Goal: Task Accomplishment & Management: Use online tool/utility

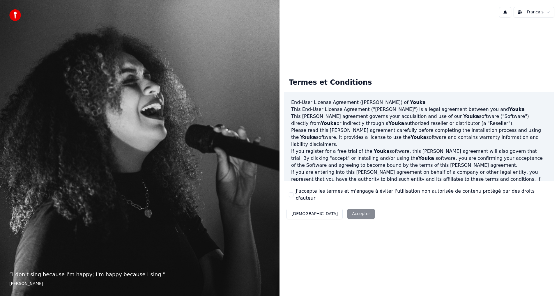
click at [293, 195] on button "J'accepte les termes et m'engage à éviter l'utilisation non autorisée de conten…" at bounding box center [291, 194] width 5 height 5
click at [347, 213] on button "Accepter" at bounding box center [360, 214] width 27 height 10
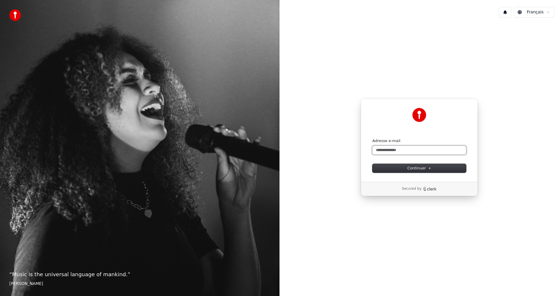
click at [389, 151] on input "Adresse e-mail" at bounding box center [419, 150] width 94 height 9
click at [416, 165] on button "Continuer" at bounding box center [419, 168] width 94 height 9
type input "**********"
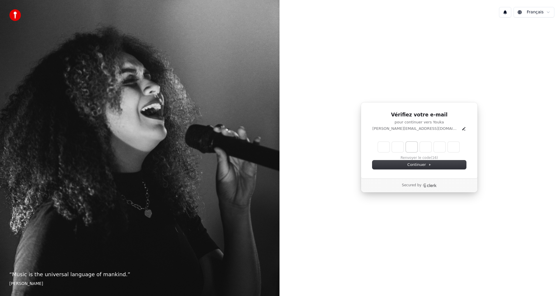
type input "*"
type input "**"
type input "*"
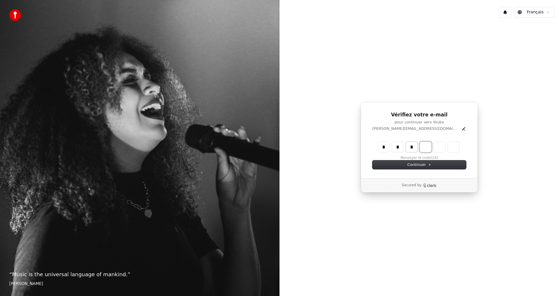
type input "***"
type input "*"
type input "****"
type input "*"
type input "******"
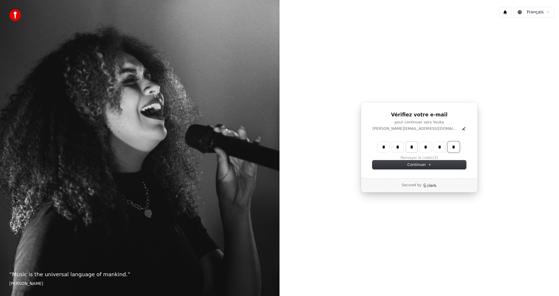
type input "*"
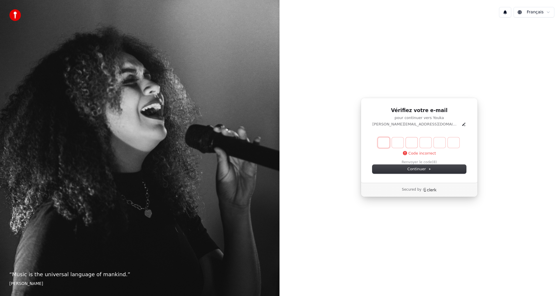
type input "*"
type input "**"
type input "*"
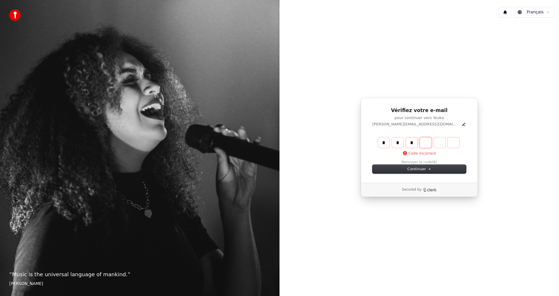
type input "***"
type input "*"
type input "****"
type input "*"
type input "******"
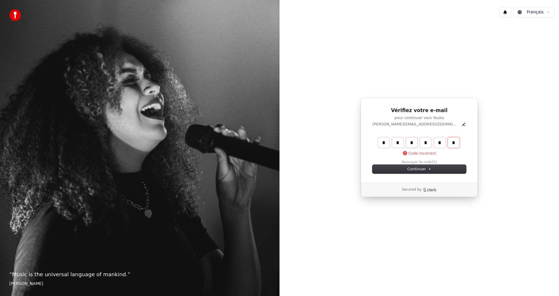
type input "*"
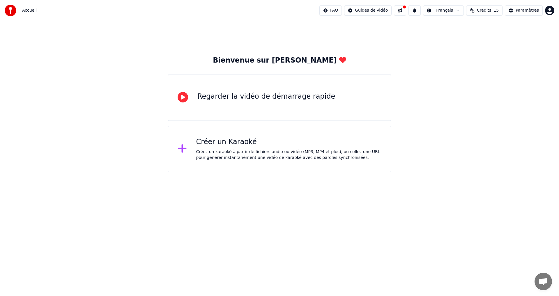
click at [241, 104] on div "Regarder la vidéo de démarrage rapide" at bounding box center [280, 98] width 224 height 47
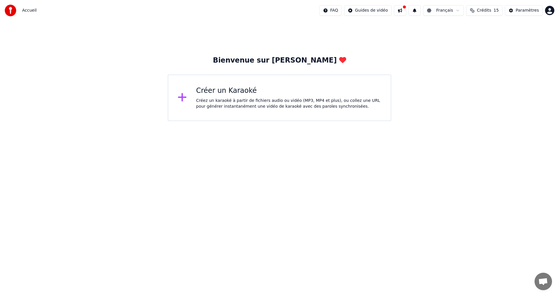
drag, startPoint x: 177, startPoint y: 20, endPoint x: 0, endPoint y: 91, distance: 190.6
click at [0, 91] on div "Accueil FAQ Guides de vidéo Français Crédits 15 Paramètres Bienvenue sur Youka …" at bounding box center [279, 60] width 559 height 121
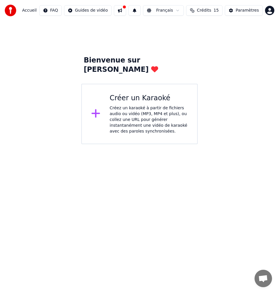
click at [125, 95] on div "Créer un Karaoké Créez un karaoké à partir de fichiers audio ou vidéo (MP3, MP4…" at bounding box center [149, 114] width 78 height 41
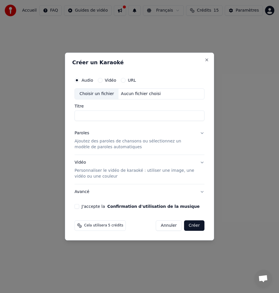
click at [99, 79] on button "Vidéo" at bounding box center [100, 80] width 5 height 5
click at [106, 93] on div "Choisir un fichier" at bounding box center [97, 94] width 44 height 10
type input "**********"
click at [97, 141] on p "Ajoutez des paroles de chansons ou sélectionnez un modèle de paroles automatiqu…" at bounding box center [135, 145] width 120 height 12
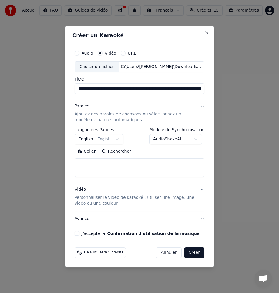
click at [112, 140] on button "English English" at bounding box center [99, 139] width 49 height 10
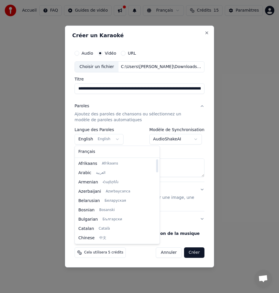
drag, startPoint x: 140, startPoint y: 171, endPoint x: 144, endPoint y: 159, distance: 13.2
click at [156, 160] on div at bounding box center [157, 166] width 2 height 13
select select "**"
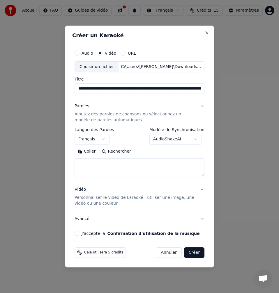
click at [88, 165] on textarea at bounding box center [140, 168] width 130 height 19
click at [84, 151] on button "Coller" at bounding box center [87, 151] width 24 height 9
click at [78, 234] on button "J'accepte la Confirmation d'utilisation de la musique" at bounding box center [77, 233] width 5 height 5
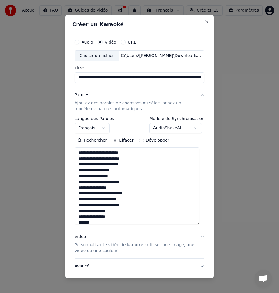
drag, startPoint x: 203, startPoint y: 175, endPoint x: 201, endPoint y: 222, distance: 47.5
click at [201, 222] on div "**********" at bounding box center [139, 160] width 134 height 252
click at [151, 141] on button "Développer" at bounding box center [154, 140] width 36 height 9
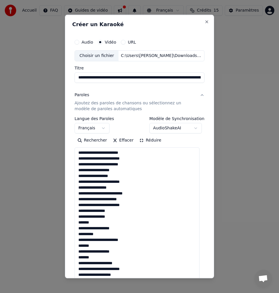
click at [146, 141] on button "Réduire" at bounding box center [150, 140] width 28 height 9
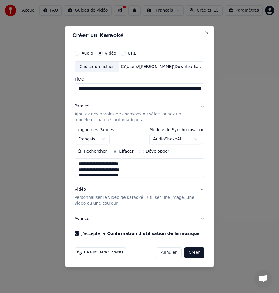
click at [198, 251] on button "Créer" at bounding box center [194, 253] width 20 height 10
type textarea "**********"
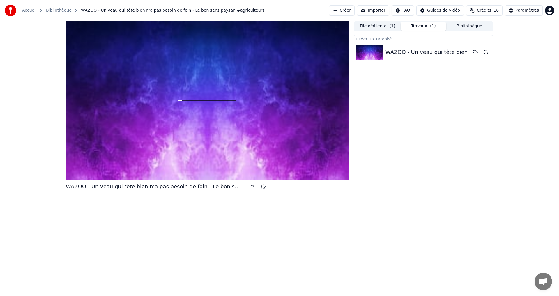
click at [487, 10] on span "Crédits" at bounding box center [484, 11] width 14 height 6
click at [364, 27] on button "File d'attente ( 1 )" at bounding box center [378, 26] width 46 height 8
click at [416, 26] on button "Travaux ( 1 )" at bounding box center [423, 26] width 46 height 8
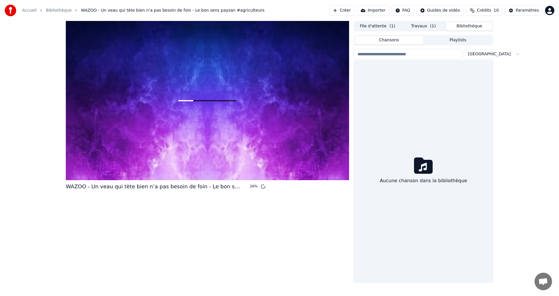
click at [458, 26] on button "Bibliothèque" at bounding box center [469, 26] width 46 height 8
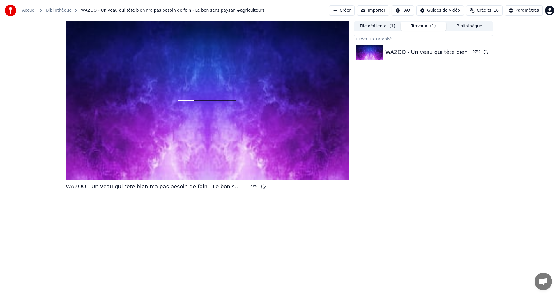
click at [421, 26] on button "Travaux ( 1 )" at bounding box center [423, 26] width 46 height 8
click at [532, 9] on div "Paramètres" at bounding box center [526, 11] width 23 height 6
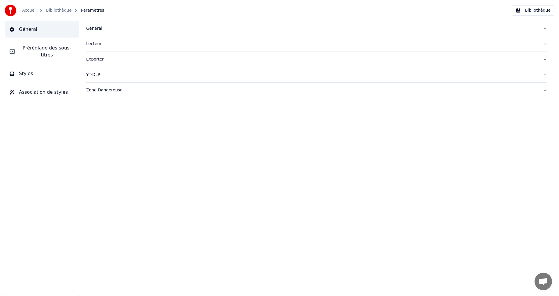
click at [61, 10] on link "Bibliothèque" at bounding box center [59, 11] width 26 height 6
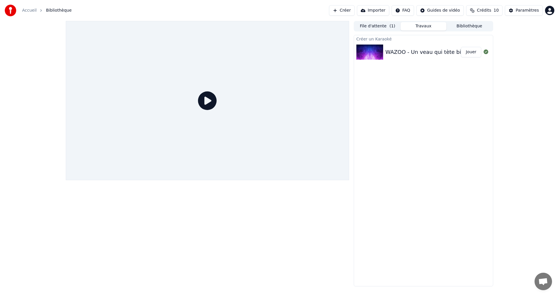
click at [423, 86] on div "Créer un Karaoké WAZOO - Un veau qui tète bien n’a pas besoin de foin - Le bon …" at bounding box center [423, 160] width 139 height 251
click at [466, 54] on button "Jouer" at bounding box center [471, 52] width 20 height 10
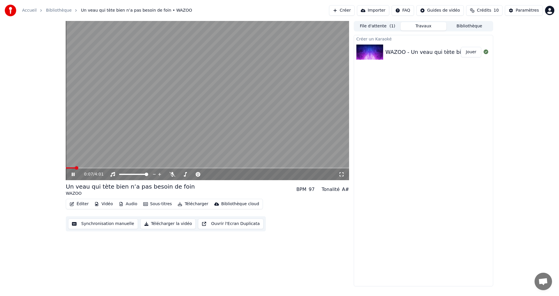
click at [342, 177] on icon at bounding box center [342, 174] width 6 height 5
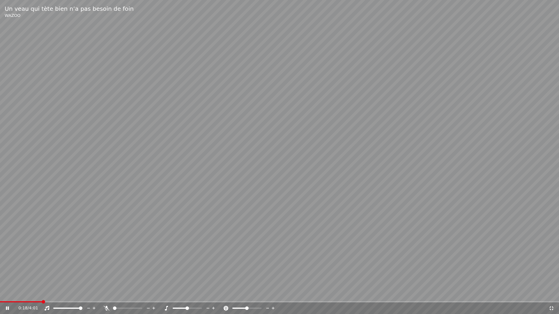
click at [126, 296] on div at bounding box center [132, 309] width 47 height 6
click at [122, 296] on div at bounding box center [132, 309] width 47 height 6
click at [127, 296] on span at bounding box center [126, 308] width 3 height 3
click at [187, 296] on span at bounding box center [186, 308] width 3 height 3
click at [106, 296] on icon at bounding box center [106, 308] width 3 height 5
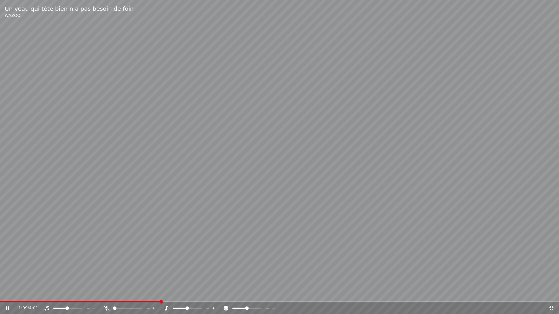
click at [106, 296] on icon at bounding box center [107, 308] width 6 height 5
click at [104, 296] on video at bounding box center [279, 157] width 559 height 314
click at [126, 296] on div at bounding box center [132, 309] width 47 height 6
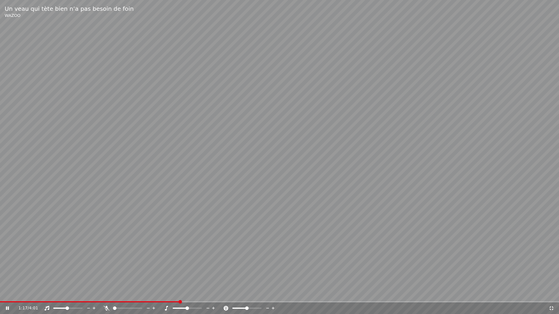
click at [128, 296] on div at bounding box center [132, 309] width 47 height 6
click at [80, 296] on span at bounding box center [78, 308] width 3 height 3
click at [272, 296] on icon at bounding box center [273, 309] width 6 height 6
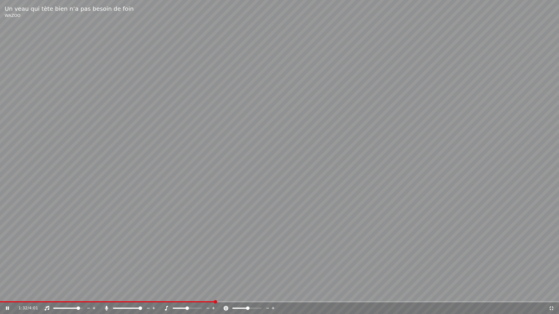
click at [272, 296] on icon at bounding box center [273, 309] width 6 height 6
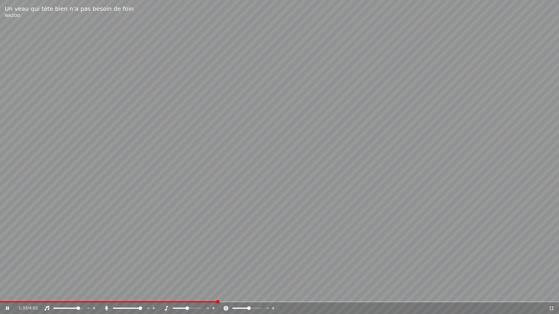
click at [272, 296] on icon at bounding box center [273, 309] width 6 height 6
click at [272, 296] on video at bounding box center [279, 157] width 559 height 314
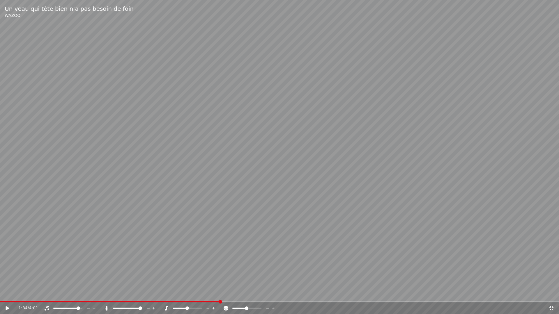
click at [246, 296] on span at bounding box center [246, 308] width 3 height 3
click at [171, 247] on video at bounding box center [279, 157] width 559 height 314
click at [5, 296] on icon at bounding box center [12, 308] width 14 height 5
click at [0, 296] on span at bounding box center [1, 301] width 3 height 3
click at [185, 296] on span at bounding box center [187, 308] width 29 height 1
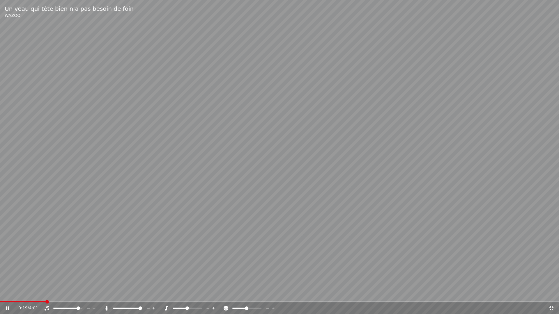
click at [188, 296] on span at bounding box center [187, 308] width 29 height 1
click at [132, 296] on div at bounding box center [132, 309] width 47 height 6
click at [128, 296] on span at bounding box center [127, 308] width 3 height 3
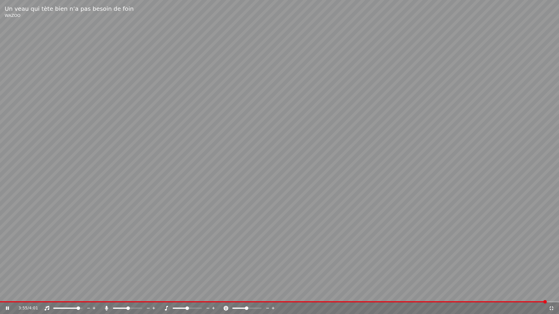
click at [513, 154] on video at bounding box center [279, 157] width 559 height 314
click at [551, 296] on div "3:55 / 4:01" at bounding box center [279, 309] width 554 height 6
click at [550, 296] on icon at bounding box center [551, 308] width 6 height 5
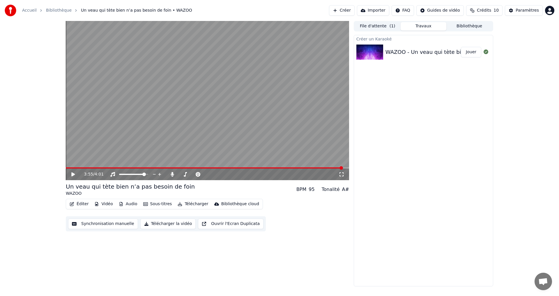
click at [219, 224] on button "Ouvrir l'Ecran Duplicata" at bounding box center [230, 224] width 65 height 10
click at [108, 224] on button "Synchronisation manuelle" at bounding box center [103, 224] width 70 height 10
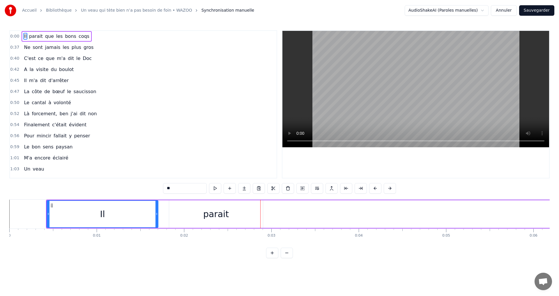
click at [19, 33] on div "0:00 Il parait que les bons coqs" at bounding box center [143, 36] width 267 height 11
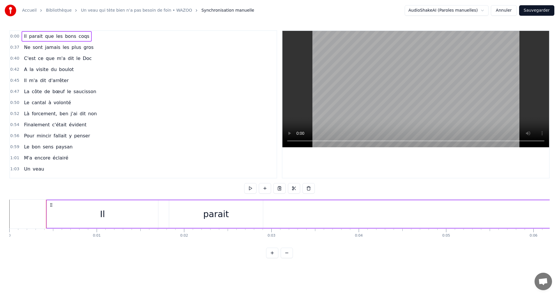
click at [19, 33] on div "0:00 Il parait que les bons coqs" at bounding box center [143, 36] width 267 height 11
click at [272, 258] on button at bounding box center [272, 253] width 12 height 10
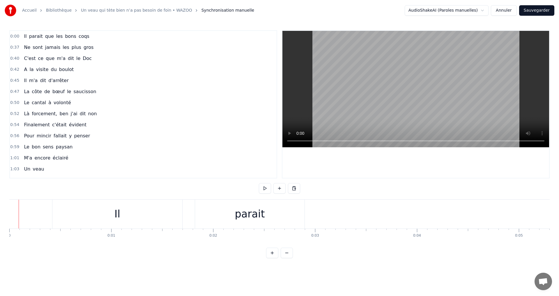
click at [487, 10] on html "Accueil Bibliothèque Un veau qui tète bien n’a pas besoin de foin • WAZOO Synch…" at bounding box center [279, 133] width 559 height 267
click at [103, 35] on div "0:00 Il parait que les bons coqs" at bounding box center [143, 36] width 267 height 11
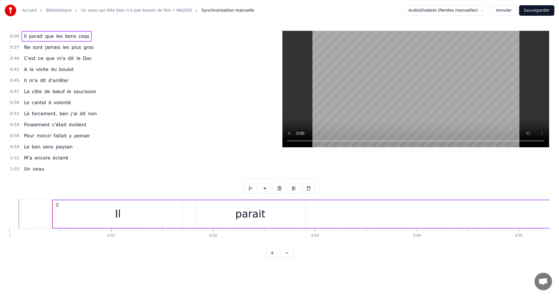
click at [19, 34] on div "0:00 Il parait que les bons coqs" at bounding box center [143, 36] width 267 height 11
click at [56, 205] on icon at bounding box center [57, 205] width 5 height 5
click at [117, 214] on div "Il" at bounding box center [118, 213] width 6 height 15
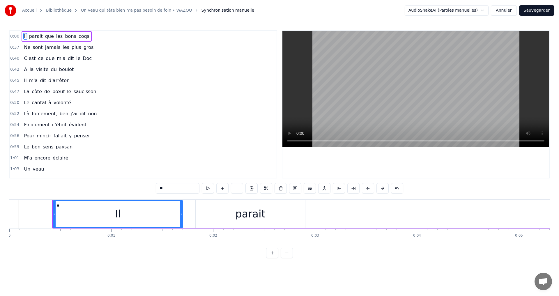
drag, startPoint x: 117, startPoint y: 220, endPoint x: 100, endPoint y: 220, distance: 17.2
click at [100, 220] on div "Il" at bounding box center [117, 214] width 129 height 26
drag, startPoint x: 54, startPoint y: 213, endPoint x: 78, endPoint y: 210, distance: 24.3
click at [78, 210] on div at bounding box center [78, 214] width 2 height 26
click at [130, 213] on div "Il" at bounding box center [130, 213] width 6 height 15
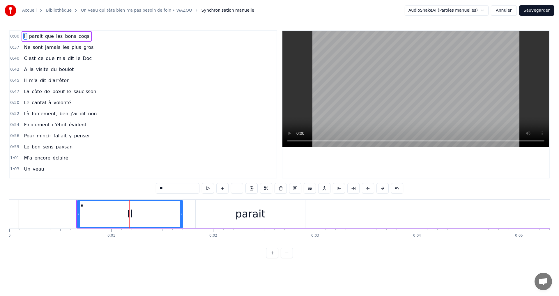
click at [130, 213] on div "Il" at bounding box center [130, 213] width 6 height 15
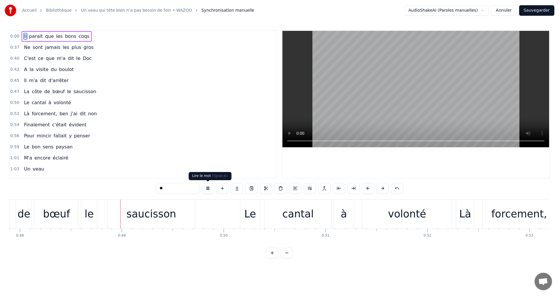
scroll to position [0, 4880]
click at [210, 187] on button at bounding box center [208, 188] width 12 height 10
click at [209, 189] on button at bounding box center [208, 188] width 12 height 10
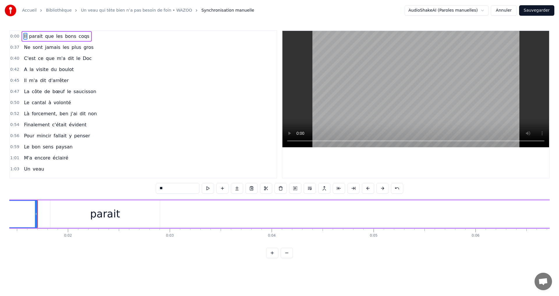
scroll to position [0, 144]
drag, startPoint x: 38, startPoint y: 219, endPoint x: 0, endPoint y: 218, distance: 38.1
click at [0, 218] on div "Accueil Bibliothèque Un veau qui tète bien n’a pas besoin de foin • WAZOO Synch…" at bounding box center [279, 129] width 559 height 258
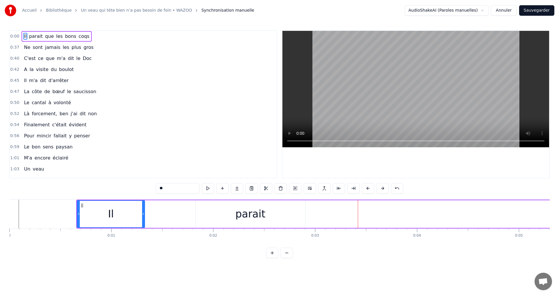
click at [143, 224] on div at bounding box center [143, 214] width 2 height 26
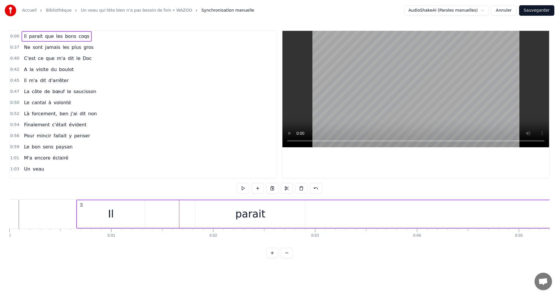
click at [82, 206] on icon at bounding box center [81, 205] width 5 height 5
drag, startPoint x: 270, startPoint y: 205, endPoint x: 372, endPoint y: 217, distance: 102.5
click at [282, 211] on div "parait" at bounding box center [250, 214] width 109 height 28
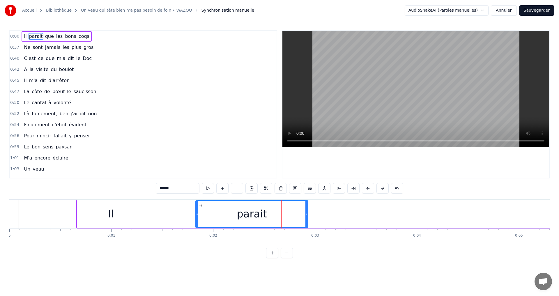
drag, startPoint x: 304, startPoint y: 216, endPoint x: 306, endPoint y: 219, distance: 3.9
click at [306, 219] on div at bounding box center [306, 214] width 2 height 26
drag, startPoint x: 197, startPoint y: 214, endPoint x: 191, endPoint y: 223, distance: 11.4
click at [191, 223] on div at bounding box center [191, 214] width 2 height 26
click at [195, 205] on icon at bounding box center [194, 205] width 5 height 5
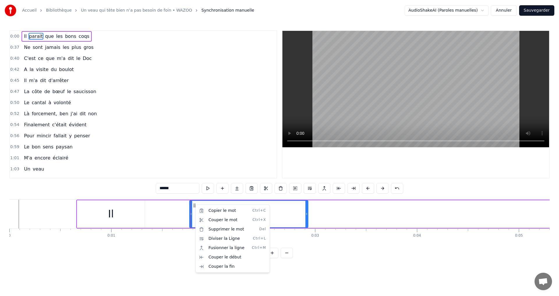
click at [171, 153] on html "Accueil Bibliothèque Un veau qui tète bien n’a pas besoin de foin • WAZOO Synch…" at bounding box center [279, 133] width 559 height 267
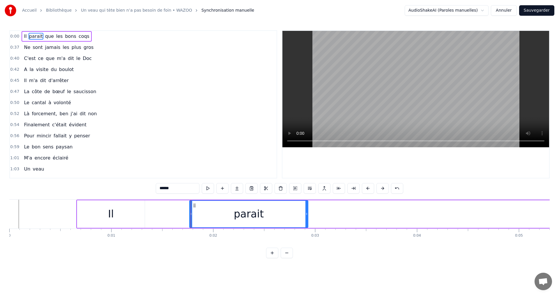
click at [194, 205] on icon at bounding box center [194, 205] width 5 height 5
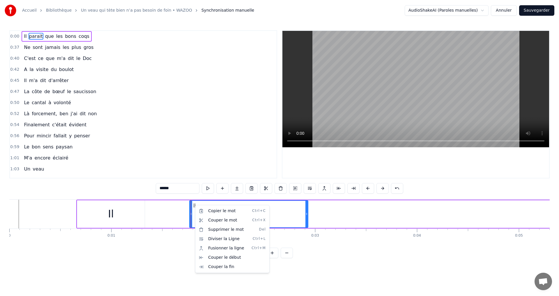
click at [160, 155] on html "Accueil Bibliothèque Un veau qui tète bien n’a pas besoin de foin • WAZOO Synch…" at bounding box center [279, 133] width 559 height 267
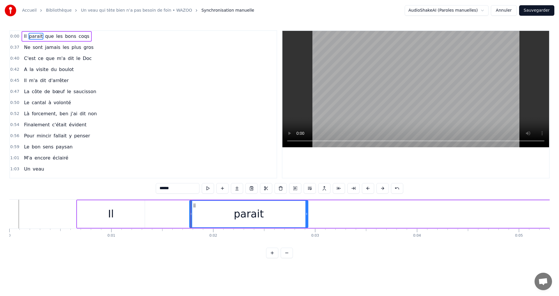
click at [13, 35] on span "0:00" at bounding box center [14, 36] width 9 height 6
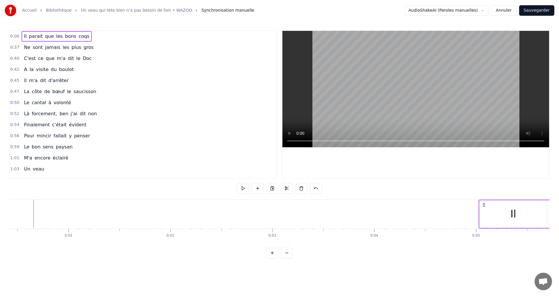
drag, startPoint x: 83, startPoint y: 205, endPoint x: 485, endPoint y: 224, distance: 402.7
drag, startPoint x: 25, startPoint y: 203, endPoint x: 449, endPoint y: 240, distance: 425.9
click at [449, 240] on div "Il parait que les bons coqs Ne sont jamais les plus gros A la visite du boulot …" at bounding box center [279, 221] width 540 height 44
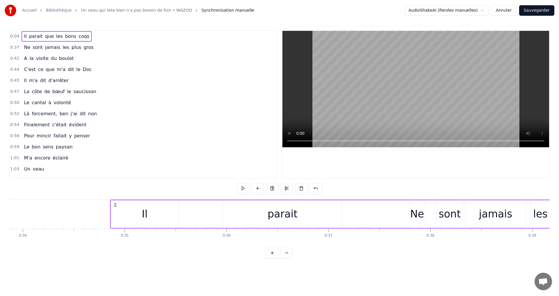
scroll to position [0, 3449]
drag, startPoint x: 101, startPoint y: 206, endPoint x: 129, endPoint y: 233, distance: 39.3
click at [129, 233] on div "Il parait que les bons coqs Ne sont jamais les plus gros A la visite du boulot …" at bounding box center [279, 221] width 540 height 44
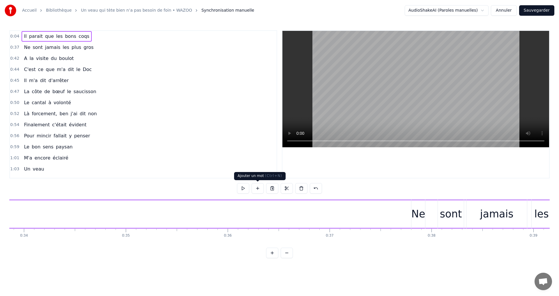
click at [258, 189] on button at bounding box center [257, 188] width 12 height 10
click at [162, 189] on input "**" at bounding box center [178, 188] width 44 height 10
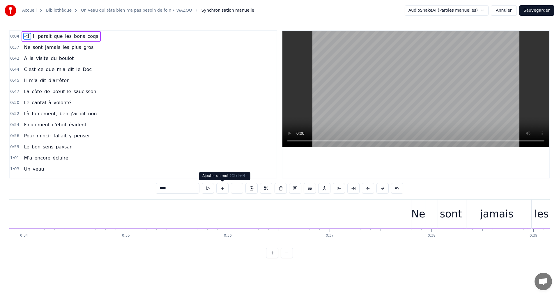
type input "***"
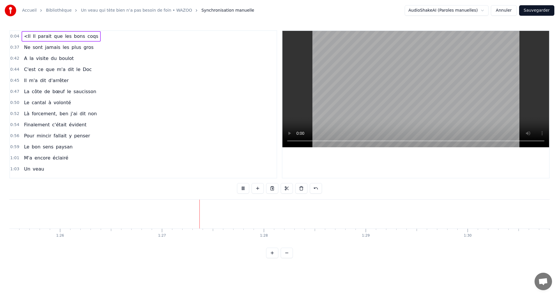
scroll to position [0, 8811]
click at [361, 100] on video at bounding box center [415, 89] width 267 height 116
click at [309, 143] on video at bounding box center [415, 89] width 267 height 116
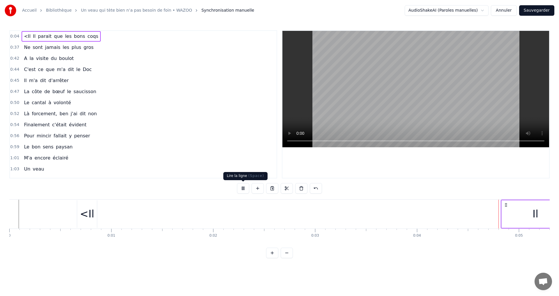
click at [242, 189] on button at bounding box center [243, 188] width 12 height 10
click at [97, 203] on div "<Il" at bounding box center [87, 214] width 20 height 28
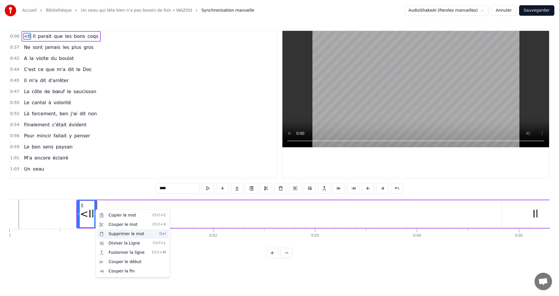
click at [110, 232] on div "Supprimer le mot Del" at bounding box center [133, 233] width 72 height 9
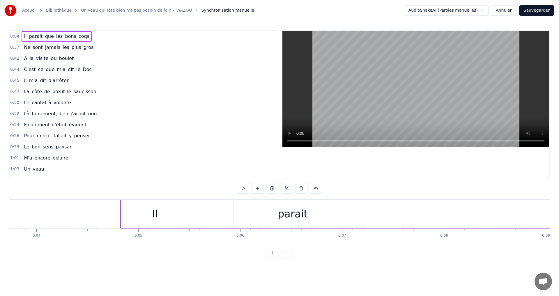
scroll to position [0, 384]
click at [165, 213] on div "Il" at bounding box center [151, 214] width 68 height 28
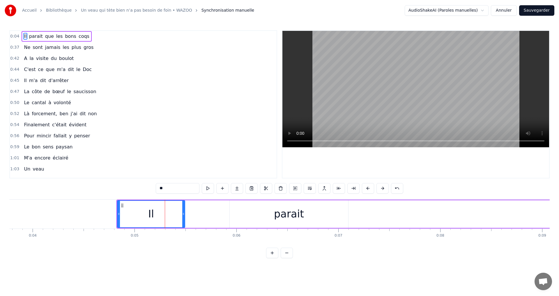
drag, startPoint x: 149, startPoint y: 227, endPoint x: 201, endPoint y: 229, distance: 51.3
click at [201, 229] on div "Il parait que les bons coqs Ne sont jamais les plus gros A la visite du boulot …" at bounding box center [279, 221] width 540 height 44
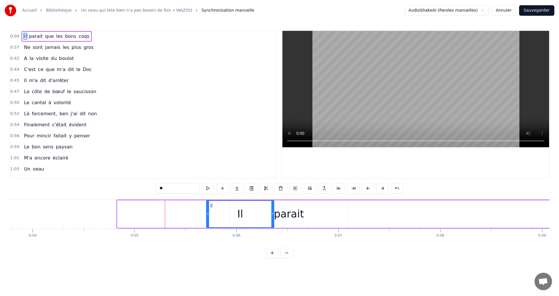
drag, startPoint x: 122, startPoint y: 205, endPoint x: 211, endPoint y: 210, distance: 89.2
click at [211, 210] on div "Il" at bounding box center [240, 214] width 67 height 26
click at [317, 210] on div "parait" at bounding box center [289, 214] width 118 height 28
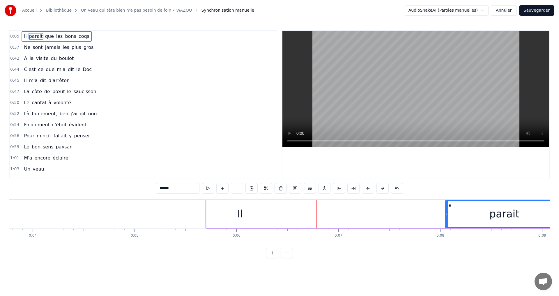
drag, startPoint x: 233, startPoint y: 205, endPoint x: 449, endPoint y: 212, distance: 215.5
click at [449, 212] on div "parait" at bounding box center [504, 214] width 118 height 26
click at [208, 203] on div "Il" at bounding box center [240, 214] width 68 height 28
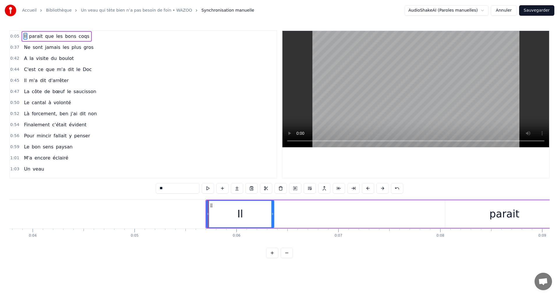
click at [211, 205] on icon at bounding box center [211, 205] width 5 height 5
click at [449, 209] on div "parait" at bounding box center [504, 214] width 118 height 28
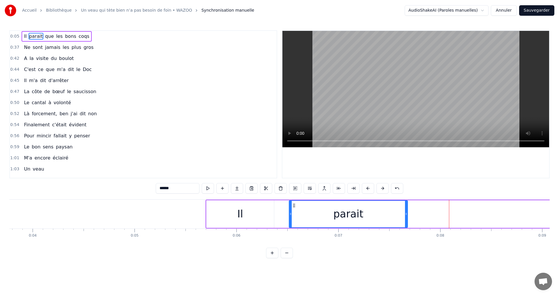
drag, startPoint x: 450, startPoint y: 205, endPoint x: 294, endPoint y: 198, distance: 156.2
click at [294, 198] on div "0:05 Il parait que les bons coqs 0:37 Ne sont jamais les plus gros 0:42 A la vi…" at bounding box center [279, 144] width 540 height 228
click at [217, 205] on div "Il" at bounding box center [240, 214] width 68 height 28
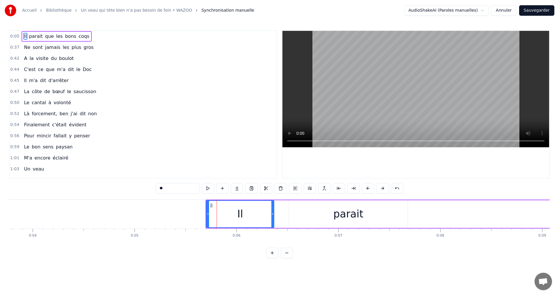
click at [306, 210] on div "parait" at bounding box center [348, 214] width 118 height 28
type input "******"
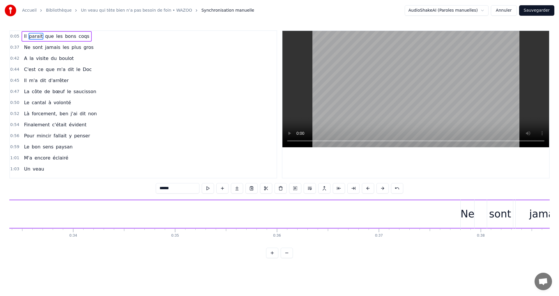
scroll to position [0, 3435]
click at [424, 89] on video at bounding box center [415, 89] width 267 height 116
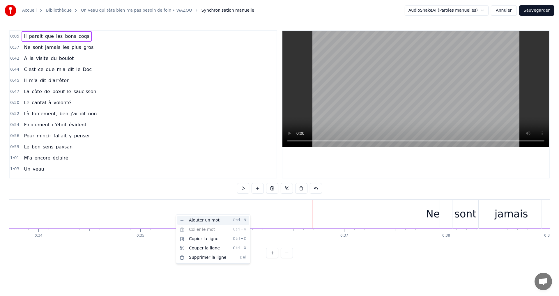
click at [181, 219] on div "Ajouter un mot Ctrl+N" at bounding box center [213, 220] width 72 height 9
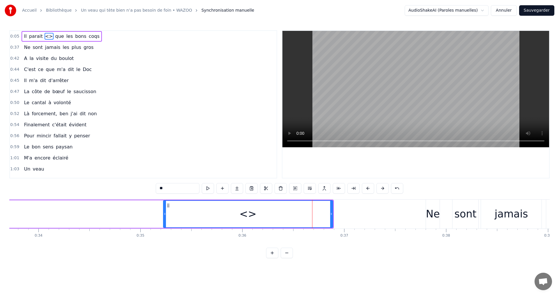
drag, startPoint x: 314, startPoint y: 214, endPoint x: 164, endPoint y: 221, distance: 150.9
click at [164, 220] on div at bounding box center [165, 214] width 2 height 26
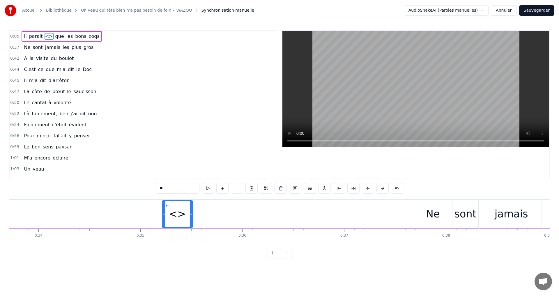
drag, startPoint x: 331, startPoint y: 214, endPoint x: 191, endPoint y: 217, distance: 140.3
click at [191, 217] on div at bounding box center [191, 214] width 2 height 26
click at [162, 188] on input "**" at bounding box center [178, 188] width 44 height 10
click at [164, 188] on input "***" at bounding box center [178, 188] width 44 height 10
type input "****"
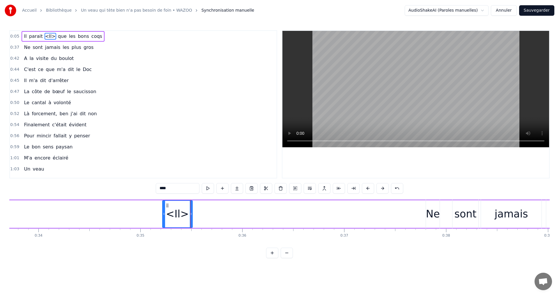
click at [184, 217] on div "<Il>" at bounding box center [177, 213] width 23 height 15
drag, startPoint x: 167, startPoint y: 186, endPoint x: 157, endPoint y: 187, distance: 10.3
click at [157, 187] on input "****" at bounding box center [178, 188] width 44 height 10
type input "**"
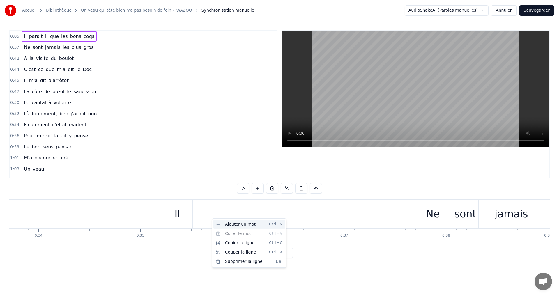
click at [219, 224] on div "Ajouter un mot Ctrl+N" at bounding box center [249, 224] width 72 height 9
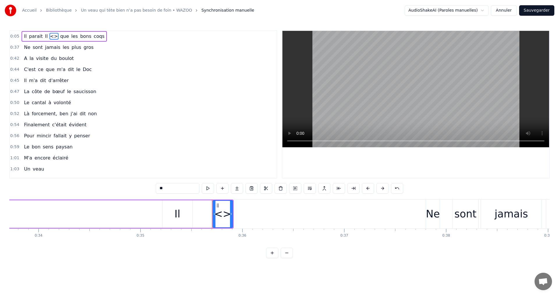
drag, startPoint x: 177, startPoint y: 187, endPoint x: 156, endPoint y: 187, distance: 21.0
click at [156, 187] on input "**" at bounding box center [178, 188] width 44 height 10
click at [165, 189] on input "*****" at bounding box center [178, 188] width 44 height 10
type input "******"
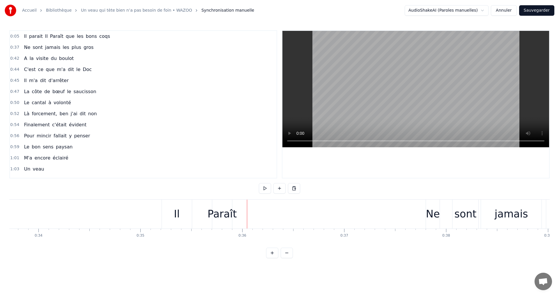
click at [216, 213] on div "Paraît" at bounding box center [222, 213] width 29 height 15
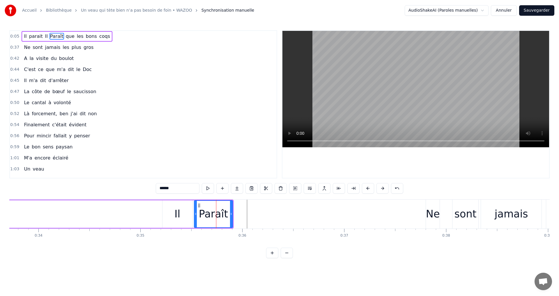
drag, startPoint x: 214, startPoint y: 211, endPoint x: 195, endPoint y: 212, distance: 18.7
click at [195, 212] on div at bounding box center [195, 214] width 2 height 26
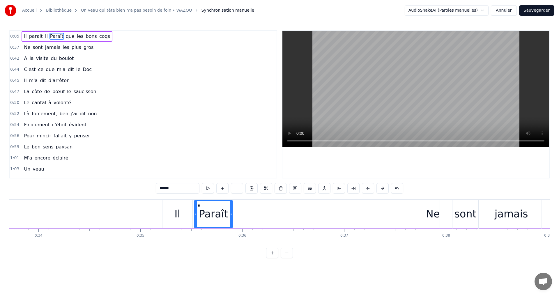
click at [208, 215] on div "Paraît" at bounding box center [213, 213] width 29 height 15
click at [207, 215] on div "Paraît" at bounding box center [213, 213] width 29 height 15
click at [162, 190] on input "******" at bounding box center [178, 188] width 44 height 10
click at [160, 188] on input "*****" at bounding box center [178, 188] width 44 height 10
type input "******"
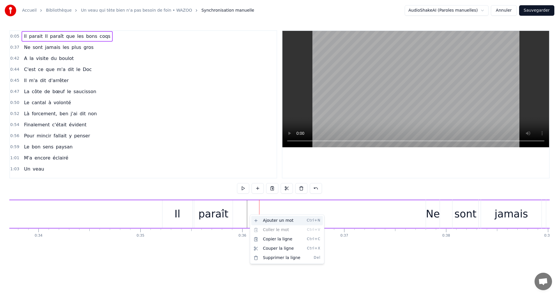
click at [260, 223] on div "Ajouter un mot Ctrl+N" at bounding box center [287, 220] width 72 height 9
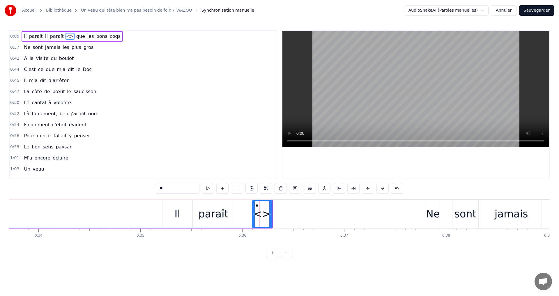
drag, startPoint x: 179, startPoint y: 190, endPoint x: 156, endPoint y: 186, distance: 23.0
click at [156, 186] on input "**" at bounding box center [178, 188] width 44 height 10
type input "***"
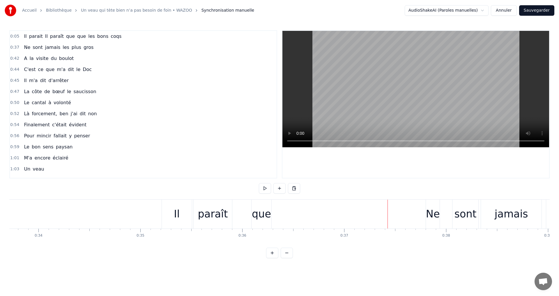
click at [431, 216] on div "Ne" at bounding box center [433, 213] width 14 height 15
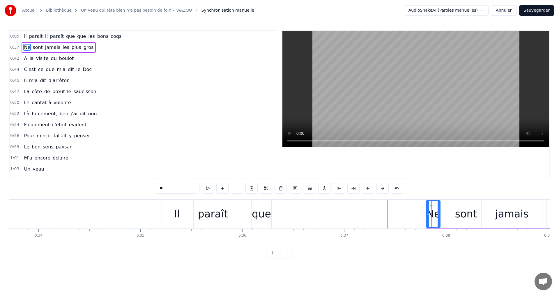
click at [463, 215] on div "sont" at bounding box center [466, 213] width 22 height 15
type input "****"
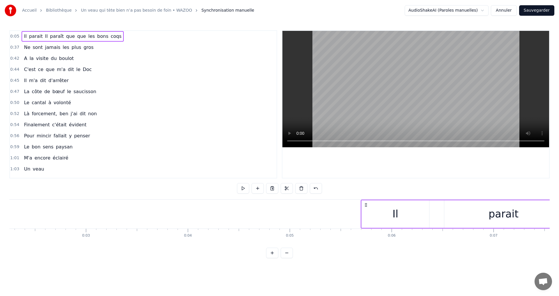
scroll to position [0, 472]
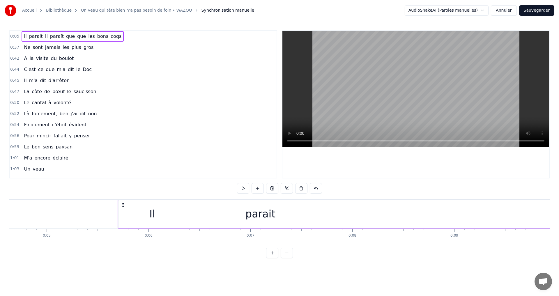
click at [150, 219] on div "Il" at bounding box center [152, 213] width 6 height 15
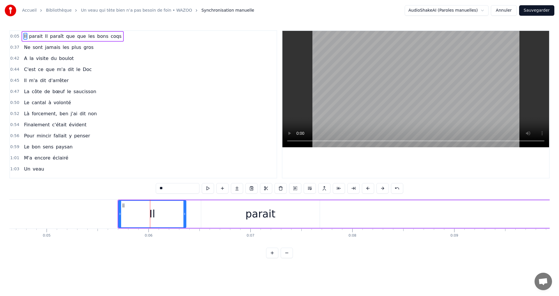
click at [123, 207] on icon at bounding box center [123, 205] width 5 height 5
click at [124, 206] on icon at bounding box center [123, 205] width 5 height 5
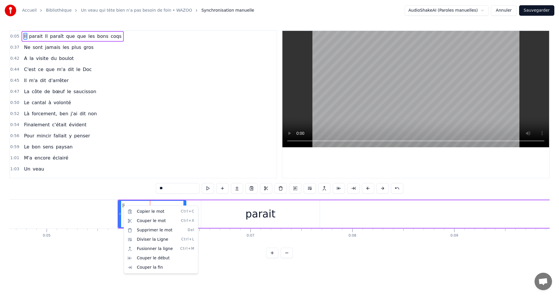
click at [264, 215] on html "Accueil Bibliothèque Un veau qui tète bien n’a pas besoin de foin • WAZOO Synch…" at bounding box center [279, 133] width 559 height 267
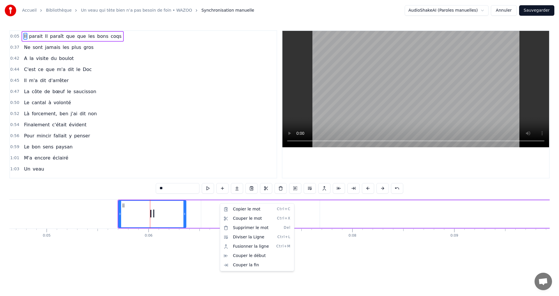
click at [216, 211] on html "Accueil Bibliothèque Un veau qui tète bien n’a pas besoin de foin • WAZOO Synch…" at bounding box center [279, 133] width 559 height 267
click at [222, 236] on div "Supprimer le mot Del" at bounding box center [250, 235] width 72 height 9
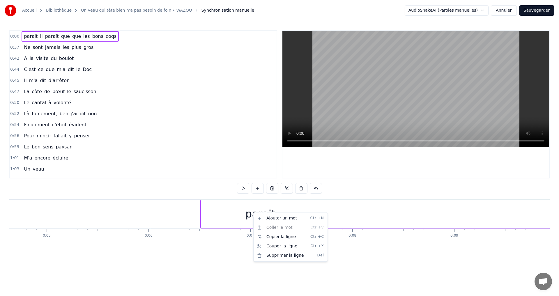
click at [245, 220] on html "Accueil Bibliothèque Un veau qui tète bien n’a pas besoin de foin • WAZOO Synch…" at bounding box center [279, 133] width 559 height 267
click at [252, 217] on div "parait" at bounding box center [260, 213] width 30 height 15
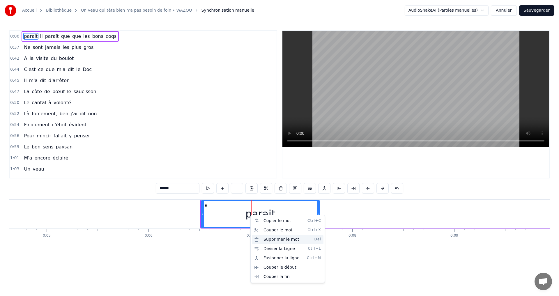
click at [265, 237] on div "Supprimer le mot Del" at bounding box center [288, 239] width 72 height 9
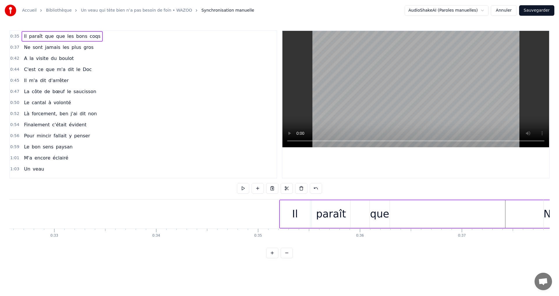
scroll to position [0, 3452]
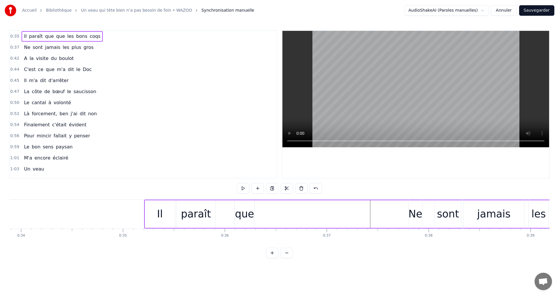
click at [262, 214] on div "Il paraît que que les bons coqs" at bounding box center [472, 214] width 657 height 29
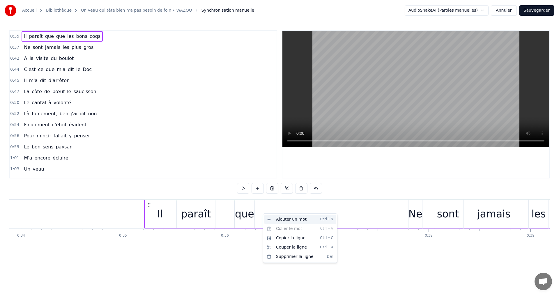
click at [279, 222] on div "Ajouter un mot Ctrl+N" at bounding box center [300, 219] width 72 height 9
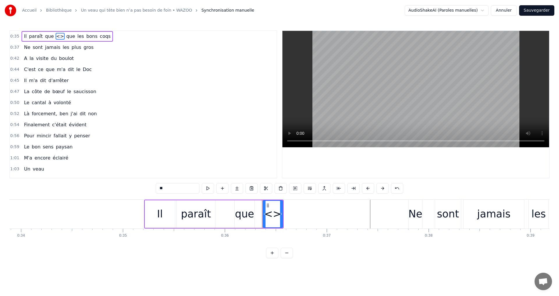
drag, startPoint x: 168, startPoint y: 190, endPoint x: 152, endPoint y: 189, distance: 16.0
click at [152, 189] on div "0:35 Il paraît que <> que les bons coqs 0:37 Ne sont jamais les plus gros 0:42 …" at bounding box center [279, 144] width 540 height 228
type input "***"
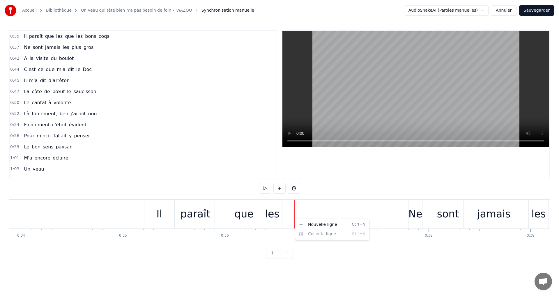
click at [288, 214] on html "Accueil Bibliothèque Un veau qui tète bien n’a pas besoin de foin • WAZOO Synch…" at bounding box center [279, 133] width 559 height 267
click at [318, 208] on html "Accueil Bibliothèque Un veau qui tète bien n’a pas besoin de foin • WAZOO Synch…" at bounding box center [279, 133] width 559 height 267
click at [270, 212] on div "les" at bounding box center [272, 213] width 15 height 15
click at [274, 212] on html "Accueil Bibliothèque Un veau qui tète bien n’a pas besoin de foin • WAZOO Synch…" at bounding box center [279, 133] width 559 height 267
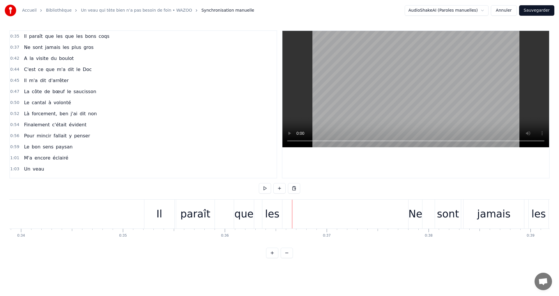
click at [306, 208] on html "Accueil Bibliothèque Un veau qui tète bien n’a pas besoin de foin • WAZOO Synch…" at bounding box center [279, 133] width 559 height 267
click at [267, 189] on button at bounding box center [265, 188] width 12 height 10
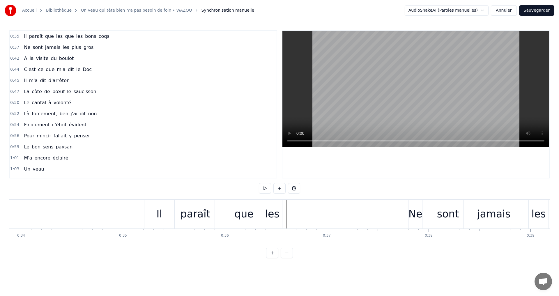
click at [189, 214] on div "paraît" at bounding box center [195, 213] width 30 height 15
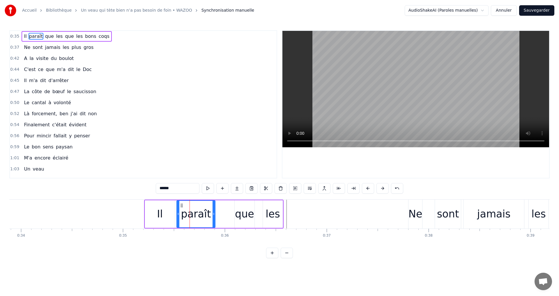
click at [279, 217] on div "les" at bounding box center [272, 213] width 15 height 15
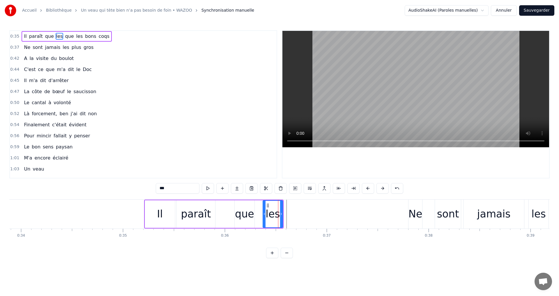
click at [177, 187] on input "***" at bounding box center [178, 188] width 44 height 10
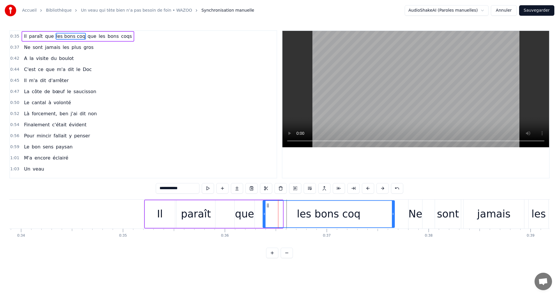
drag, startPoint x: 282, startPoint y: 215, endPoint x: 394, endPoint y: 214, distance: 111.8
click at [394, 214] on icon at bounding box center [393, 214] width 2 height 5
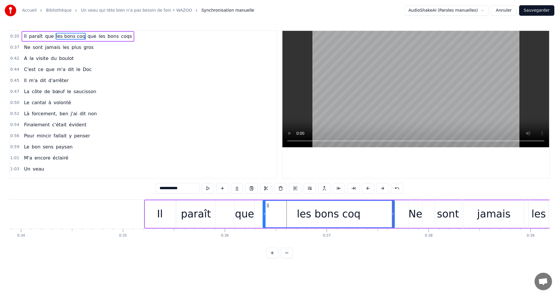
type input "**********"
click at [215, 153] on div "1:01 M'a encore éclairé" at bounding box center [143, 158] width 267 height 11
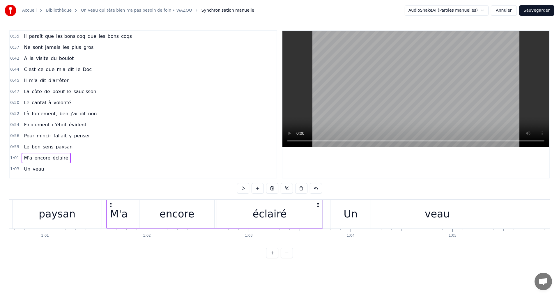
scroll to position [0, 6246]
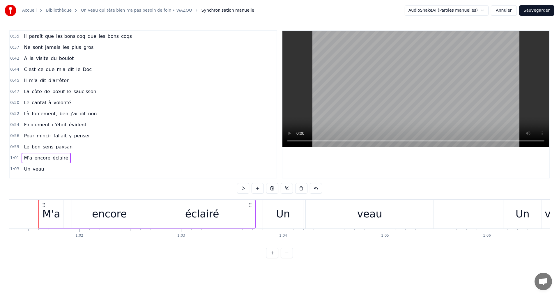
click at [160, 267] on html "Accueil Bibliothèque Un veau qui tète bien n’a pas besoin de foin • WAZOO Synch…" at bounding box center [279, 133] width 559 height 267
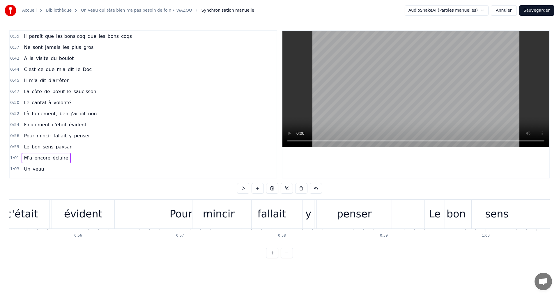
scroll to position [0, 5528]
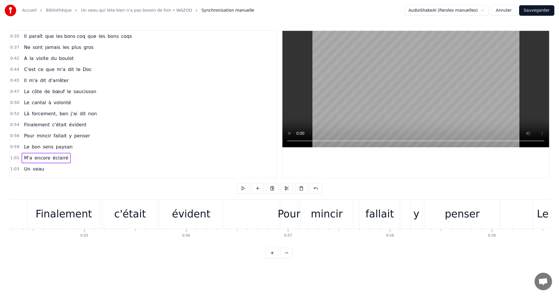
click at [174, 211] on div "évident" at bounding box center [191, 214] width 63 height 29
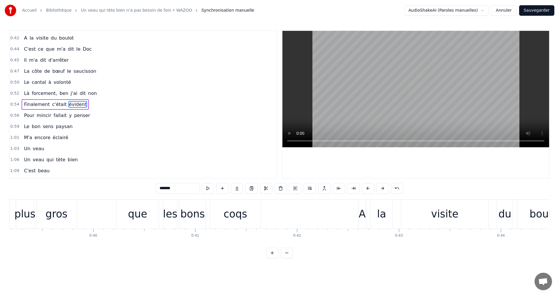
scroll to position [0, 3951]
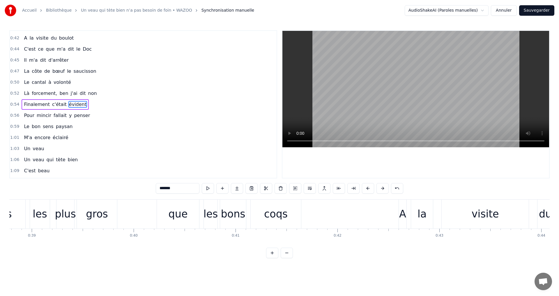
click at [104, 215] on div "gros" at bounding box center [97, 213] width 22 height 15
type input "****"
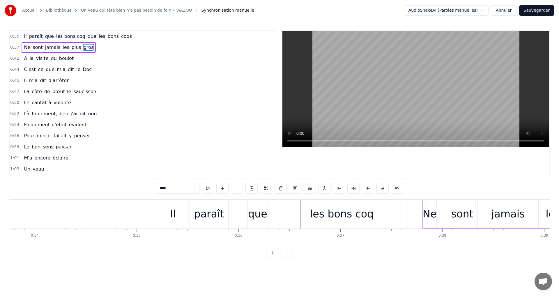
scroll to position [0, 3411]
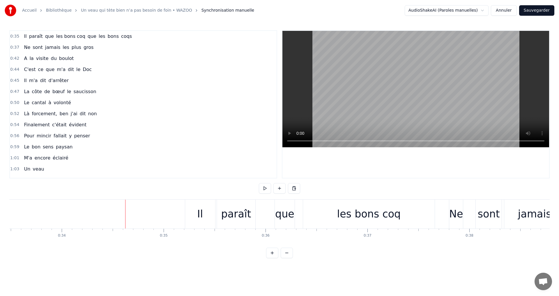
click at [266, 189] on button at bounding box center [265, 188] width 12 height 10
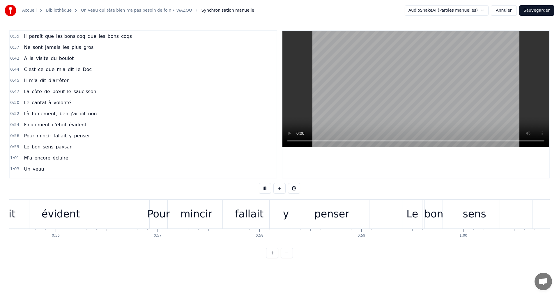
scroll to position [0, 5730]
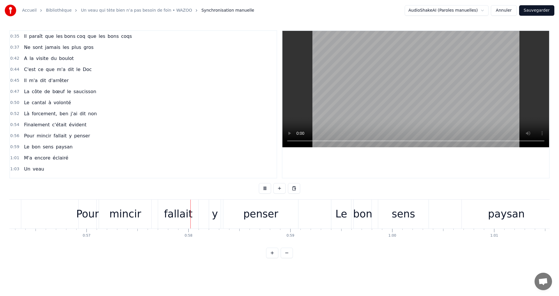
click at [396, 96] on video at bounding box center [415, 89] width 267 height 116
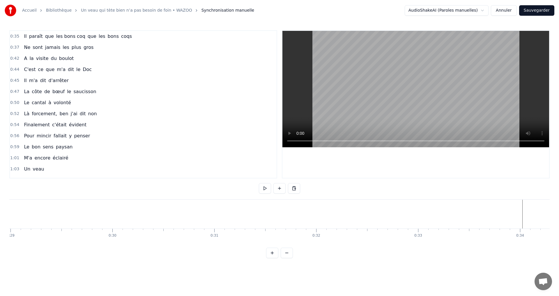
scroll to position [0, 2788]
click at [261, 190] on button at bounding box center [265, 188] width 12 height 10
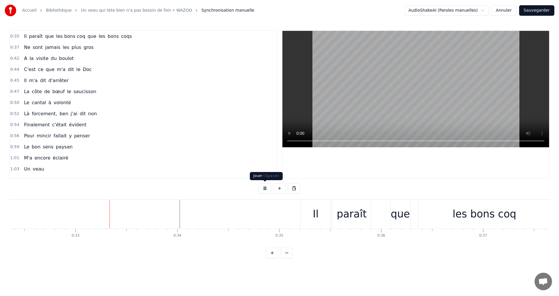
scroll to position [0, 3296]
click at [264, 190] on button at bounding box center [265, 188] width 12 height 10
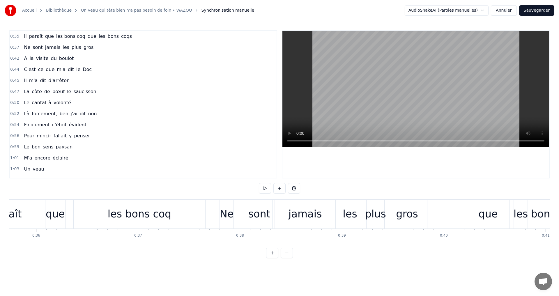
scroll to position [0, 3573]
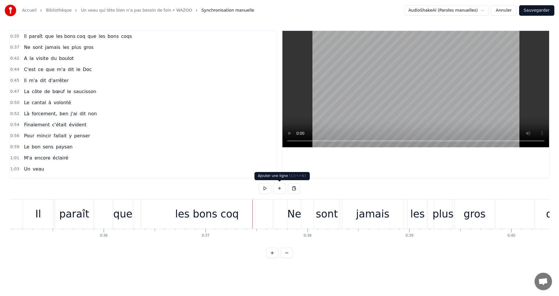
click at [282, 189] on button at bounding box center [279, 188] width 12 height 10
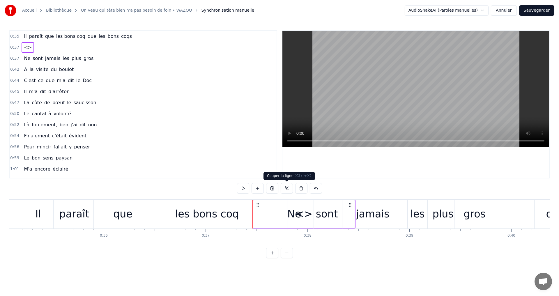
click at [284, 189] on button at bounding box center [287, 188] width 12 height 10
click at [257, 205] on icon at bounding box center [257, 205] width 5 height 5
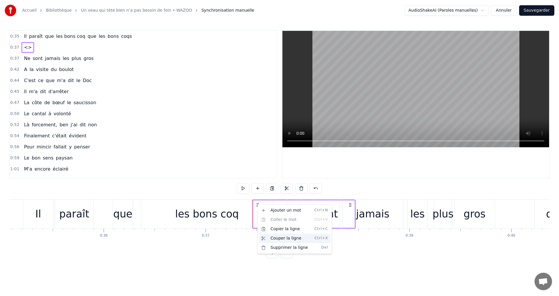
click at [270, 236] on div "Couper la ligne Ctrl+X" at bounding box center [295, 238] width 72 height 9
click at [346, 267] on html "Accueil Bibliothèque Un veau qui tète bien n’a pas besoin de foin • WAZOO Synch…" at bounding box center [279, 133] width 559 height 267
click at [381, 176] on div at bounding box center [415, 104] width 267 height 147
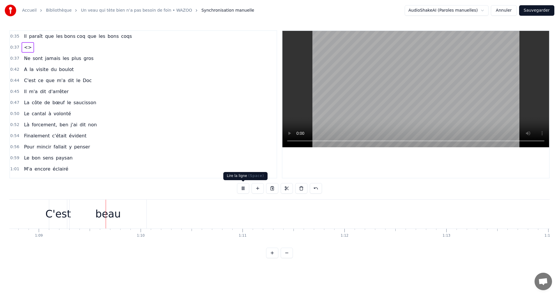
scroll to position [0, 7000]
click at [246, 189] on button at bounding box center [243, 188] width 12 height 10
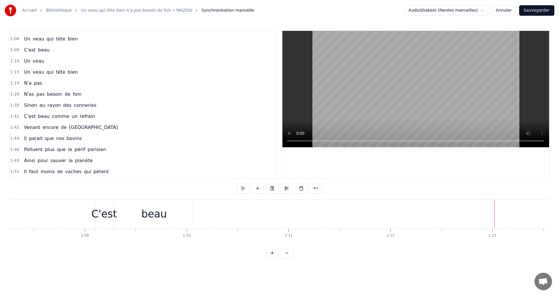
scroll to position [149, 0]
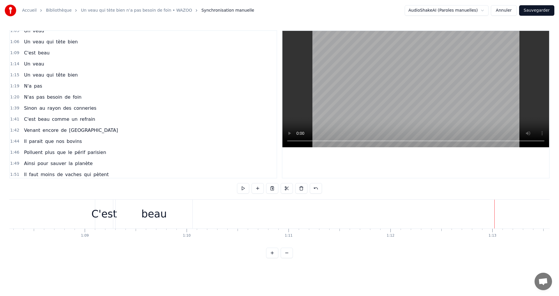
click at [25, 65] on span "Un" at bounding box center [27, 64] width 8 height 7
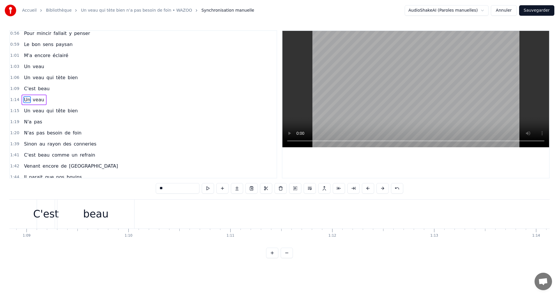
scroll to position [0, 7000]
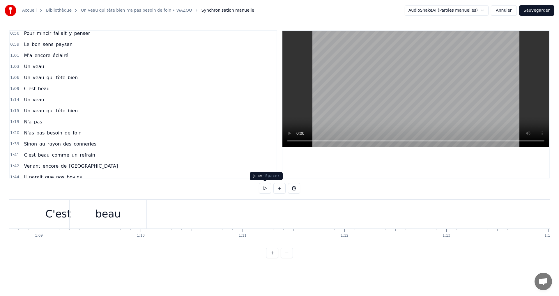
click at [266, 189] on button at bounding box center [265, 188] width 12 height 10
click at [52, 95] on div "1:14 Un veau" at bounding box center [143, 99] width 267 height 11
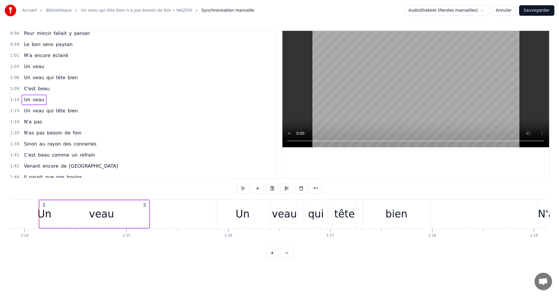
scroll to position [0, 7524]
click at [19, 88] on div "1:09 C'est beau" at bounding box center [143, 88] width 267 height 11
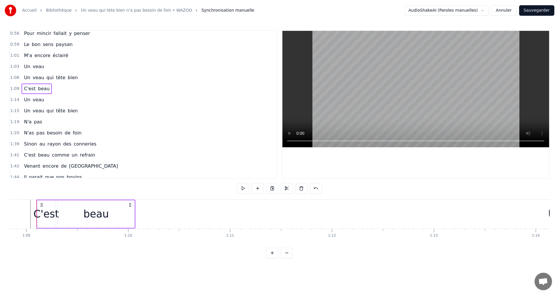
scroll to position [0, 7010]
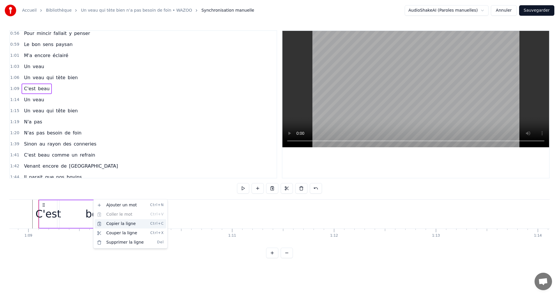
click at [103, 223] on div "Copier la ligne Ctrl+C" at bounding box center [131, 223] width 72 height 9
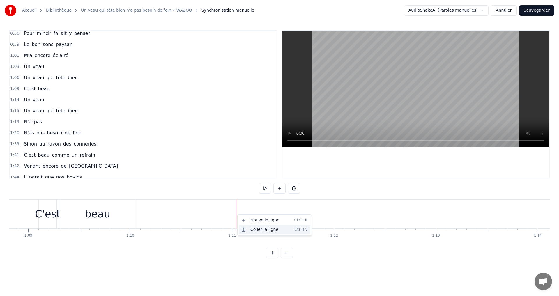
click at [256, 231] on div "Coller la ligne Ctrl+V" at bounding box center [275, 229] width 72 height 9
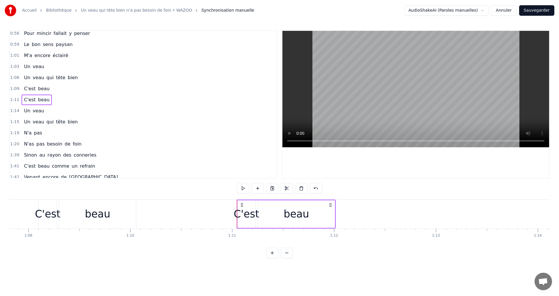
click at [43, 194] on div "0:35 Il paraît que les bons coq que les bons coqs 0:37 <> 0:37 Ne sont jamais l…" at bounding box center [279, 144] width 540 height 228
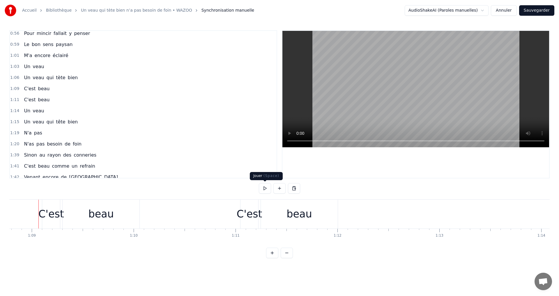
click at [262, 187] on button at bounding box center [265, 188] width 12 height 10
click at [269, 190] on button at bounding box center [265, 188] width 12 height 10
click at [306, 215] on div "beau" at bounding box center [298, 213] width 25 height 15
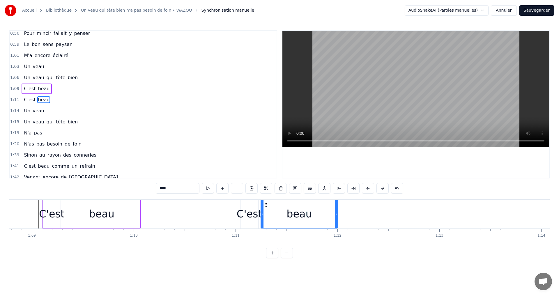
scroll to position [109, 0]
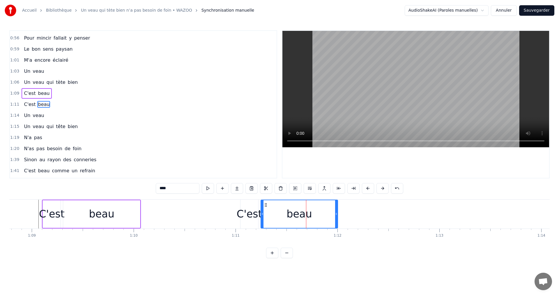
click at [174, 189] on input "****" at bounding box center [178, 188] width 44 height 10
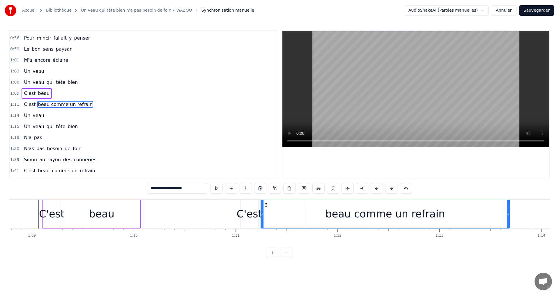
drag, startPoint x: 336, startPoint y: 215, endPoint x: 508, endPoint y: 212, distance: 171.7
click at [508, 212] on icon at bounding box center [508, 214] width 2 height 5
type input "**********"
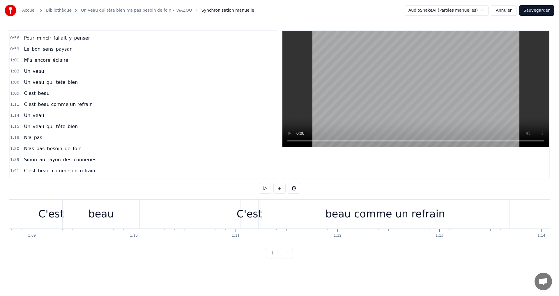
scroll to position [0, 6984]
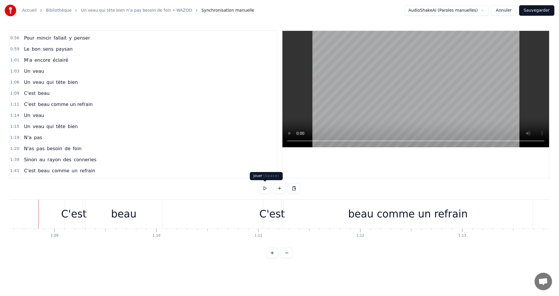
click at [266, 187] on button at bounding box center [265, 188] width 12 height 10
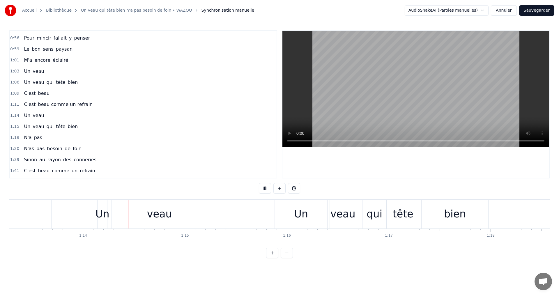
scroll to position [0, 7492]
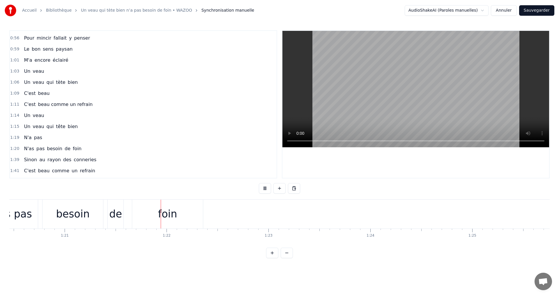
click at [38, 84] on span "veau" at bounding box center [38, 82] width 13 height 7
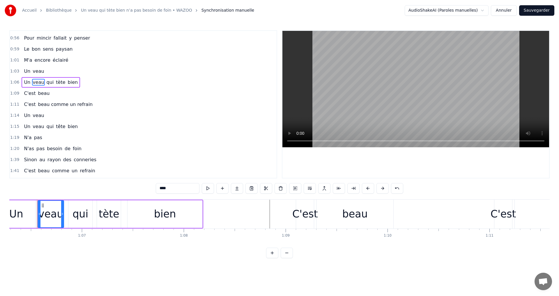
scroll to position [0, 6751]
click at [38, 63] on span "encore" at bounding box center [42, 60] width 17 height 7
type input "******"
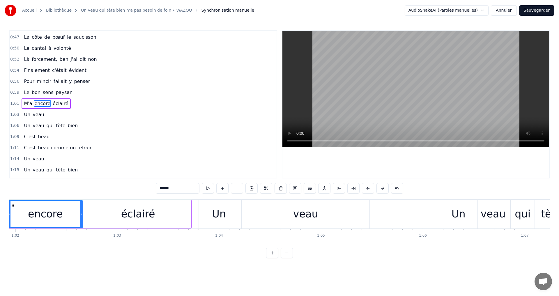
scroll to position [0, 6279]
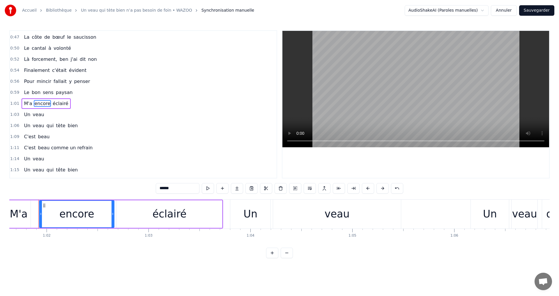
click at [15, 116] on span "1:03" at bounding box center [14, 115] width 9 height 6
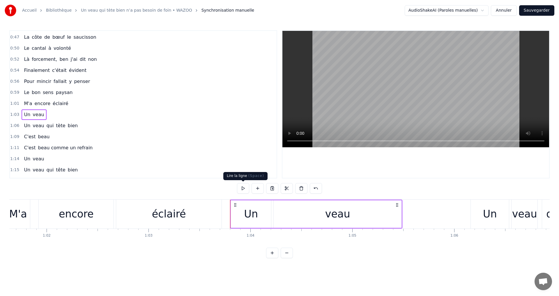
click at [245, 186] on button at bounding box center [243, 188] width 12 height 10
click at [32, 126] on span "veau" at bounding box center [38, 125] width 13 height 7
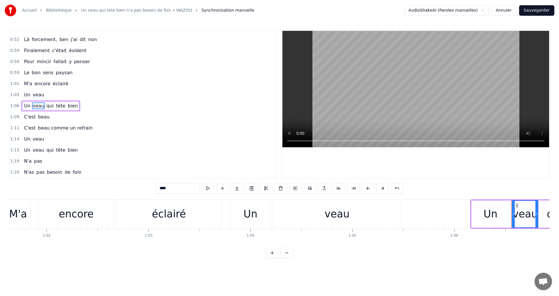
scroll to position [87, 0]
click at [23, 100] on div "Un veau qui tète bien" at bounding box center [51, 104] width 59 height 10
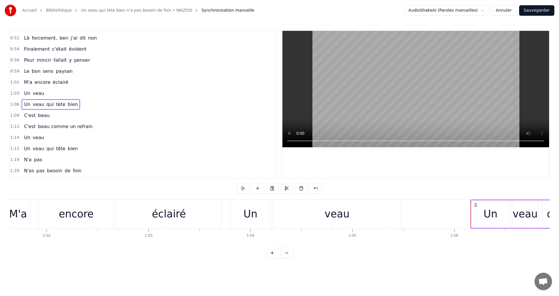
click at [22, 100] on div "Un veau qui tète bien" at bounding box center [51, 104] width 59 height 10
click at [246, 188] on button at bounding box center [243, 188] width 12 height 10
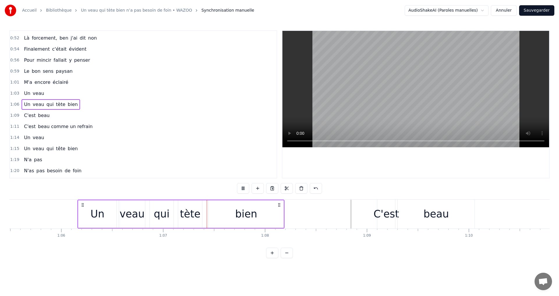
scroll to position [0, 6788]
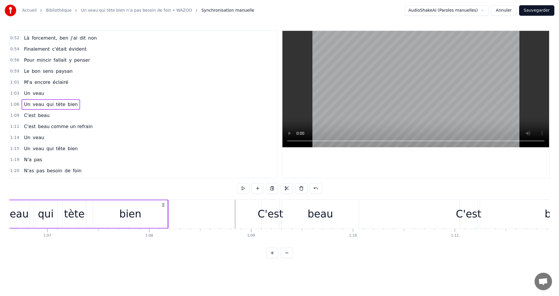
click at [22, 118] on div "C'est beau" at bounding box center [37, 115] width 30 height 10
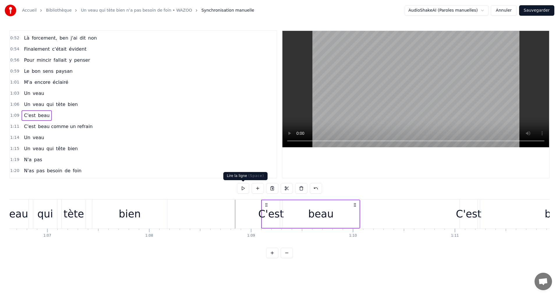
click at [244, 186] on button at bounding box center [243, 188] width 12 height 10
drag, startPoint x: 285, startPoint y: 227, endPoint x: 292, endPoint y: 226, distance: 7.3
click at [292, 226] on div "beau" at bounding box center [320, 214] width 77 height 28
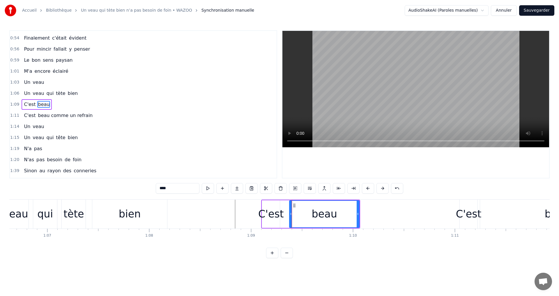
drag, startPoint x: 283, startPoint y: 216, endPoint x: 289, endPoint y: 216, distance: 5.8
click at [291, 216] on icon at bounding box center [291, 214] width 2 height 5
click at [278, 215] on div "C'est" at bounding box center [271, 213] width 26 height 15
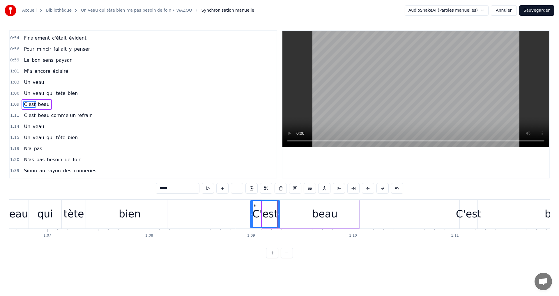
drag, startPoint x: 263, startPoint y: 213, endPoint x: 251, endPoint y: 214, distance: 11.4
click at [251, 214] on icon at bounding box center [252, 214] width 2 height 5
drag, startPoint x: 253, startPoint y: 214, endPoint x: 257, endPoint y: 214, distance: 4.4
click at [257, 214] on icon at bounding box center [256, 214] width 2 height 5
click at [316, 214] on div "beau" at bounding box center [324, 213] width 25 height 15
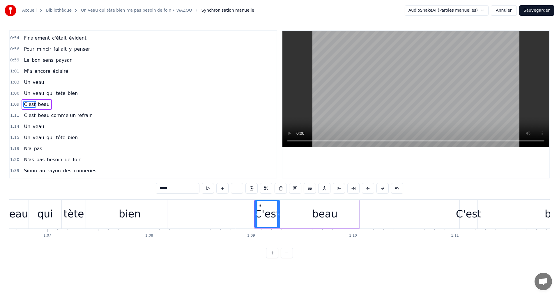
type input "****"
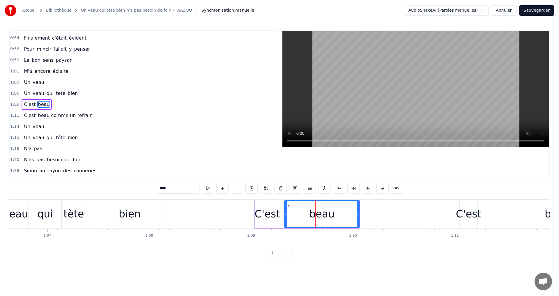
drag, startPoint x: 292, startPoint y: 214, endPoint x: 286, endPoint y: 214, distance: 5.8
click at [286, 214] on icon at bounding box center [286, 214] width 2 height 5
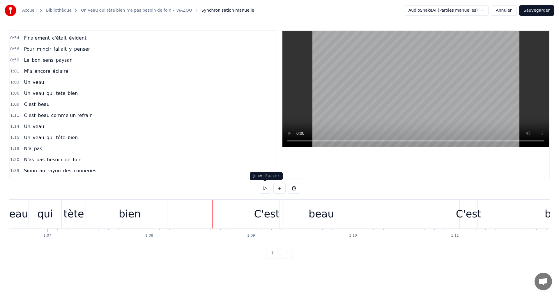
click at [267, 192] on button at bounding box center [265, 188] width 12 height 10
click at [263, 189] on button at bounding box center [265, 188] width 12 height 10
click at [28, 99] on div "1:09 C'est beau" at bounding box center [143, 104] width 267 height 11
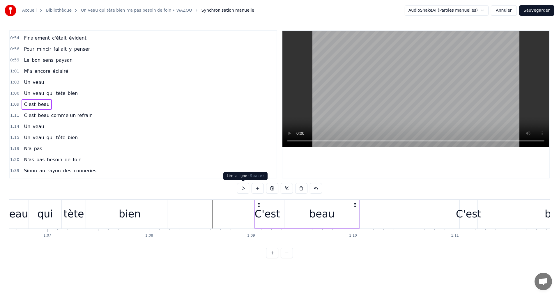
click at [241, 186] on button at bounding box center [243, 188] width 12 height 10
click at [73, 117] on span "beau comme un refrain" at bounding box center [65, 115] width 56 height 7
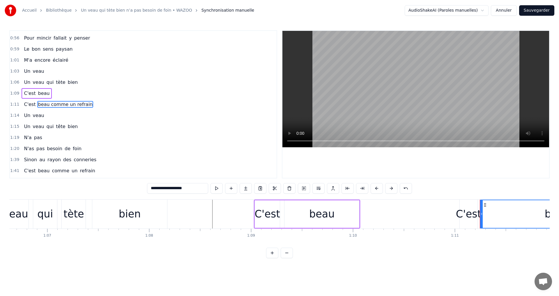
click at [22, 105] on div "C'est beau comme un refrain" at bounding box center [58, 104] width 73 height 10
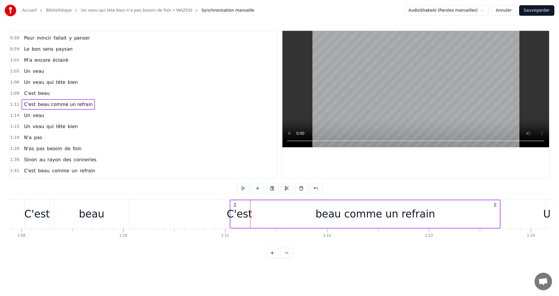
scroll to position [0, 7020]
click at [282, 216] on div "beau comme un refrain" at bounding box center [372, 214] width 249 height 28
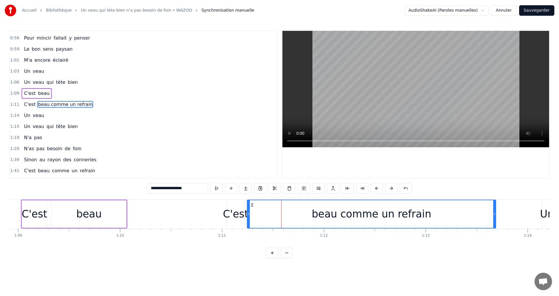
click at [150, 188] on input "**********" at bounding box center [177, 188] width 61 height 10
click at [228, 210] on div "C'est" at bounding box center [236, 213] width 26 height 15
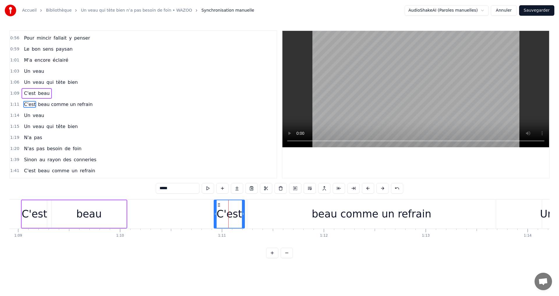
drag, startPoint x: 224, startPoint y: 213, endPoint x: 215, endPoint y: 214, distance: 9.9
click at [215, 214] on icon at bounding box center [215, 214] width 2 height 5
click at [321, 217] on div "beau comme un refrain" at bounding box center [372, 213] width 120 height 15
type input "**********"
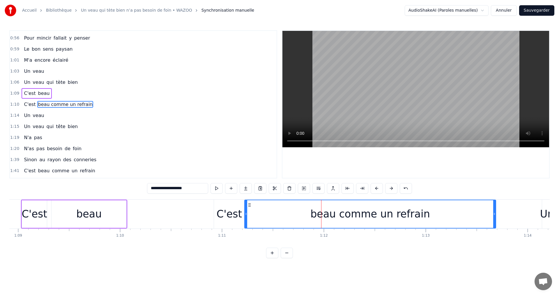
drag, startPoint x: 247, startPoint y: 213, endPoint x: 245, endPoint y: 216, distance: 3.7
click at [245, 216] on icon at bounding box center [246, 214] width 2 height 5
click at [244, 215] on icon at bounding box center [244, 214] width 2 height 5
click at [332, 222] on div "beau comme un refrain" at bounding box center [369, 214] width 252 height 28
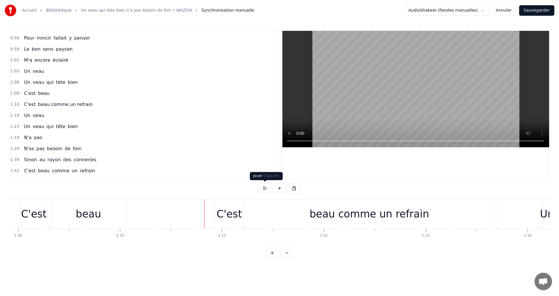
click at [260, 188] on button at bounding box center [265, 188] width 12 height 10
click at [261, 188] on button at bounding box center [265, 188] width 12 height 10
click at [266, 187] on button at bounding box center [265, 188] width 12 height 10
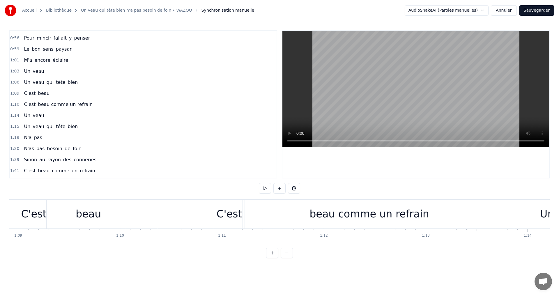
click at [201, 188] on div "0:35 Il paraît que les bons coq que les bons coqs 0:37 <> 0:37 Ne sont jamais l…" at bounding box center [279, 144] width 540 height 228
click at [264, 188] on button at bounding box center [265, 188] width 12 height 10
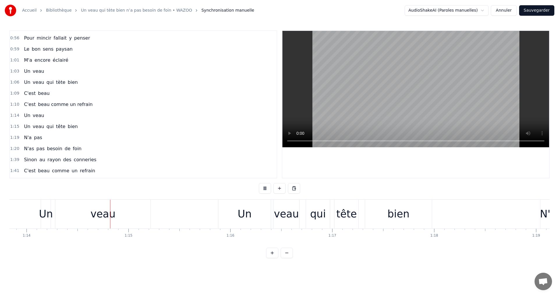
click at [264, 188] on button at bounding box center [265, 188] width 12 height 10
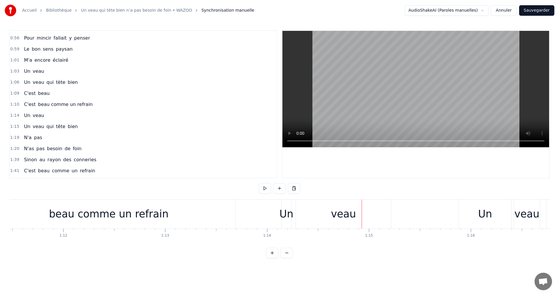
scroll to position [0, 7119]
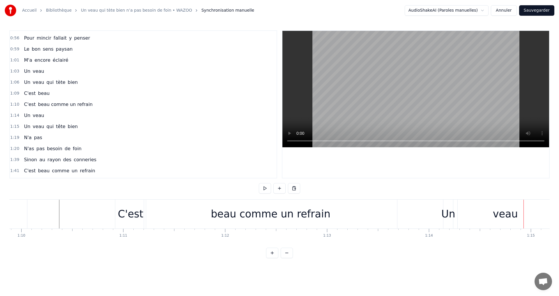
click at [63, 102] on span "beau comme un refrain" at bounding box center [65, 104] width 56 height 7
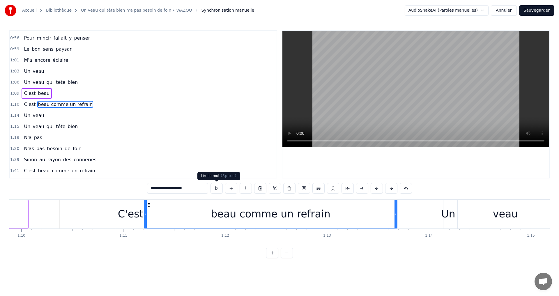
click at [219, 190] on button at bounding box center [216, 188] width 12 height 10
drag, startPoint x: 161, startPoint y: 189, endPoint x: 194, endPoint y: 191, distance: 33.0
click at [194, 191] on input "**********" at bounding box center [177, 188] width 61 height 10
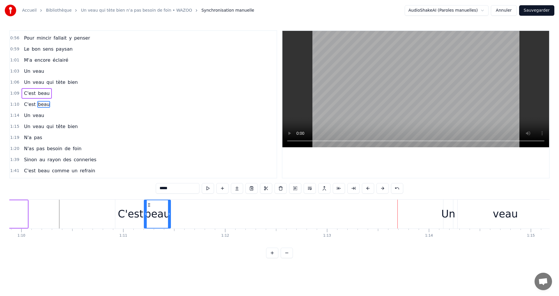
drag, startPoint x: 395, startPoint y: 215, endPoint x: 169, endPoint y: 222, distance: 226.6
click at [169, 222] on div at bounding box center [169, 214] width 2 height 28
type input "****"
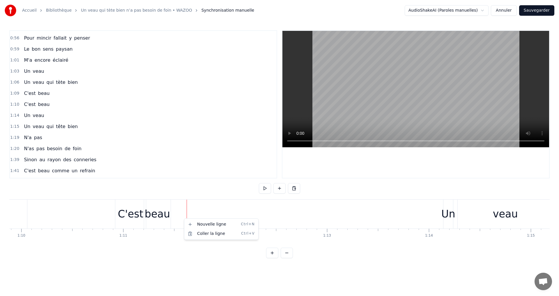
click at [179, 211] on html "Accueil Bibliothèque Un veau qui tète bien n’a pas besoin de foin • WAZOO Synch…" at bounding box center [279, 133] width 559 height 267
click at [199, 154] on div "1:20 N'as pas besoin de foin" at bounding box center [143, 148] width 267 height 11
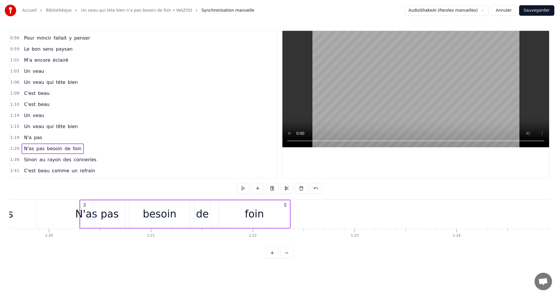
scroll to position [0, 8151]
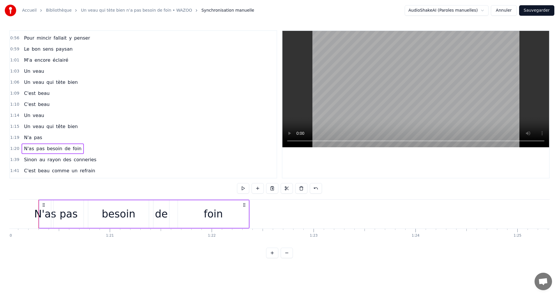
click at [28, 110] on div "1:14 Un veau" at bounding box center [143, 115] width 267 height 11
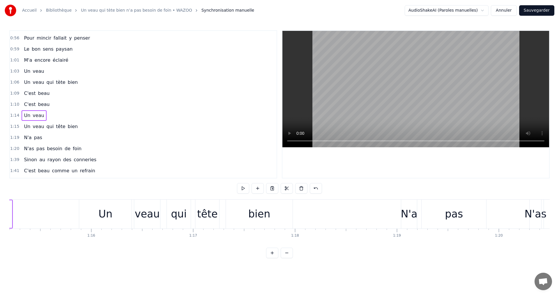
scroll to position [0, 7524]
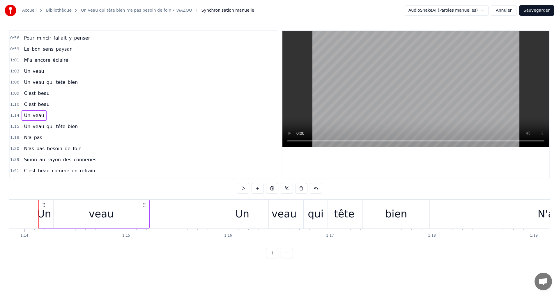
click at [42, 108] on span "beau" at bounding box center [43, 104] width 13 height 7
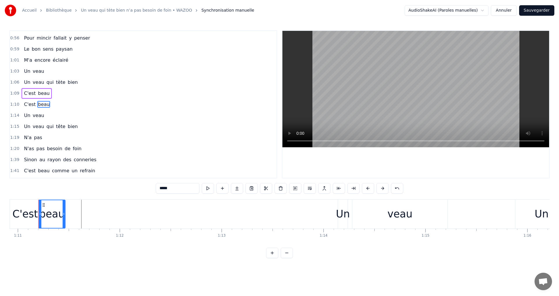
click at [35, 109] on div "C'est beau" at bounding box center [37, 104] width 30 height 10
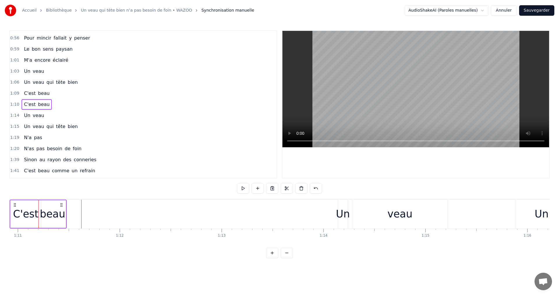
scroll to position [0, 7196]
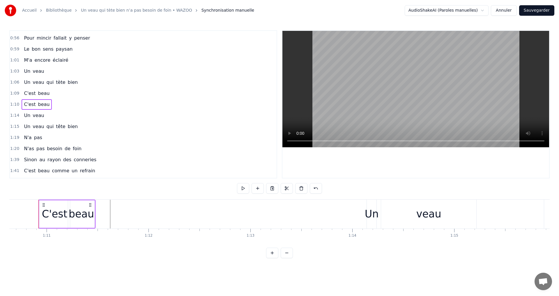
click at [90, 205] on icon at bounding box center [90, 205] width 5 height 5
click at [91, 207] on html "Accueil Bibliothèque Un veau qui tète bien n’a pas besoin de foin • WAZOO Synch…" at bounding box center [279, 133] width 559 height 267
click at [91, 207] on div "beau" at bounding box center [81, 213] width 25 height 15
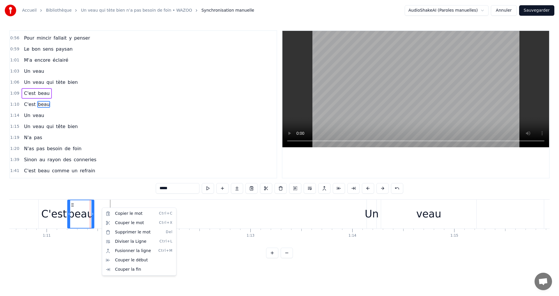
click at [103, 209] on html "Accueil Bibliothèque Un veau qui tète bien n’a pas besoin de foin • WAZOO Synch…" at bounding box center [279, 133] width 559 height 267
click at [123, 214] on div "Copier le mot Ctrl+C" at bounding box center [141, 214] width 72 height 9
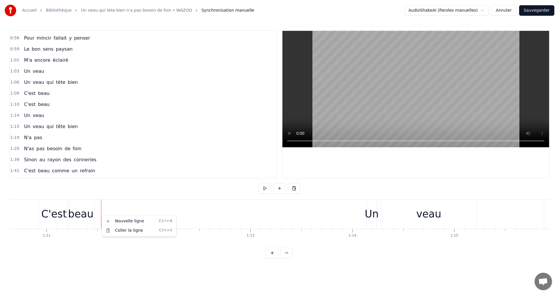
click at [108, 171] on html "Accueil Bibliothèque Un veau qui tète bien n’a pas besoin de foin • WAZOO Synch…" at bounding box center [279, 133] width 559 height 267
click at [111, 108] on div "1:10 C'est beau" at bounding box center [143, 104] width 267 height 11
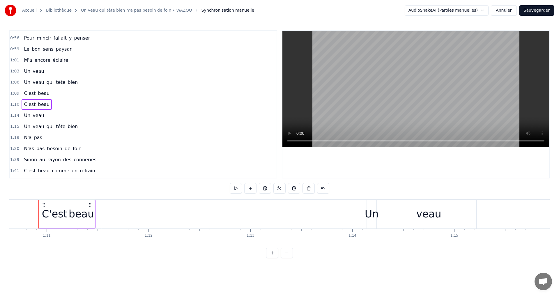
click at [93, 215] on div "beau" at bounding box center [81, 214] width 26 height 28
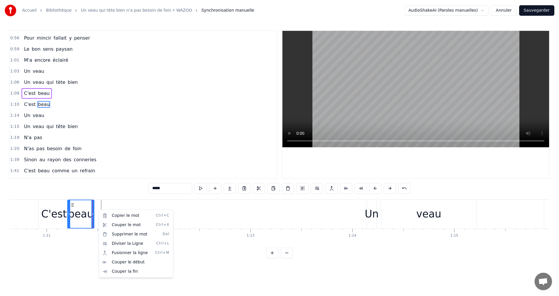
click at [200, 157] on html "Accueil Bibliothèque Un veau qui tète bien n’a pas besoin de foin • WAZOO Synch…" at bounding box center [279, 133] width 559 height 267
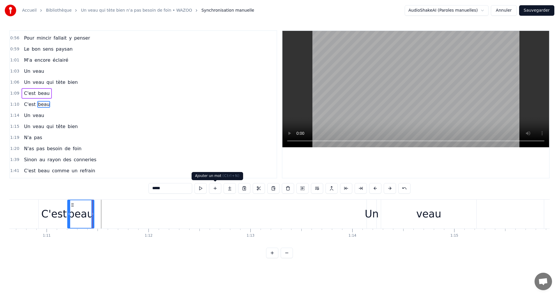
click at [214, 187] on button at bounding box center [215, 188] width 12 height 10
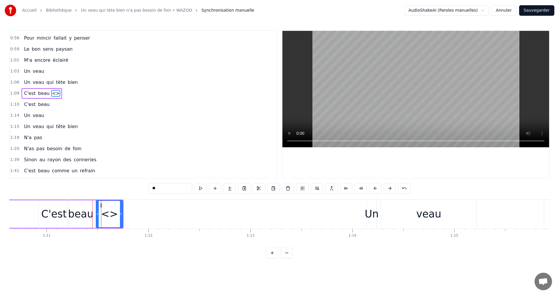
scroll to position [98, 0]
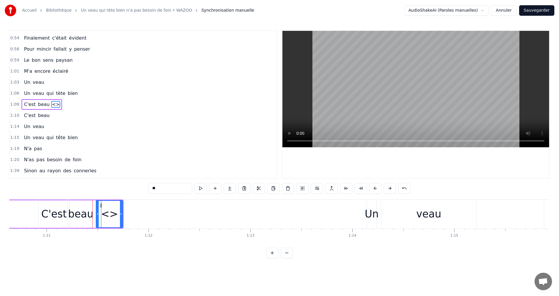
drag, startPoint x: 167, startPoint y: 189, endPoint x: 146, endPoint y: 191, distance: 21.3
click at [146, 191] on div "0:35 Il paraît que les bons coq que les bons coqs 0:37 <> 0:37 Ne sont jamais l…" at bounding box center [279, 144] width 540 height 228
type input "*****"
click at [216, 189] on button at bounding box center [215, 188] width 12 height 10
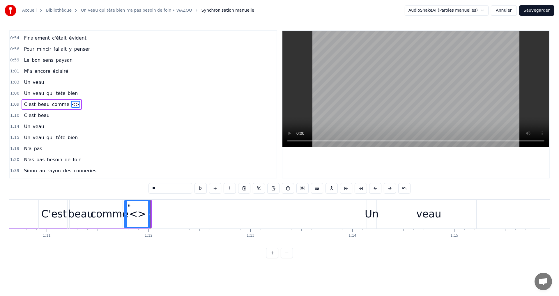
type input "**"
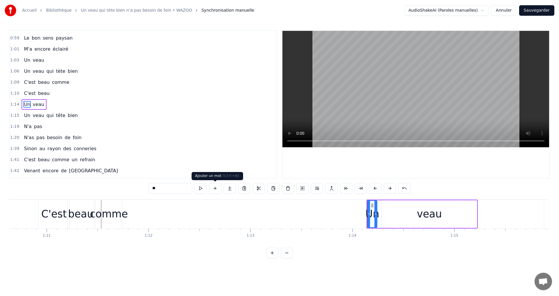
click at [217, 185] on button at bounding box center [215, 188] width 12 height 10
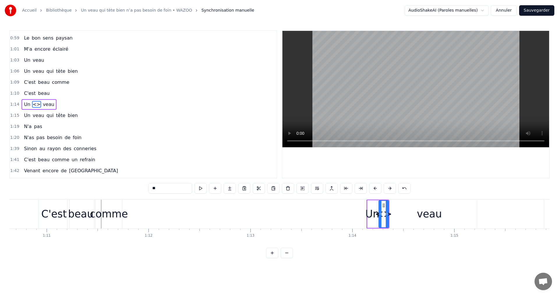
click at [171, 191] on input "**" at bounding box center [170, 188] width 44 height 10
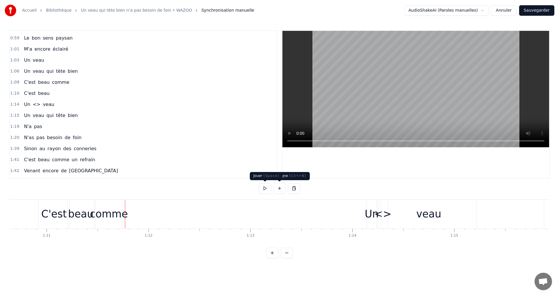
click at [265, 186] on button at bounding box center [265, 188] width 12 height 10
click at [201, 185] on div "0:35 Il paraît que les bons coq que les bons coqs 0:37 <> 0:37 Ne sont jamais l…" at bounding box center [279, 144] width 540 height 228
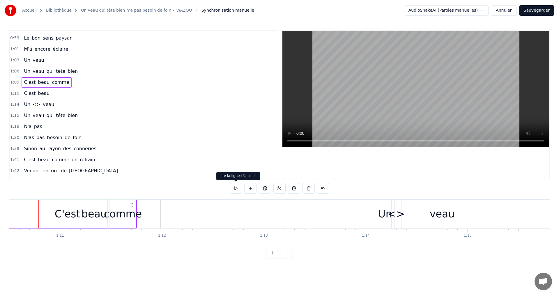
click at [235, 187] on button at bounding box center [236, 188] width 12 height 10
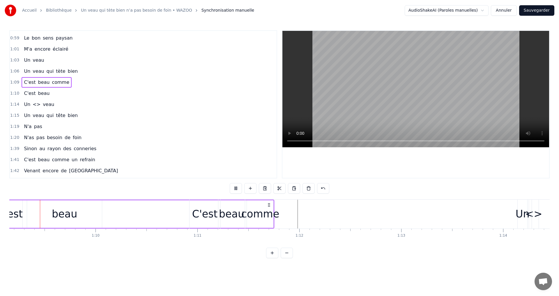
scroll to position [0, 7023]
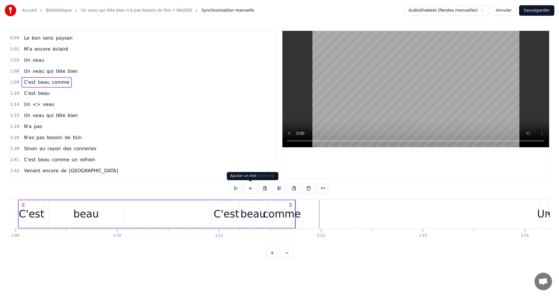
click at [251, 190] on button at bounding box center [250, 188] width 12 height 10
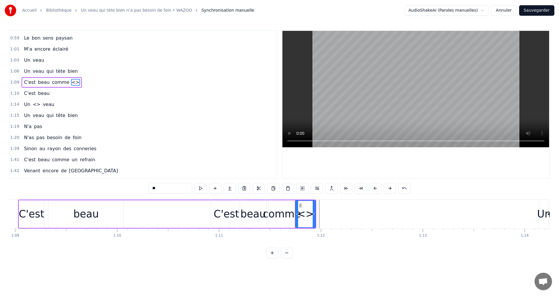
scroll to position [98, 0]
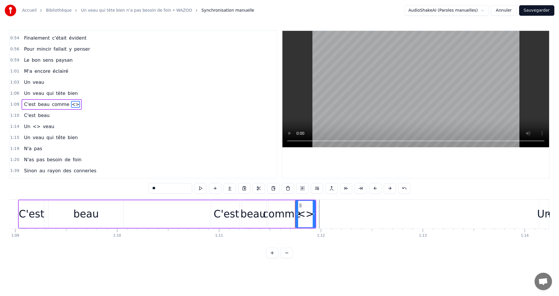
drag, startPoint x: 156, startPoint y: 187, endPoint x: 149, endPoint y: 186, distance: 7.3
click at [149, 186] on input "**" at bounding box center [170, 188] width 44 height 10
type input "**"
click at [331, 256] on div "0:35 Il paraît que les bons coq que les bons coqs 0:37 <> 0:37 Ne sont jamais l…" at bounding box center [279, 144] width 540 height 228
click at [218, 186] on button at bounding box center [215, 188] width 12 height 10
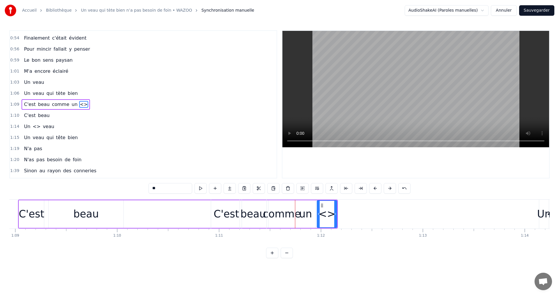
drag, startPoint x: 155, startPoint y: 189, endPoint x: 148, endPoint y: 189, distance: 7.6
click at [148, 189] on div "0:35 Il paraît que les bons coq que les bons coqs 0:37 <> 0:37 Ne sont jamais l…" at bounding box center [279, 144] width 540 height 228
type input "*******"
click at [373, 267] on html "Accueil Bibliothèque Un veau qui tète bien n’a pas besoin de foin • WAZOO Synch…" at bounding box center [279, 133] width 559 height 267
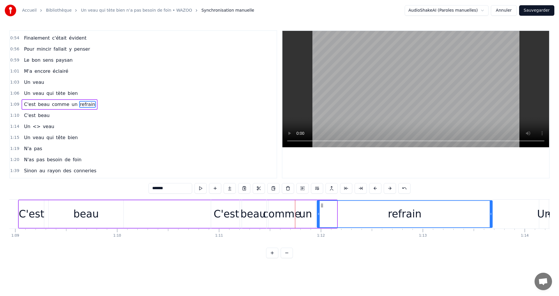
drag, startPoint x: 336, startPoint y: 214, endPoint x: 491, endPoint y: 216, distance: 155.4
click at [491, 216] on icon at bounding box center [491, 214] width 2 height 5
drag, startPoint x: 319, startPoint y: 213, endPoint x: 318, endPoint y: 218, distance: 5.0
click at [318, 218] on div at bounding box center [317, 214] width 2 height 26
click at [119, 258] on div "0:35 Il paraît que les bons coq que les bons coqs 0:37 <> 0:37 Ne sont jamais l…" at bounding box center [279, 144] width 540 height 228
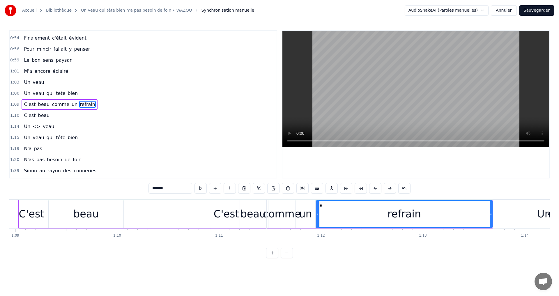
click at [105, 130] on div "1:14 Un <> veau" at bounding box center [143, 126] width 267 height 11
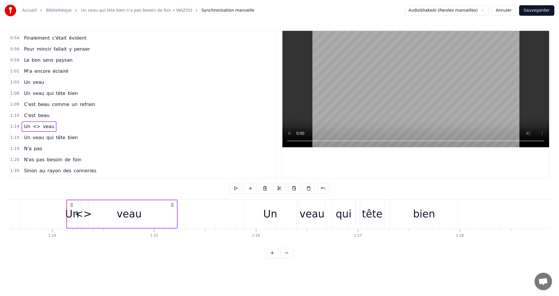
scroll to position [0, 7524]
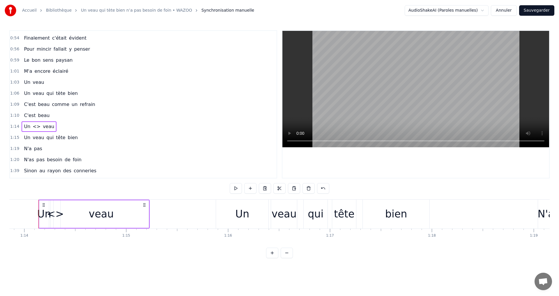
click at [67, 95] on span "bien" at bounding box center [72, 93] width 11 height 7
click at [29, 89] on div "Un veau qui tète bien" at bounding box center [51, 93] width 59 height 10
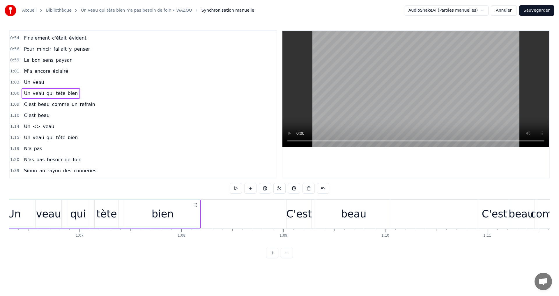
scroll to position [0, 6711]
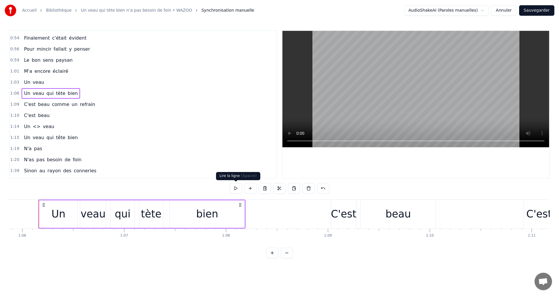
click at [235, 189] on button at bounding box center [236, 188] width 12 height 10
click at [18, 104] on div "1:09 C'est beau comme un refrain" at bounding box center [143, 104] width 267 height 11
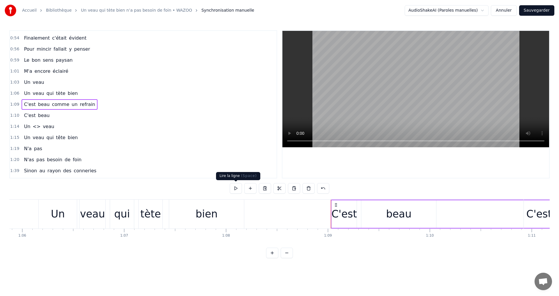
click at [235, 189] on button at bounding box center [236, 188] width 12 height 10
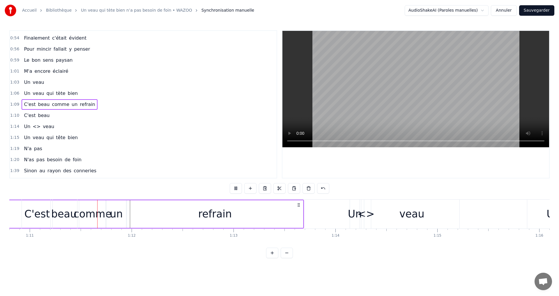
scroll to position [0, 7213]
click at [365, 215] on div "veau" at bounding box center [411, 214] width 95 height 29
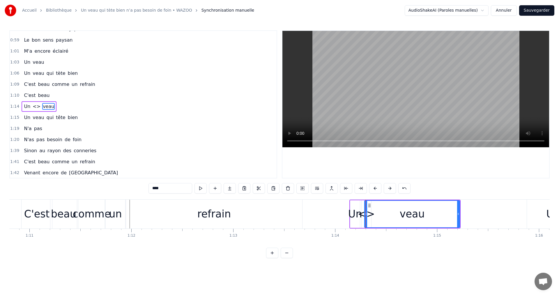
scroll to position [120, 0]
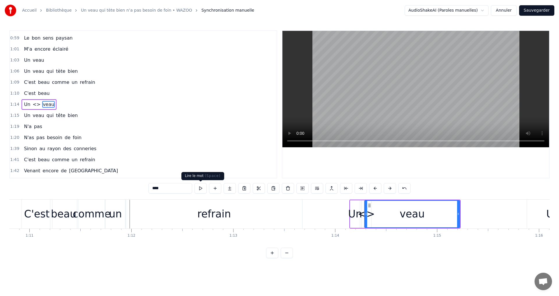
click at [203, 191] on button at bounding box center [200, 188] width 12 height 10
click at [268, 212] on div "refrain" at bounding box center [214, 214] width 176 height 29
type input "*******"
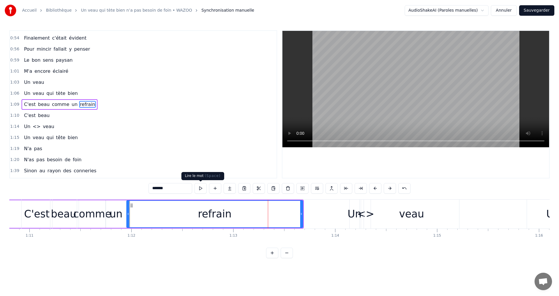
click at [202, 189] on button at bounding box center [200, 188] width 12 height 10
click at [206, 189] on button at bounding box center [200, 188] width 12 height 10
click at [201, 189] on button at bounding box center [200, 188] width 12 height 10
click at [199, 189] on button at bounding box center [200, 188] width 12 height 10
drag, startPoint x: 119, startPoint y: 227, endPoint x: 140, endPoint y: 227, distance: 21.0
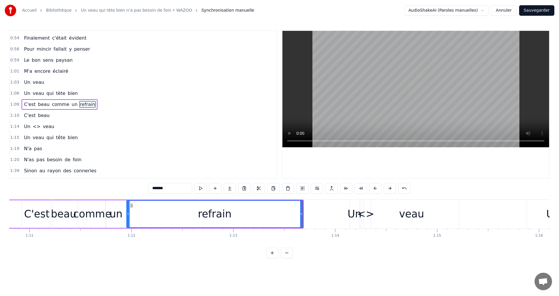
click at [140, 227] on div "C'est beau comme un refrain" at bounding box center [66, 214] width 475 height 29
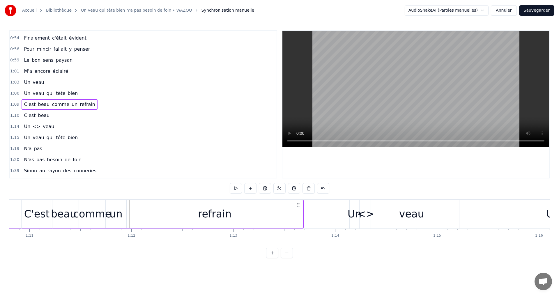
click at [128, 215] on div "refrain" at bounding box center [215, 214] width 176 height 28
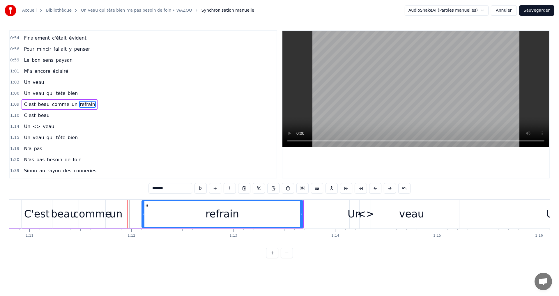
drag, startPoint x: 128, startPoint y: 213, endPoint x: 143, endPoint y: 216, distance: 15.4
click at [143, 216] on icon at bounding box center [143, 214] width 2 height 5
click at [124, 214] on div "un" at bounding box center [116, 214] width 20 height 28
type input "**"
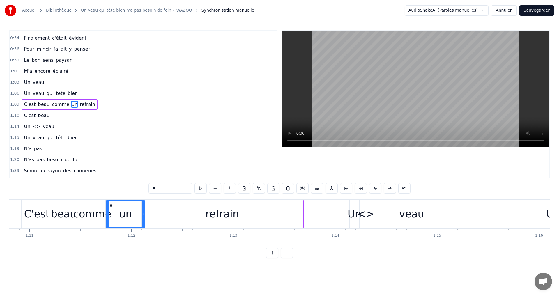
drag, startPoint x: 125, startPoint y: 214, endPoint x: 144, endPoint y: 214, distance: 19.2
click at [144, 214] on icon at bounding box center [143, 214] width 2 height 5
click at [177, 131] on div "1:14 Un <> veau" at bounding box center [143, 126] width 267 height 11
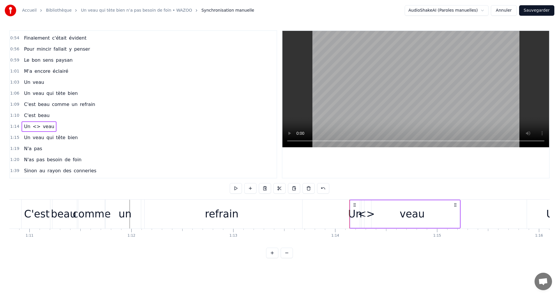
click at [209, 258] on div "0:35 Il paraît que les bons coq que les bons coqs 0:37 <> 0:37 Ne sont jamais l…" at bounding box center [279, 144] width 540 height 228
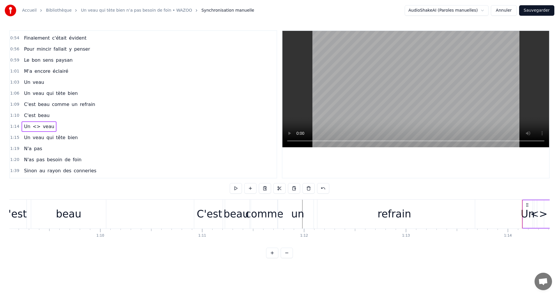
scroll to position [0, 7003]
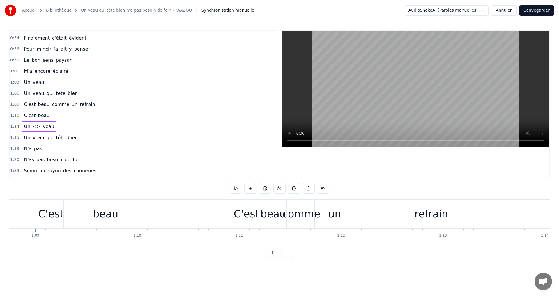
click at [20, 191] on div "0:35 Il paraît que les bons coq que les bons coqs 0:37 <> 0:37 Ne sont jamais l…" at bounding box center [279, 144] width 540 height 228
click at [26, 115] on span "C'est" at bounding box center [29, 115] width 13 height 7
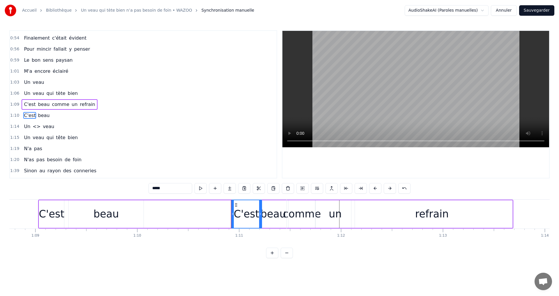
scroll to position [109, 0]
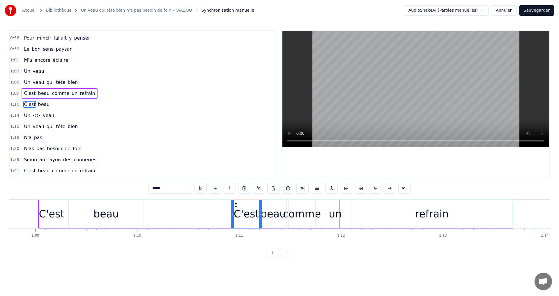
click at [13, 103] on span "1:10" at bounding box center [14, 105] width 9 height 6
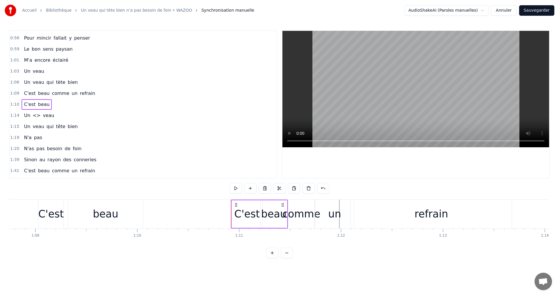
click at [14, 83] on span "1:06" at bounding box center [14, 82] width 9 height 6
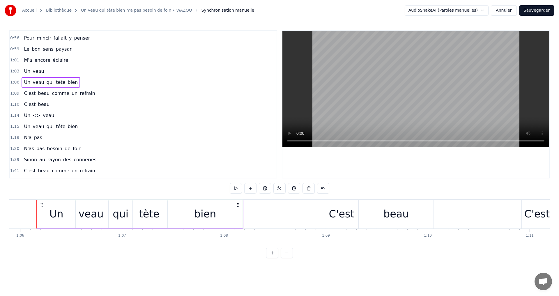
scroll to position [0, 6711]
click at [238, 191] on button at bounding box center [236, 188] width 12 height 10
click at [237, 189] on button at bounding box center [236, 188] width 12 height 10
click at [236, 188] on button at bounding box center [236, 188] width 12 height 10
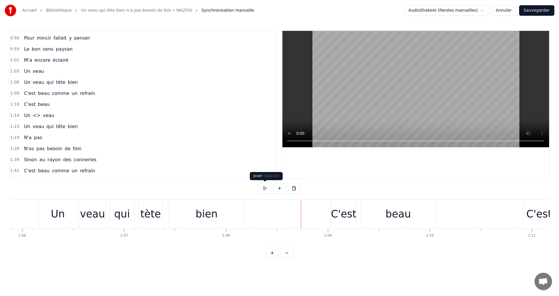
click at [263, 185] on button at bounding box center [265, 188] width 12 height 10
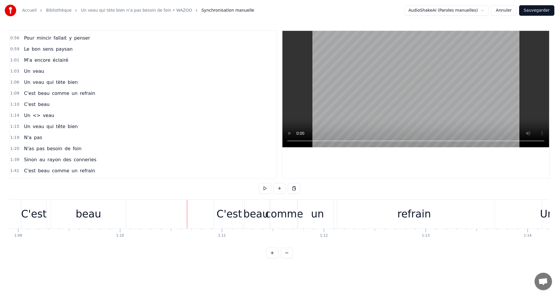
scroll to position [0, 7025]
click at [263, 187] on button at bounding box center [265, 188] width 12 height 10
click at [262, 187] on button at bounding box center [265, 188] width 12 height 10
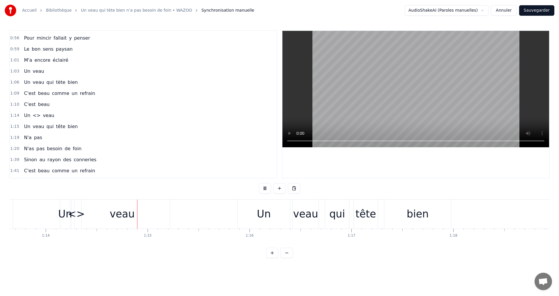
scroll to position [0, 7527]
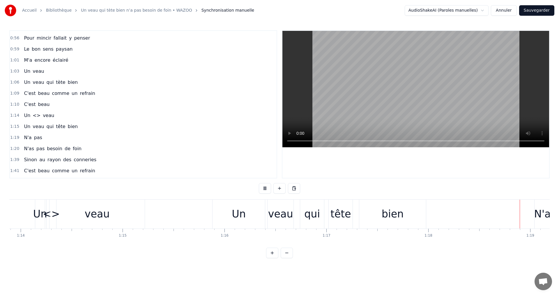
click at [52, 212] on div "veau" at bounding box center [96, 214] width 95 height 29
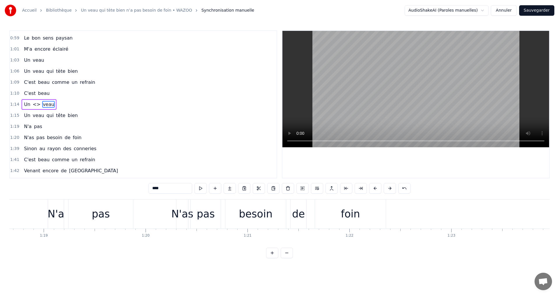
scroll to position [0, 7713]
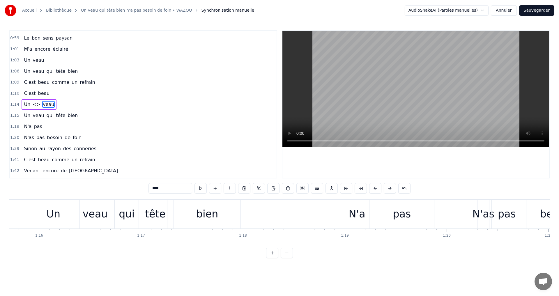
click at [27, 100] on div "Un <> veau" at bounding box center [39, 104] width 35 height 10
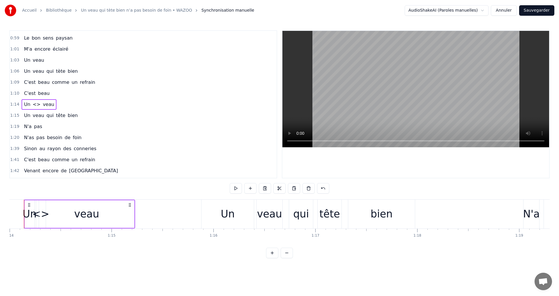
scroll to position [0, 7524]
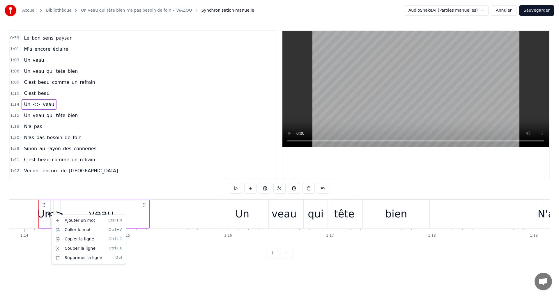
click at [54, 207] on html "Accueil Bibliothèque Un veau qui tète bien n’a pas besoin de foin • WAZOO Synch…" at bounding box center [279, 133] width 559 height 267
click at [69, 213] on div "veau" at bounding box center [101, 214] width 95 height 28
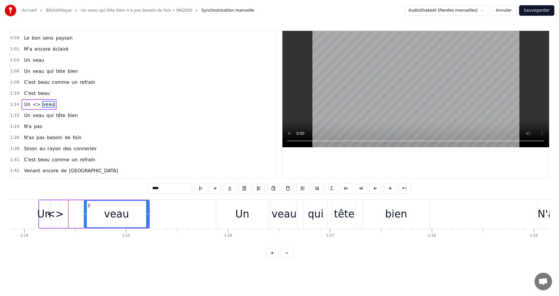
drag, startPoint x: 56, startPoint y: 213, endPoint x: 86, endPoint y: 215, distance: 30.6
click at [86, 215] on icon at bounding box center [85, 214] width 2 height 5
click at [54, 215] on div "<>" at bounding box center [55, 213] width 17 height 15
type input "**"
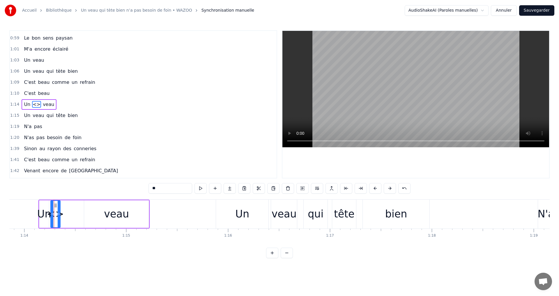
click at [56, 205] on circle at bounding box center [56, 205] width 0 height 0
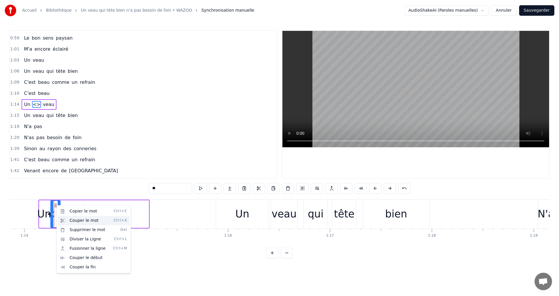
click at [64, 221] on div "Couper le mot Ctrl+X" at bounding box center [94, 220] width 72 height 9
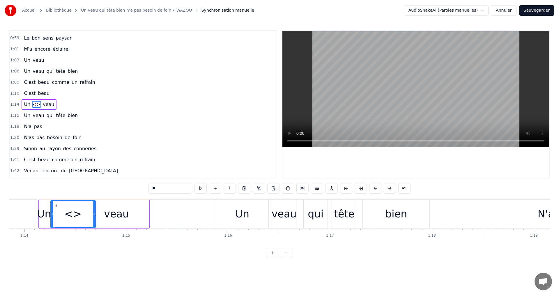
drag, startPoint x: 59, startPoint y: 213, endPoint x: 95, endPoint y: 215, distance: 35.3
click at [95, 215] on icon at bounding box center [94, 214] width 2 height 5
click at [63, 214] on div "<>" at bounding box center [73, 214] width 44 height 26
click at [256, 189] on button at bounding box center [259, 188] width 12 height 10
click at [289, 188] on button at bounding box center [288, 188] width 12 height 10
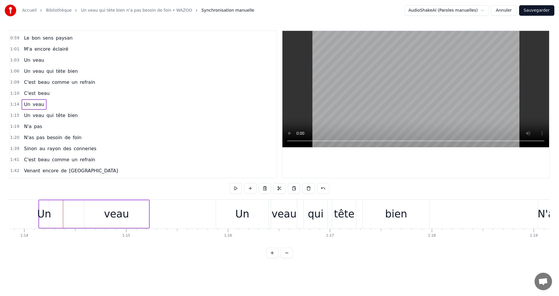
click at [84, 217] on div "veau" at bounding box center [116, 214] width 65 height 28
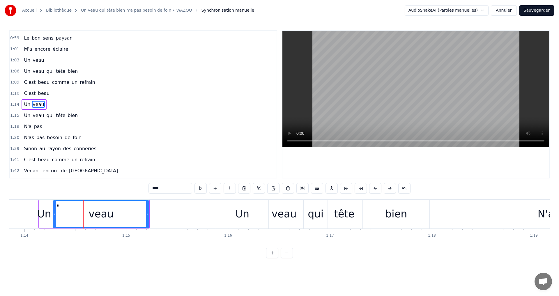
drag, startPoint x: 86, startPoint y: 215, endPoint x: 56, endPoint y: 218, distance: 31.0
click at [56, 218] on div at bounding box center [55, 214] width 2 height 26
drag, startPoint x: 148, startPoint y: 213, endPoint x: 114, endPoint y: 214, distance: 33.2
click at [114, 214] on icon at bounding box center [114, 214] width 2 height 5
click at [39, 89] on div "C'est beau" at bounding box center [37, 93] width 30 height 10
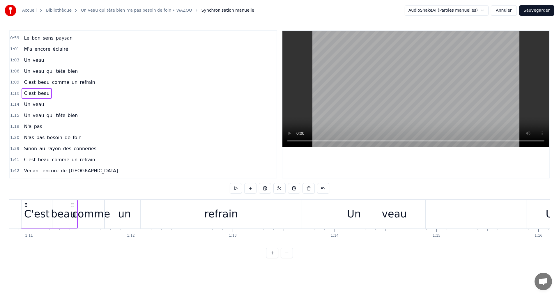
scroll to position [0, 7196]
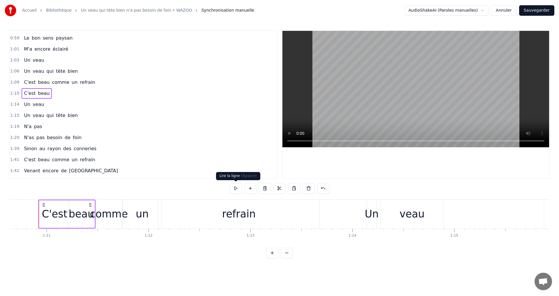
click at [237, 190] on button at bounding box center [236, 188] width 12 height 10
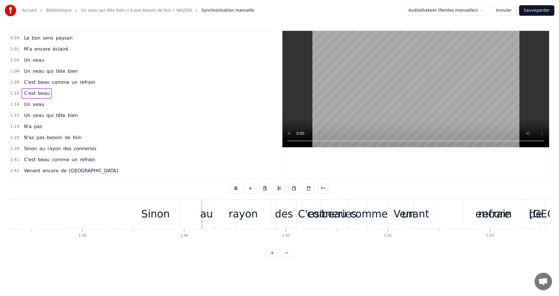
scroll to position [0, 10114]
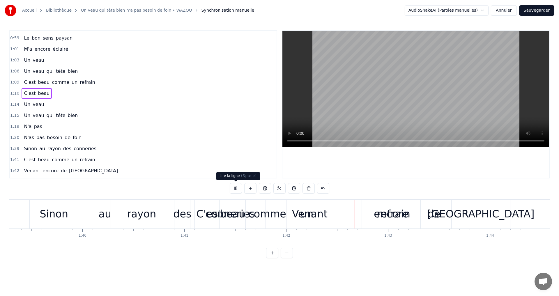
click at [237, 191] on button at bounding box center [236, 188] width 12 height 10
click at [22, 146] on div "Sinon au rayon des conneries" at bounding box center [60, 148] width 77 height 10
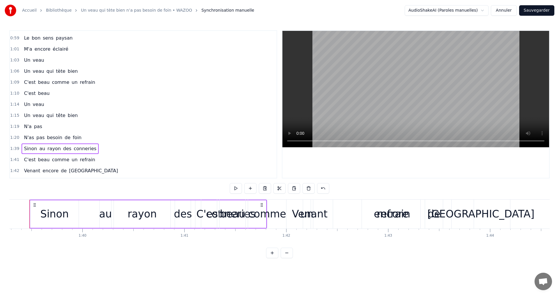
scroll to position [0, 10105]
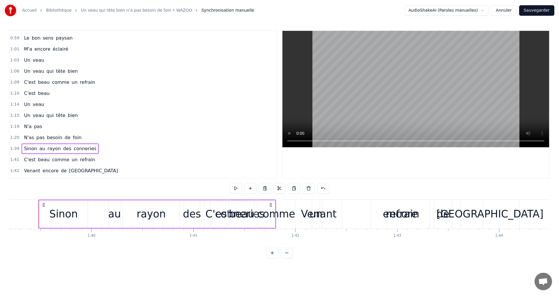
click at [86, 164] on div "C'est beau comme un refrain" at bounding box center [60, 160] width 76 height 10
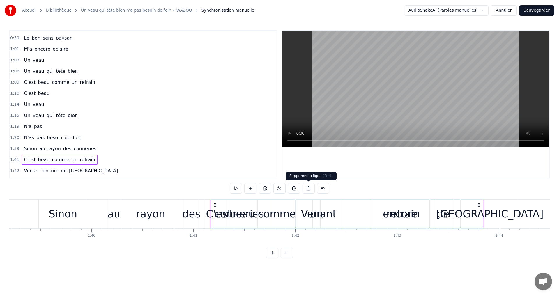
click at [309, 190] on button at bounding box center [308, 188] width 12 height 10
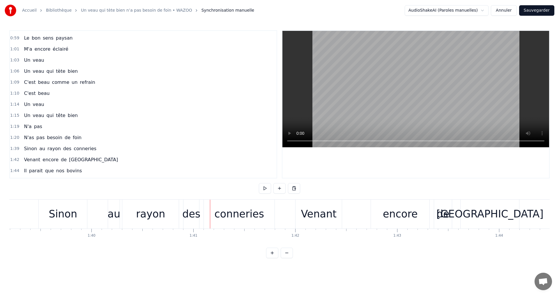
click at [18, 190] on div "0:35 Il paraît que les bons coq que les bons coqs 0:37 <> 0:37 Ne sont jamais l…" at bounding box center [279, 144] width 540 height 228
click at [7, 211] on div "Accueil Bibliothèque Un veau qui tète bien n’a pas besoin de foin • WAZOO Synch…" at bounding box center [279, 129] width 559 height 258
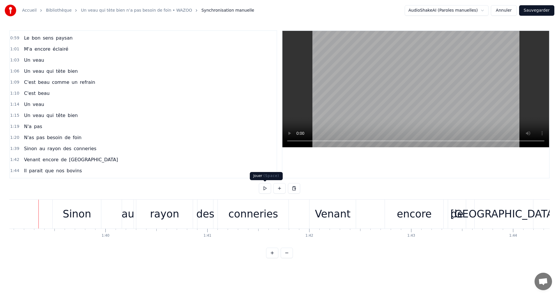
click at [266, 186] on button at bounding box center [265, 188] width 12 height 10
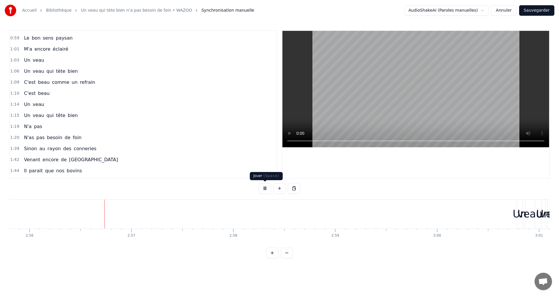
scroll to position [0, 17910]
click at [265, 189] on button at bounding box center [265, 188] width 12 height 10
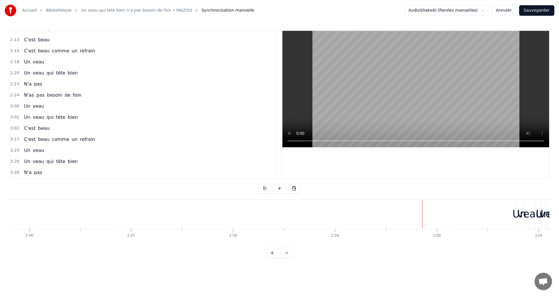
scroll to position [388, 0]
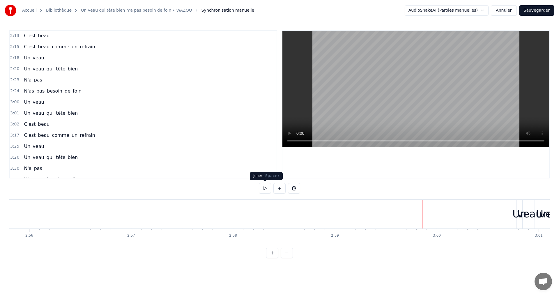
click at [262, 188] on button at bounding box center [265, 188] width 12 height 10
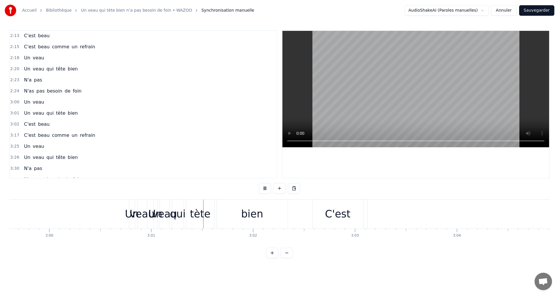
scroll to position [0, 18401]
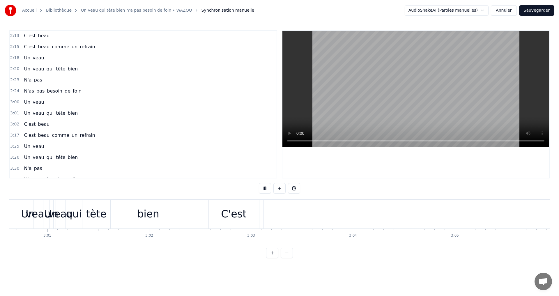
click at [263, 188] on button at bounding box center [265, 188] width 12 height 10
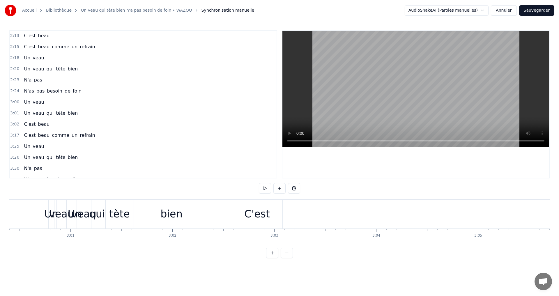
click at [9, 245] on div "Accueil Bibliothèque Un veau qui tète bien n’a pas besoin de foin • WAZOO Synch…" at bounding box center [279, 129] width 559 height 258
click at [153, 220] on div "bien" at bounding box center [171, 214] width 71 height 29
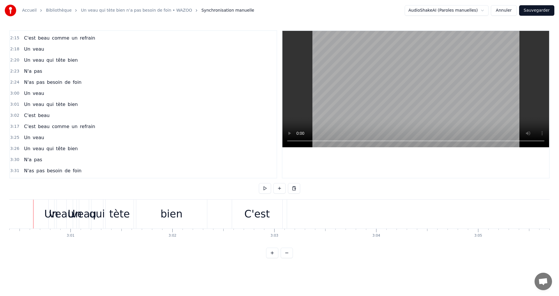
scroll to position [0, 18372]
click at [267, 178] on span "( Space )" at bounding box center [271, 176] width 16 height 4
click at [265, 189] on button at bounding box center [265, 188] width 12 height 10
click at [263, 189] on button at bounding box center [265, 188] width 12 height 10
drag, startPoint x: 264, startPoint y: 200, endPoint x: 483, endPoint y: 212, distance: 219.5
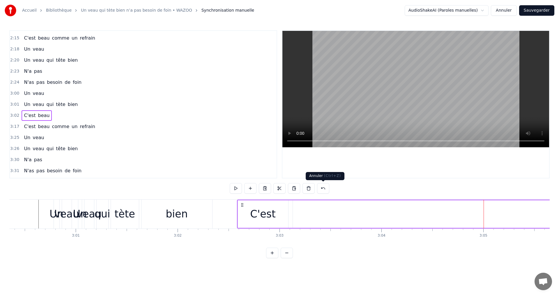
click at [325, 189] on button at bounding box center [323, 188] width 12 height 10
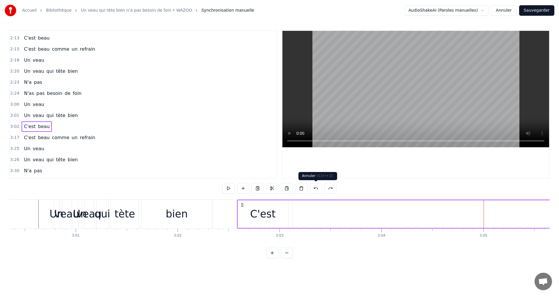
scroll to position [407, 0]
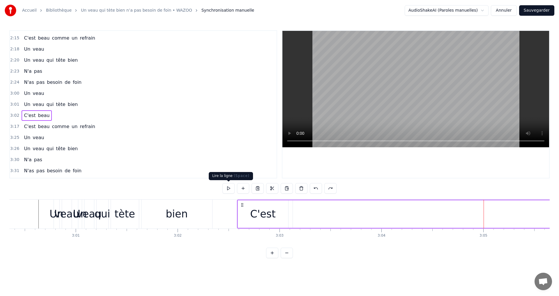
click at [229, 189] on button at bounding box center [228, 188] width 12 height 10
click at [229, 188] on button at bounding box center [228, 188] width 12 height 10
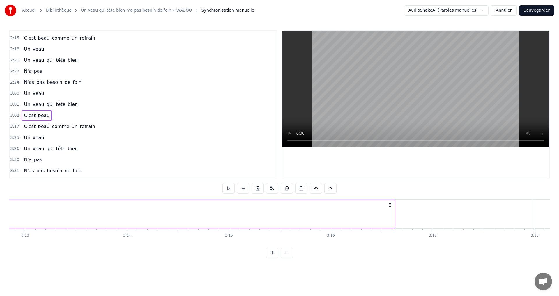
scroll to position [0, 19672]
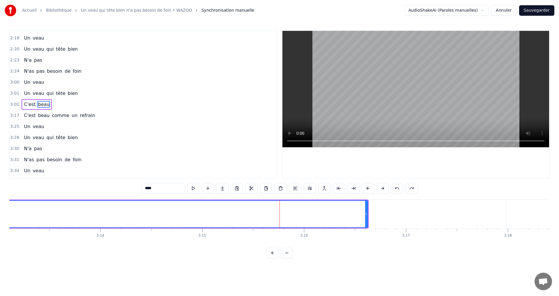
click at [193, 189] on button at bounding box center [193, 188] width 12 height 10
click at [194, 187] on button at bounding box center [193, 188] width 12 height 10
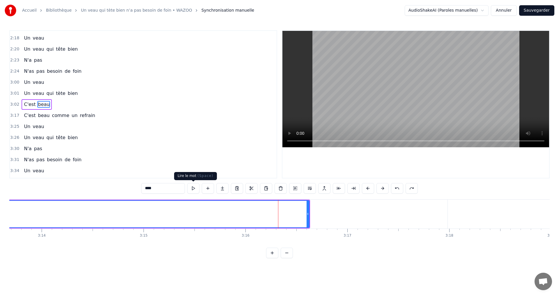
click at [195, 188] on button at bounding box center [193, 188] width 12 height 10
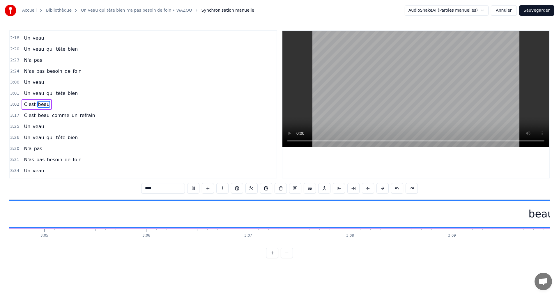
scroll to position [0, 18756]
click at [196, 188] on button at bounding box center [193, 188] width 12 height 10
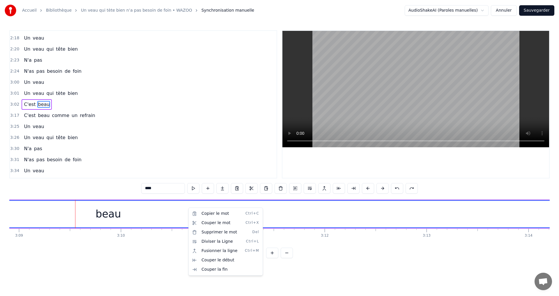
click at [281, 188] on html "Accueil Bibliothèque Un veau qui tète bien n’a pas besoin de foin • WAZOO Synch…" at bounding box center [279, 133] width 559 height 267
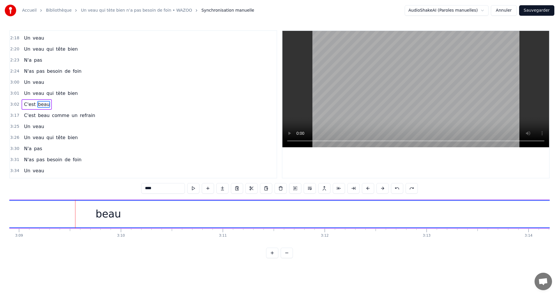
click at [281, 188] on button at bounding box center [280, 188] width 12 height 10
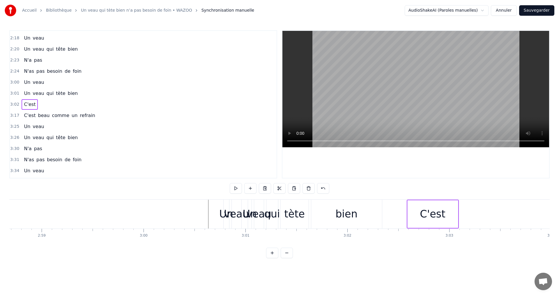
scroll to position [0, 18216]
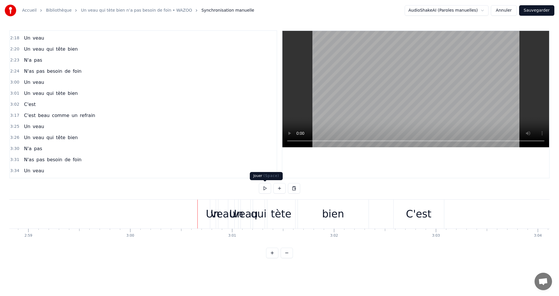
click at [265, 191] on button at bounding box center [265, 188] width 12 height 10
click at [265, 189] on button at bounding box center [265, 188] width 12 height 10
click at [208, 220] on div "Un" at bounding box center [213, 213] width 14 height 15
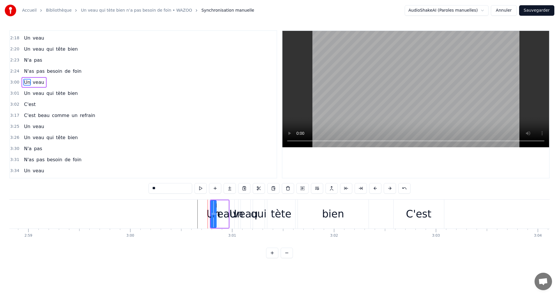
scroll to position [396, 0]
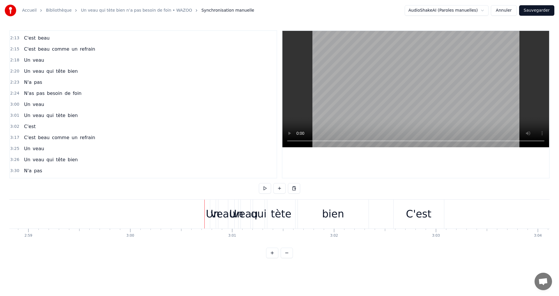
click at [211, 204] on div "Un" at bounding box center [213, 214] width 6 height 29
click at [320, 215] on div "bien" at bounding box center [333, 214] width 71 height 29
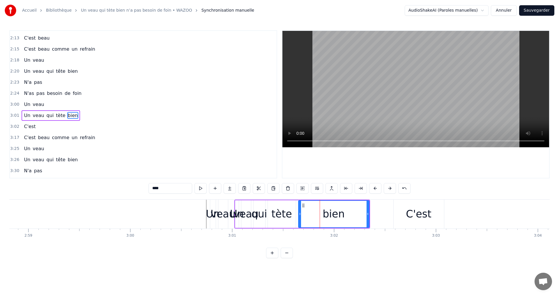
scroll to position [407, 0]
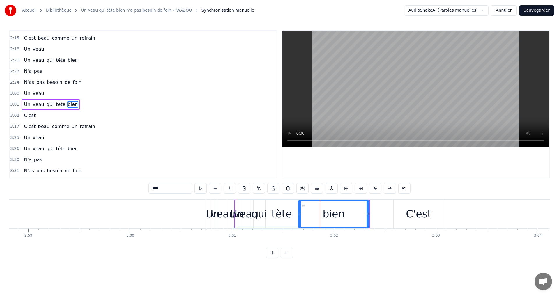
click at [223, 219] on div "veau" at bounding box center [222, 213] width 25 height 15
type input "****"
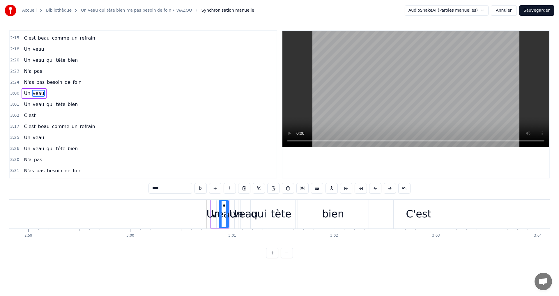
scroll to position [396, 0]
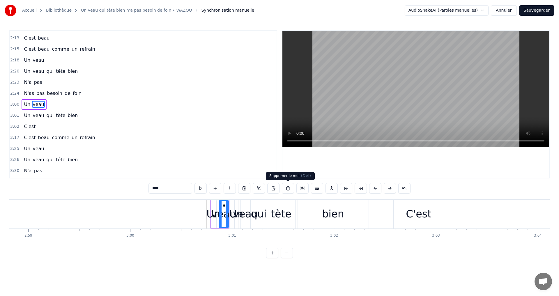
click at [286, 190] on button at bounding box center [288, 188] width 12 height 10
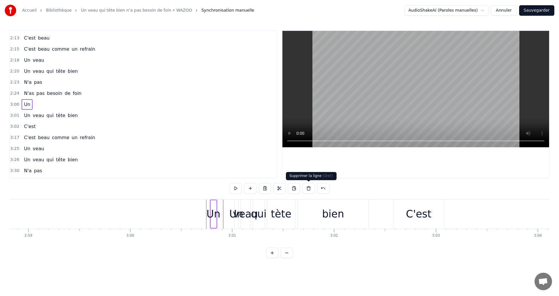
click at [307, 189] on button at bounding box center [308, 188] width 12 height 10
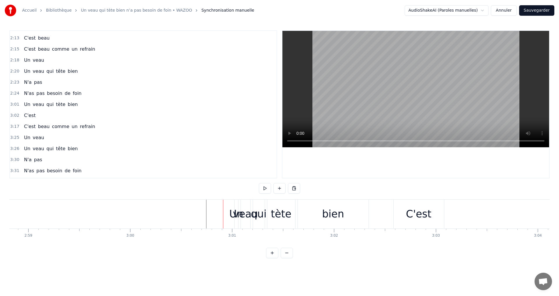
click at [235, 220] on div "veau" at bounding box center [245, 213] width 25 height 15
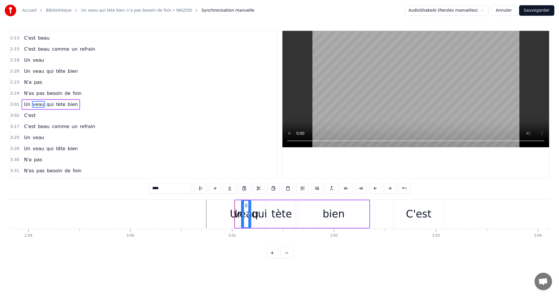
click at [235, 215] on div "veau" at bounding box center [245, 213] width 25 height 15
click at [237, 214] on div "veau" at bounding box center [245, 213] width 25 height 15
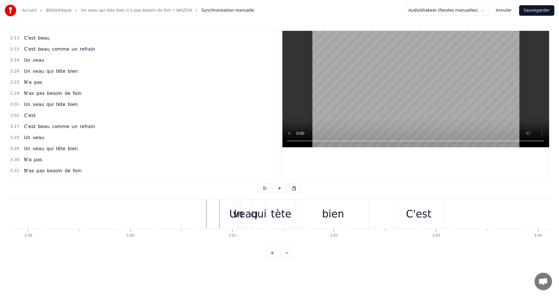
click at [242, 214] on div "veau" at bounding box center [245, 213] width 25 height 15
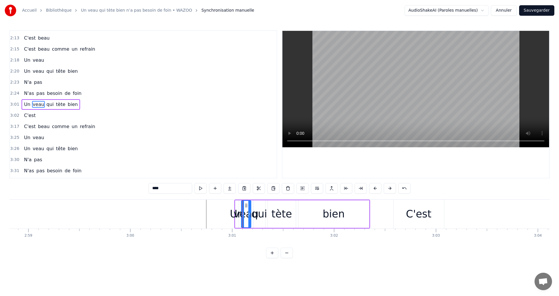
click at [239, 210] on div "veau" at bounding box center [245, 213] width 25 height 15
click at [236, 209] on div "veau" at bounding box center [245, 213] width 25 height 15
drag, startPoint x: 244, startPoint y: 207, endPoint x: 254, endPoint y: 214, distance: 12.5
click at [252, 214] on div "veau" at bounding box center [252, 214] width 0 height 26
click at [238, 215] on div "Un" at bounding box center [237, 213] width 14 height 15
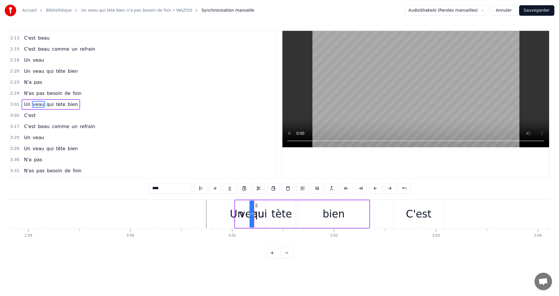
type input "**"
drag, startPoint x: 238, startPoint y: 215, endPoint x: 257, endPoint y: 213, distance: 19.4
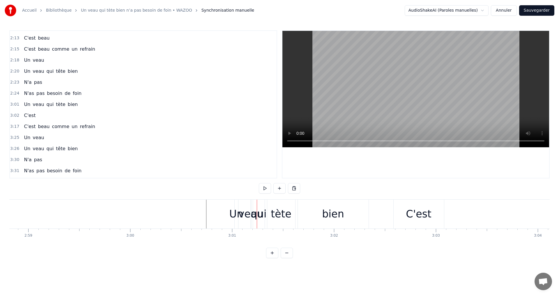
click at [235, 216] on div "Un" at bounding box center [236, 213] width 14 height 15
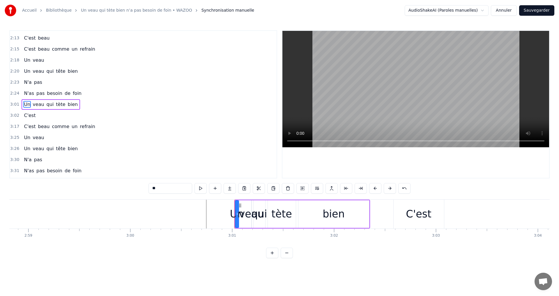
click at [231, 215] on div "Un" at bounding box center [237, 213] width 14 height 15
click at [290, 213] on div "tète" at bounding box center [281, 213] width 21 height 15
drag, startPoint x: 270, startPoint y: 223, endPoint x: 288, endPoint y: 223, distance: 17.8
click at [288, 223] on div at bounding box center [287, 214] width 2 height 26
click at [258, 219] on div "qui" at bounding box center [259, 213] width 16 height 15
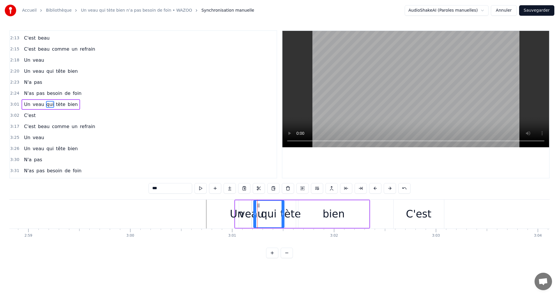
drag, startPoint x: 264, startPoint y: 214, endPoint x: 283, endPoint y: 215, distance: 18.9
click at [283, 215] on icon at bounding box center [282, 214] width 2 height 5
drag, startPoint x: 255, startPoint y: 216, endPoint x: 266, endPoint y: 217, distance: 11.4
click at [266, 217] on div at bounding box center [266, 214] width 2 height 26
click at [251, 220] on div "veau" at bounding box center [251, 213] width 25 height 15
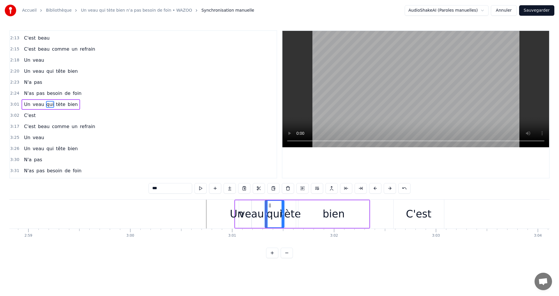
type input "****"
click at [244, 215] on div "veau" at bounding box center [251, 213] width 25 height 15
click at [252, 216] on icon at bounding box center [253, 214] width 2 height 5
click at [290, 187] on button at bounding box center [288, 188] width 12 height 10
click at [240, 217] on div "Un" at bounding box center [237, 213] width 14 height 15
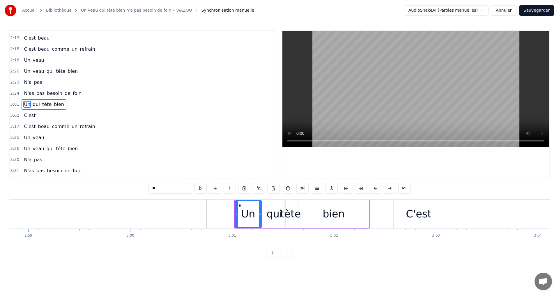
drag, startPoint x: 238, startPoint y: 215, endPoint x: 260, endPoint y: 215, distance: 22.7
click at [260, 215] on icon at bounding box center [260, 214] width 2 height 5
drag, startPoint x: 233, startPoint y: 214, endPoint x: 199, endPoint y: 216, distance: 33.5
click at [199, 216] on div at bounding box center [199, 214] width 2 height 26
drag, startPoint x: 197, startPoint y: 215, endPoint x: 194, endPoint y: 215, distance: 3.5
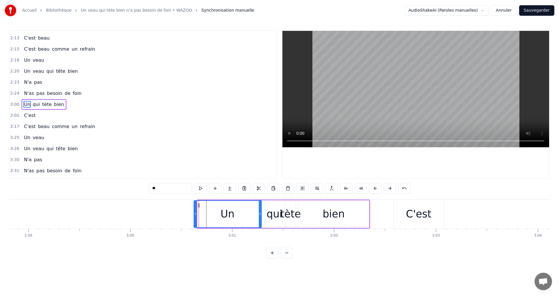
click at [194, 215] on icon at bounding box center [195, 214] width 2 height 5
drag, startPoint x: 259, startPoint y: 214, endPoint x: 224, endPoint y: 217, distance: 34.5
click at [224, 217] on div at bounding box center [225, 214] width 2 height 26
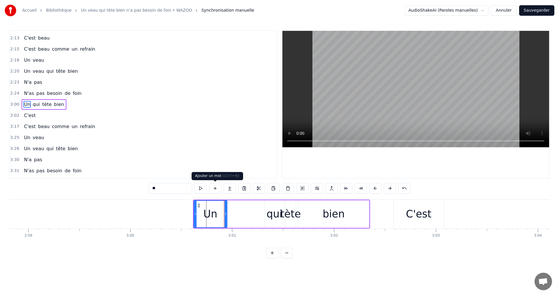
click at [215, 187] on button at bounding box center [215, 188] width 12 height 10
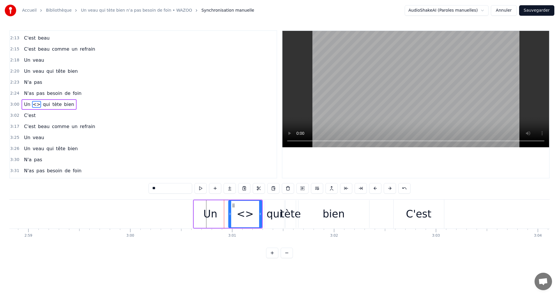
drag, startPoint x: 164, startPoint y: 187, endPoint x: 147, endPoint y: 185, distance: 17.6
click at [147, 185] on div "0:35 Il paraît que les bons coq que les bons coqs 0:37 <> 0:37 Ne sont jamais l…" at bounding box center [279, 144] width 540 height 228
click at [276, 239] on div "Il paraît que les bons coq que les bons coqs <> Ne sont jamais les plus gros A …" at bounding box center [279, 221] width 540 height 44
click at [199, 216] on div "Un" at bounding box center [210, 214] width 33 height 28
type input "**"
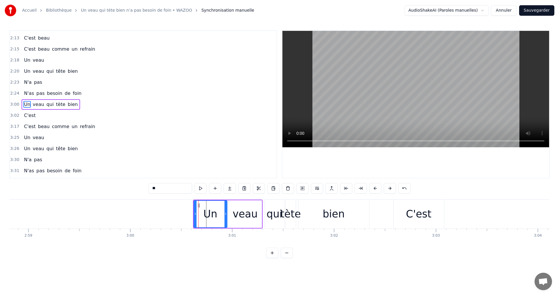
drag, startPoint x: 194, startPoint y: 214, endPoint x: 200, endPoint y: 214, distance: 6.7
click at [200, 214] on div "Un" at bounding box center [211, 214] width 34 height 28
drag, startPoint x: 196, startPoint y: 214, endPoint x: 202, endPoint y: 214, distance: 5.8
click at [202, 214] on icon at bounding box center [201, 214] width 2 height 5
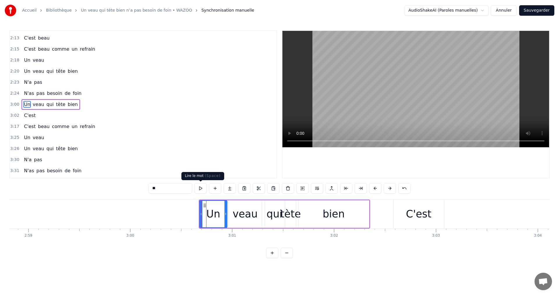
click at [199, 185] on button at bounding box center [200, 188] width 12 height 10
click at [54, 110] on div "3:00 Un veau qui tète bien" at bounding box center [143, 104] width 267 height 11
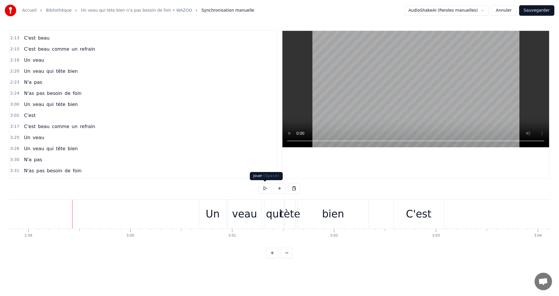
click at [267, 188] on button at bounding box center [265, 188] width 12 height 10
click at [407, 215] on div "C'est" at bounding box center [419, 214] width 50 height 29
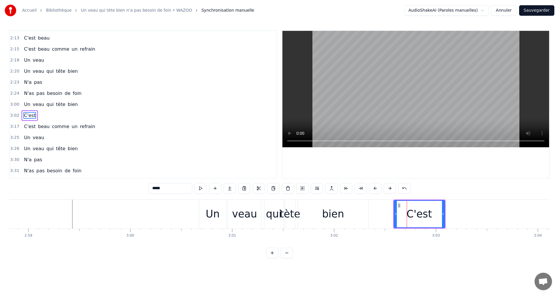
scroll to position [407, 0]
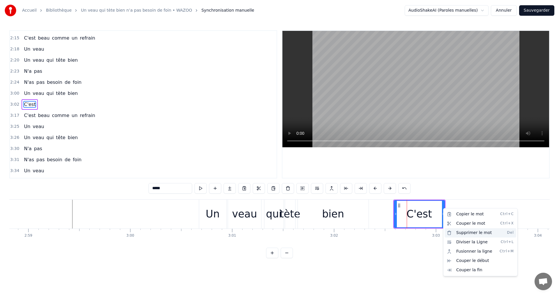
click at [459, 235] on div "Supprimer le mot Del" at bounding box center [480, 232] width 72 height 9
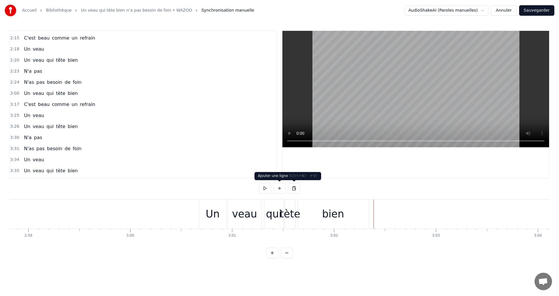
click at [281, 188] on button at bounding box center [279, 188] width 12 height 10
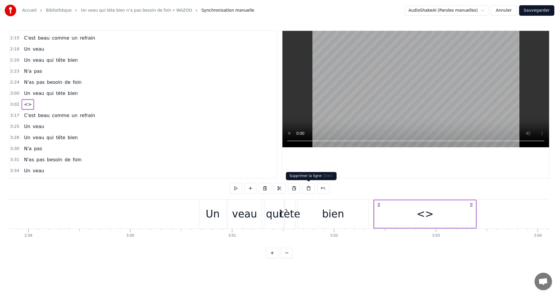
click at [309, 188] on button at bounding box center [308, 188] width 12 height 10
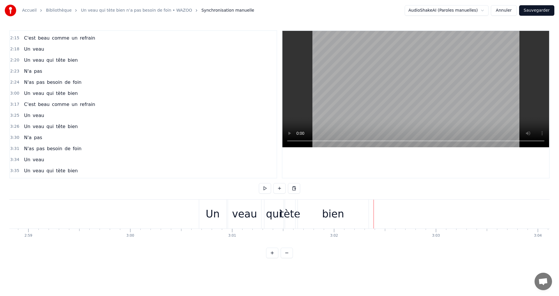
click at [318, 205] on div "bien" at bounding box center [333, 214] width 71 height 29
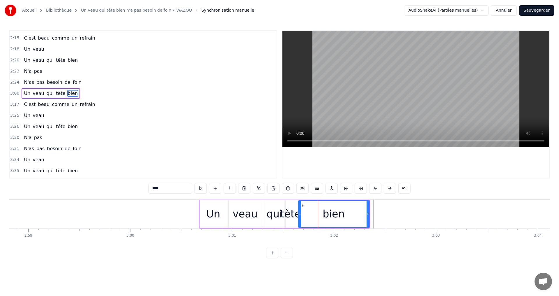
scroll to position [396, 0]
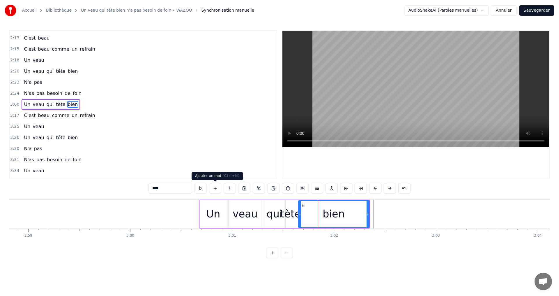
click at [216, 187] on button at bounding box center [215, 188] width 12 height 10
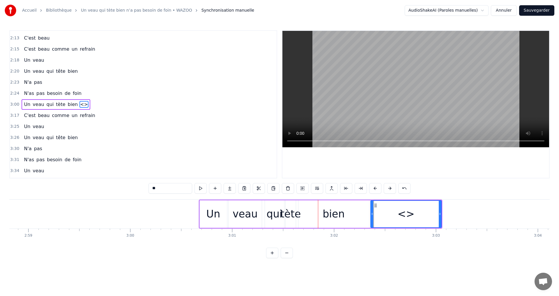
drag, startPoint x: 168, startPoint y: 190, endPoint x: 146, endPoint y: 186, distance: 22.4
click at [146, 186] on div "0:35 Il paraît que les bons coq que les bons coqs 0:37 <> 0:37 Ne sont jamais l…" at bounding box center [279, 144] width 540 height 228
drag, startPoint x: 440, startPoint y: 215, endPoint x: 396, endPoint y: 214, distance: 44.0
click at [396, 214] on icon at bounding box center [396, 214] width 2 height 5
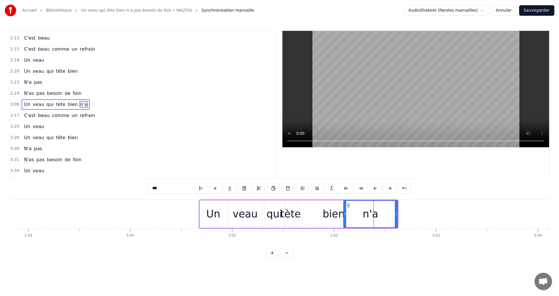
drag, startPoint x: 371, startPoint y: 213, endPoint x: 344, endPoint y: 212, distance: 27.1
click at [344, 212] on icon at bounding box center [345, 214] width 2 height 5
click at [335, 215] on div "bien" at bounding box center [333, 213] width 22 height 15
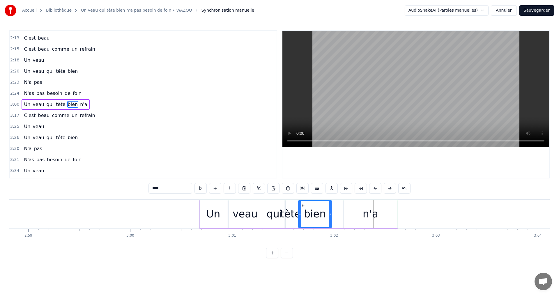
drag, startPoint x: 359, startPoint y: 214, endPoint x: 329, endPoint y: 212, distance: 29.5
click at [329, 213] on icon at bounding box center [330, 214] width 2 height 5
click at [346, 212] on div "n'a" at bounding box center [370, 214] width 54 height 28
type input "***"
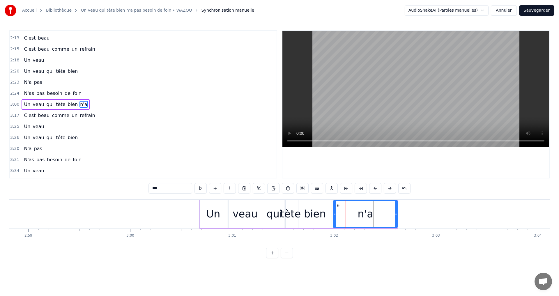
click at [336, 214] on icon at bounding box center [335, 214] width 2 height 5
drag, startPoint x: 396, startPoint y: 215, endPoint x: 363, endPoint y: 212, distance: 33.3
click at [363, 212] on icon at bounding box center [364, 214] width 2 height 5
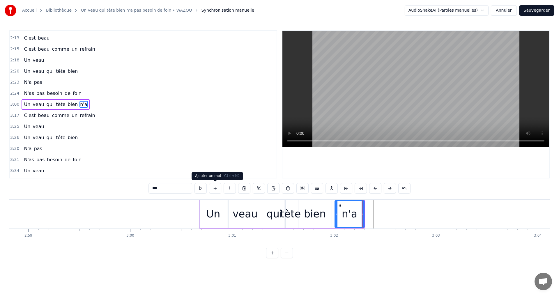
click at [214, 188] on button at bounding box center [215, 188] width 12 height 10
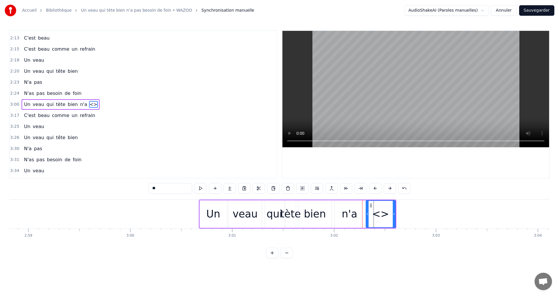
drag, startPoint x: 173, startPoint y: 192, endPoint x: 151, endPoint y: 185, distance: 23.1
click at [151, 185] on input "**" at bounding box center [170, 188] width 44 height 10
type input "***"
click at [171, 149] on div "3:30 N'a pas" at bounding box center [143, 148] width 267 height 11
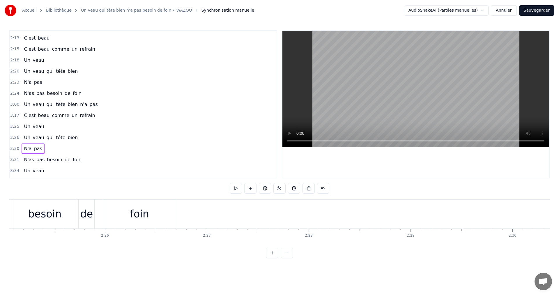
scroll to position [0, 14953]
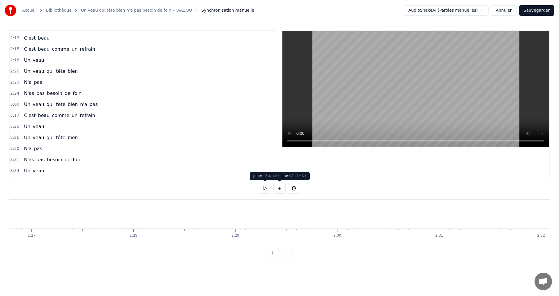
click at [263, 189] on button at bounding box center [265, 188] width 12 height 10
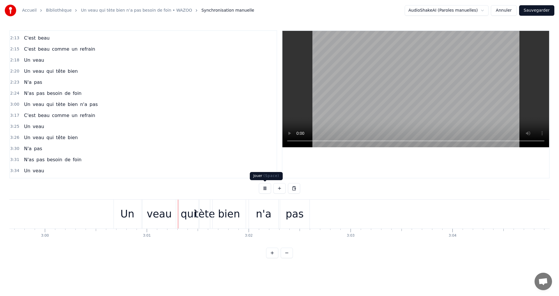
scroll to position [0, 18387]
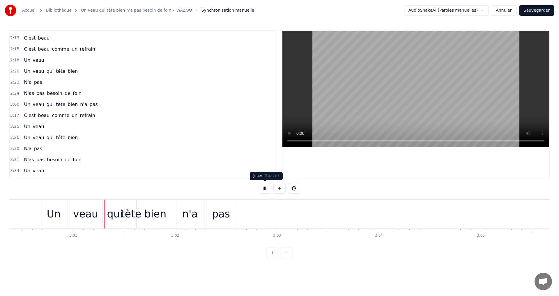
click at [263, 189] on button at bounding box center [265, 188] width 12 height 10
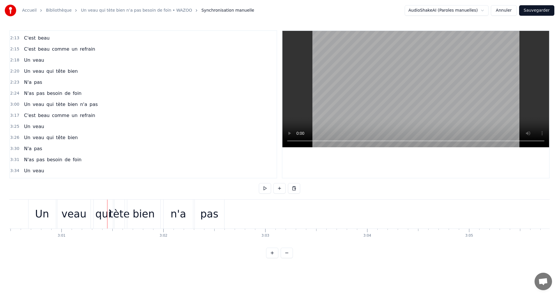
scroll to position [0, 18041]
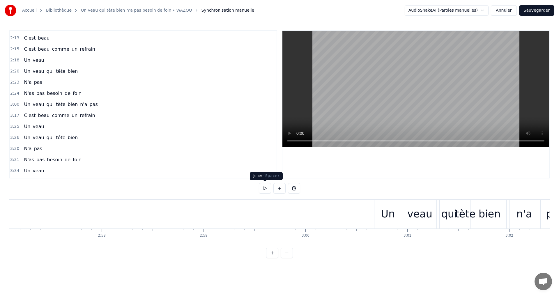
click at [267, 189] on button at bounding box center [265, 188] width 12 height 10
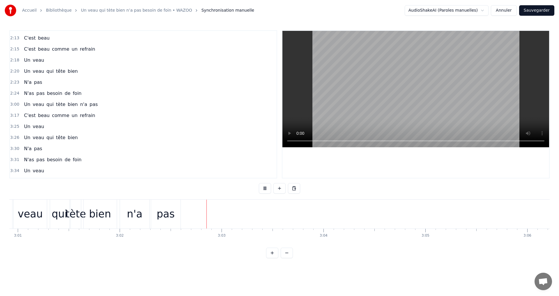
scroll to position [0, 18538]
click at [265, 189] on button at bounding box center [265, 188] width 12 height 10
click at [66, 212] on div "pas" at bounding box center [57, 214] width 29 height 29
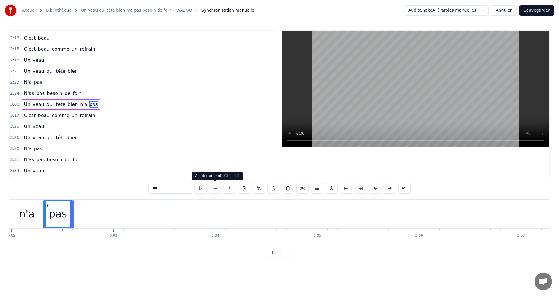
click at [215, 187] on button at bounding box center [215, 188] width 12 height 10
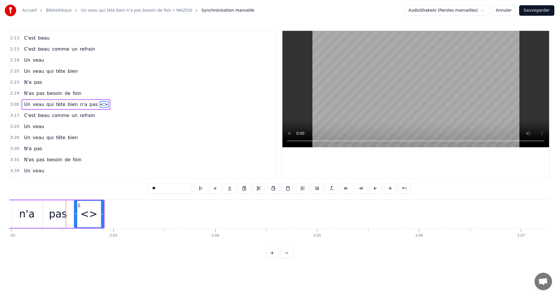
drag, startPoint x: 159, startPoint y: 190, endPoint x: 150, endPoint y: 190, distance: 8.7
click at [150, 190] on input "**" at bounding box center [170, 188] width 44 height 10
type input "******"
click at [219, 189] on button at bounding box center [215, 188] width 12 height 10
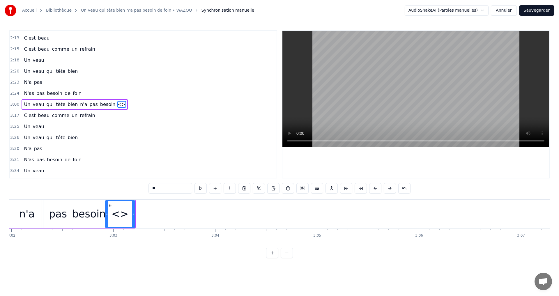
drag, startPoint x: 160, startPoint y: 193, endPoint x: 146, endPoint y: 192, distance: 14.3
click at [146, 192] on div "0:35 Il paraît que les bons coq que les bons coqs 0:37 <> 0:37 Ne sont jamais l…" at bounding box center [279, 144] width 540 height 228
type input "**"
click at [212, 187] on button at bounding box center [215, 188] width 12 height 10
drag, startPoint x: 167, startPoint y: 187, endPoint x: 147, endPoint y: 187, distance: 20.4
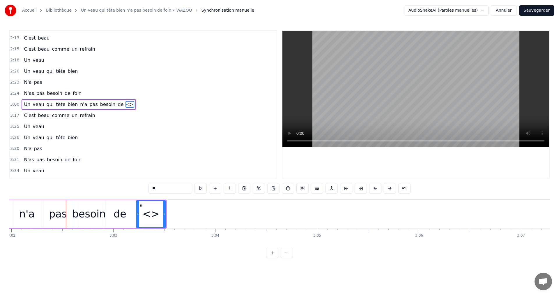
click at [147, 187] on div "0:35 Il paraît que les bons coq que les bons coqs 0:37 <> 0:37 Ne sont jamais l…" at bounding box center [279, 144] width 540 height 228
drag, startPoint x: 137, startPoint y: 213, endPoint x: 127, endPoint y: 215, distance: 10.4
click at [127, 215] on icon at bounding box center [127, 214] width 2 height 5
click at [121, 219] on div "de" at bounding box center [120, 213] width 13 height 15
drag, startPoint x: 127, startPoint y: 215, endPoint x: 122, endPoint y: 216, distance: 5.8
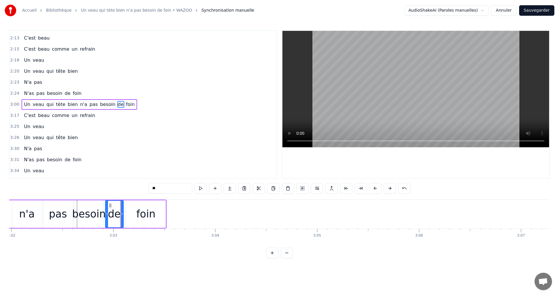
click at [122, 216] on icon at bounding box center [122, 214] width 2 height 5
drag, startPoint x: 106, startPoint y: 213, endPoint x: 101, endPoint y: 213, distance: 5.2
click at [101, 213] on icon at bounding box center [101, 214] width 2 height 5
drag, startPoint x: 121, startPoint y: 215, endPoint x: 117, endPoint y: 215, distance: 4.1
click at [117, 215] on icon at bounding box center [118, 214] width 2 height 5
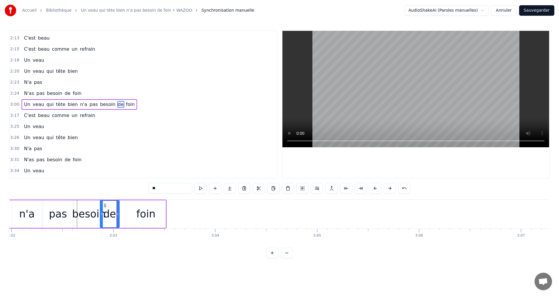
click at [136, 217] on div "foin" at bounding box center [146, 214] width 40 height 28
type input "****"
drag, startPoint x: 128, startPoint y: 214, endPoint x: 116, endPoint y: 214, distance: 12.2
click at [116, 214] on icon at bounding box center [115, 214] width 2 height 5
drag, startPoint x: 164, startPoint y: 215, endPoint x: 151, endPoint y: 215, distance: 13.4
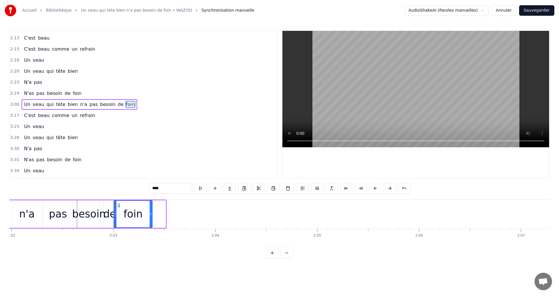
click at [151, 215] on icon at bounding box center [151, 214] width 2 height 5
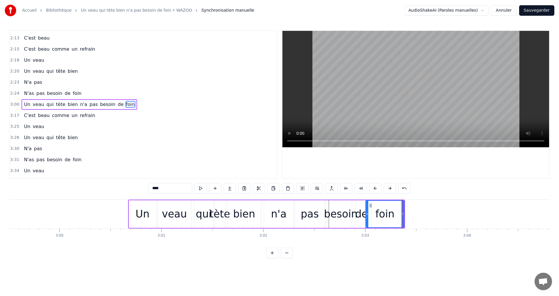
scroll to position [0, 18282]
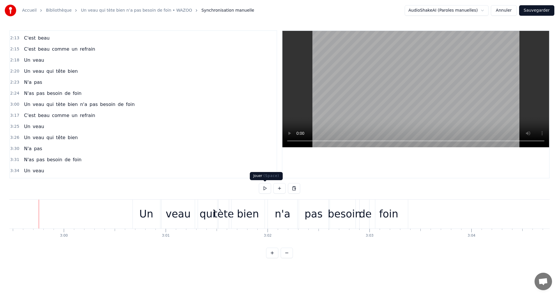
click at [264, 189] on button at bounding box center [265, 188] width 12 height 10
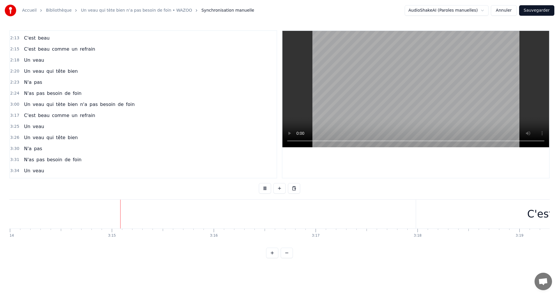
scroll to position [0, 19763]
click at [264, 192] on button at bounding box center [265, 188] width 12 height 10
click at [280, 189] on button at bounding box center [279, 188] width 12 height 10
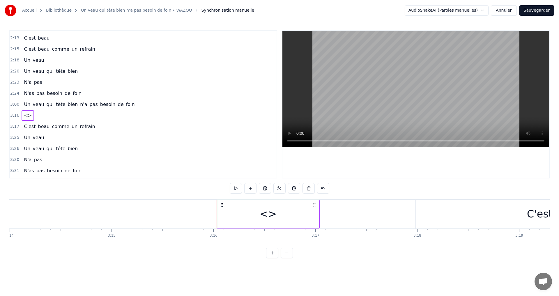
click at [262, 215] on div "<>" at bounding box center [267, 213] width 17 height 15
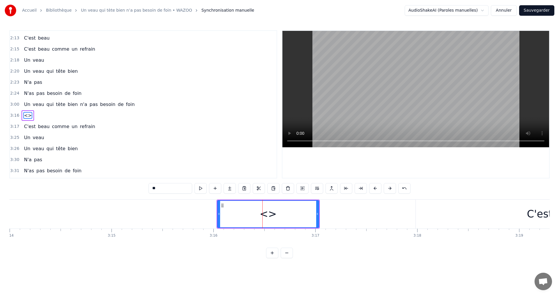
scroll to position [407, 0]
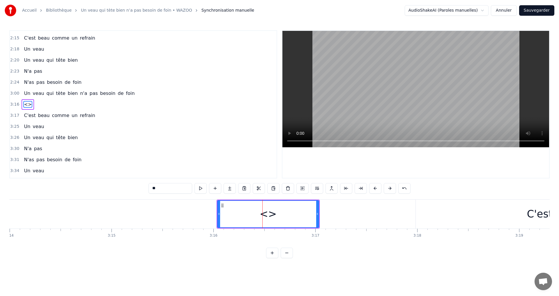
click at [156, 187] on input "**" at bounding box center [170, 188] width 44 height 10
drag, startPoint x: 159, startPoint y: 187, endPoint x: 152, endPoint y: 188, distance: 6.4
click at [152, 188] on input "**" at bounding box center [170, 188] width 44 height 10
type input "**"
click at [217, 190] on button at bounding box center [215, 188] width 12 height 10
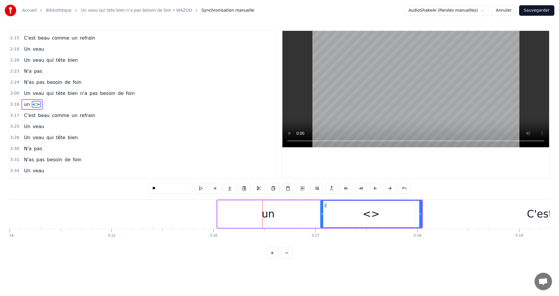
drag, startPoint x: 175, startPoint y: 188, endPoint x: 128, endPoint y: 150, distance: 59.9
click at [135, 182] on div "0:35 Il paraît que les bons coq que les bons coqs 0:37 <> 0:37 Ne sont jamais l…" at bounding box center [279, 144] width 540 height 228
click at [441, 224] on div "C'est" at bounding box center [540, 214] width 248 height 29
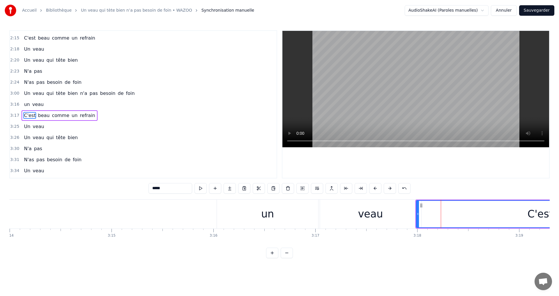
scroll to position [419, 0]
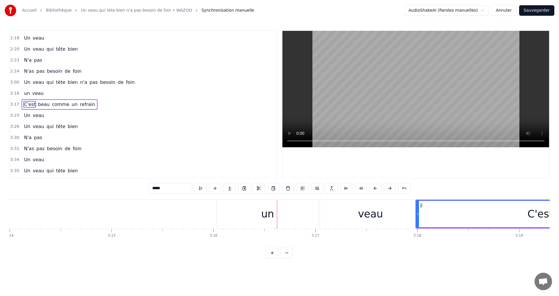
click at [280, 209] on div "un" at bounding box center [267, 214] width 101 height 29
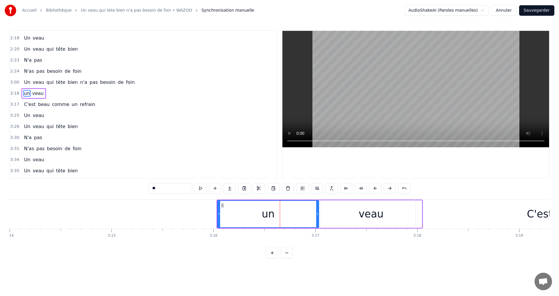
scroll to position [407, 0]
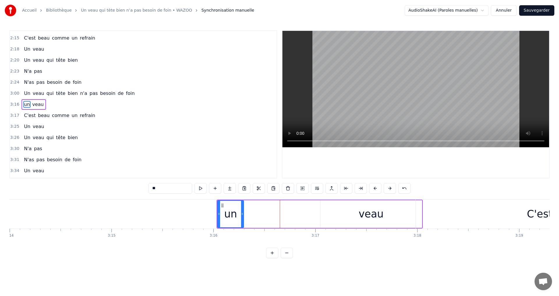
drag, startPoint x: 317, startPoint y: 215, endPoint x: 242, endPoint y: 215, distance: 75.1
click at [242, 215] on circle at bounding box center [242, 215] width 0 height 0
drag, startPoint x: 218, startPoint y: 214, endPoint x: 140, endPoint y: 205, distance: 78.8
click at [140, 205] on div at bounding box center [140, 214] width 2 height 26
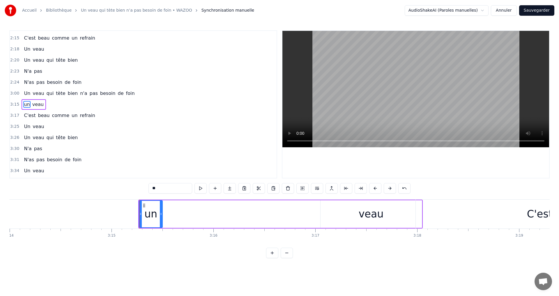
drag, startPoint x: 242, startPoint y: 215, endPoint x: 161, endPoint y: 208, distance: 81.5
click at [161, 208] on div at bounding box center [161, 214] width 2 height 26
click at [330, 216] on div "veau" at bounding box center [370, 214] width 101 height 28
type input "****"
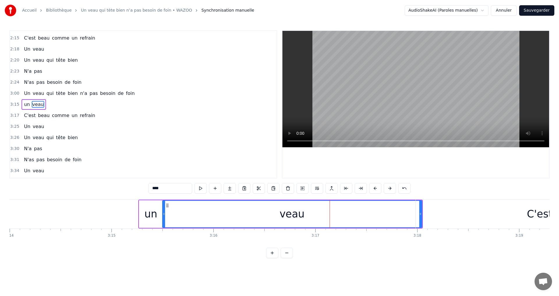
drag, startPoint x: 322, startPoint y: 215, endPoint x: 164, endPoint y: 205, distance: 158.4
click at [164, 205] on div at bounding box center [164, 214] width 2 height 26
drag, startPoint x: 420, startPoint y: 213, endPoint x: 367, endPoint y: 216, distance: 53.1
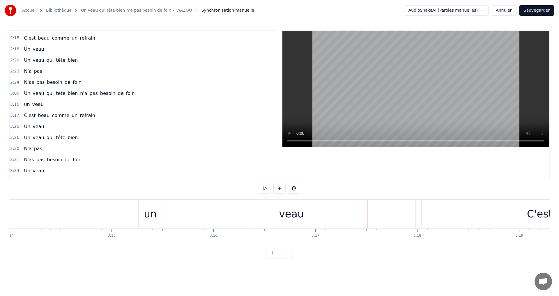
click at [343, 216] on div "veau" at bounding box center [291, 214] width 259 height 29
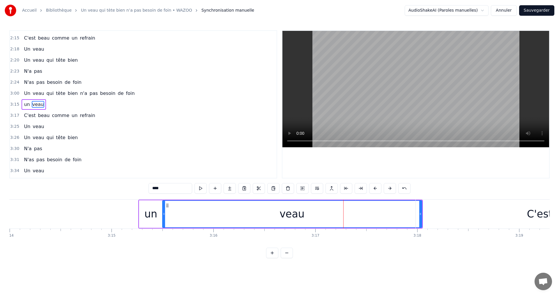
click at [419, 214] on div "C'est" at bounding box center [540, 214] width 248 height 29
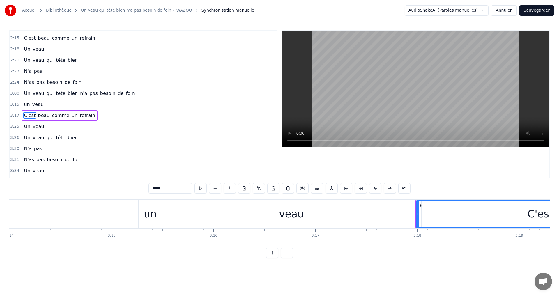
scroll to position [419, 0]
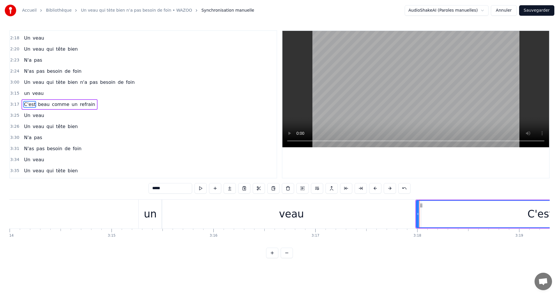
click at [397, 214] on div "veau" at bounding box center [291, 214] width 259 height 29
type input "****"
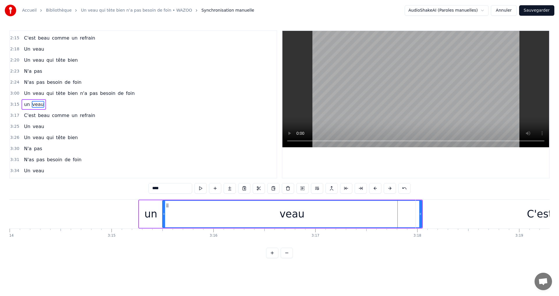
drag, startPoint x: 411, startPoint y: 213, endPoint x: 377, endPoint y: 212, distance: 34.4
click at [377, 212] on div "veau" at bounding box center [292, 214] width 259 height 26
drag, startPoint x: 358, startPoint y: 227, endPoint x: 382, endPoint y: 226, distance: 23.9
click at [332, 224] on div "veau" at bounding box center [292, 214] width 260 height 28
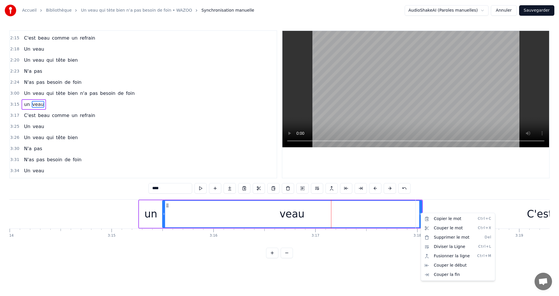
click at [391, 267] on html "Accueil Bibliothèque Un veau qui tète bien n’a pas besoin de foin • WAZOO Synch…" at bounding box center [279, 133] width 559 height 267
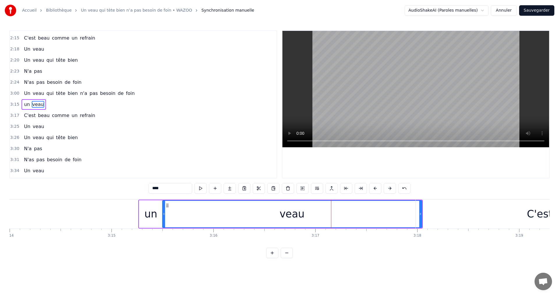
drag, startPoint x: 420, startPoint y: 215, endPoint x: 366, endPoint y: 212, distance: 53.6
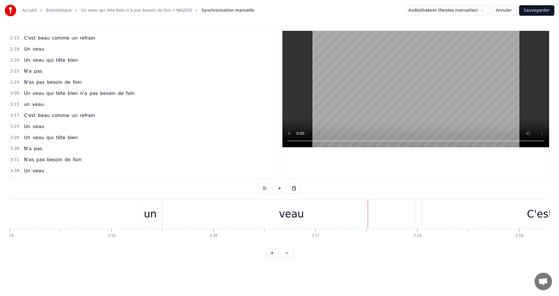
click at [390, 209] on div "veau" at bounding box center [291, 214] width 259 height 29
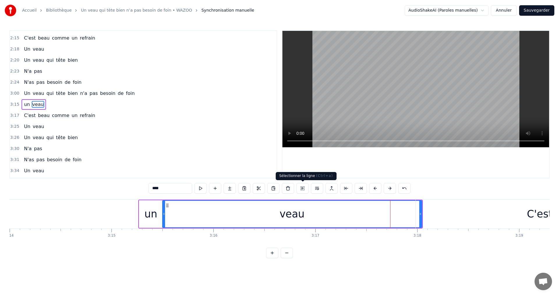
click at [305, 189] on button at bounding box center [302, 188] width 12 height 10
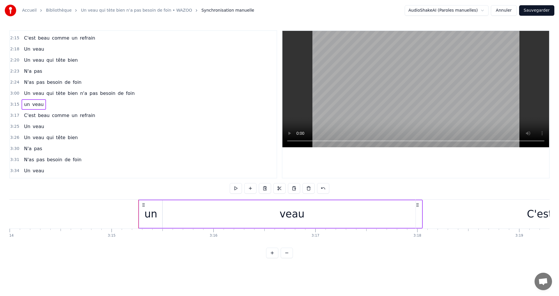
drag, startPoint x: 416, startPoint y: 204, endPoint x: 366, endPoint y: 203, distance: 50.1
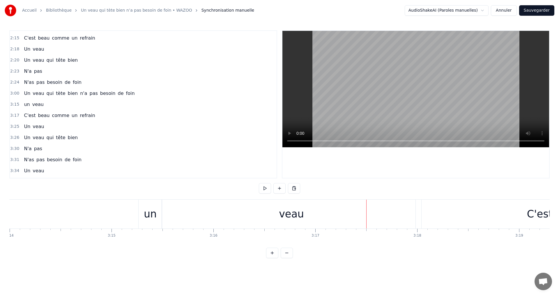
click at [391, 242] on div "Il paraît que les bons coq que les bons coqs <> Ne sont jamais les plus gros A …" at bounding box center [279, 221] width 540 height 44
click at [352, 187] on html "Accueil Bibliothèque Un veau qui tète bien n’a pas besoin de foin • WAZOO Synch…" at bounding box center [279, 133] width 559 height 267
click at [339, 191] on div "0:35 Il paraît que les bons coq que les bons coqs 0:37 <> 0:37 Ne sont jamais l…" at bounding box center [279, 144] width 540 height 228
click at [351, 258] on div "0:35 Il paraît que les bons coq que les bons coqs 0:37 <> 0:37 Ne sont jamais l…" at bounding box center [279, 144] width 540 height 228
click at [306, 217] on div "veau" at bounding box center [291, 214] width 259 height 29
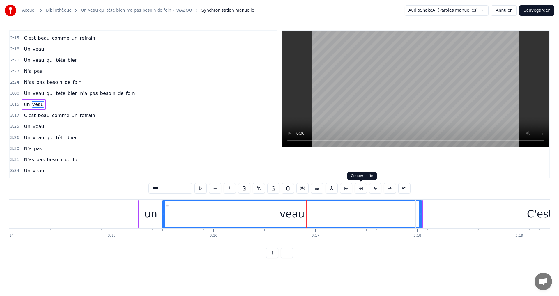
click at [358, 187] on button at bounding box center [361, 188] width 12 height 10
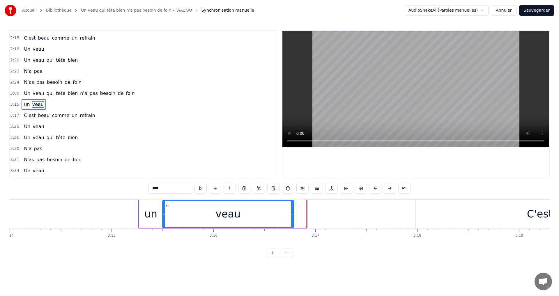
drag, startPoint x: 302, startPoint y: 212, endPoint x: 291, endPoint y: 215, distance: 11.0
click at [291, 215] on icon at bounding box center [292, 214] width 2 height 5
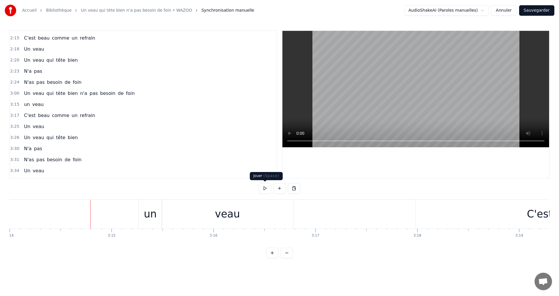
click at [263, 189] on button at bounding box center [265, 188] width 12 height 10
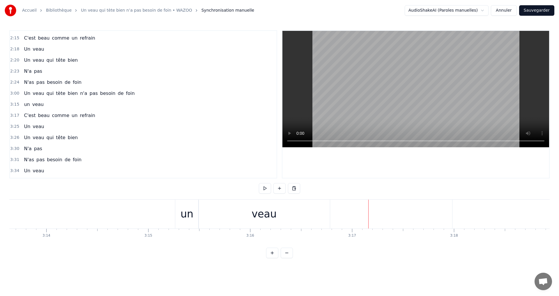
click at [279, 213] on div "veau" at bounding box center [264, 214] width 131 height 29
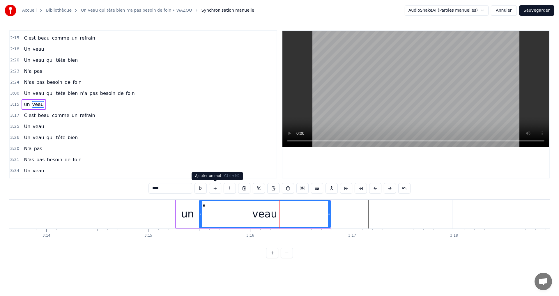
click at [219, 187] on button at bounding box center [215, 188] width 12 height 10
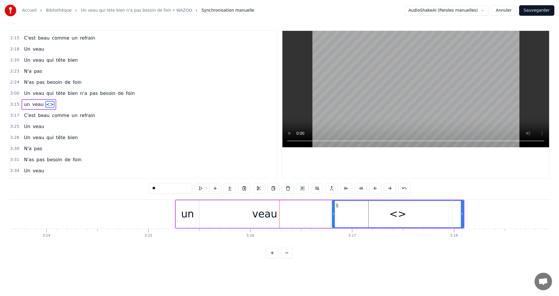
drag, startPoint x: 168, startPoint y: 188, endPoint x: 150, endPoint y: 187, distance: 17.8
click at [150, 187] on input "**" at bounding box center [170, 188] width 44 height 10
type input "***"
click at [216, 190] on button at bounding box center [215, 188] width 12 height 10
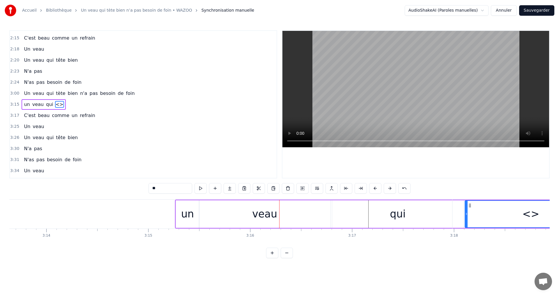
drag, startPoint x: 166, startPoint y: 187, endPoint x: 149, endPoint y: 187, distance: 16.6
click at [149, 187] on input "**" at bounding box center [170, 188] width 44 height 10
type input "*"
type input "****"
click at [215, 188] on button at bounding box center [215, 188] width 12 height 10
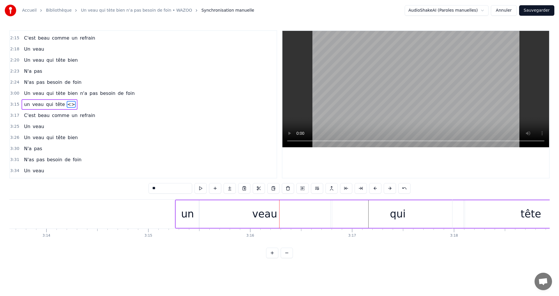
drag, startPoint x: 179, startPoint y: 186, endPoint x: 150, endPoint y: 189, distance: 28.4
click at [150, 189] on input "**" at bounding box center [170, 188] width 44 height 10
click at [388, 219] on div "qui" at bounding box center [397, 214] width 131 height 28
type input "***"
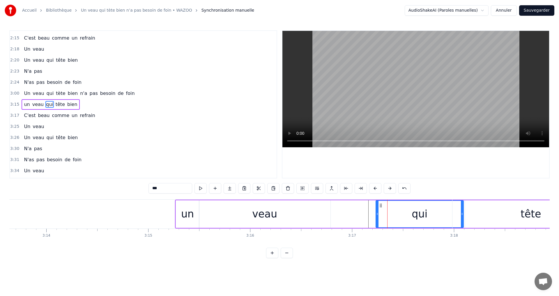
drag, startPoint x: 334, startPoint y: 213, endPoint x: 377, endPoint y: 215, distance: 43.7
click at [377, 215] on icon at bounding box center [377, 214] width 2 height 5
drag, startPoint x: 462, startPoint y: 214, endPoint x: 433, endPoint y: 211, distance: 28.9
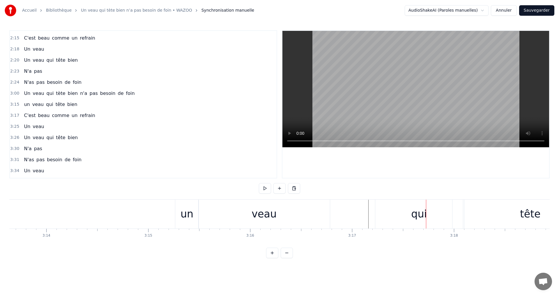
click at [429, 215] on div "qui" at bounding box center [419, 214] width 88 height 29
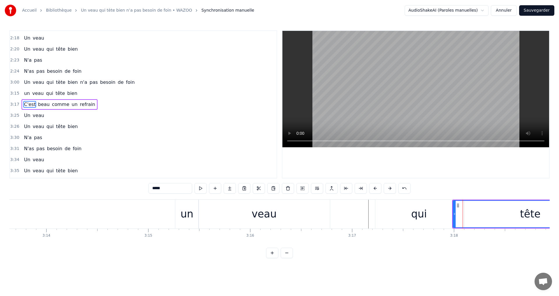
drag, startPoint x: 453, startPoint y: 214, endPoint x: 487, endPoint y: 213, distance: 33.8
click at [487, 213] on icon at bounding box center [488, 214] width 2 height 5
click at [431, 215] on div "qui" at bounding box center [419, 214] width 88 height 29
type input "***"
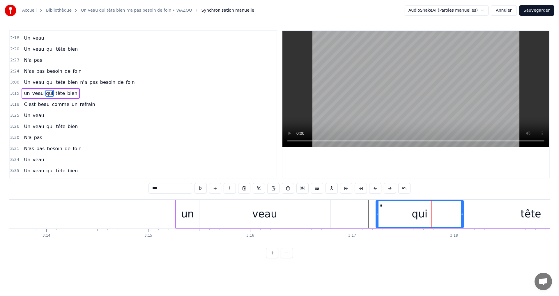
scroll to position [407, 0]
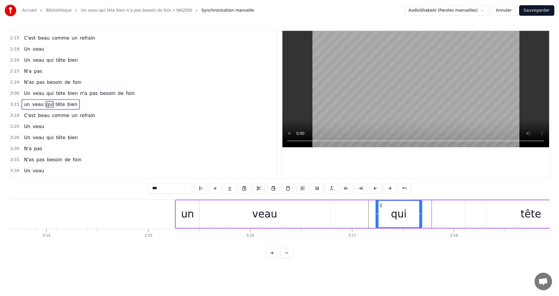
drag, startPoint x: 462, startPoint y: 214, endPoint x: 421, endPoint y: 214, distance: 41.6
click at [421, 214] on icon at bounding box center [420, 214] width 2 height 5
click at [456, 217] on div "un veau qui tête bien" at bounding box center [452, 214] width 555 height 29
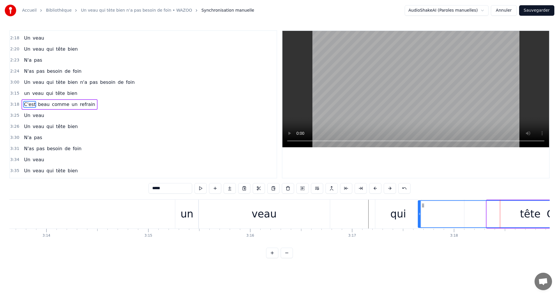
drag, startPoint x: 487, startPoint y: 214, endPoint x: 421, endPoint y: 212, distance: 65.8
click at [419, 214] on icon at bounding box center [419, 214] width 2 height 5
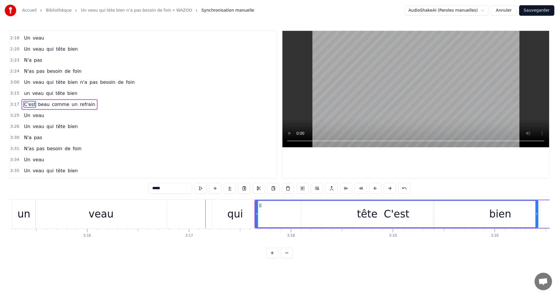
scroll to position [0, 19901]
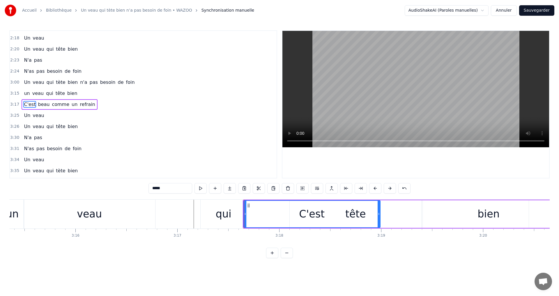
drag, startPoint x: 524, startPoint y: 215, endPoint x: 378, endPoint y: 228, distance: 146.7
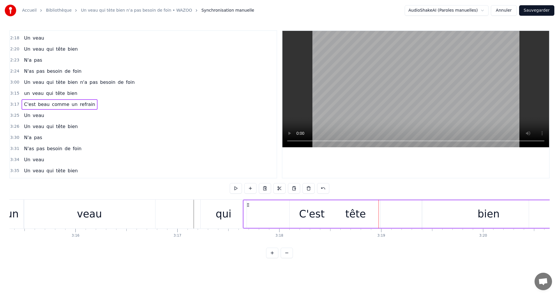
drag, startPoint x: 338, startPoint y: 228, endPoint x: 421, endPoint y: 227, distance: 83.8
click at [248, 204] on icon at bounding box center [248, 205] width 5 height 5
drag, startPoint x: 243, startPoint y: 214, endPoint x: 320, endPoint y: 214, distance: 77.1
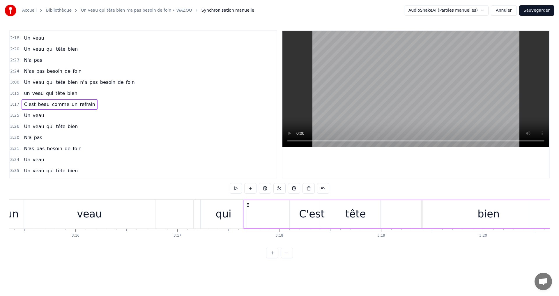
click at [356, 179] on div "0:35 Il paraît que les bons coq que les bons coqs 0:37 <> 0:37 Ne sont jamais l…" at bounding box center [279, 144] width 540 height 228
click at [342, 219] on div "C'est" at bounding box center [312, 214] width 137 height 28
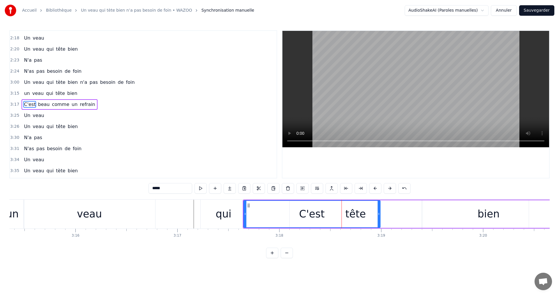
click at [305, 217] on div "C'est" at bounding box center [312, 213] width 26 height 15
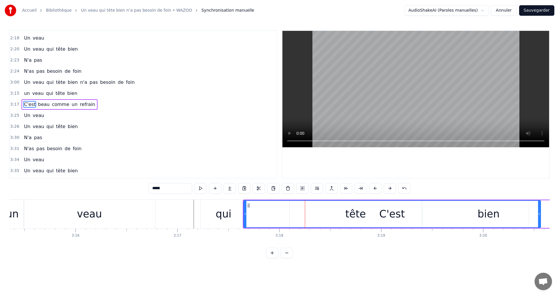
drag, startPoint x: 378, startPoint y: 215, endPoint x: 539, endPoint y: 217, distance: 160.4
click at [539, 217] on div at bounding box center [539, 214] width 2 height 26
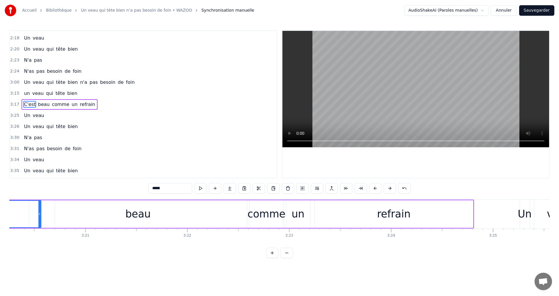
scroll to position [0, 20400]
drag, startPoint x: 39, startPoint y: 214, endPoint x: 45, endPoint y: 215, distance: 6.5
click at [45, 215] on icon at bounding box center [46, 214] width 2 height 5
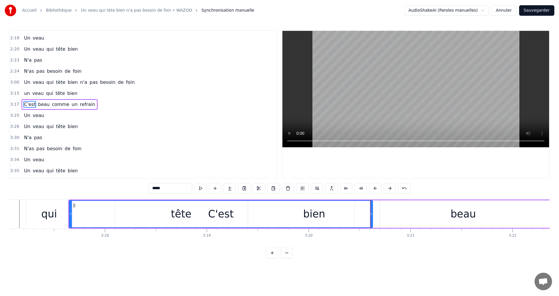
scroll to position [0, 20074]
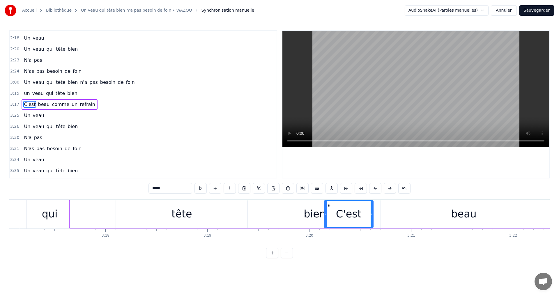
drag, startPoint x: 71, startPoint y: 214, endPoint x: 325, endPoint y: 223, distance: 254.6
click at [325, 223] on div at bounding box center [326, 214] width 2 height 26
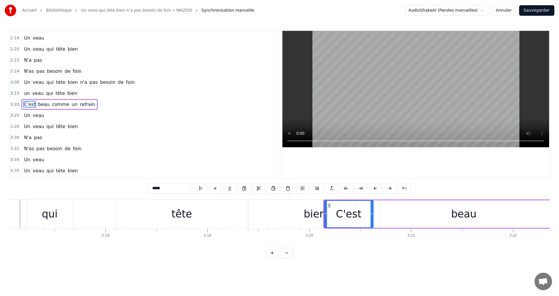
click at [309, 217] on div "bien" at bounding box center [315, 213] width 22 height 15
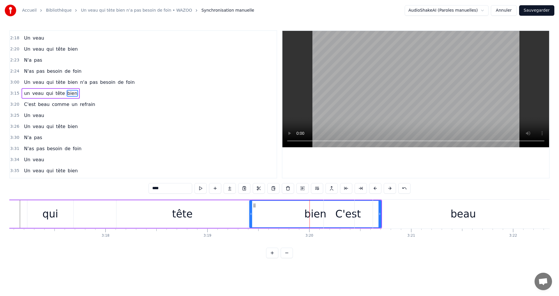
scroll to position [407, 0]
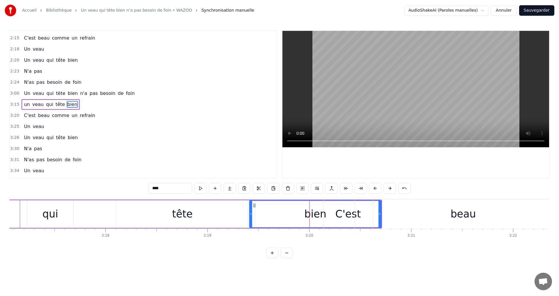
click at [179, 219] on div "tête" at bounding box center [182, 213] width 21 height 15
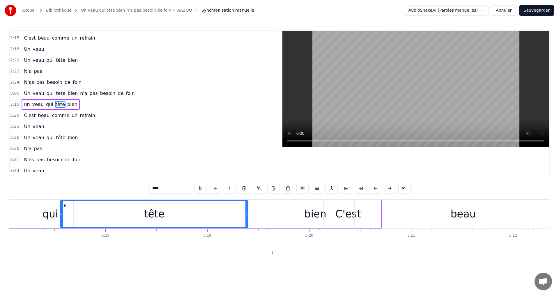
drag, startPoint x: 117, startPoint y: 214, endPoint x: 61, endPoint y: 212, distance: 56.2
click at [61, 212] on icon at bounding box center [62, 214] width 2 height 5
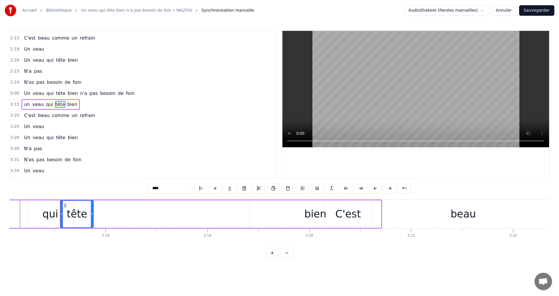
drag, startPoint x: 246, startPoint y: 215, endPoint x: 91, endPoint y: 214, distance: 154.3
click at [91, 214] on icon at bounding box center [92, 214] width 2 height 5
click at [318, 217] on div "bien" at bounding box center [315, 213] width 22 height 15
type input "****"
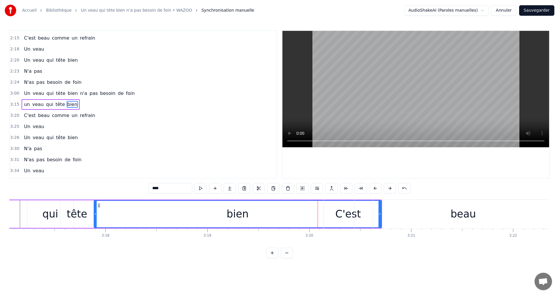
drag, startPoint x: 250, startPoint y: 215, endPoint x: 95, endPoint y: 214, distance: 155.4
click at [95, 214] on icon at bounding box center [95, 214] width 2 height 5
drag, startPoint x: 380, startPoint y: 213, endPoint x: 264, endPoint y: 214, distance: 115.8
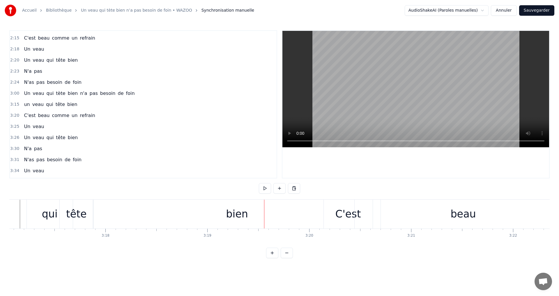
click at [242, 220] on div "bien" at bounding box center [237, 213] width 22 height 15
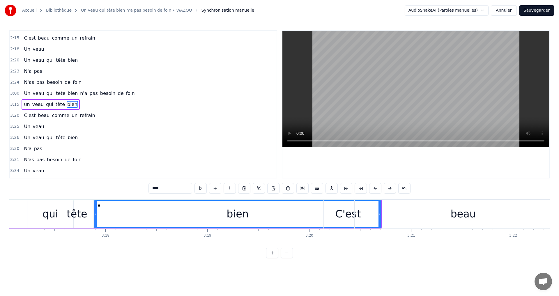
click at [379, 212] on div "beau" at bounding box center [463, 214] width 217 height 29
type input "****"
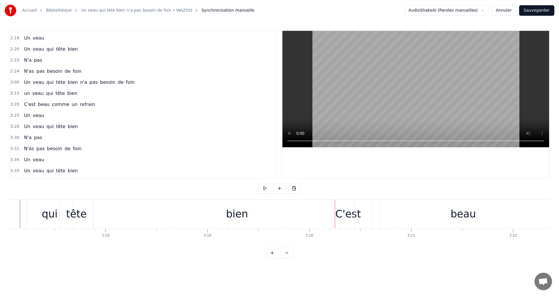
click at [347, 217] on div "C'est" at bounding box center [348, 213] width 26 height 15
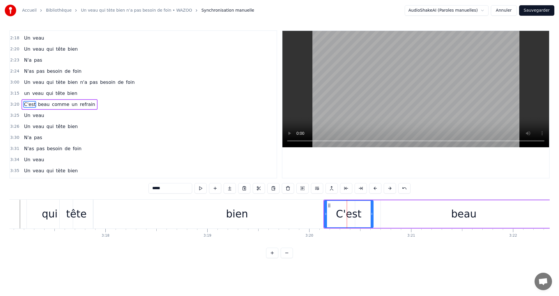
click at [265, 217] on div "bien" at bounding box center [236, 214] width 287 height 29
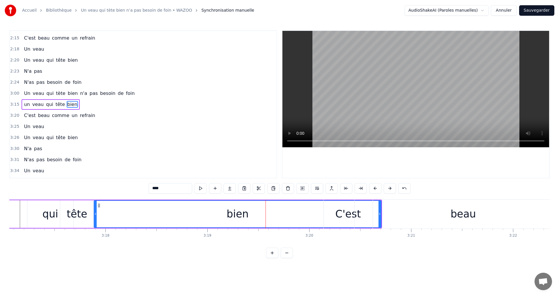
drag, startPoint x: 380, startPoint y: 214, endPoint x: 357, endPoint y: 212, distance: 23.4
click at [357, 212] on div "beau" at bounding box center [463, 214] width 217 height 29
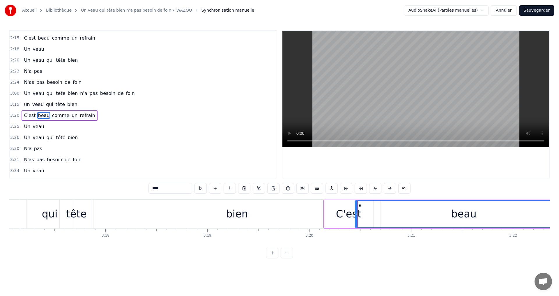
scroll to position [419, 0]
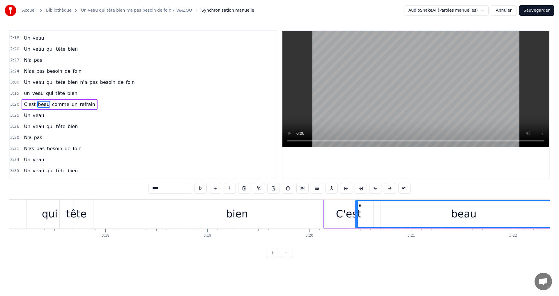
click at [360, 205] on circle at bounding box center [360, 205] width 0 height 0
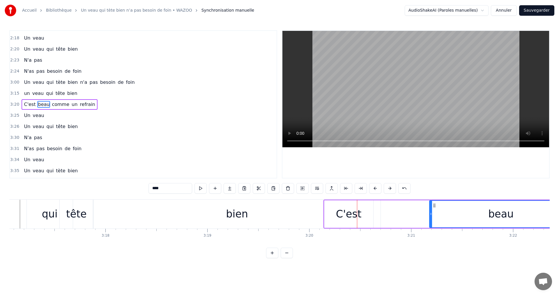
drag, startPoint x: 357, startPoint y: 206, endPoint x: 429, endPoint y: 212, distance: 71.9
click at [432, 208] on div at bounding box center [431, 214] width 2 height 26
click at [350, 214] on div "C'est" at bounding box center [349, 213] width 26 height 15
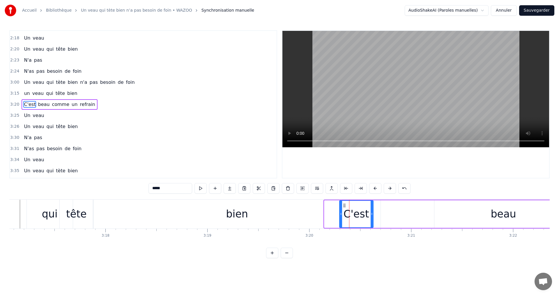
drag, startPoint x: 325, startPoint y: 214, endPoint x: 341, endPoint y: 215, distance: 15.2
click at [341, 215] on icon at bounding box center [341, 214] width 2 height 5
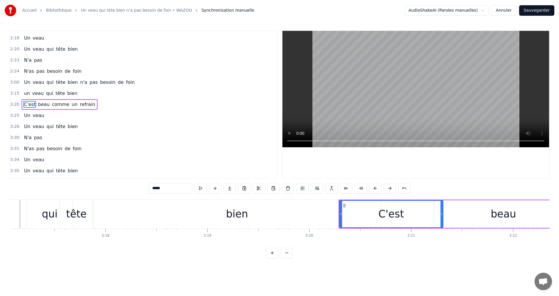
drag, startPoint x: 371, startPoint y: 215, endPoint x: 456, endPoint y: 210, distance: 84.8
click at [443, 210] on div at bounding box center [441, 214] width 2 height 26
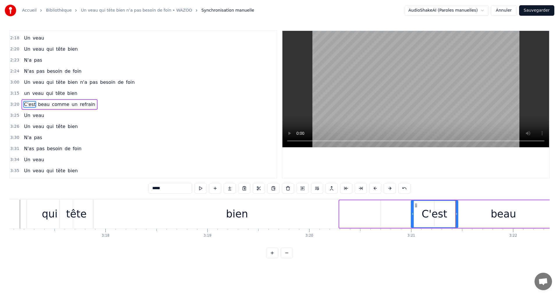
drag, startPoint x: 341, startPoint y: 215, endPoint x: 413, endPoint y: 218, distance: 71.7
click at [413, 218] on div at bounding box center [412, 214] width 2 height 26
click at [333, 216] on div "bien" at bounding box center [236, 214] width 287 height 29
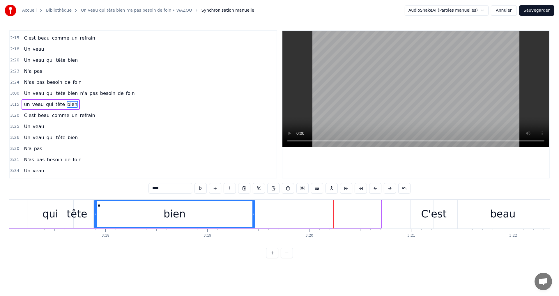
drag, startPoint x: 380, startPoint y: 215, endPoint x: 254, endPoint y: 212, distance: 126.1
click at [254, 212] on icon at bounding box center [253, 214] width 2 height 5
click at [435, 212] on div "beau" at bounding box center [503, 214] width 138 height 29
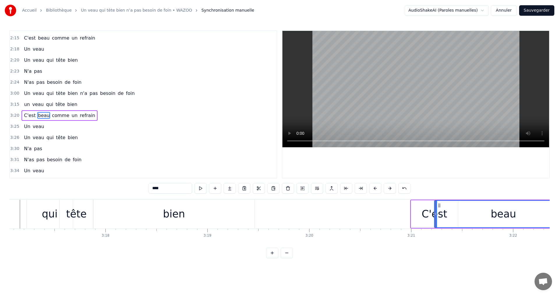
scroll to position [419, 0]
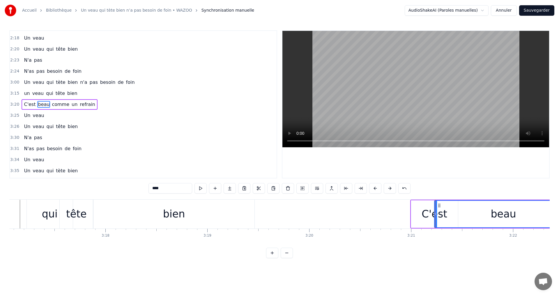
click at [433, 211] on div "C'est" at bounding box center [434, 213] width 26 height 15
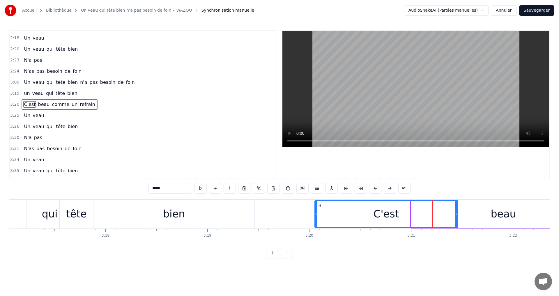
drag, startPoint x: 411, startPoint y: 216, endPoint x: 315, endPoint y: 212, distance: 96.4
click at [315, 212] on icon at bounding box center [316, 214] width 2 height 5
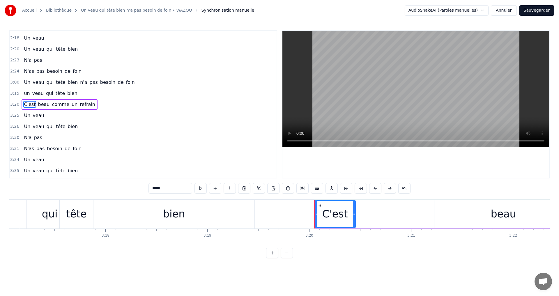
drag, startPoint x: 441, startPoint y: 212, endPoint x: 358, endPoint y: 214, distance: 83.0
click at [354, 212] on icon at bounding box center [354, 214] width 2 height 5
click at [488, 215] on div "beau" at bounding box center [503, 214] width 138 height 28
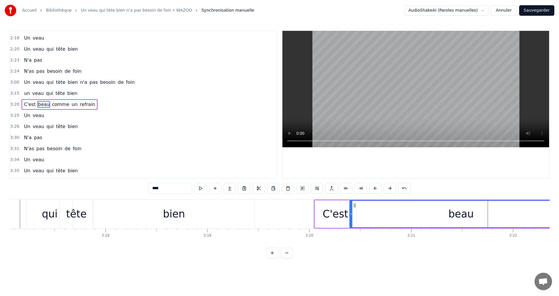
drag, startPoint x: 435, startPoint y: 215, endPoint x: 370, endPoint y: 216, distance: 64.9
click at [350, 212] on icon at bounding box center [351, 214] width 2 height 5
click at [515, 218] on div "beau" at bounding box center [461, 214] width 222 height 26
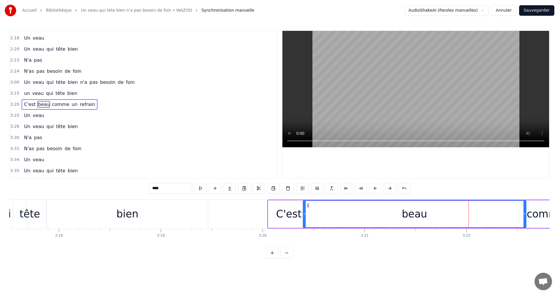
scroll to position [0, 20133]
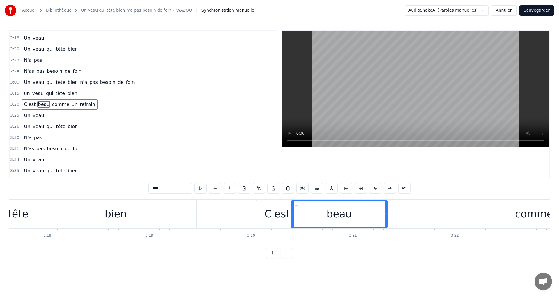
drag, startPoint x: 512, startPoint y: 215, endPoint x: 385, endPoint y: 218, distance: 127.2
click at [385, 218] on div at bounding box center [385, 214] width 2 height 26
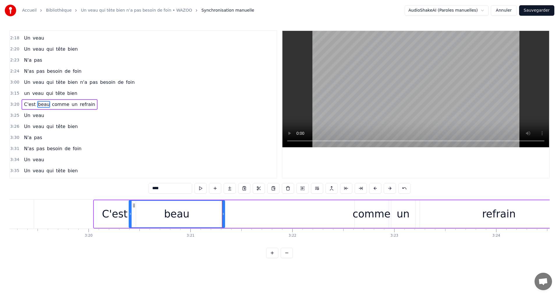
scroll to position [0, 20296]
click at [368, 217] on div "comme" at bounding box center [371, 213] width 38 height 15
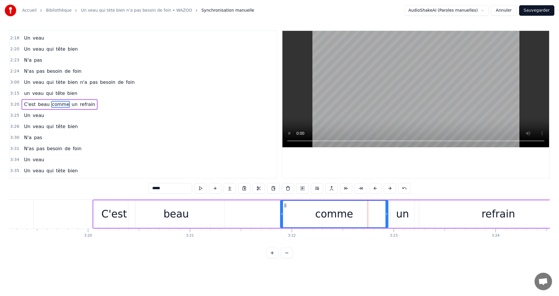
drag, startPoint x: 355, startPoint y: 214, endPoint x: 281, endPoint y: 216, distance: 73.7
click at [281, 216] on icon at bounding box center [282, 214] width 2 height 5
drag, startPoint x: 387, startPoint y: 214, endPoint x: 352, endPoint y: 216, distance: 35.6
click at [352, 216] on icon at bounding box center [351, 214] width 2 height 5
click at [405, 215] on div "un" at bounding box center [402, 213] width 13 height 15
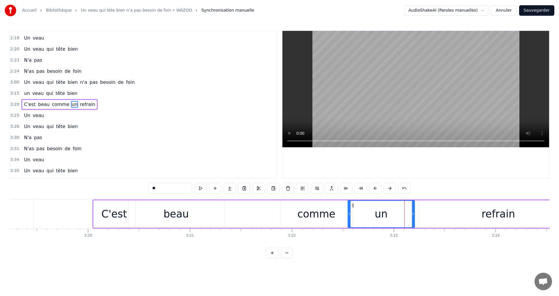
drag, startPoint x: 392, startPoint y: 215, endPoint x: 349, endPoint y: 220, distance: 43.0
click at [349, 220] on div at bounding box center [349, 214] width 2 height 26
drag, startPoint x: 413, startPoint y: 215, endPoint x: 390, endPoint y: 218, distance: 23.3
click at [390, 218] on div at bounding box center [390, 214] width 2 height 26
click at [435, 212] on div "refrain" at bounding box center [498, 214] width 158 height 28
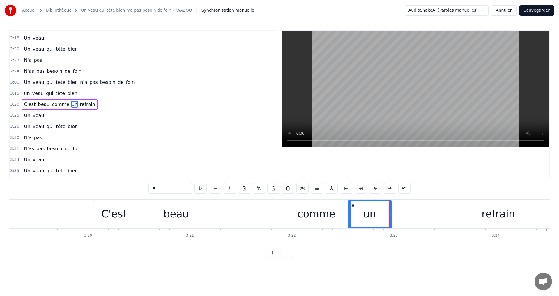
type input "*******"
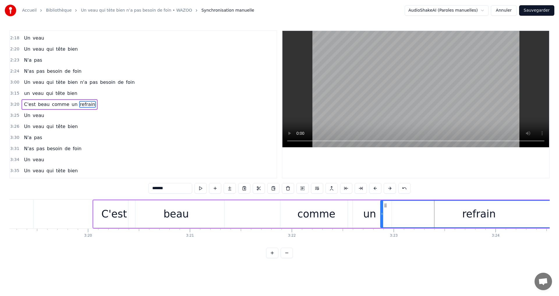
drag, startPoint x: 420, startPoint y: 214, endPoint x: 382, endPoint y: 218, distance: 38.9
click at [382, 218] on div at bounding box center [382, 214] width 2 height 26
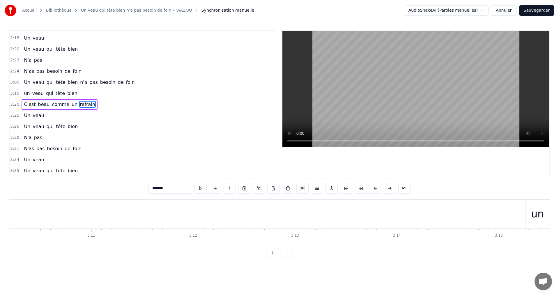
scroll to position [0, 19402]
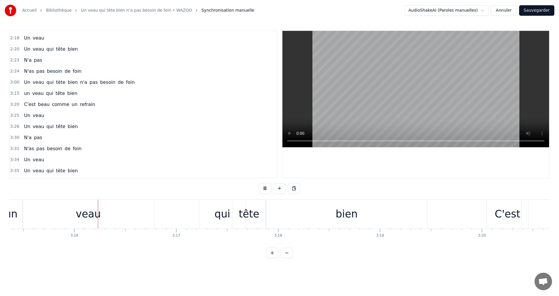
scroll to position [0, 19902]
click at [13, 216] on div "un" at bounding box center [10, 213] width 13 height 15
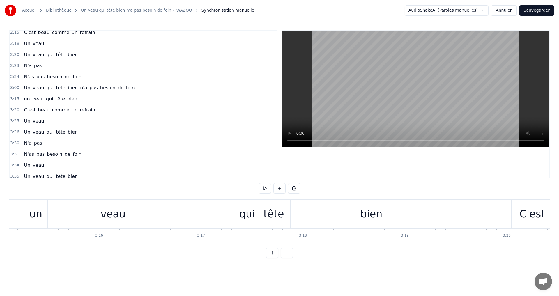
scroll to position [0, 19858]
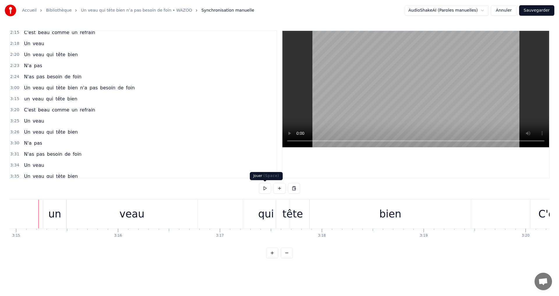
click at [265, 189] on button at bounding box center [265, 188] width 12 height 10
click at [264, 189] on button at bounding box center [265, 188] width 12 height 10
click at [302, 215] on div "tête" at bounding box center [292, 214] width 33 height 29
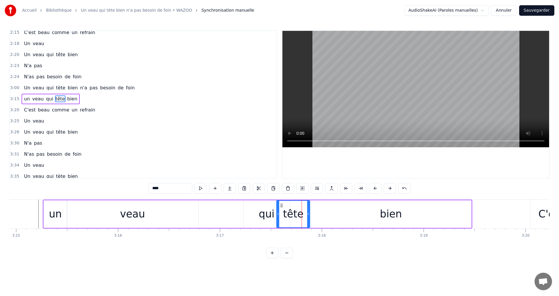
scroll to position [407, 0]
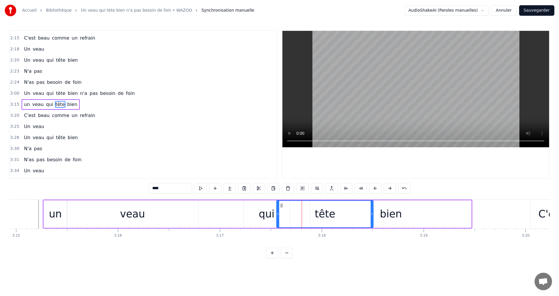
drag, startPoint x: 309, startPoint y: 214, endPoint x: 373, endPoint y: 219, distance: 63.7
click at [373, 219] on div at bounding box center [372, 214] width 2 height 26
click at [394, 220] on div "bien" at bounding box center [391, 213] width 22 height 15
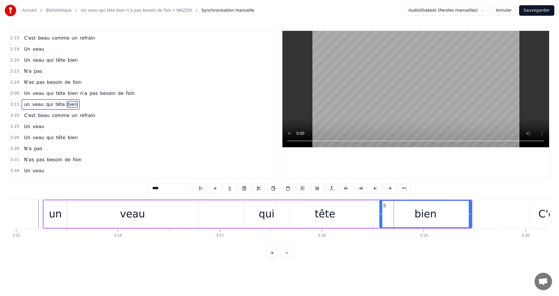
drag, startPoint x: 311, startPoint y: 214, endPoint x: 381, endPoint y: 221, distance: 69.6
click at [381, 221] on div at bounding box center [381, 214] width 2 height 26
click at [355, 217] on div "tête" at bounding box center [325, 214] width 96 height 28
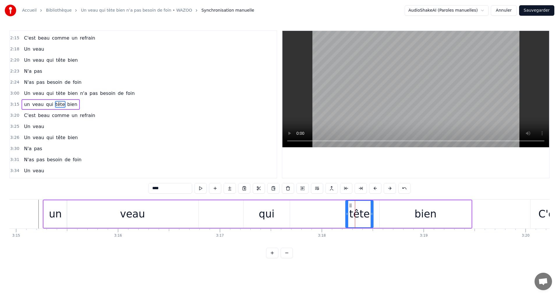
drag, startPoint x: 279, startPoint y: 214, endPoint x: 348, endPoint y: 218, distance: 69.1
click at [348, 218] on div at bounding box center [347, 214] width 2 height 26
click at [275, 219] on div "qui" at bounding box center [267, 214] width 46 height 28
type input "***"
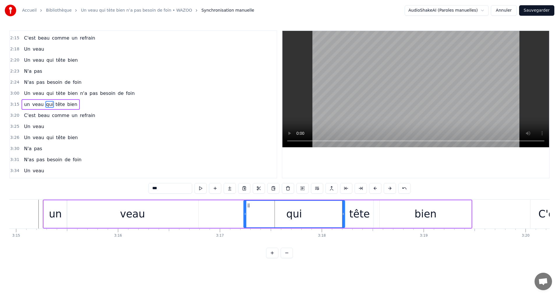
drag, startPoint x: 289, startPoint y: 215, endPoint x: 344, endPoint y: 217, distance: 55.1
click at [344, 217] on div at bounding box center [343, 214] width 2 height 26
drag, startPoint x: 245, startPoint y: 215, endPoint x: 313, endPoint y: 215, distance: 68.1
click at [313, 215] on icon at bounding box center [313, 214] width 2 height 5
click at [218, 213] on div "un veau qui tête bien" at bounding box center [257, 214] width 429 height 29
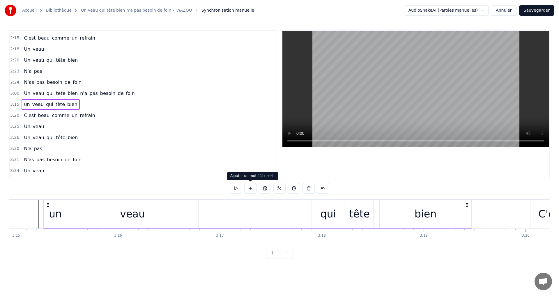
click at [251, 190] on button at bounding box center [250, 188] width 12 height 10
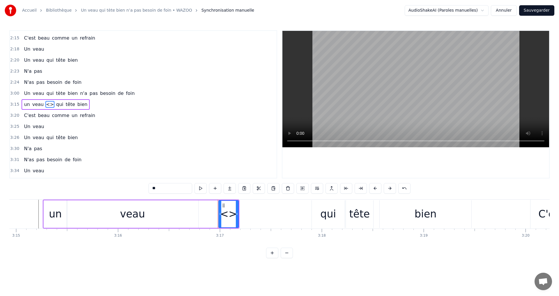
drag, startPoint x: 157, startPoint y: 189, endPoint x: 150, endPoint y: 189, distance: 6.1
click at [150, 189] on input "**" at bounding box center [170, 188] width 44 height 10
type input "**"
click at [215, 191] on button at bounding box center [215, 188] width 12 height 10
drag, startPoint x: 182, startPoint y: 187, endPoint x: 141, endPoint y: 189, distance: 40.8
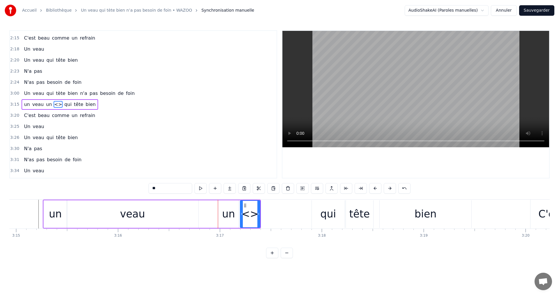
click at [141, 189] on div "0:35 Il paraît que les bons coq que les bons coqs 0:37 <> 0:37 Ne sont jamais l…" at bounding box center [279, 144] width 540 height 228
type input "****"
click at [345, 257] on div "0:35 Il paraît que les bons coq que les bons coqs 0:37 <> 0:37 Ne sont jamais l…" at bounding box center [279, 144] width 540 height 228
click at [253, 213] on div "veau" at bounding box center [250, 213] width 25 height 15
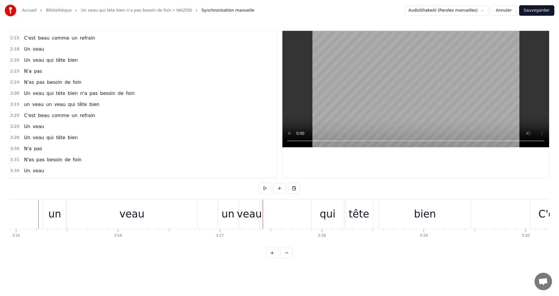
click at [257, 215] on div "veau" at bounding box center [249, 213] width 25 height 15
click at [249, 218] on div "veau" at bounding box center [249, 213] width 25 height 15
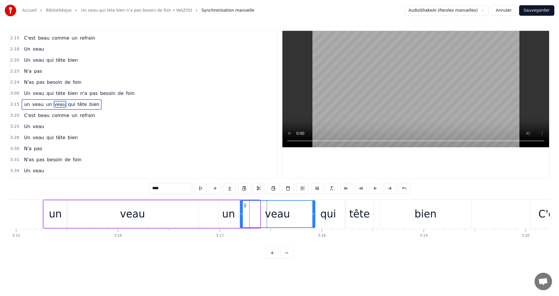
drag, startPoint x: 259, startPoint y: 215, endPoint x: 314, endPoint y: 214, distance: 55.0
click at [314, 214] on icon at bounding box center [313, 214] width 2 height 5
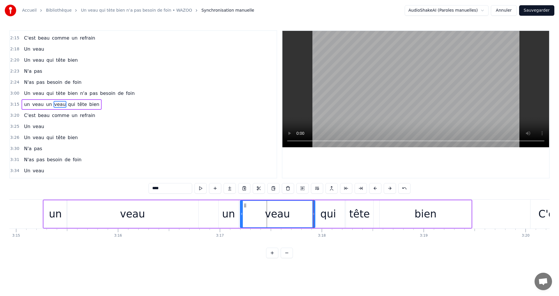
click at [227, 224] on div "un" at bounding box center [229, 214] width 20 height 28
type input "**"
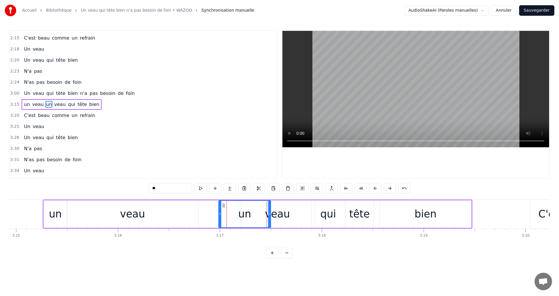
drag, startPoint x: 236, startPoint y: 214, endPoint x: 268, endPoint y: 215, distance: 32.3
click at [268, 215] on icon at bounding box center [269, 214] width 2 height 5
click at [187, 134] on div "3:26 Un veau qui tête bien" at bounding box center [143, 137] width 267 height 11
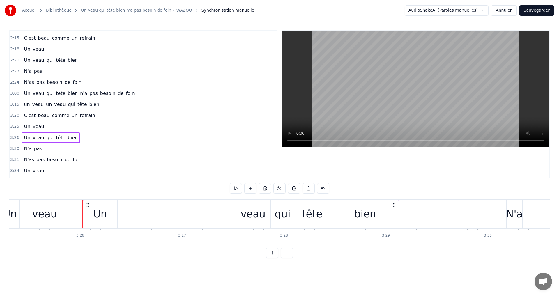
scroll to position [0, 20958]
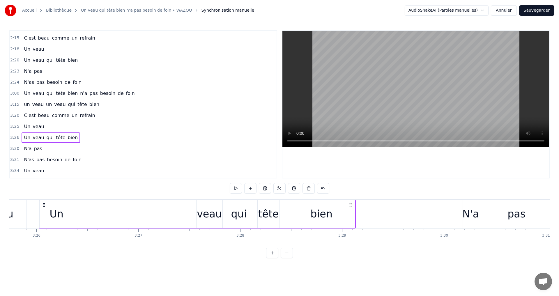
click at [22, 89] on div "Un veau qui tète bien n'a pas besoin de foin" at bounding box center [79, 93] width 115 height 10
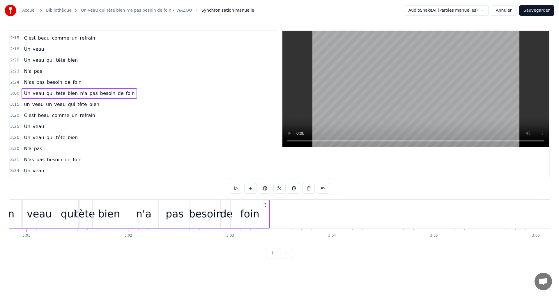
scroll to position [0, 18376]
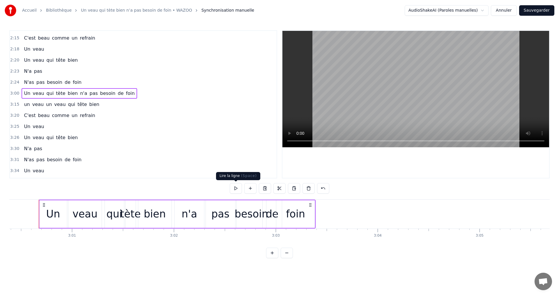
click at [238, 189] on button at bounding box center [236, 188] width 12 height 10
click at [92, 104] on div "un veau un veau qui tête bien" at bounding box center [62, 104] width 80 height 10
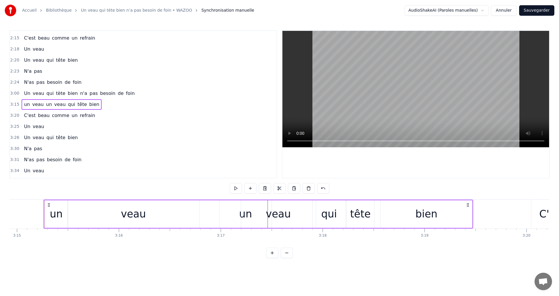
scroll to position [0, 19863]
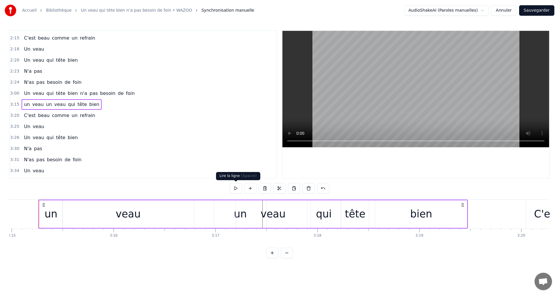
click at [234, 181] on span at bounding box center [235, 181] width 3 height 3
click at [235, 188] on button at bounding box center [236, 188] width 12 height 10
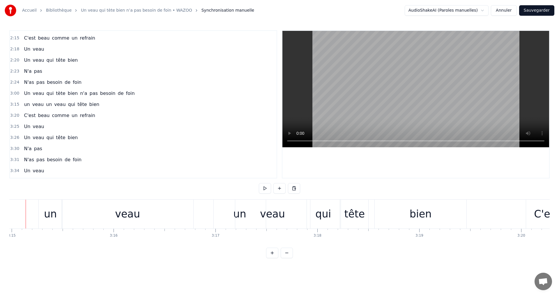
scroll to position [0, 19850]
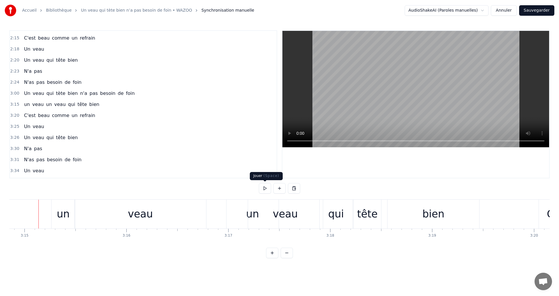
click at [265, 188] on button at bounding box center [265, 188] width 12 height 10
click at [471, 214] on div "bien" at bounding box center [432, 214] width 91 height 29
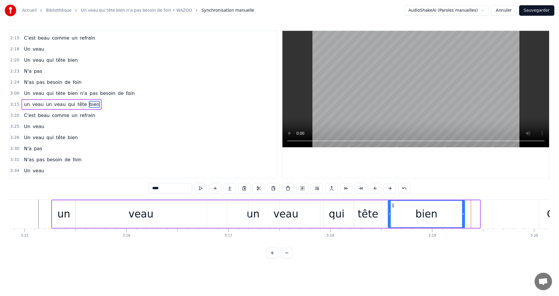
drag, startPoint x: 479, startPoint y: 214, endPoint x: 463, endPoint y: 214, distance: 15.1
click at [463, 214] on icon at bounding box center [463, 214] width 2 height 5
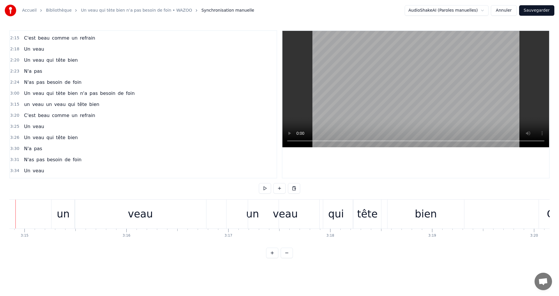
scroll to position [0, 19827]
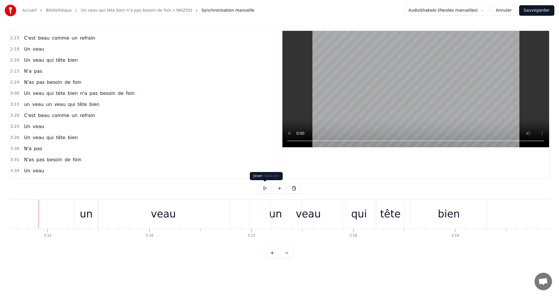
click at [264, 189] on button at bounding box center [265, 188] width 12 height 10
click at [263, 186] on button at bounding box center [265, 188] width 12 height 10
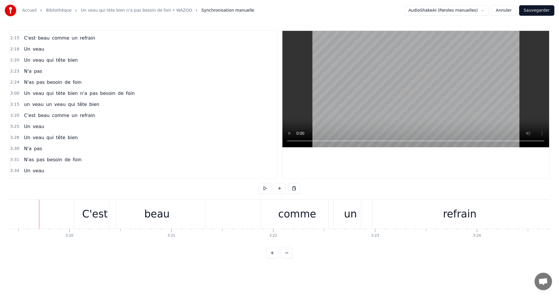
scroll to position [0, 20315]
click at [267, 191] on button at bounding box center [265, 188] width 12 height 10
click at [244, 214] on div "C'est beau comme un refrain" at bounding box center [316, 214] width 486 height 29
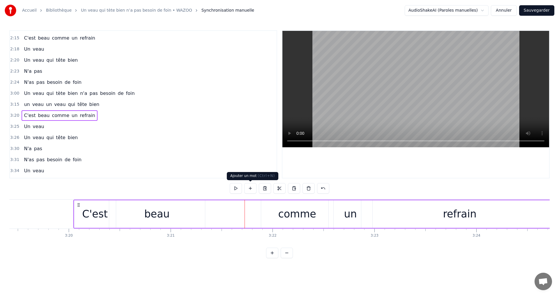
click at [251, 188] on button at bounding box center [250, 188] width 12 height 10
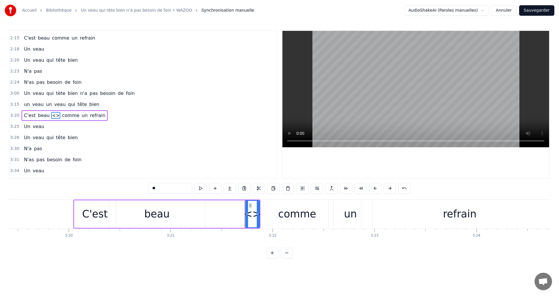
scroll to position [419, 0]
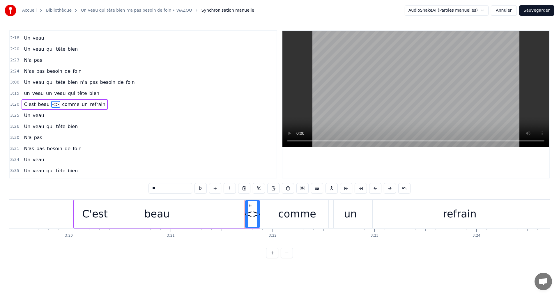
drag, startPoint x: 165, startPoint y: 189, endPoint x: 149, endPoint y: 187, distance: 16.1
click at [149, 187] on input "**" at bounding box center [170, 188] width 44 height 10
drag, startPoint x: 247, startPoint y: 214, endPoint x: 233, endPoint y: 213, distance: 14.3
click at [230, 214] on icon at bounding box center [230, 214] width 2 height 5
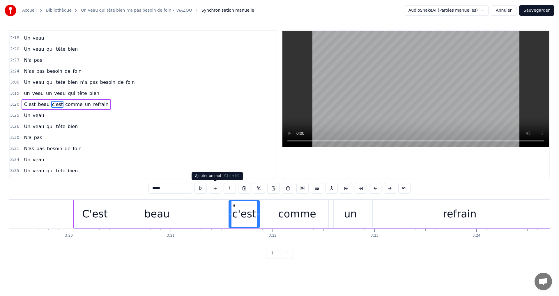
type input "*****"
click at [215, 189] on button at bounding box center [215, 188] width 12 height 10
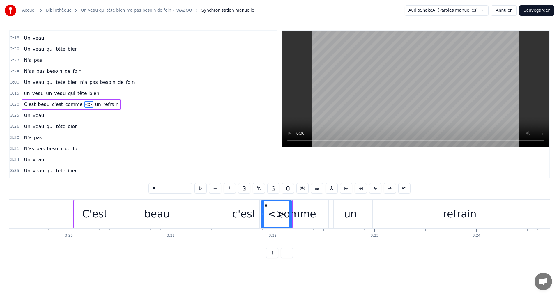
drag, startPoint x: 176, startPoint y: 189, endPoint x: 150, endPoint y: 187, distance: 26.9
click at [150, 186] on input "**" at bounding box center [170, 188] width 44 height 10
click at [227, 267] on html "Accueil Bibliothèque Un veau qui tète bien n’a pas besoin de foin • WAZOO Synch…" at bounding box center [279, 133] width 559 height 267
click at [303, 218] on div "comme" at bounding box center [297, 213] width 38 height 15
click at [342, 215] on div "un" at bounding box center [351, 214] width 44 height 28
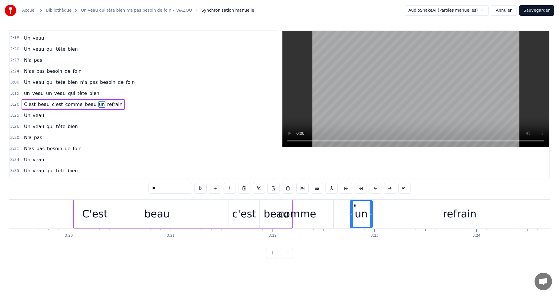
drag, startPoint x: 330, startPoint y: 213, endPoint x: 351, endPoint y: 213, distance: 21.5
click at [351, 213] on circle at bounding box center [351, 213] width 0 height 0
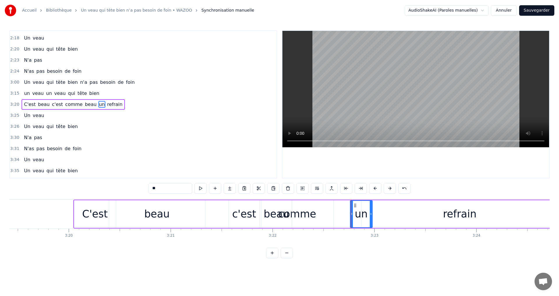
click at [323, 214] on div "comme" at bounding box center [297, 214] width 72 height 28
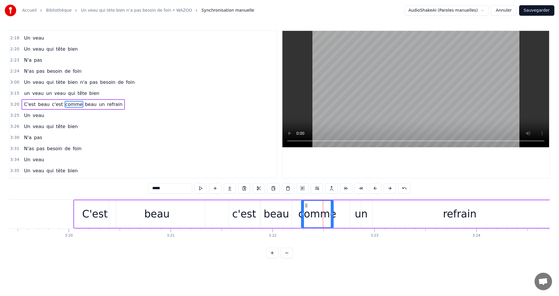
drag, startPoint x: 261, startPoint y: 214, endPoint x: 302, endPoint y: 216, distance: 40.2
click at [282, 219] on div "beau" at bounding box center [275, 213] width 25 height 15
drag, startPoint x: 290, startPoint y: 215, endPoint x: 294, endPoint y: 214, distance: 3.7
click at [300, 215] on icon at bounding box center [299, 214] width 2 height 5
drag, startPoint x: 263, startPoint y: 214, endPoint x: 281, endPoint y: 213, distance: 17.8
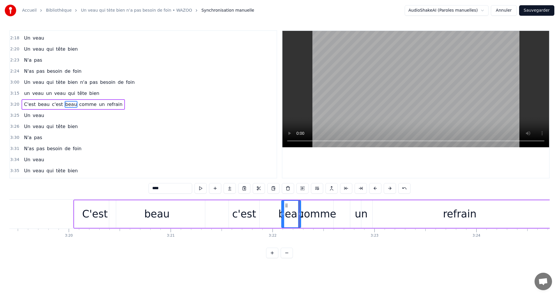
click at [284, 214] on icon at bounding box center [283, 214] width 2 height 5
click at [253, 218] on div "c'est" at bounding box center [244, 213] width 24 height 15
type input "*****"
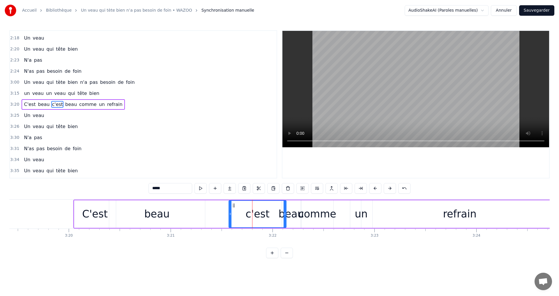
drag, startPoint x: 258, startPoint y: 215, endPoint x: 285, endPoint y: 216, distance: 26.8
click at [285, 216] on icon at bounding box center [284, 214] width 2 height 5
drag, startPoint x: 231, startPoint y: 214, endPoint x: 253, endPoint y: 215, distance: 21.6
click at [253, 215] on icon at bounding box center [252, 214] width 2 height 5
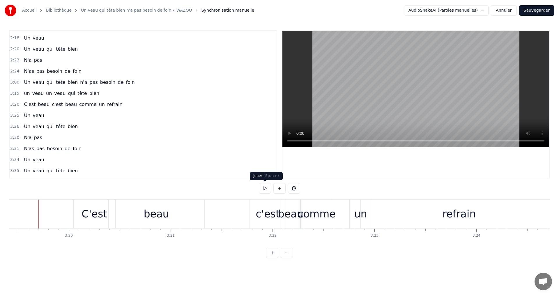
click at [266, 189] on button at bounding box center [265, 188] width 12 height 10
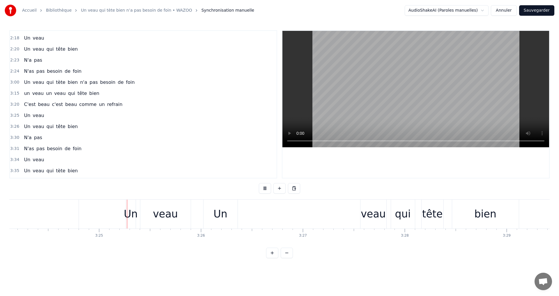
scroll to position [0, 20820]
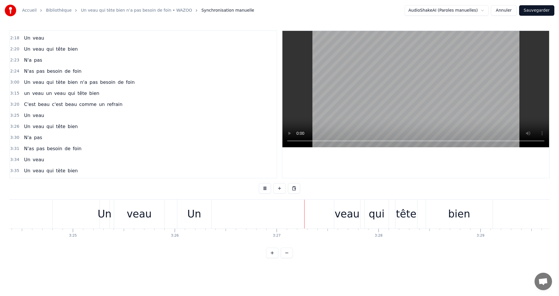
click at [266, 189] on button at bounding box center [265, 188] width 12 height 10
drag, startPoint x: 198, startPoint y: 227, endPoint x: 229, endPoint y: 231, distance: 31.0
click at [229, 231] on div "Il paraît que les bons coq que les bons coqs <> Ne sont jamais les plus gros A …" at bounding box center [279, 221] width 540 height 44
click at [203, 223] on div "Un" at bounding box center [194, 214] width 34 height 29
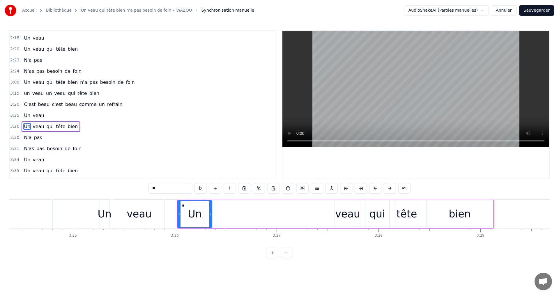
scroll to position [441, 0]
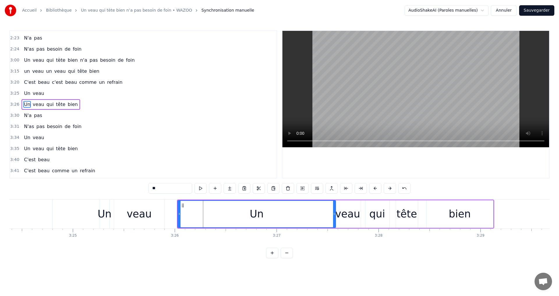
drag, startPoint x: 210, startPoint y: 215, endPoint x: 334, endPoint y: 219, distance: 123.8
click at [334, 219] on div at bounding box center [334, 214] width 2 height 26
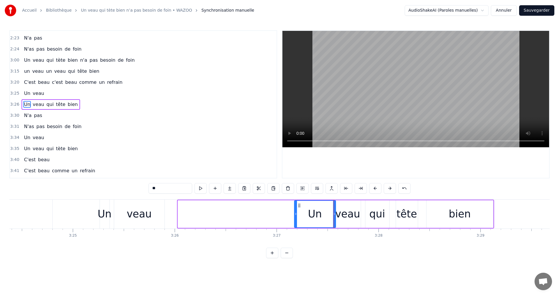
drag, startPoint x: 180, startPoint y: 213, endPoint x: 297, endPoint y: 213, distance: 117.0
click at [296, 214] on icon at bounding box center [296, 214] width 2 height 5
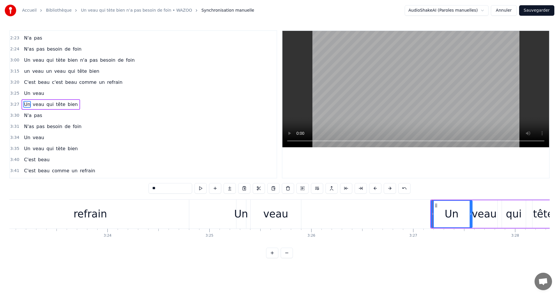
scroll to position [0, 20603]
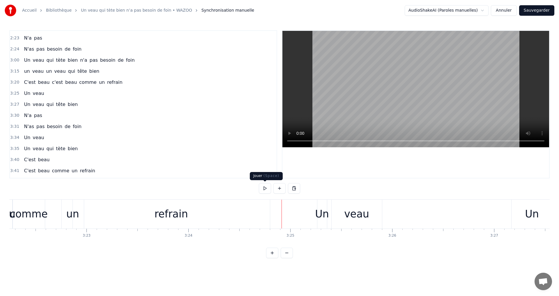
click at [266, 187] on button at bounding box center [265, 188] width 12 height 10
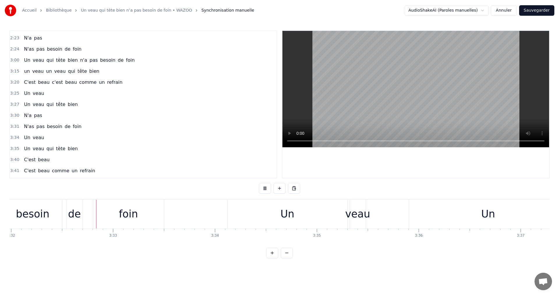
scroll to position [0, 21595]
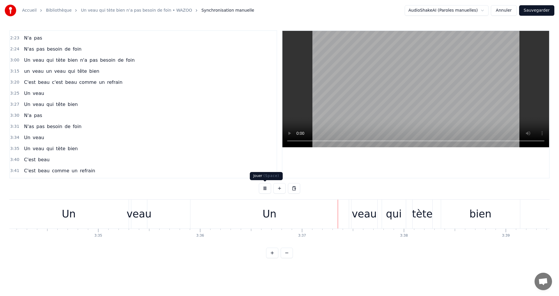
click at [268, 188] on button at bounding box center [265, 188] width 12 height 10
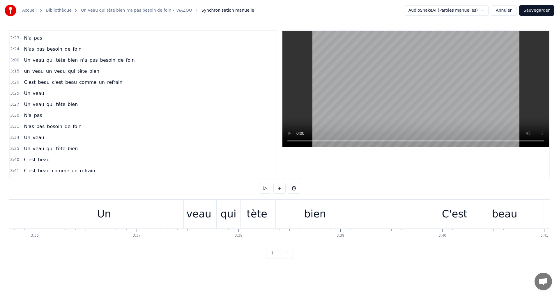
scroll to position [0, 21978]
click at [97, 224] on div "Un" at bounding box center [105, 214] width 158 height 29
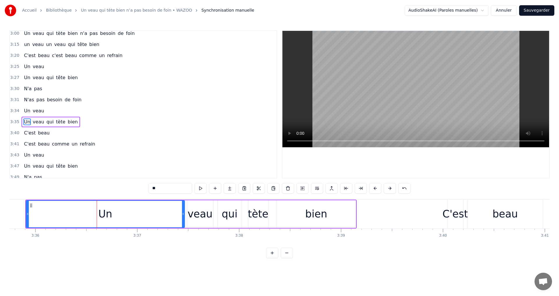
scroll to position [483, 0]
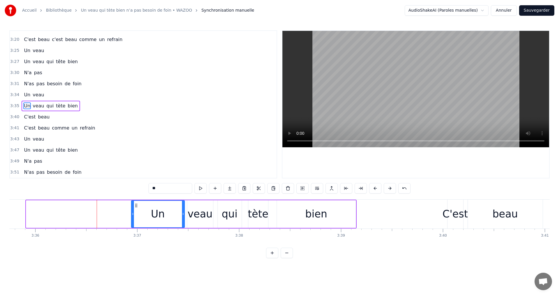
drag, startPoint x: 27, startPoint y: 215, endPoint x: 132, endPoint y: 215, distance: 105.1
click at [132, 215] on icon at bounding box center [133, 214] width 2 height 5
click at [216, 265] on html "Accueil Bibliothèque Un veau qui tète bien n’a pas besoin de foin • WAZOO Synch…" at bounding box center [279, 133] width 559 height 267
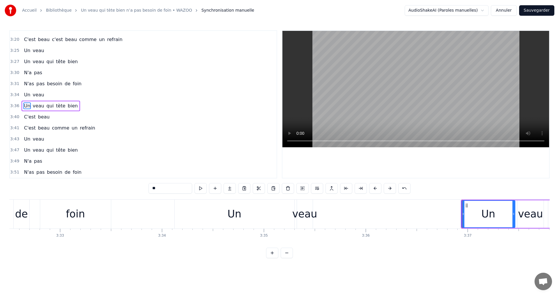
scroll to position [0, 21641]
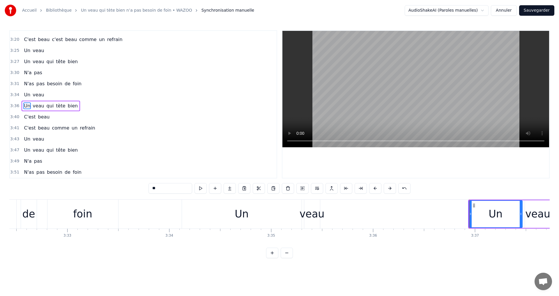
click at [310, 217] on div "veau" at bounding box center [312, 213] width 25 height 15
type input "****"
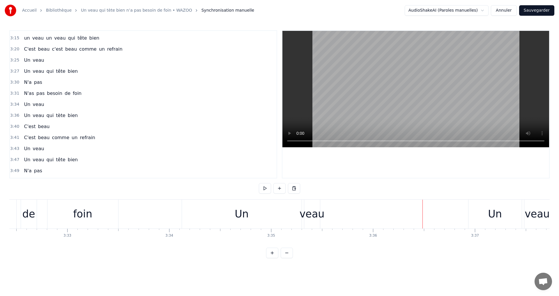
click at [258, 215] on div "Un" at bounding box center [242, 214] width 120 height 29
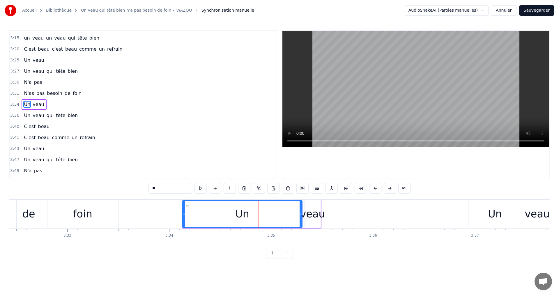
click at [314, 216] on div "veau" at bounding box center [312, 213] width 25 height 15
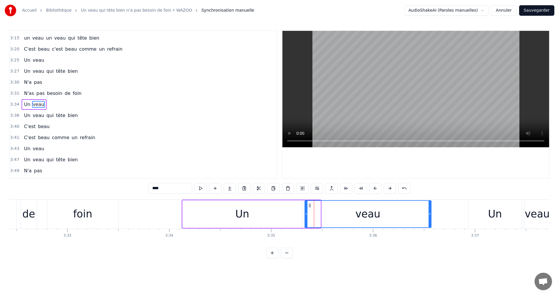
click at [430, 218] on div at bounding box center [429, 214] width 2 height 26
click at [208, 217] on div "Un" at bounding box center [242, 214] width 120 height 28
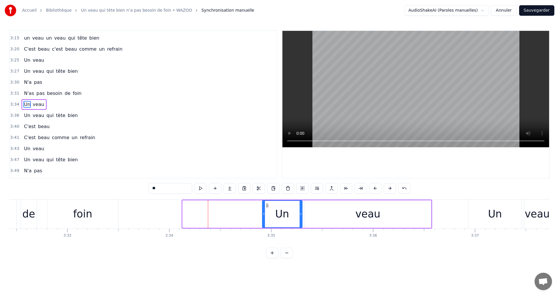
drag, startPoint x: 183, startPoint y: 214, endPoint x: 263, endPoint y: 217, distance: 79.8
click at [263, 217] on div at bounding box center [264, 214] width 2 height 26
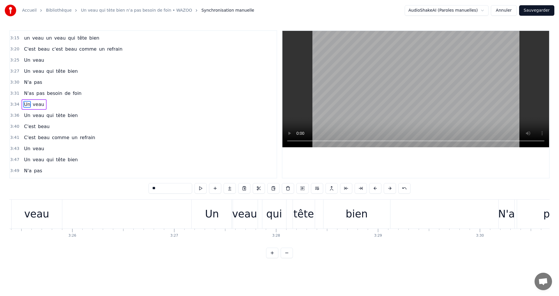
scroll to position [0, 20907]
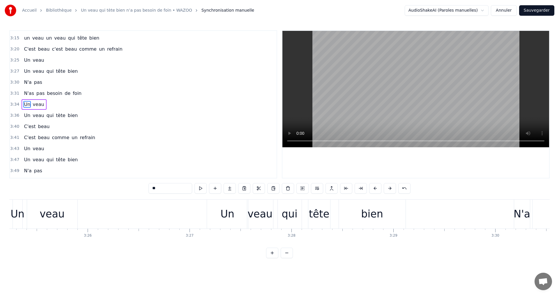
click at [133, 198] on div "0:35 Il paraît que les bons coq que les bons coqs 0:37 <> 0:37 Ne sont jamais l…" at bounding box center [279, 144] width 540 height 228
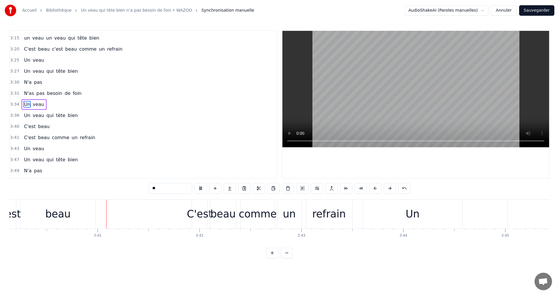
scroll to position [0, 22426]
click at [295, 126] on video at bounding box center [415, 89] width 267 height 116
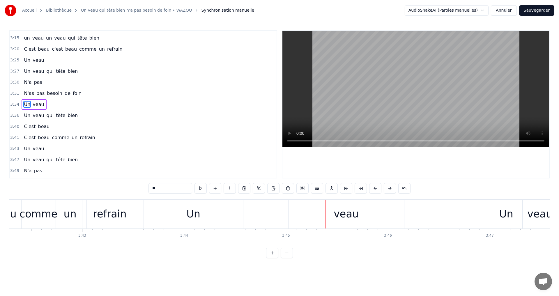
scroll to position [0, 22644]
click at [342, 221] on div "veau" at bounding box center [346, 213] width 25 height 15
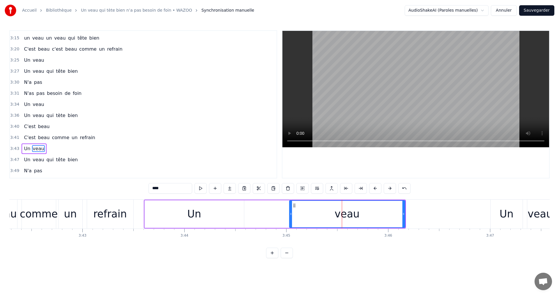
scroll to position [483, 0]
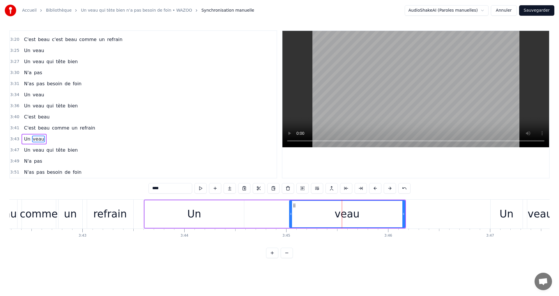
click at [180, 217] on div "Un" at bounding box center [194, 214] width 99 height 28
type input "**"
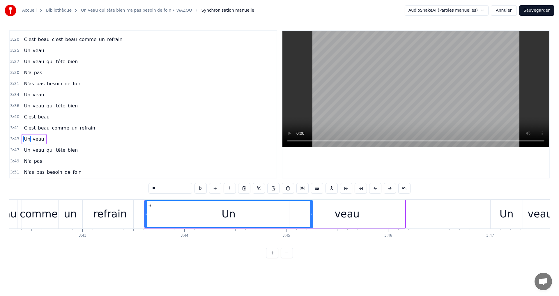
drag, startPoint x: 242, startPoint y: 215, endPoint x: 311, endPoint y: 210, distance: 68.9
click at [311, 210] on div at bounding box center [311, 214] width 2 height 26
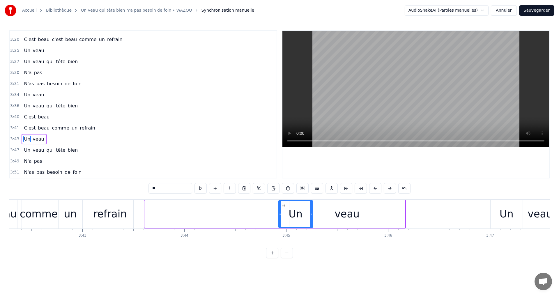
drag, startPoint x: 153, startPoint y: 215, endPoint x: 279, endPoint y: 217, distance: 126.9
click at [279, 217] on div at bounding box center [280, 214] width 2 height 26
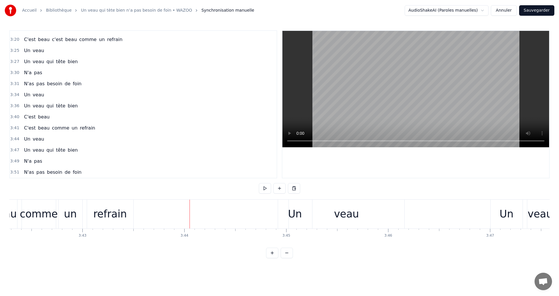
click at [119, 217] on div "refrain" at bounding box center [109, 213] width 33 height 15
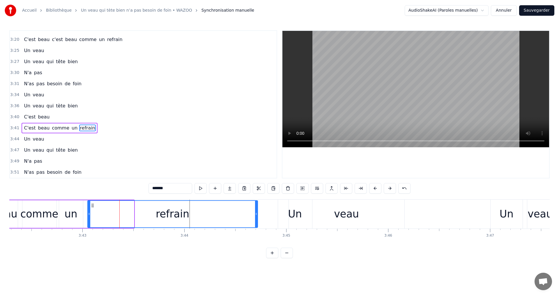
drag, startPoint x: 133, startPoint y: 213, endPoint x: 257, endPoint y: 217, distance: 123.7
click at [257, 217] on div at bounding box center [256, 214] width 2 height 26
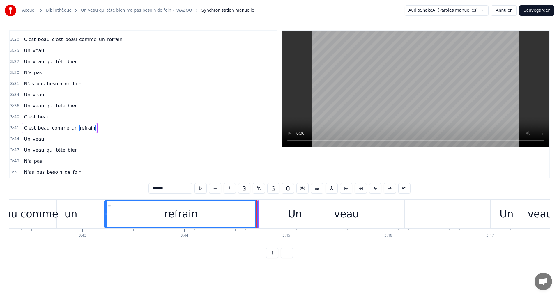
drag, startPoint x: 90, startPoint y: 214, endPoint x: 107, endPoint y: 215, distance: 16.9
click at [107, 215] on icon at bounding box center [106, 214] width 2 height 5
click at [109, 215] on icon at bounding box center [109, 214] width 2 height 5
click at [70, 216] on div "un" at bounding box center [70, 213] width 13 height 15
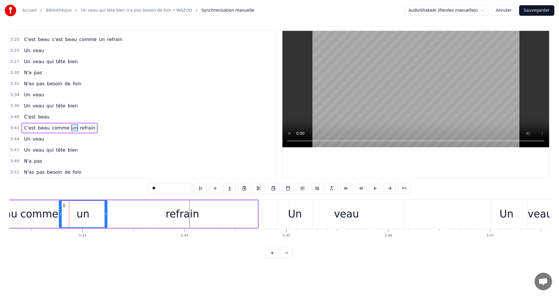
drag, startPoint x: 81, startPoint y: 213, endPoint x: 106, endPoint y: 215, distance: 25.4
click at [106, 215] on icon at bounding box center [105, 214] width 2 height 5
drag, startPoint x: 61, startPoint y: 215, endPoint x: 83, endPoint y: 214, distance: 22.2
click at [83, 214] on icon at bounding box center [82, 214] width 2 height 5
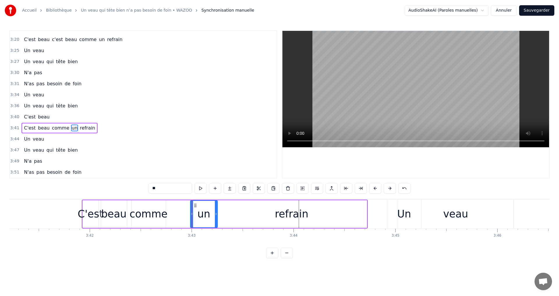
scroll to position [0, 22528]
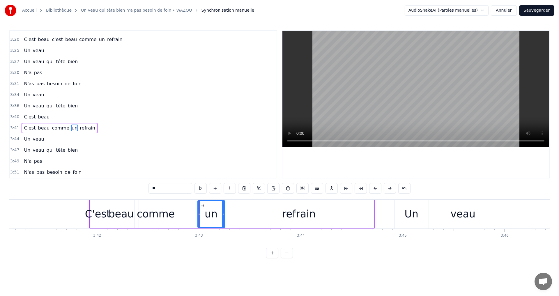
click at [163, 217] on div "comme" at bounding box center [156, 213] width 38 height 15
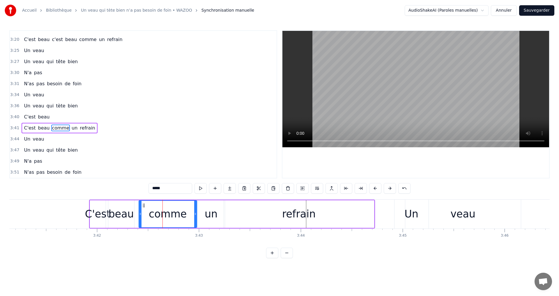
drag, startPoint x: 172, startPoint y: 214, endPoint x: 196, endPoint y: 212, distance: 23.9
click at [196, 212] on icon at bounding box center [195, 214] width 2 height 5
click at [94, 211] on div "C'est" at bounding box center [98, 213] width 26 height 15
type input "*****"
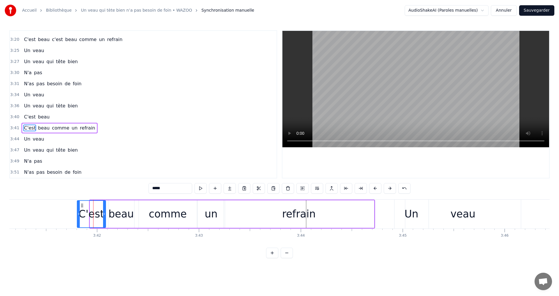
drag, startPoint x: 91, startPoint y: 215, endPoint x: 78, endPoint y: 215, distance: 12.8
click at [78, 215] on icon at bounding box center [78, 214] width 2 height 5
click at [146, 134] on div "3:44 Un veau" at bounding box center [143, 139] width 267 height 11
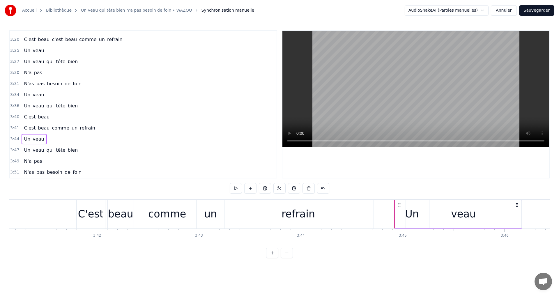
drag, startPoint x: 42, startPoint y: 215, endPoint x: 13, endPoint y: 218, distance: 29.0
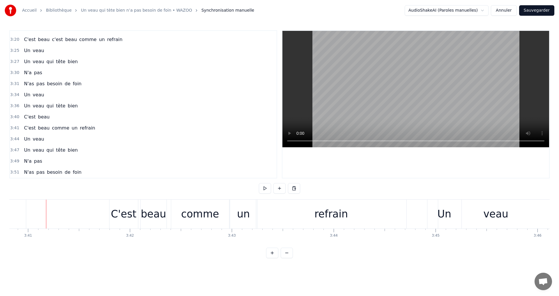
scroll to position [0, 22491]
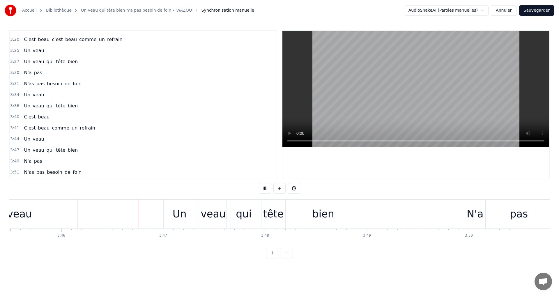
scroll to position [0, 22998]
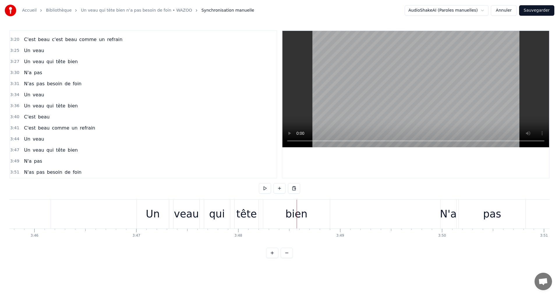
click at [138, 216] on div "Un" at bounding box center [153, 214] width 32 height 29
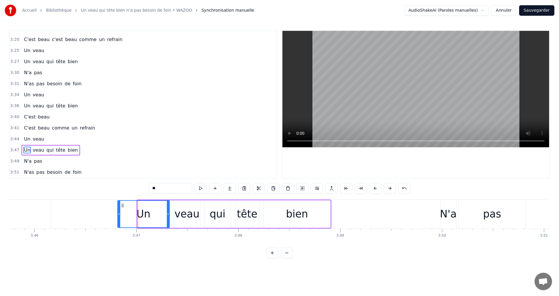
drag, startPoint x: 139, startPoint y: 214, endPoint x: 119, endPoint y: 216, distance: 20.0
click at [119, 216] on div at bounding box center [119, 214] width 2 height 26
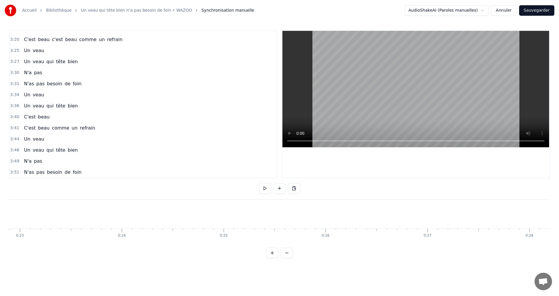
scroll to position [0, 0]
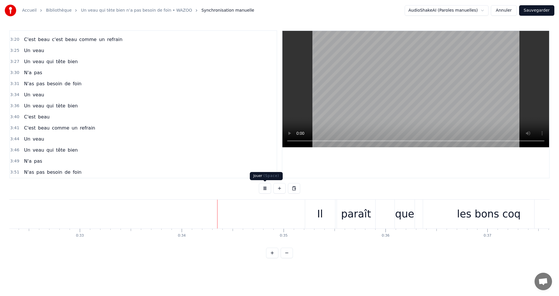
scroll to position [0, 3409]
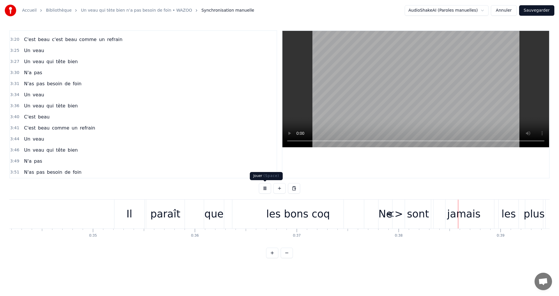
click at [266, 189] on button at bounding box center [265, 188] width 12 height 10
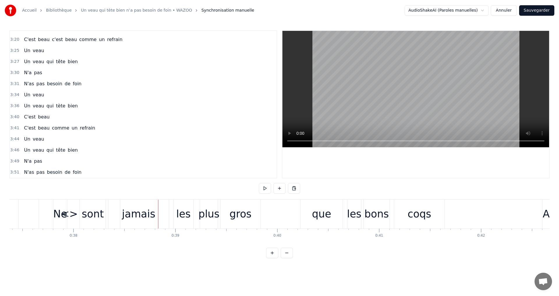
scroll to position [0, 3795]
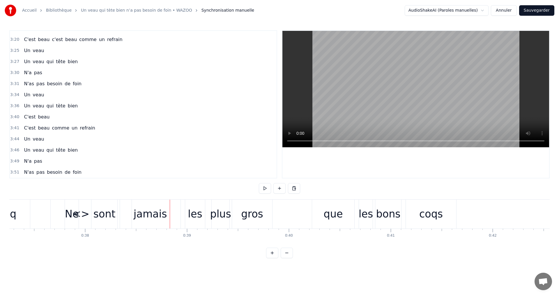
click at [10, 242] on div "Il paraît que les bons coq que les bons coqs <> Ne sont jamais les plus gros A …" at bounding box center [279, 221] width 540 height 44
click at [82, 214] on div "Ne sont jamais les plus gros" at bounding box center [169, 214] width 209 height 29
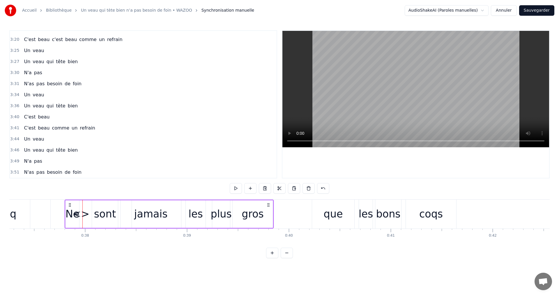
click at [85, 215] on div "Ne sont jamais les plus gros" at bounding box center [169, 214] width 209 height 29
click at [82, 215] on div at bounding box center [82, 214] width 0 height 29
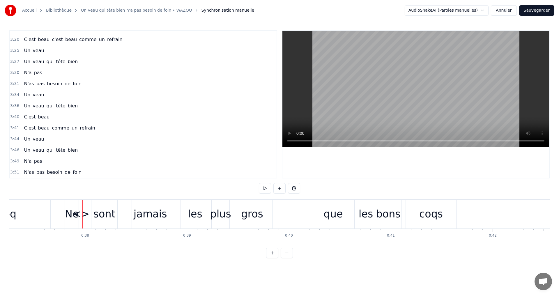
click at [83, 214] on div "Ne sont jamais les plus gros" at bounding box center [169, 214] width 209 height 29
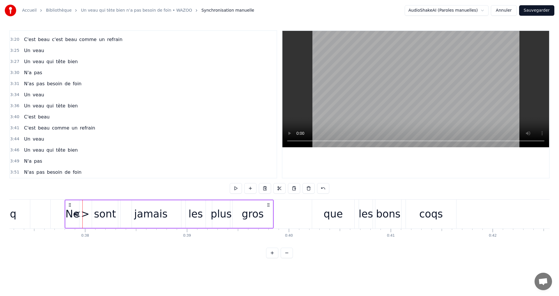
click at [72, 216] on div "Ne" at bounding box center [72, 213] width 14 height 15
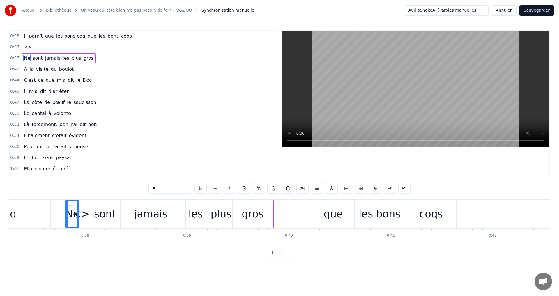
scroll to position [0, 0]
click at [84, 212] on div "Ne sont jamais les plus gros" at bounding box center [169, 214] width 209 height 29
click at [137, 214] on div "jamais" at bounding box center [150, 213] width 33 height 15
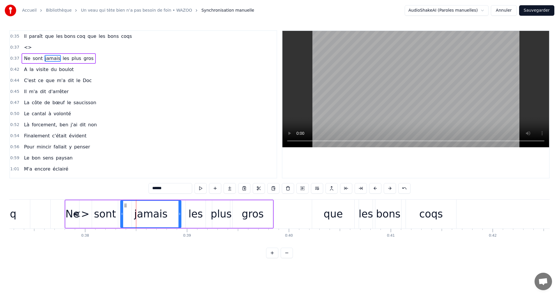
click at [353, 218] on div "que" at bounding box center [333, 214] width 42 height 29
type input "***"
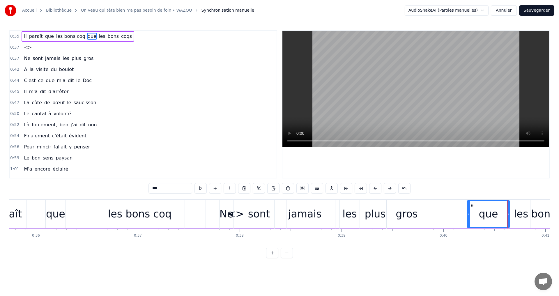
scroll to position [0, 3632]
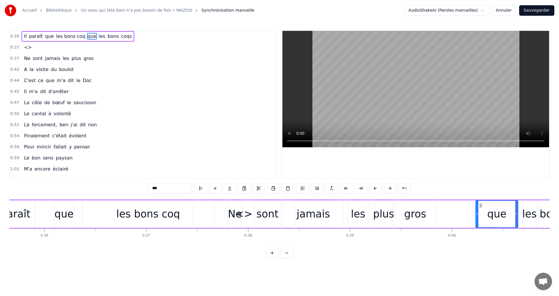
click at [28, 52] on div "<>" at bounding box center [28, 47] width 13 height 10
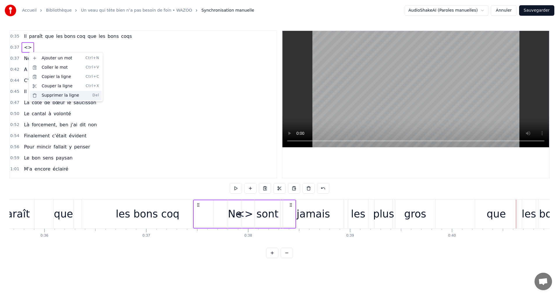
click at [42, 94] on div "Supprimer la ligne Del" at bounding box center [66, 95] width 72 height 9
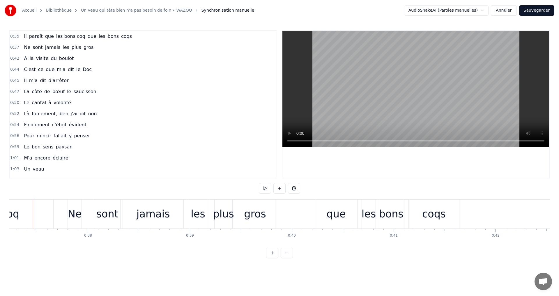
scroll to position [0, 3830]
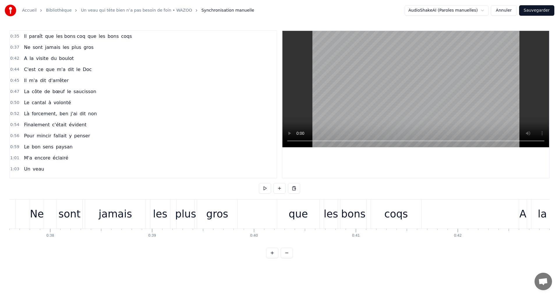
click at [183, 210] on div "plus" at bounding box center [185, 213] width 21 height 15
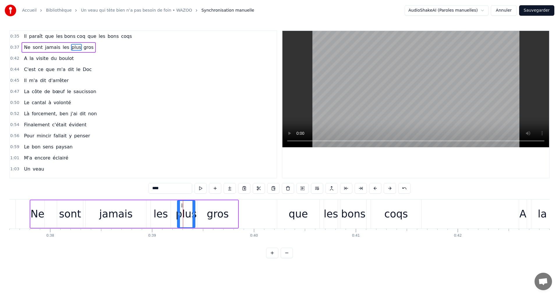
click at [296, 219] on div "que" at bounding box center [298, 213] width 19 height 15
type input "***"
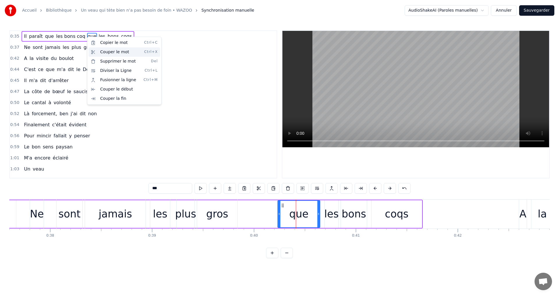
click at [103, 52] on div "Couper le mot Ctrl+X" at bounding box center [124, 51] width 72 height 9
click at [108, 52] on div "Couper le mot Ctrl+X" at bounding box center [131, 50] width 72 height 9
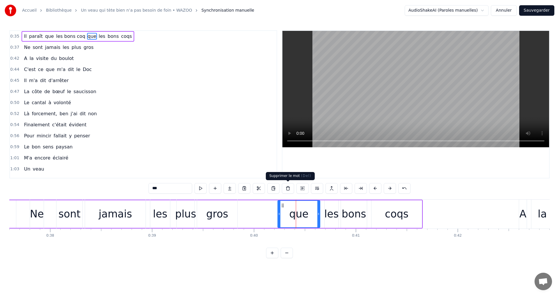
click at [285, 188] on button at bounding box center [288, 188] width 12 height 10
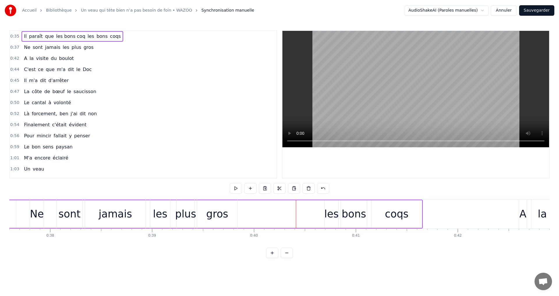
click at [329, 212] on div "les" at bounding box center [331, 213] width 15 height 15
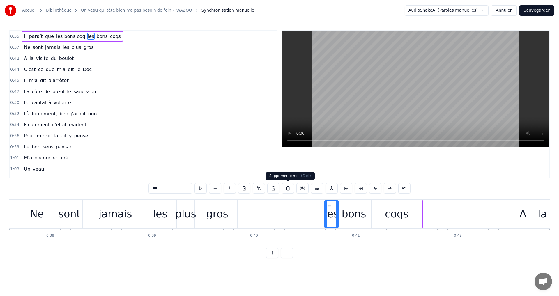
click at [292, 189] on button at bounding box center [288, 188] width 12 height 10
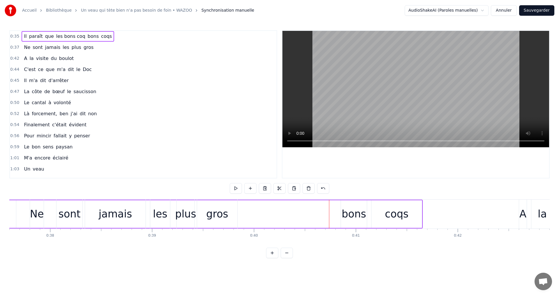
click at [352, 213] on div "bons" at bounding box center [354, 213] width 24 height 15
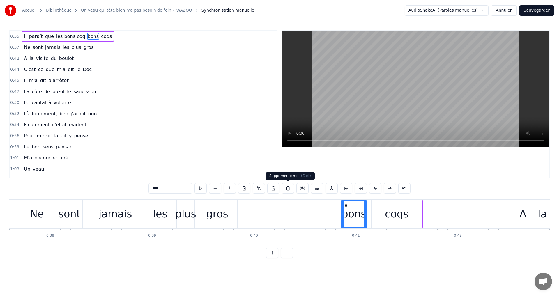
click at [289, 187] on button at bounding box center [288, 188] width 12 height 10
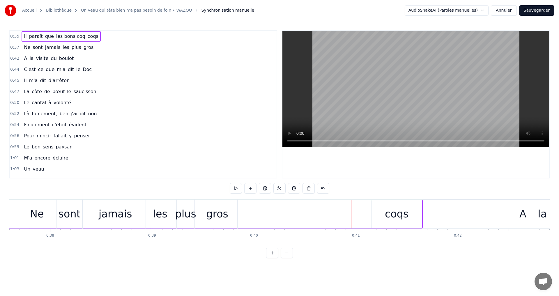
click at [390, 215] on div "coqs" at bounding box center [397, 213] width 24 height 15
click at [282, 187] on button at bounding box center [288, 188] width 12 height 10
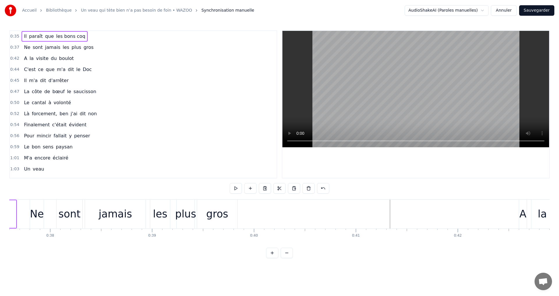
click at [228, 212] on div "gros" at bounding box center [217, 214] width 40 height 29
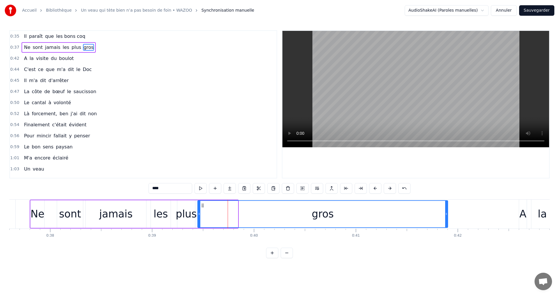
drag, startPoint x: 237, startPoint y: 214, endPoint x: 447, endPoint y: 226, distance: 210.2
click at [447, 226] on div at bounding box center [446, 214] width 2 height 26
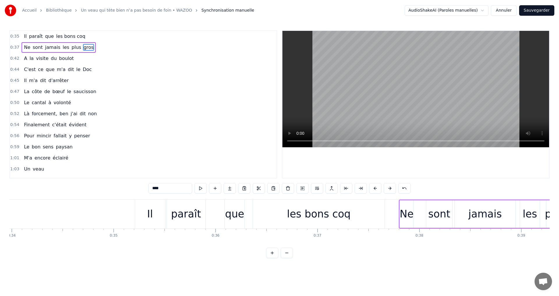
scroll to position [0, 3458]
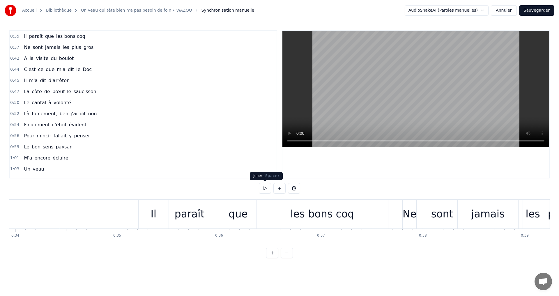
click at [267, 187] on button at bounding box center [265, 188] width 12 height 10
click at [265, 189] on button at bounding box center [265, 188] width 12 height 10
click at [304, 216] on div "les bons coq" at bounding box center [322, 213] width 64 height 15
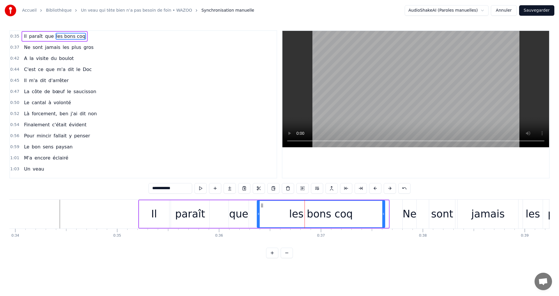
drag, startPoint x: 387, startPoint y: 212, endPoint x: 383, endPoint y: 212, distance: 3.8
click at [383, 212] on icon at bounding box center [383, 214] width 2 height 5
click at [248, 218] on div "que" at bounding box center [238, 214] width 20 height 28
type input "***"
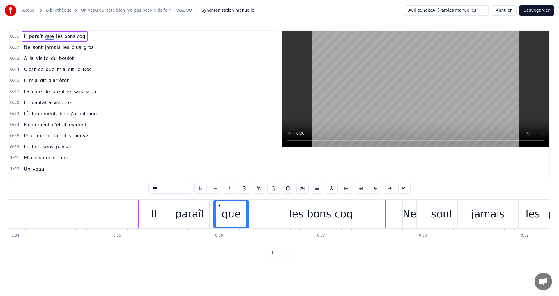
drag, startPoint x: 231, startPoint y: 215, endPoint x: 222, endPoint y: 215, distance: 8.7
click at [215, 215] on icon at bounding box center [215, 214] width 2 height 5
drag, startPoint x: 247, startPoint y: 214, endPoint x: 242, endPoint y: 214, distance: 5.5
click at [242, 214] on circle at bounding box center [242, 214] width 0 height 0
click at [218, 192] on button at bounding box center [215, 188] width 12 height 10
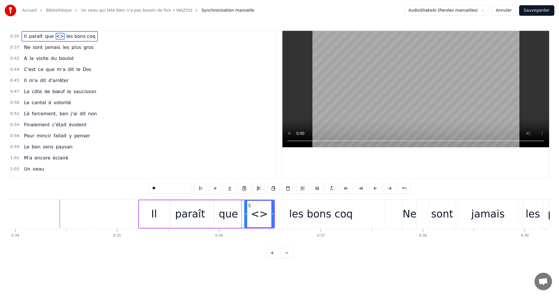
drag, startPoint x: 159, startPoint y: 187, endPoint x: 149, endPoint y: 196, distance: 13.4
click at [149, 196] on div "0:35 Il paraît que <> les bons coq 0:37 Ne sont jamais les plus gros 0:42 A la …" at bounding box center [279, 144] width 540 height 228
type input "***"
click at [215, 190] on button at bounding box center [215, 188] width 12 height 10
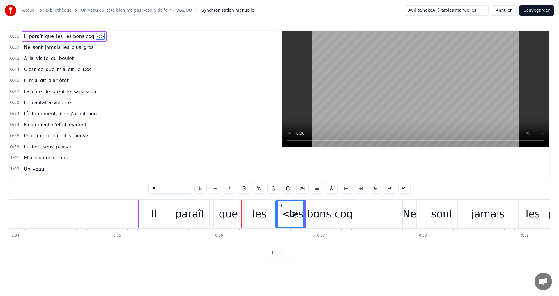
drag, startPoint x: 179, startPoint y: 186, endPoint x: 150, endPoint y: 192, distance: 29.9
click at [150, 192] on input "**" at bounding box center [170, 188] width 44 height 10
click at [320, 212] on div "les bons coq" at bounding box center [321, 213] width 64 height 15
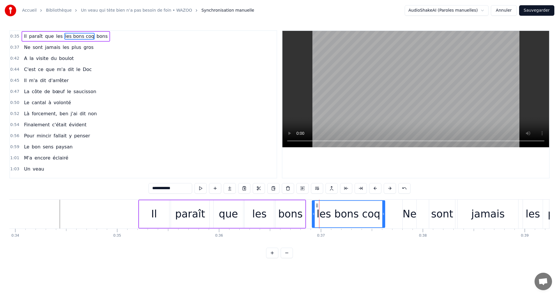
drag, startPoint x: 259, startPoint y: 214, endPoint x: 314, endPoint y: 222, distance: 55.6
drag, startPoint x: 167, startPoint y: 189, endPoint x: 148, endPoint y: 190, distance: 19.0
click at [148, 190] on div "0:35 Il paraît que les bons les bons coq 0:37 Ne sont jamais les plus gros 0:42…" at bounding box center [279, 144] width 540 height 228
click at [161, 191] on input "***" at bounding box center [170, 188] width 44 height 10
type input "****"
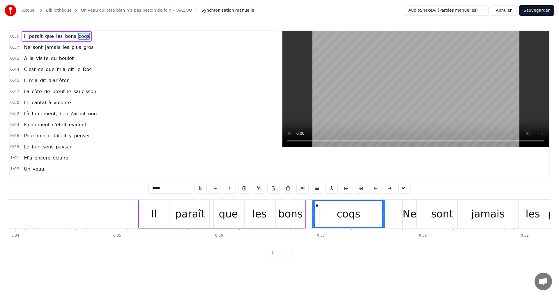
click at [165, 169] on div "1:03 Un veau" at bounding box center [143, 169] width 267 height 11
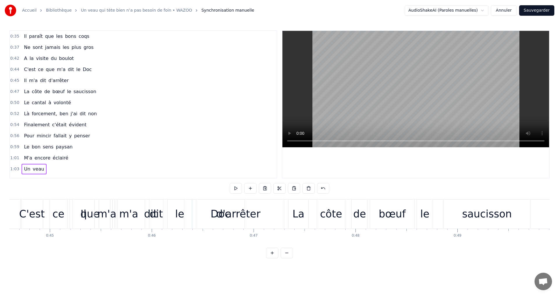
scroll to position [0, 4436]
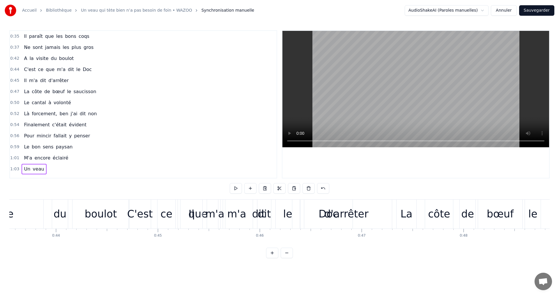
click at [162, 212] on div "ce" at bounding box center [166, 213] width 12 height 15
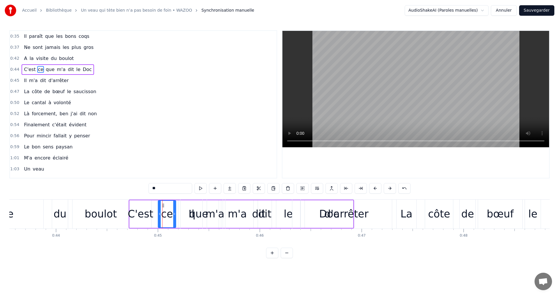
click at [33, 83] on span "m'a" at bounding box center [34, 80] width 10 height 7
type input "***"
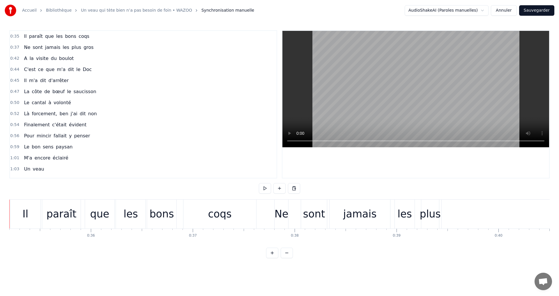
scroll to position [0, 3557]
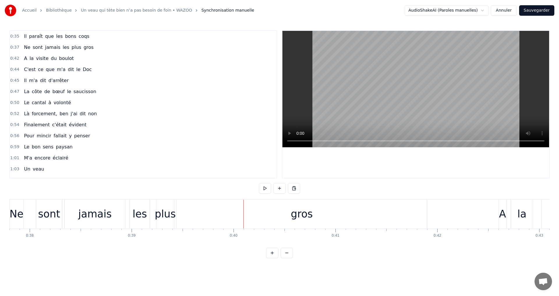
scroll to position [0, 3846]
click at [424, 213] on div "gros" at bounding box center [306, 214] width 250 height 29
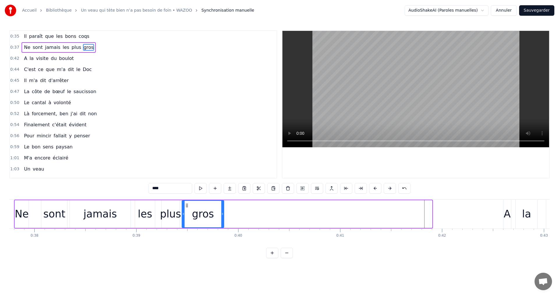
drag, startPoint x: 431, startPoint y: 215, endPoint x: 223, endPoint y: 225, distance: 208.3
click at [223, 225] on div at bounding box center [222, 214] width 2 height 26
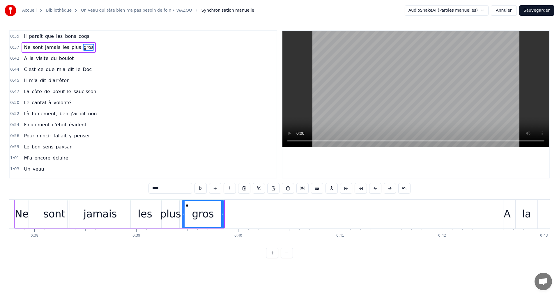
click at [171, 217] on div "plus" at bounding box center [170, 213] width 21 height 15
type input "****"
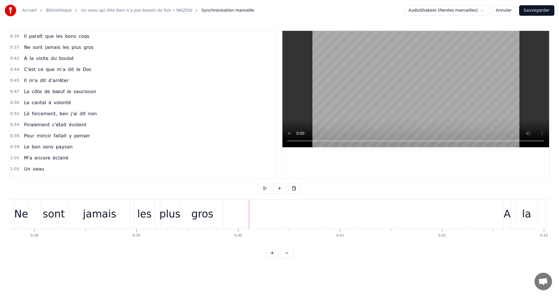
click at [504, 214] on div "A" at bounding box center [507, 213] width 7 height 15
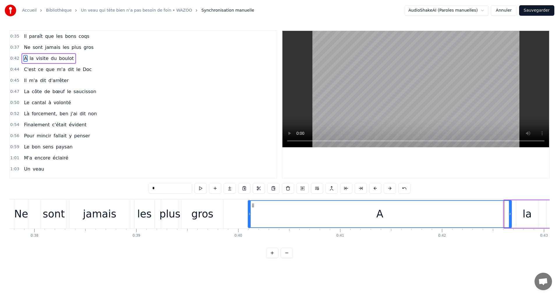
drag, startPoint x: 505, startPoint y: 214, endPoint x: 249, endPoint y: 221, distance: 256.0
click at [249, 221] on div at bounding box center [249, 214] width 2 height 26
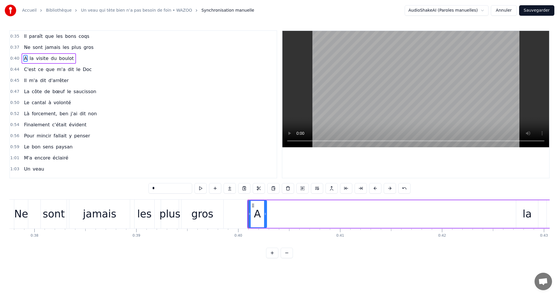
drag, startPoint x: 509, startPoint y: 215, endPoint x: 295, endPoint y: 220, distance: 214.6
click at [265, 223] on div at bounding box center [265, 214] width 2 height 26
click at [532, 212] on div "la" at bounding box center [527, 214] width 22 height 28
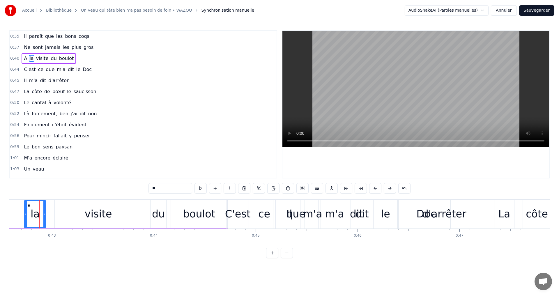
scroll to position [0, 4339]
drag, startPoint x: 25, startPoint y: 215, endPoint x: 22, endPoint y: 224, distance: 10.1
click at [22, 224] on div at bounding box center [21, 214] width 2 height 26
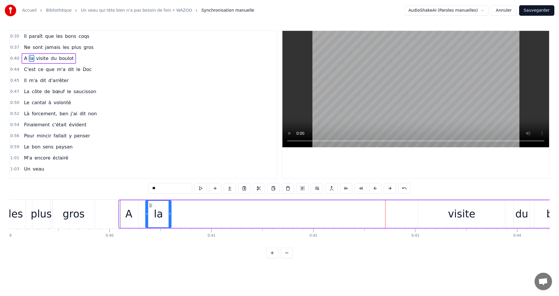
scroll to position [0, 3975]
drag, startPoint x: 182, startPoint y: 205, endPoint x: 143, endPoint y: 224, distance: 43.3
click at [141, 227] on div "la" at bounding box center [150, 214] width 26 height 28
click at [442, 216] on div "visite" at bounding box center [461, 214] width 87 height 28
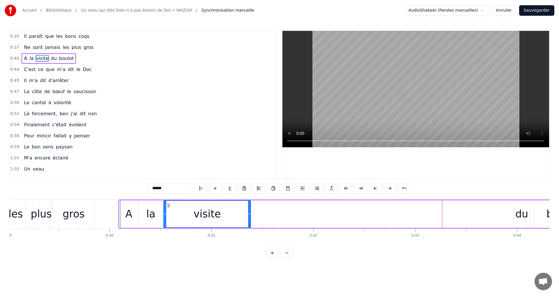
drag, startPoint x: 423, startPoint y: 206, endPoint x: 169, endPoint y: 223, distance: 255.0
click at [169, 223] on div "visite" at bounding box center [207, 214] width 86 height 26
click at [520, 212] on div "du" at bounding box center [521, 213] width 13 height 15
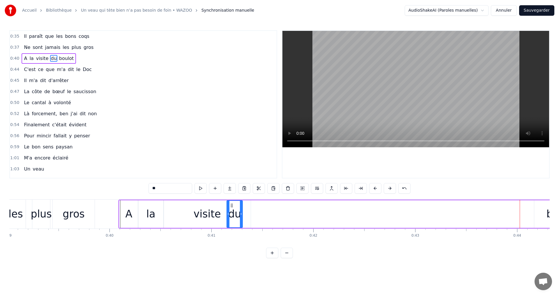
drag, startPoint x: 517, startPoint y: 205, endPoint x: 230, endPoint y: 237, distance: 288.8
click at [230, 237] on div "Il paraît que les bons coqs Ne sont jamais les plus gros A la visite du boulot …" at bounding box center [279, 221] width 540 height 44
click at [104, 198] on div "0:35 Il paraît que les bons coqs 0:37 Ne sont jamais les plus gros 0:40 A la vi…" at bounding box center [279, 144] width 540 height 228
click at [201, 189] on button at bounding box center [200, 188] width 12 height 10
click at [112, 196] on div "0:35 Il paraît que les bons coqs 0:37 Ne sont jamais les plus gros 0:40 A la vi…" at bounding box center [279, 144] width 540 height 228
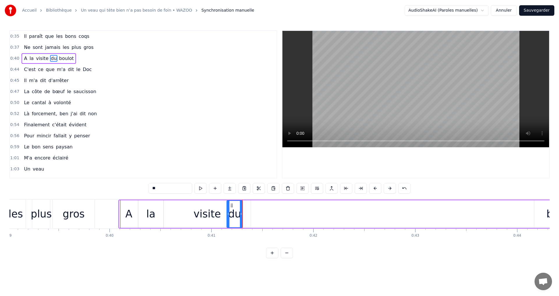
click at [142, 200] on div "la" at bounding box center [151, 214] width 26 height 28
type input "**"
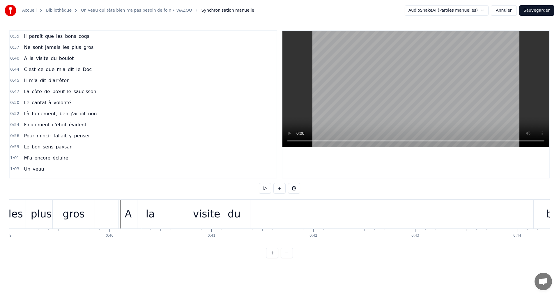
click at [117, 195] on div "0:35 Il paraît que les bons coqs 0:37 Ne sont jamais les plus gros 0:40 A la vi…" at bounding box center [279, 144] width 540 height 228
click at [265, 189] on button at bounding box center [265, 188] width 12 height 10
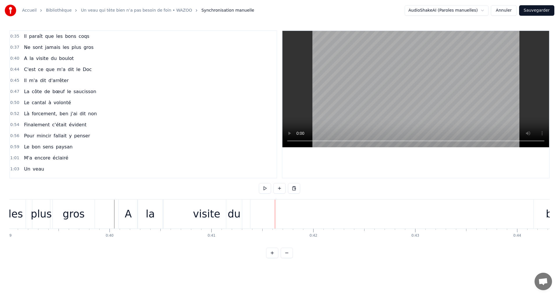
click at [265, 189] on button at bounding box center [265, 188] width 12 height 10
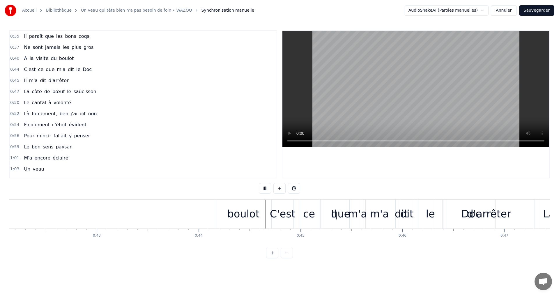
click at [265, 189] on button at bounding box center [265, 188] width 12 height 10
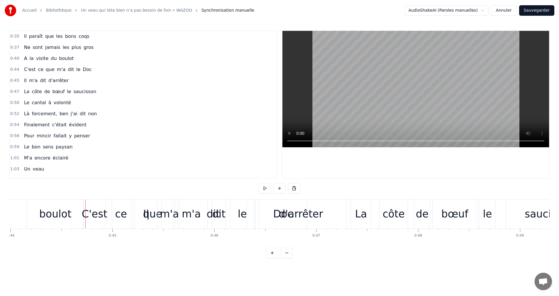
scroll to position [0, 4481]
click at [96, 224] on div "C'est" at bounding box center [94, 214] width 22 height 29
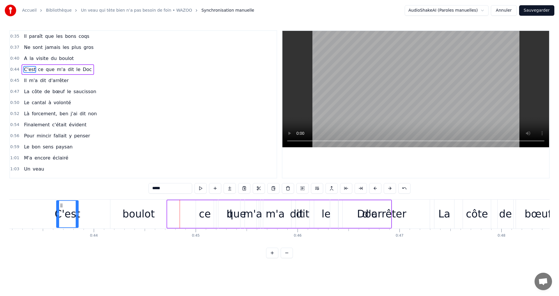
scroll to position [0, 4374]
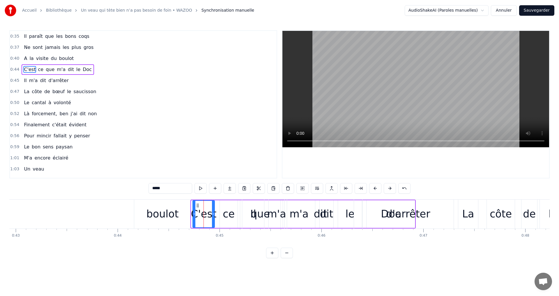
drag, startPoint x: 89, startPoint y: 206, endPoint x: 198, endPoint y: 214, distance: 109.2
click at [198, 214] on div "C'est" at bounding box center [203, 214] width 21 height 26
click at [300, 188] on button at bounding box center [302, 188] width 12 height 10
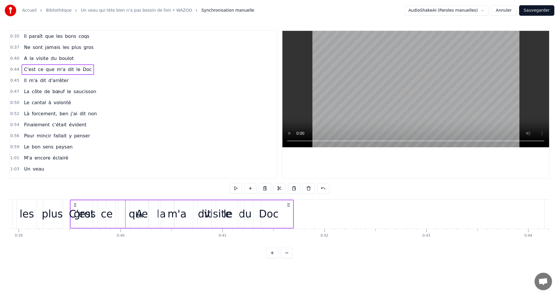
scroll to position [0, 3954]
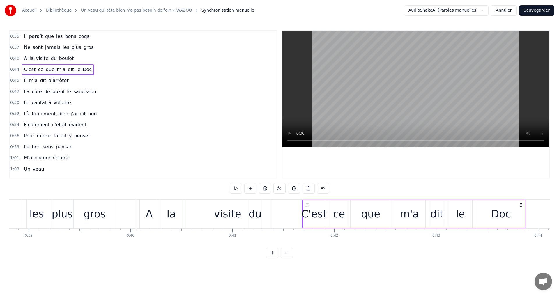
drag, startPoint x: 197, startPoint y: 205, endPoint x: 307, endPoint y: 229, distance: 112.9
click at [307, 229] on div "Il paraît que les bons coqs Ne sont jamais les plus gros A la visite du boulot …" at bounding box center [279, 221] width 540 height 44
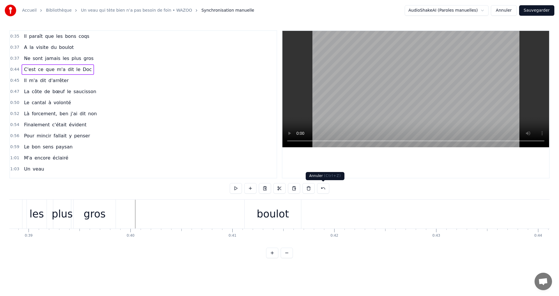
click at [322, 189] on button at bounding box center [323, 188] width 12 height 10
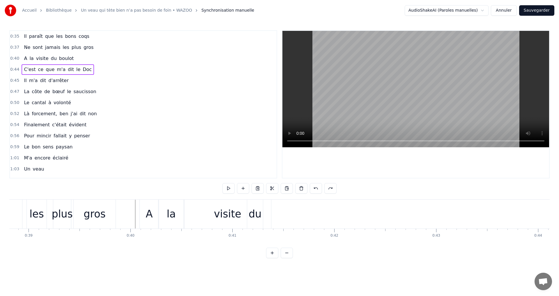
click at [152, 216] on div "A" at bounding box center [149, 213] width 7 height 15
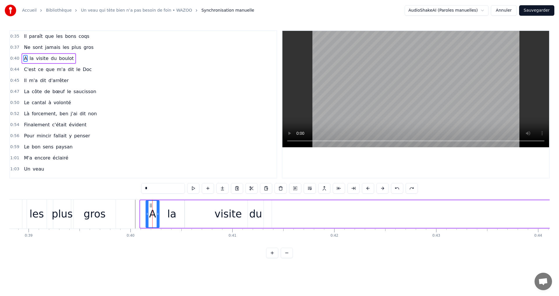
drag, startPoint x: 141, startPoint y: 214, endPoint x: 147, endPoint y: 212, distance: 5.8
click at [147, 212] on icon at bounding box center [147, 214] width 2 height 5
click at [252, 203] on div "du" at bounding box center [256, 214] width 16 height 28
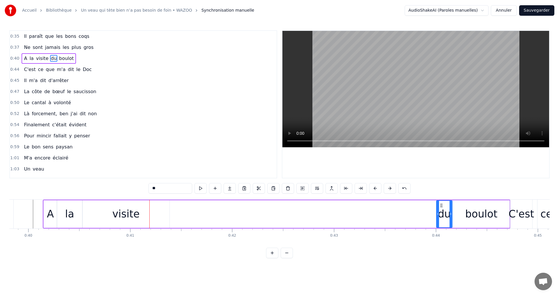
scroll to position [0, 4058]
drag, startPoint x: 253, startPoint y: 204, endPoint x: 446, endPoint y: 214, distance: 192.6
click at [446, 214] on div "du" at bounding box center [447, 214] width 15 height 26
click at [100, 210] on div "visite" at bounding box center [123, 214] width 87 height 28
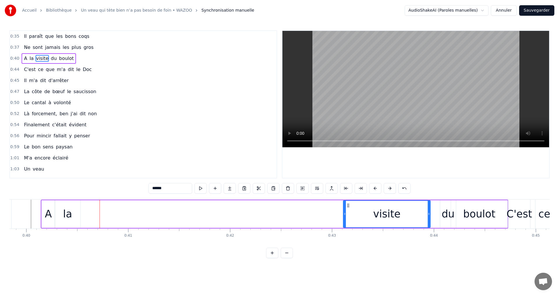
drag, startPoint x: 86, startPoint y: 205, endPoint x: 349, endPoint y: 217, distance: 263.1
click at [349, 217] on div "visite" at bounding box center [386, 214] width 86 height 26
click at [66, 210] on div "la" at bounding box center [67, 213] width 9 height 15
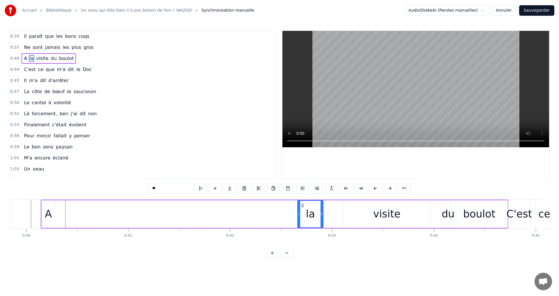
drag, startPoint x: 61, startPoint y: 206, endPoint x: 304, endPoint y: 219, distance: 243.1
click at [304, 219] on div "la" at bounding box center [310, 214] width 25 height 26
click at [51, 211] on div "A" at bounding box center [48, 213] width 7 height 15
drag, startPoint x: 47, startPoint y: 205, endPoint x: 293, endPoint y: 213, distance: 245.8
click at [293, 213] on div "A" at bounding box center [294, 214] width 13 height 26
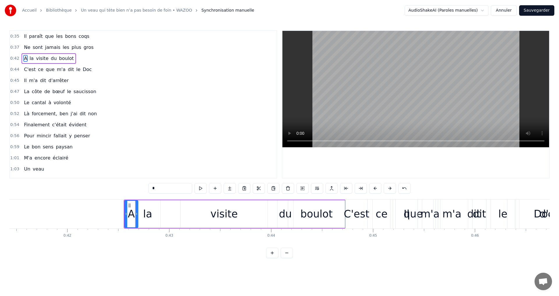
scroll to position [0, 4221]
click at [459, 219] on div "dit" at bounding box center [473, 214] width 67 height 29
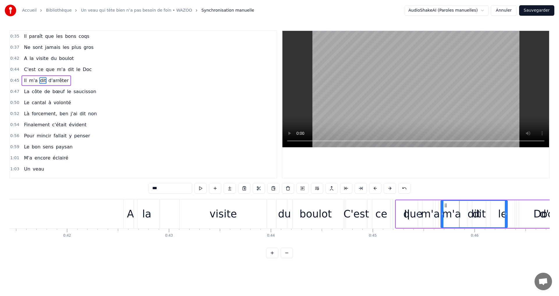
click at [367, 214] on div "C'est" at bounding box center [356, 214] width 22 height 29
type input "*****"
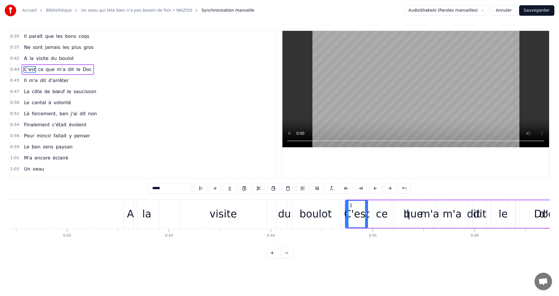
click at [547, 244] on html "Accueil Bibliothèque Un veau qui tète bien n’a pas besoin de foin • WAZOO Synch…" at bounding box center [279, 133] width 559 height 267
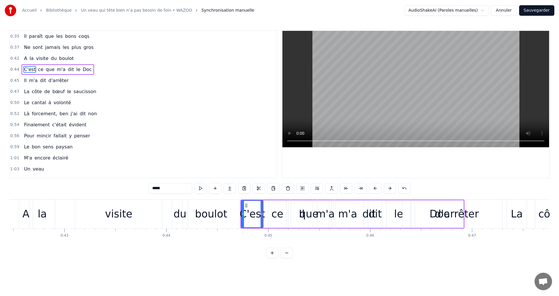
scroll to position [0, 4326]
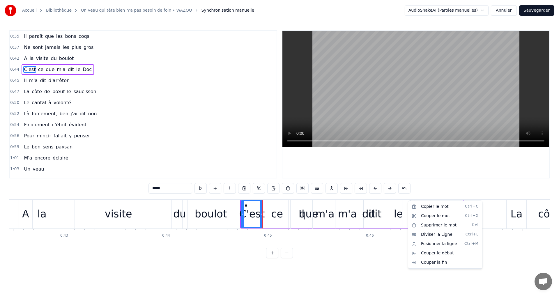
click at [304, 188] on html "Accueil Bibliothèque Un veau qui tète bien n’a pas besoin de foin • WAZOO Synch…" at bounding box center [279, 133] width 559 height 267
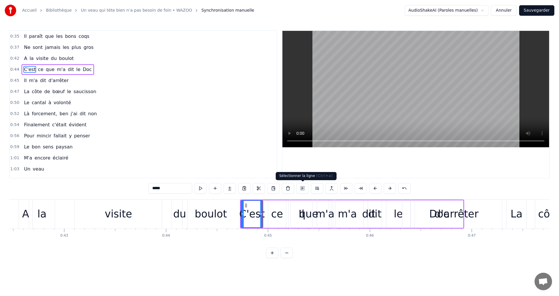
click at [305, 190] on button at bounding box center [302, 188] width 12 height 10
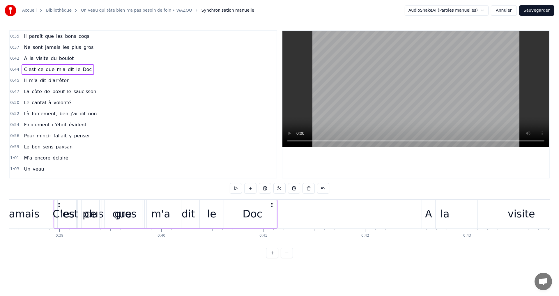
scroll to position [0, 3916]
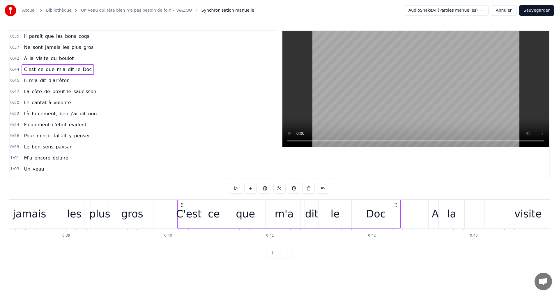
drag, startPoint x: 245, startPoint y: 205, endPoint x: 182, endPoint y: 215, distance: 64.0
click at [182, 215] on div "C'est ce que m'a dit le Doc" at bounding box center [289, 214] width 224 height 29
click at [167, 190] on div "0:35 Il paraît que les bons coqs 0:37 Ne sont jamais les plus gros 0:40 C'est c…" at bounding box center [279, 144] width 540 height 228
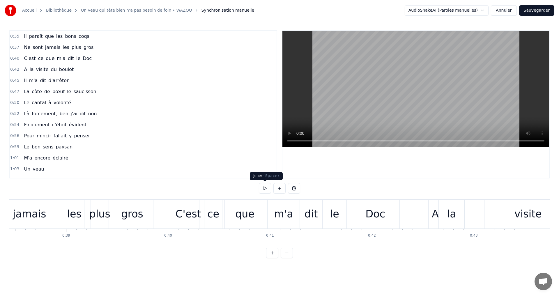
click at [265, 189] on button at bounding box center [265, 188] width 12 height 10
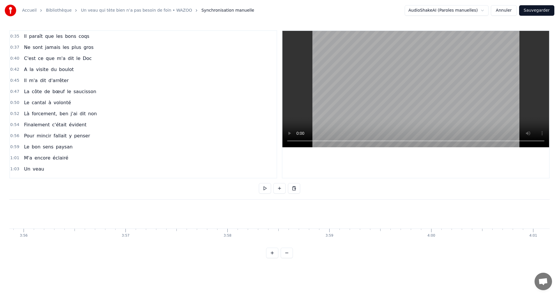
scroll to position [0, 24028]
click at [162, 249] on div "0:35 Il paraît que les bons coqs 0:37 Ne sont jamais les plus gros 0:40 C'est c…" at bounding box center [279, 144] width 540 height 228
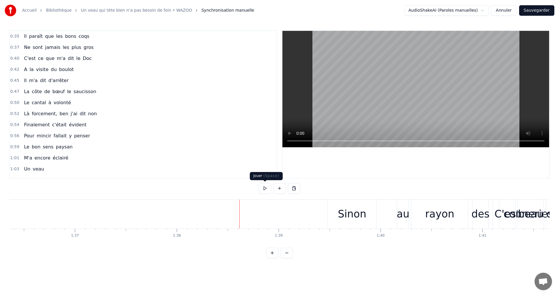
click at [265, 188] on button at bounding box center [265, 188] width 12 height 10
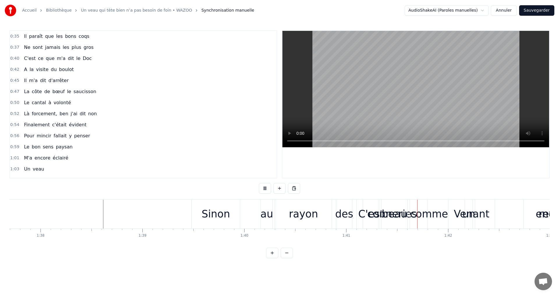
click at [262, 188] on button at bounding box center [265, 188] width 12 height 10
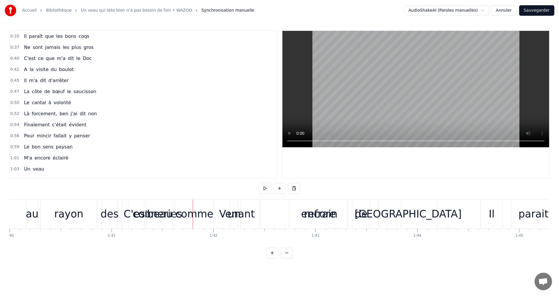
scroll to position [0, 10308]
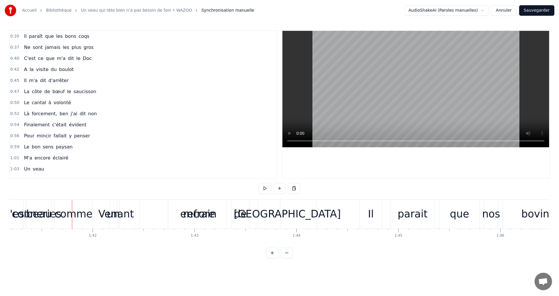
click at [40, 214] on div "beau" at bounding box center [38, 213] width 25 height 15
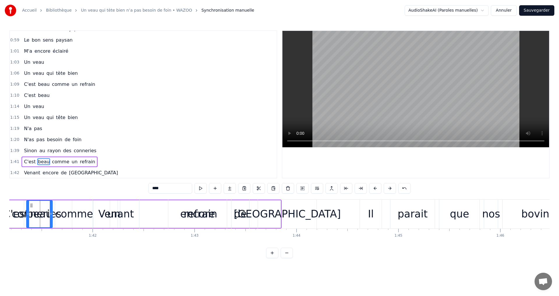
scroll to position [164, 0]
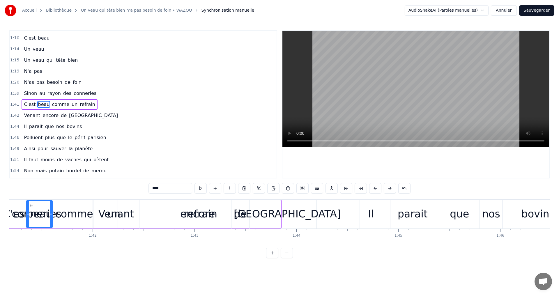
drag, startPoint x: 245, startPoint y: 248, endPoint x: 238, endPoint y: 248, distance: 7.0
click at [238, 243] on div "Il paraît que les bons coqs Ne sont jamais les plus gros C'est ce que m'a dit l…" at bounding box center [279, 221] width 540 height 44
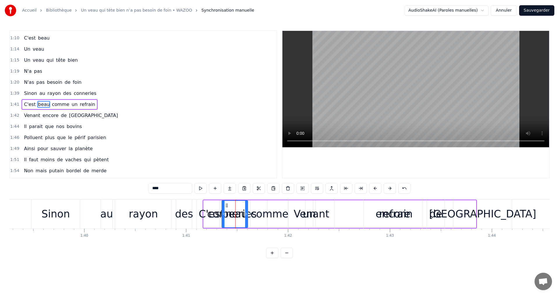
scroll to position [0, 9924]
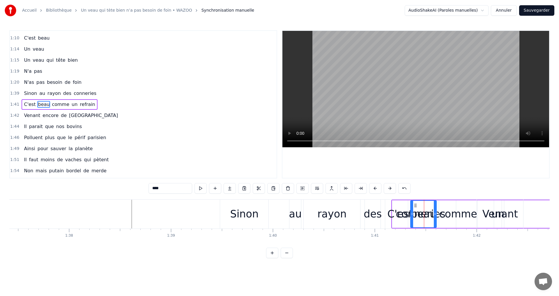
click at [233, 215] on div "Sinon" at bounding box center [244, 213] width 29 height 15
type input "*****"
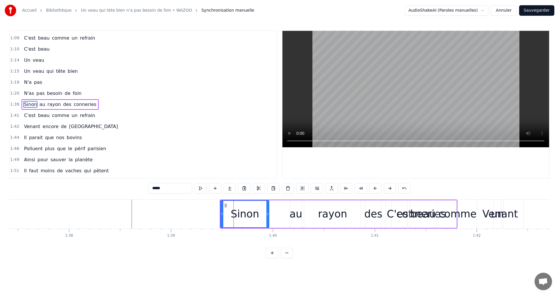
click at [82, 119] on div "C'est beau comme un refrain" at bounding box center [60, 115] width 76 height 10
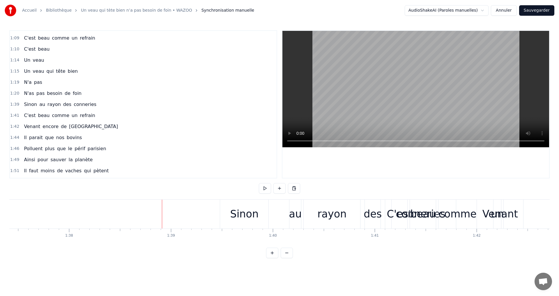
click at [52, 119] on div "C'est beau comme un refrain" at bounding box center [60, 115] width 76 height 10
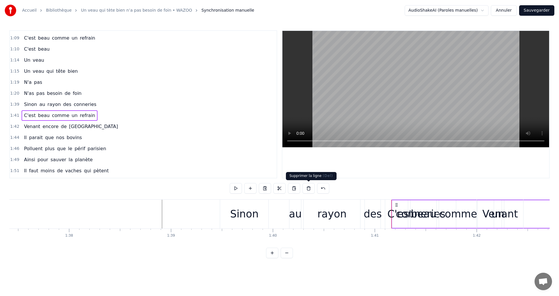
click at [307, 189] on button at bounding box center [308, 188] width 12 height 10
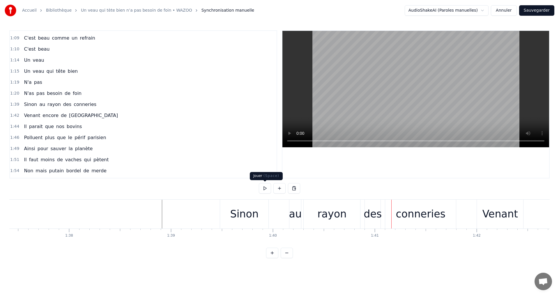
click at [264, 189] on button at bounding box center [265, 188] width 12 height 10
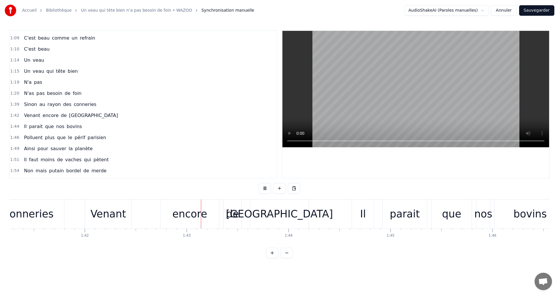
scroll to position [0, 10428]
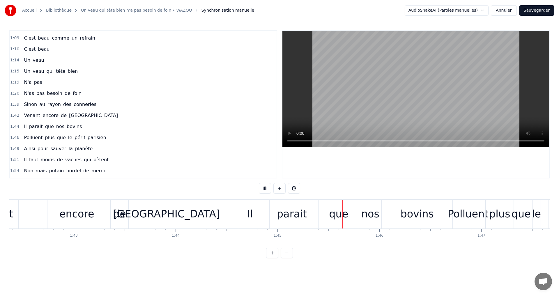
click at [264, 189] on button at bounding box center [265, 188] width 12 height 10
click at [252, 267] on html "Accueil Bibliothèque Un veau qui tète bien n’a pas besoin de foin • WAZOO Synch…" at bounding box center [279, 133] width 559 height 267
click at [267, 189] on button at bounding box center [265, 188] width 12 height 10
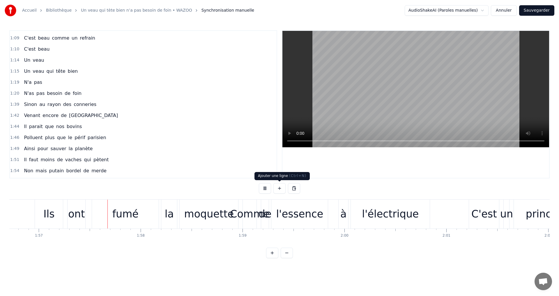
scroll to position [0, 11890]
click at [267, 185] on button at bounding box center [265, 188] width 12 height 10
click at [49, 215] on div "Ils" at bounding box center [48, 213] width 11 height 15
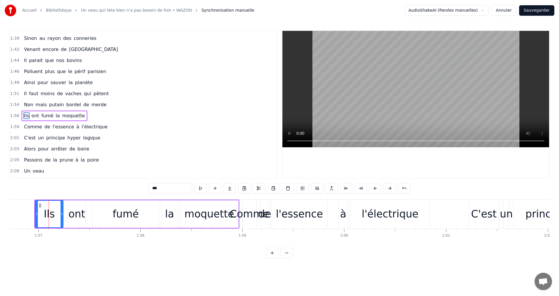
scroll to position [231, 0]
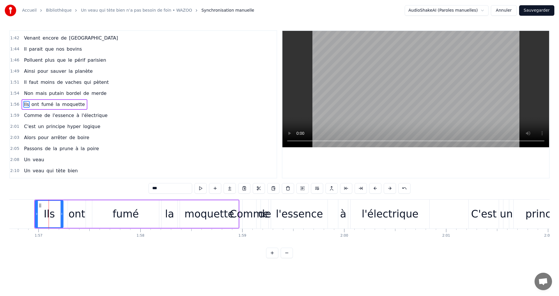
click at [88, 98] on div "Non mais putain bordel de merde" at bounding box center [65, 93] width 87 height 10
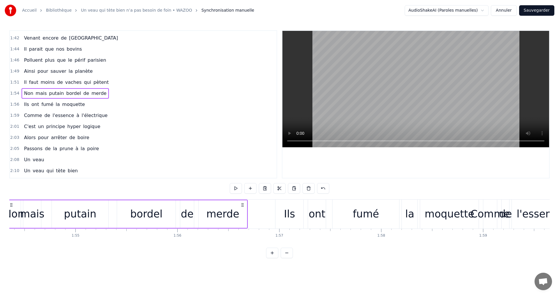
scroll to position [0, 11617]
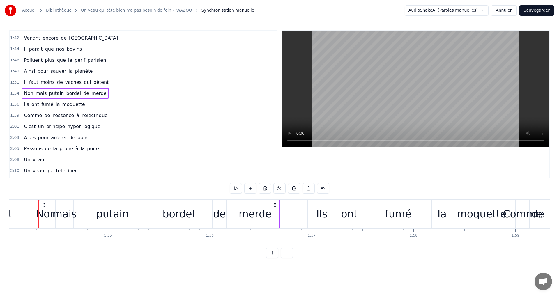
click at [75, 105] on span "moquette" at bounding box center [74, 104] width 24 height 7
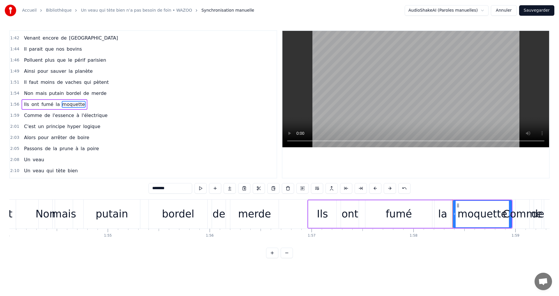
click at [81, 118] on span "l'électrique" at bounding box center [94, 115] width 27 height 7
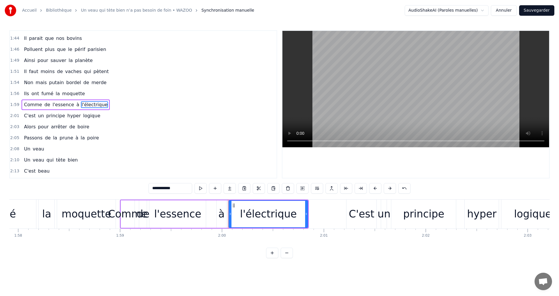
scroll to position [0, 12004]
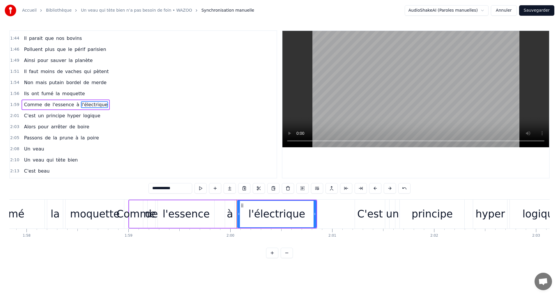
click at [62, 92] on span "moquette" at bounding box center [74, 93] width 24 height 7
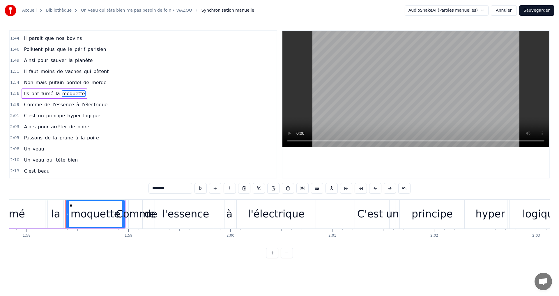
scroll to position [231, 0]
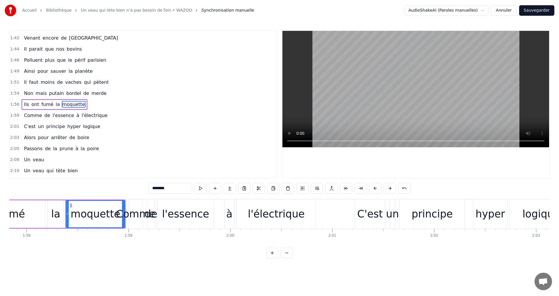
click at [23, 105] on span "Ils" at bounding box center [26, 104] width 6 height 7
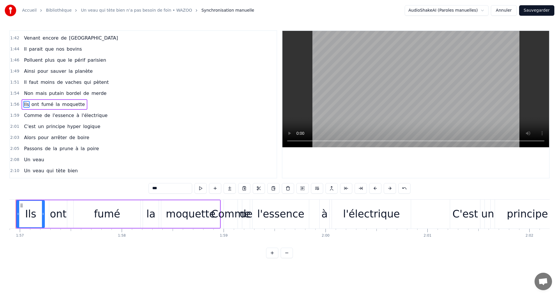
scroll to position [0, 11886]
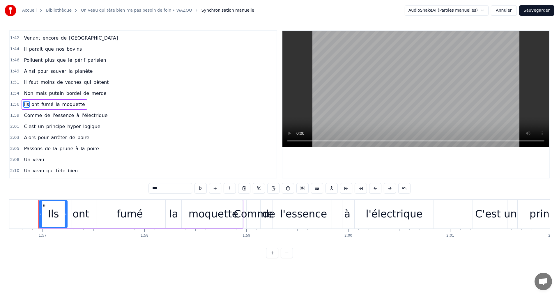
click at [29, 97] on span "Non" at bounding box center [28, 93] width 10 height 7
type input "***"
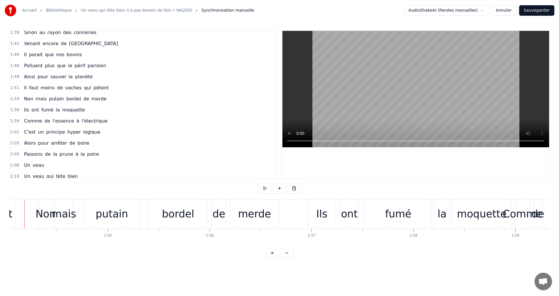
scroll to position [0, 11603]
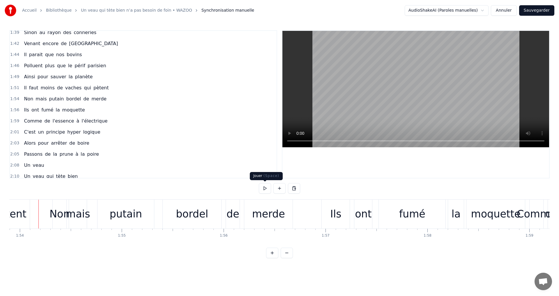
click at [264, 189] on button at bounding box center [265, 188] width 12 height 10
click at [263, 189] on button at bounding box center [265, 188] width 12 height 10
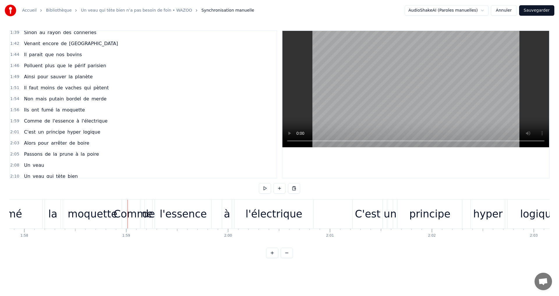
scroll to position [0, 12095]
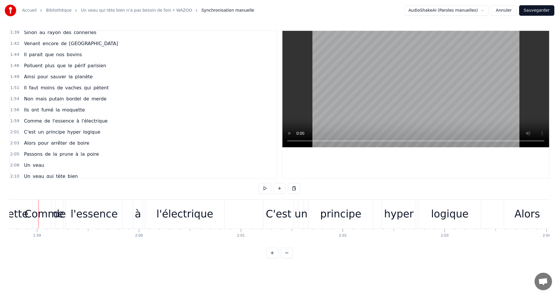
click at [41, 214] on div "Comme" at bounding box center [44, 213] width 40 height 15
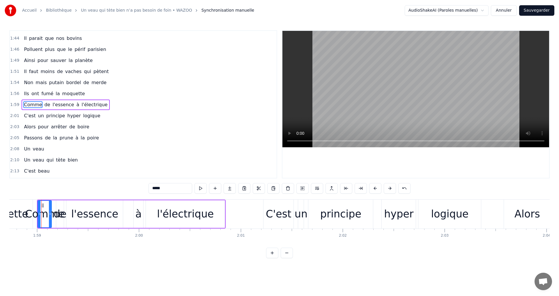
scroll to position [242, 0]
click at [204, 189] on button at bounding box center [200, 188] width 12 height 10
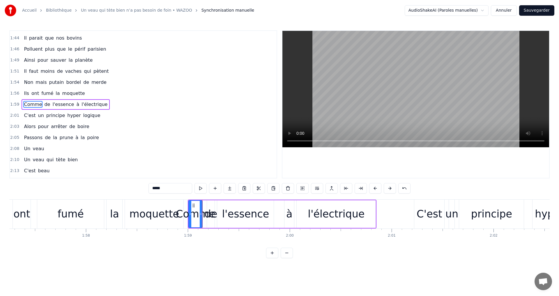
scroll to position [0, 11907]
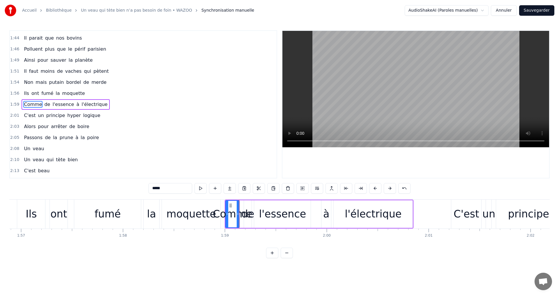
click at [24, 203] on div "Ils" at bounding box center [31, 214] width 28 height 29
type input "***"
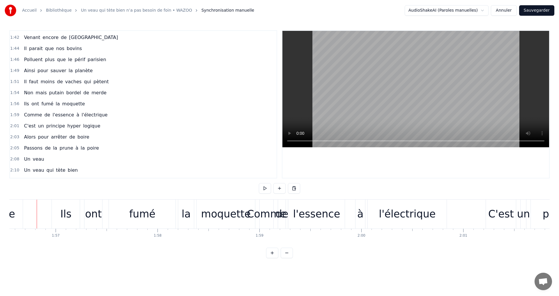
scroll to position [0, 11871]
click at [268, 190] on button at bounding box center [265, 188] width 12 height 10
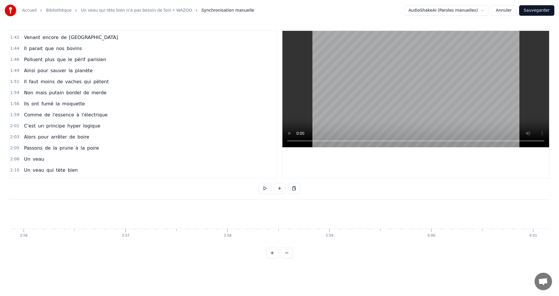
scroll to position [0, 0]
click at [264, 189] on button at bounding box center [265, 188] width 12 height 10
click at [262, 188] on button at bounding box center [265, 188] width 12 height 10
click at [264, 188] on button at bounding box center [265, 188] width 12 height 10
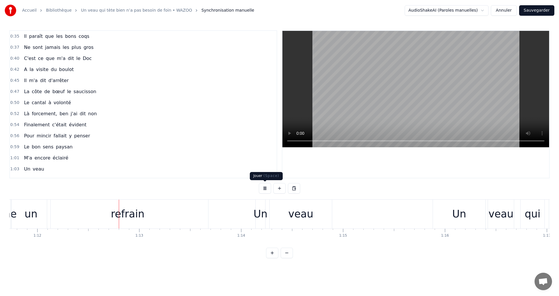
scroll to position [0, 7307]
drag, startPoint x: 176, startPoint y: 248, endPoint x: 160, endPoint y: 247, distance: 15.7
click at [160, 243] on div "Il paraît que les bons coqs Ne sont jamais les plus gros C'est ce que m'a dit l…" at bounding box center [279, 221] width 540 height 44
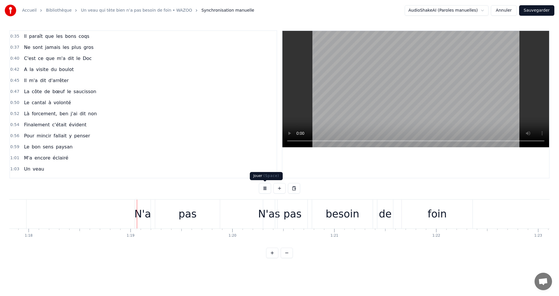
scroll to position [0, 7959]
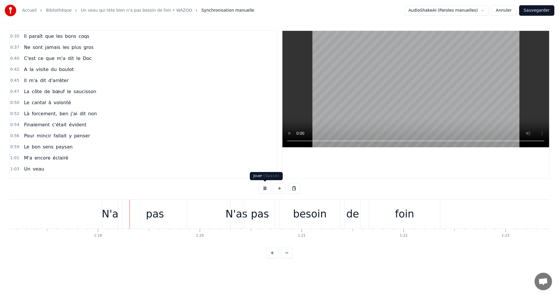
click at [264, 188] on button at bounding box center [265, 188] width 12 height 10
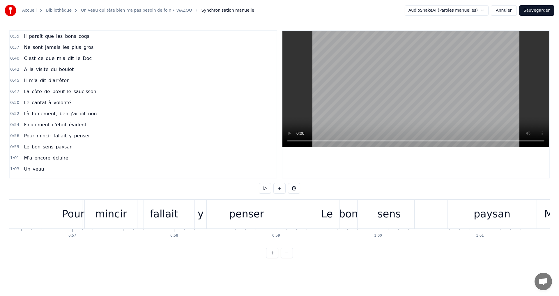
scroll to position [0, 5704]
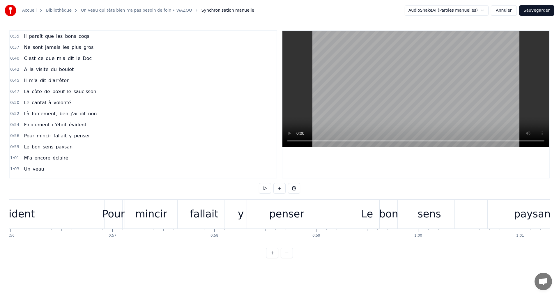
click at [94, 197] on div "0:35 Il paraît que les bons coqs 0:37 Ne sont jamais les plus gros 0:40 C'est c…" at bounding box center [279, 144] width 540 height 228
click at [265, 189] on button at bounding box center [265, 188] width 12 height 10
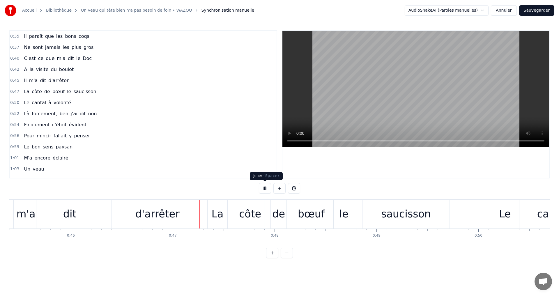
scroll to position [0, 4725]
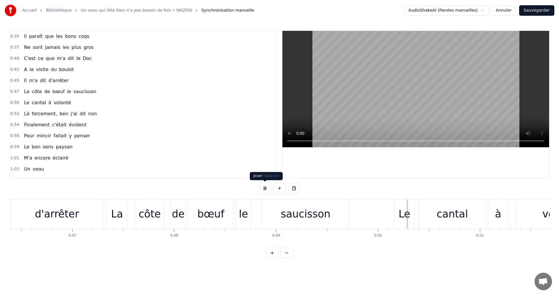
click at [264, 186] on button at bounding box center [265, 188] width 12 height 10
click at [401, 214] on div "Le" at bounding box center [404, 213] width 12 height 15
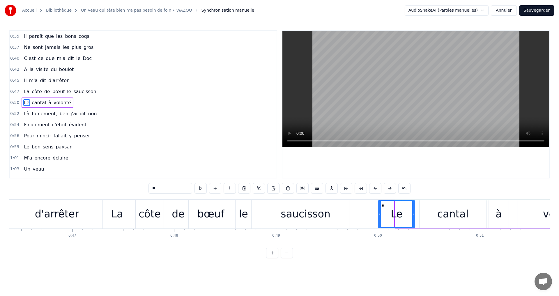
drag, startPoint x: 397, startPoint y: 214, endPoint x: 380, endPoint y: 216, distance: 17.0
click at [380, 216] on icon at bounding box center [379, 214] width 2 height 5
drag, startPoint x: 414, startPoint y: 214, endPoint x: 408, endPoint y: 216, distance: 6.2
click at [408, 216] on icon at bounding box center [408, 214] width 2 height 5
click at [459, 215] on div "cantal" at bounding box center [452, 213] width 31 height 15
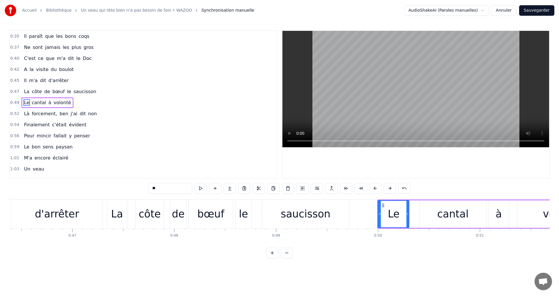
type input "******"
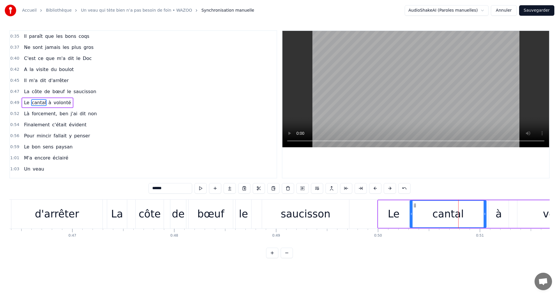
drag, startPoint x: 421, startPoint y: 212, endPoint x: 412, endPoint y: 214, distance: 9.7
click at [412, 214] on icon at bounding box center [411, 214] width 2 height 5
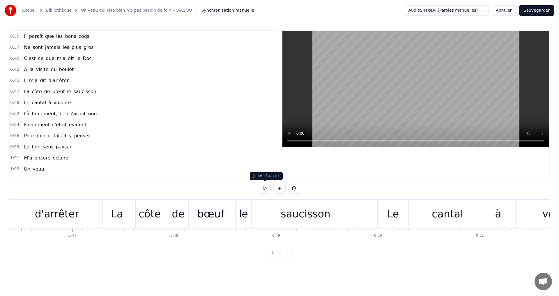
click at [265, 189] on button at bounding box center [265, 188] width 12 height 10
click at [399, 209] on div "Le" at bounding box center [393, 214] width 31 height 29
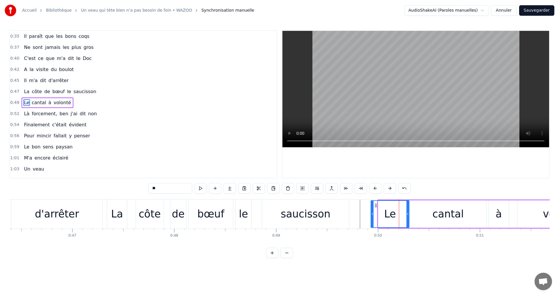
drag, startPoint x: 378, startPoint y: 215, endPoint x: 371, endPoint y: 214, distance: 7.3
click at [371, 214] on icon at bounding box center [372, 214] width 2 height 5
drag, startPoint x: 408, startPoint y: 215, endPoint x: 398, endPoint y: 215, distance: 9.9
click at [398, 215] on icon at bounding box center [397, 214] width 2 height 5
click at [440, 220] on div "cantal" at bounding box center [447, 213] width 31 height 15
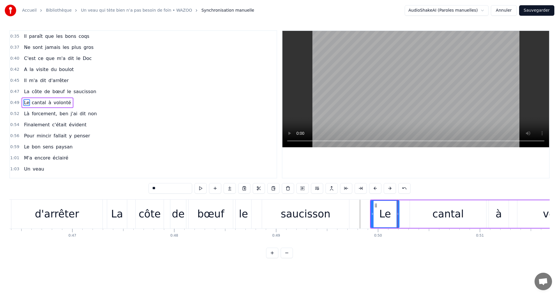
type input "******"
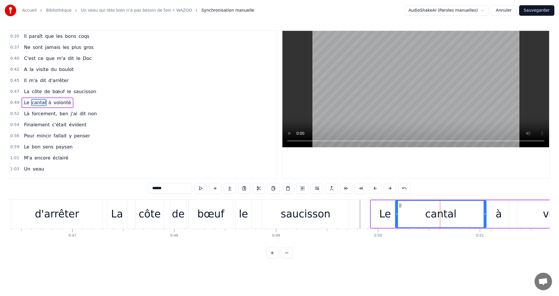
drag, startPoint x: 411, startPoint y: 214, endPoint x: 396, endPoint y: 215, distance: 14.6
click at [396, 215] on icon at bounding box center [397, 214] width 2 height 5
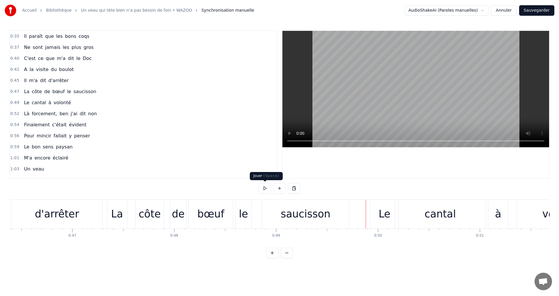
click at [266, 188] on button at bounding box center [265, 188] width 12 height 10
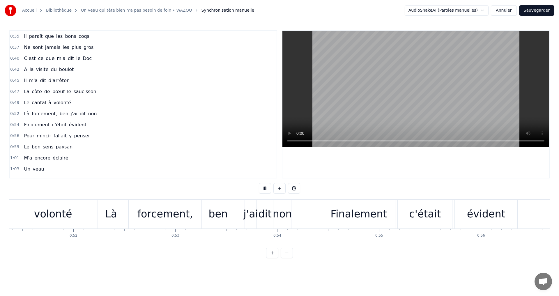
scroll to position [0, 5234]
click at [266, 188] on button at bounding box center [265, 188] width 12 height 10
click at [350, 223] on div "Finalement" at bounding box center [358, 214] width 73 height 29
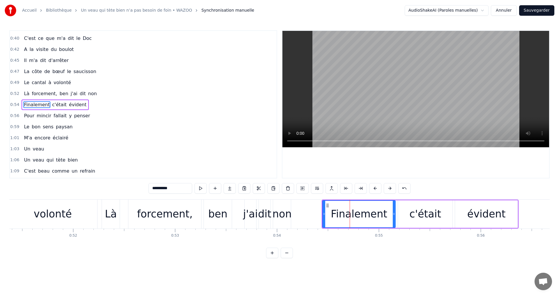
scroll to position [20, 0]
drag, startPoint x: 323, startPoint y: 214, endPoint x: 303, endPoint y: 214, distance: 19.8
click at [303, 214] on icon at bounding box center [304, 214] width 2 height 5
drag, startPoint x: 304, startPoint y: 213, endPoint x: 309, endPoint y: 211, distance: 4.6
click at [311, 213] on circle at bounding box center [310, 213] width 0 height 0
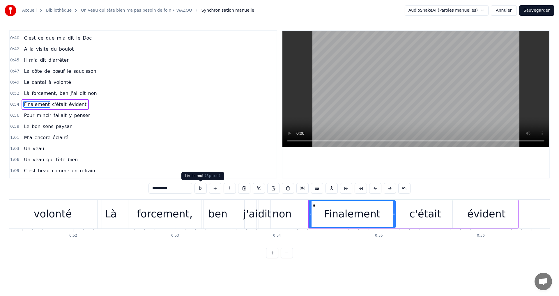
click at [201, 188] on button at bounding box center [200, 188] width 12 height 10
click at [408, 214] on div "c'était" at bounding box center [425, 214] width 54 height 28
type input "*******"
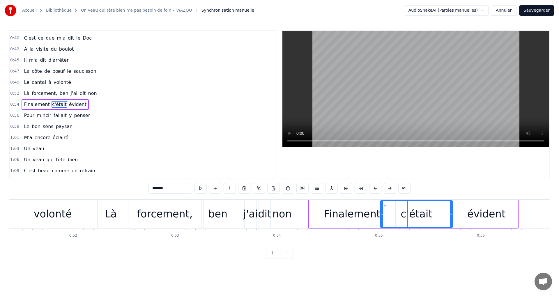
drag, startPoint x: 399, startPoint y: 215, endPoint x: 382, endPoint y: 216, distance: 17.5
click at [382, 216] on icon at bounding box center [382, 214] width 2 height 5
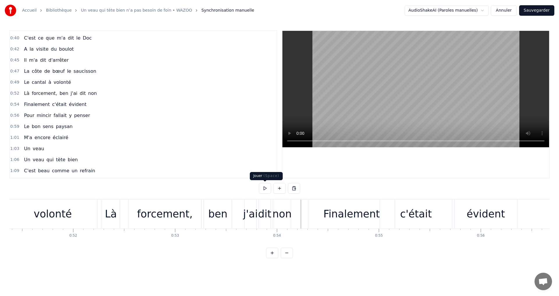
click at [263, 187] on button at bounding box center [265, 188] width 12 height 10
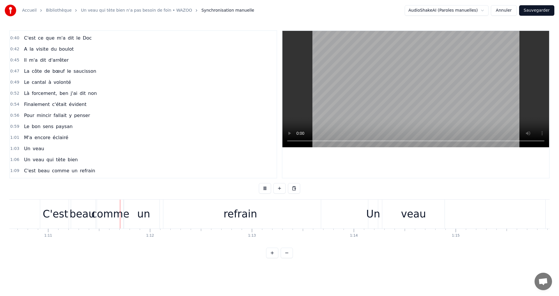
scroll to position [0, 7194]
click at [263, 187] on button at bounding box center [265, 188] width 12 height 10
click at [253, 215] on div "refrain" at bounding box center [239, 213] width 33 height 15
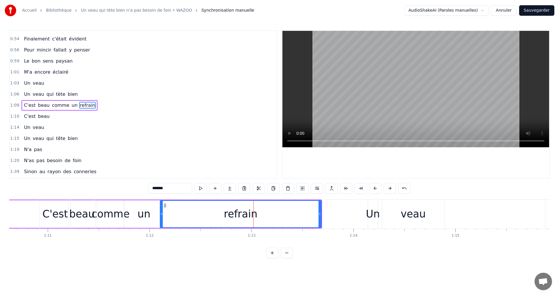
scroll to position [87, 0]
click at [398, 224] on div "veau" at bounding box center [413, 214] width 62 height 29
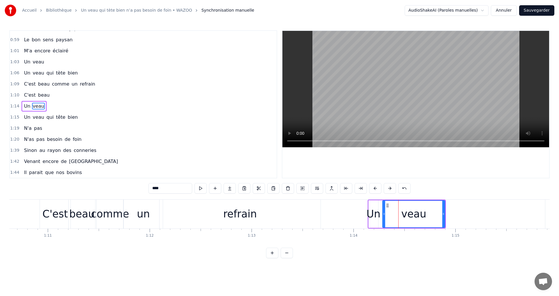
scroll to position [109, 0]
click at [374, 213] on div "Un" at bounding box center [373, 213] width 14 height 15
type input "**"
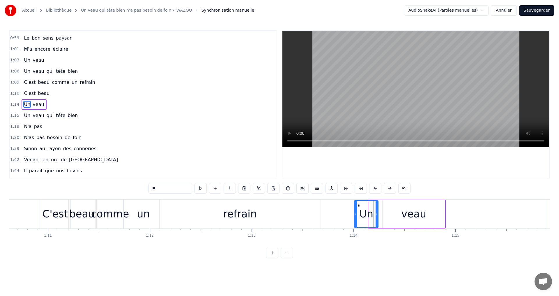
drag, startPoint x: 369, startPoint y: 212, endPoint x: 357, endPoint y: 213, distance: 11.9
click at [355, 213] on icon at bounding box center [356, 214] width 2 height 5
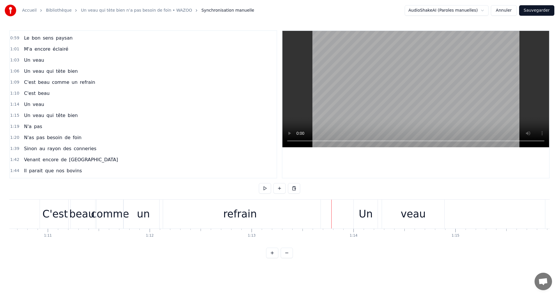
click at [309, 209] on div "refrain" at bounding box center [240, 214] width 161 height 29
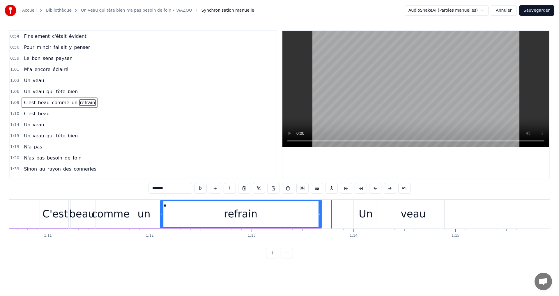
scroll to position [87, 0]
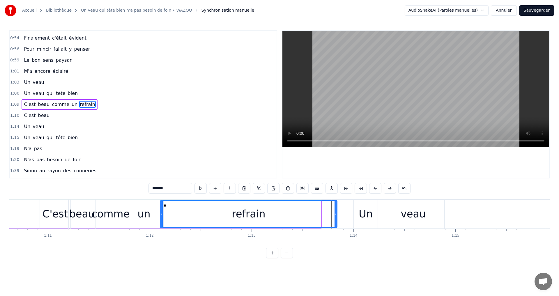
drag, startPoint x: 320, startPoint y: 214, endPoint x: 336, endPoint y: 214, distance: 16.0
click at [336, 214] on icon at bounding box center [335, 214] width 2 height 5
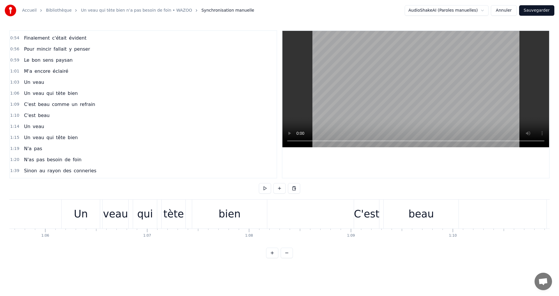
scroll to position [0, 6647]
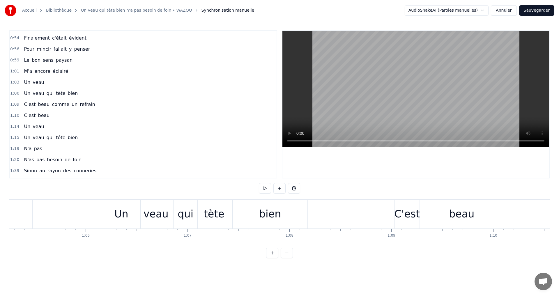
click at [265, 187] on button at bounding box center [265, 188] width 12 height 10
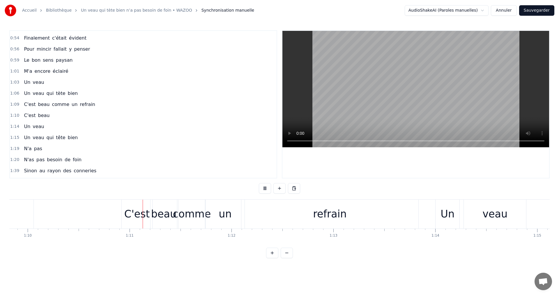
scroll to position [0, 7144]
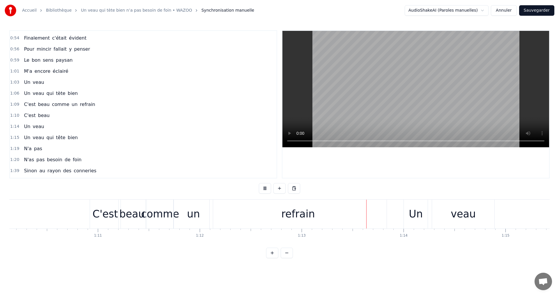
click at [116, 216] on div "C'est" at bounding box center [105, 214] width 31 height 29
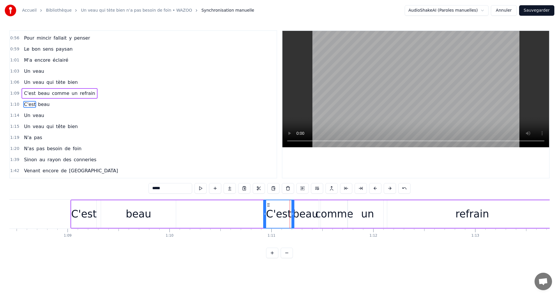
scroll to position [0, 6958]
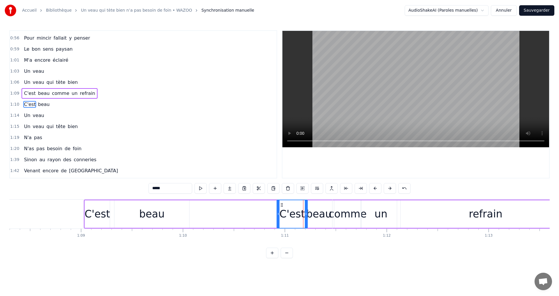
click at [208, 228] on div "C'est beau comme un refrain" at bounding box center [329, 214] width 491 height 29
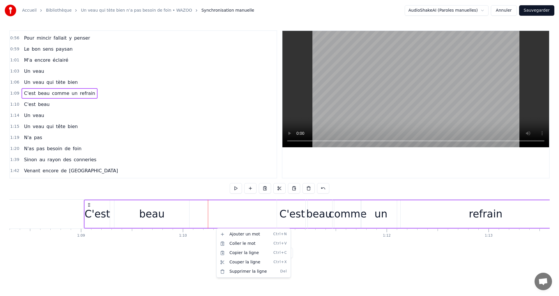
click at [247, 200] on div "C'est beau comme un refrain" at bounding box center [329, 214] width 491 height 29
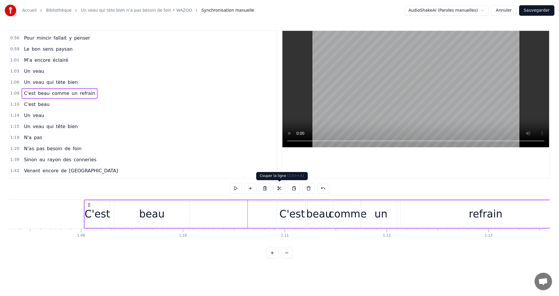
click at [281, 190] on button at bounding box center [279, 188] width 12 height 10
click at [355, 166] on div at bounding box center [415, 104] width 267 height 147
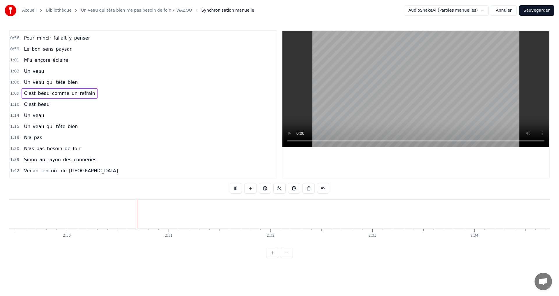
scroll to position [0, 15252]
click at [33, 139] on span "pas" at bounding box center [37, 137] width 9 height 7
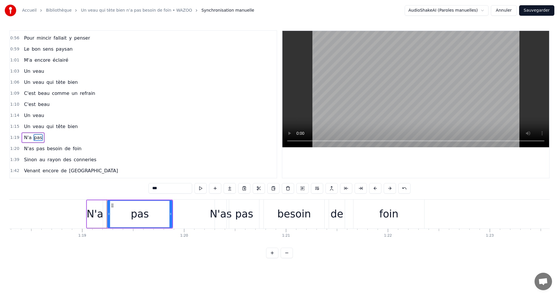
scroll to position [0, 7973]
click at [49, 199] on div "0:35 Il paraît que les bons coqs 0:37 Ne sont jamais les plus gros 0:40 C'est c…" at bounding box center [279, 144] width 540 height 228
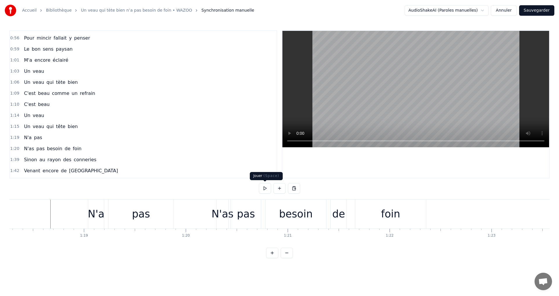
click at [264, 183] on span at bounding box center [264, 181] width 3 height 3
click at [264, 185] on button at bounding box center [265, 188] width 12 height 10
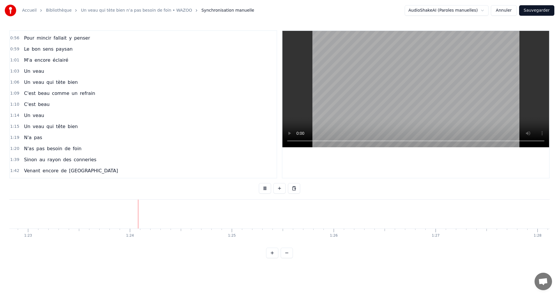
scroll to position [0, 8468]
click at [282, 166] on div at bounding box center [416, 104] width 268 height 148
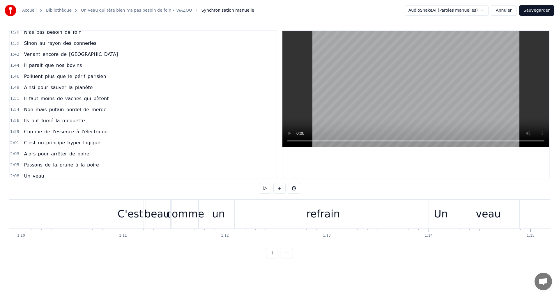
scroll to position [0, 0]
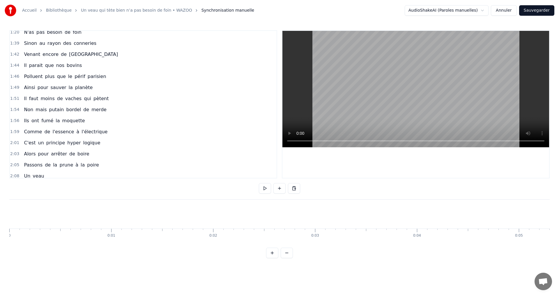
click at [13, 196] on div "0:35 Il paraît que les bons coqs 0:37 Ne sont jamais les plus gros 0:40 C'est c…" at bounding box center [279, 144] width 540 height 228
click at [533, 10] on button "Sauvegarder" at bounding box center [536, 10] width 35 height 10
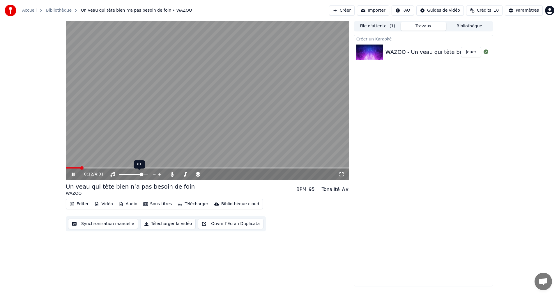
click at [143, 175] on span at bounding box center [141, 174] width 3 height 3
click at [188, 173] on span at bounding box center [188, 174] width 3 height 3
click at [341, 173] on icon at bounding box center [342, 174] width 6 height 5
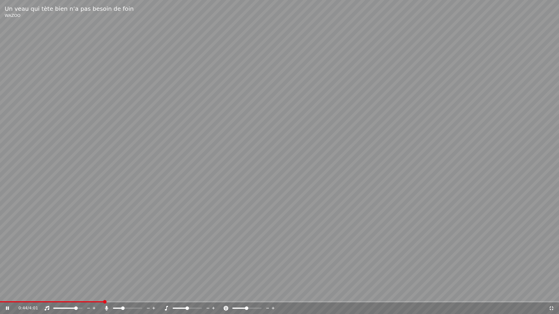
drag, startPoint x: 123, startPoint y: 306, endPoint x: 130, endPoint y: 307, distance: 6.2
click at [132, 296] on div at bounding box center [132, 309] width 47 height 6
click at [115, 296] on span at bounding box center [116, 308] width 3 height 3
click at [82, 296] on span at bounding box center [80, 308] width 3 height 3
click at [551, 296] on icon at bounding box center [551, 308] width 4 height 4
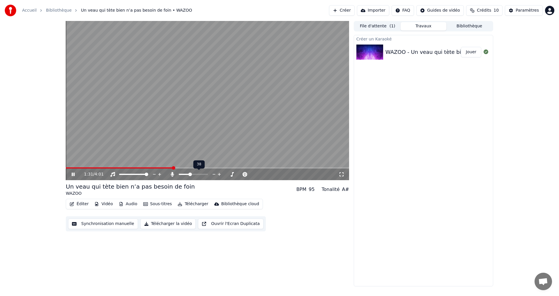
click at [190, 175] on span at bounding box center [189, 174] width 3 height 3
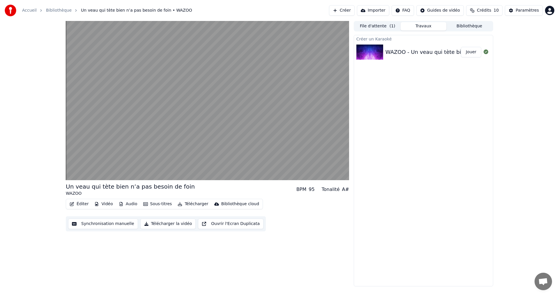
click at [150, 205] on button "Sous-titres" at bounding box center [157, 204] width 33 height 8
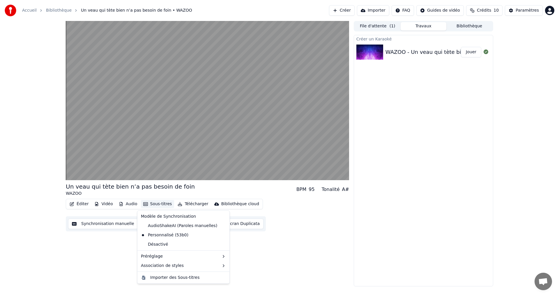
click at [348, 250] on div "Un veau qui tète bien n’a pas besoin de foin WAZOO BPM 95 Tonalité A# Éditer Vi…" at bounding box center [207, 153] width 283 height 265
click at [154, 203] on button "Sous-titres" at bounding box center [157, 204] width 33 height 8
click at [150, 224] on div "AudioShakeAI (Paroles manuelles)" at bounding box center [179, 225] width 81 height 9
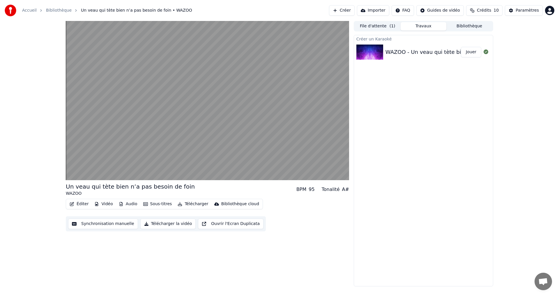
click at [153, 206] on button "Sous-titres" at bounding box center [157, 204] width 33 height 8
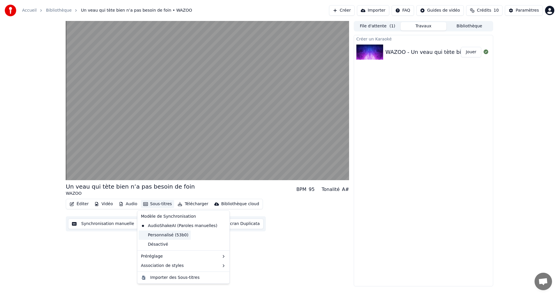
click at [151, 235] on div "Personnalisé (53b0)" at bounding box center [165, 235] width 52 height 9
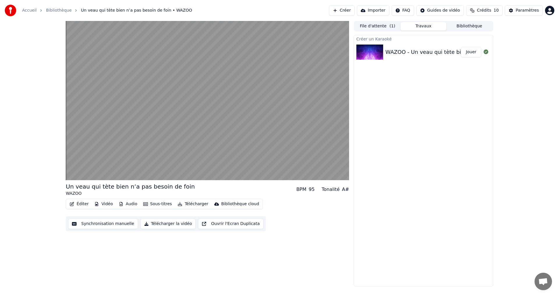
click at [323, 235] on div "Un veau qui tète bien n’a pas besoin de foin WAZOO BPM 95 Tonalité A# Éditer Vi…" at bounding box center [207, 153] width 283 height 265
click at [212, 223] on button "Ouvrir l'Ecran Duplicata" at bounding box center [230, 224] width 65 height 10
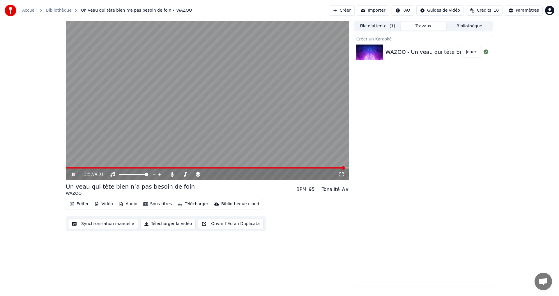
click at [104, 204] on button "Vidéo" at bounding box center [103, 204] width 23 height 8
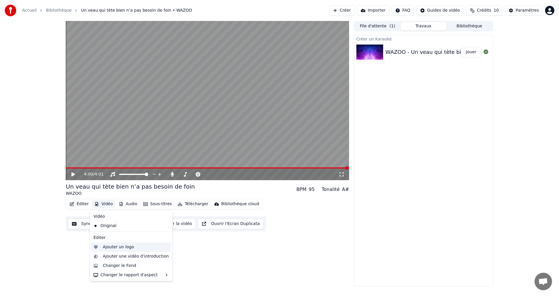
click at [107, 248] on div "Ajouter un logo" at bounding box center [118, 247] width 31 height 6
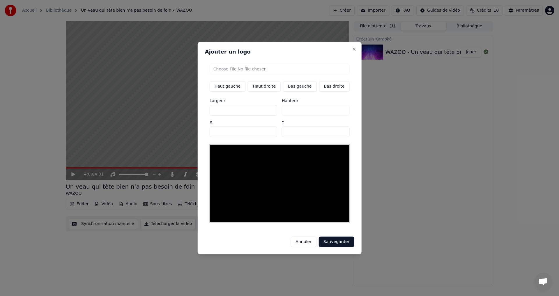
click at [306, 240] on button "Annuler" at bounding box center [303, 242] width 26 height 10
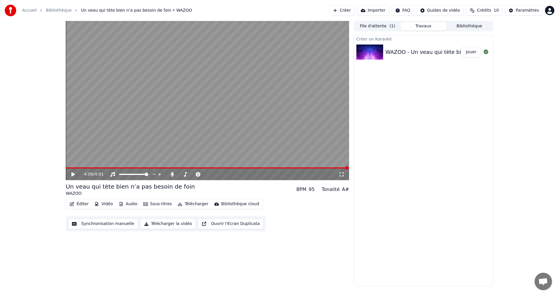
click at [166, 224] on button "Télécharger la vidéo" at bounding box center [168, 224] width 56 height 10
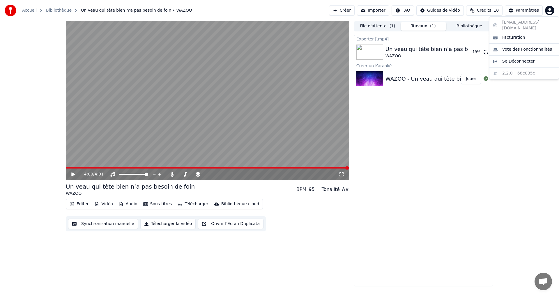
click at [550, 9] on html "Accueil Bibliothèque Un veau qui tète bien n’a pas besoin de foin • WAZOO Créer…" at bounding box center [279, 148] width 559 height 296
click at [535, 37] on div "Facturation" at bounding box center [523, 37] width 67 height 9
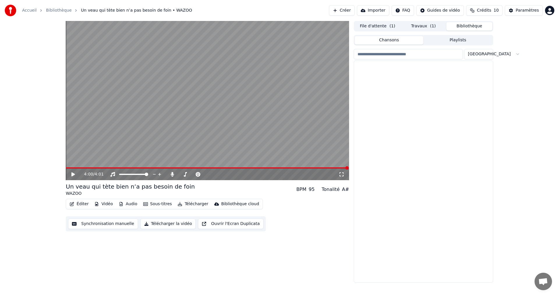
click at [468, 26] on button "Bibliothèque" at bounding box center [469, 26] width 46 height 8
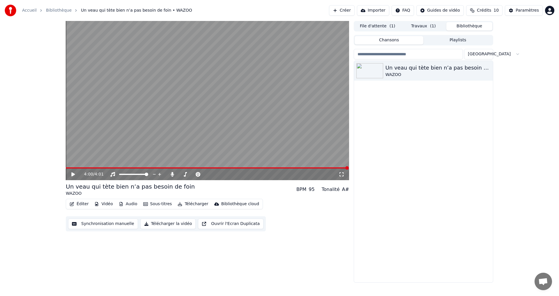
click at [421, 26] on button "Travaux ( 1 )" at bounding box center [423, 26] width 46 height 8
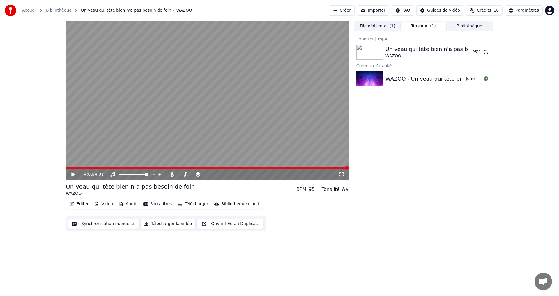
drag, startPoint x: 483, startPoint y: 0, endPoint x: 425, endPoint y: 206, distance: 214.4
click at [425, 206] on div "Accueil Bibliothèque Un veau qui tète bien n’a pas besoin de foin • WAZOO Créer…" at bounding box center [279, 148] width 559 height 296
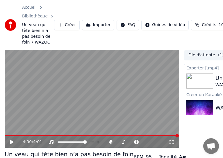
drag, startPoint x: 156, startPoint y: 3, endPoint x: 164, endPoint y: -50, distance: 53.8
click at [164, 0] on html "Accueil Bibliothèque Un veau qui tète bien n’a pas besoin de foin • WAZOO Créer…" at bounding box center [111, 79] width 223 height 158
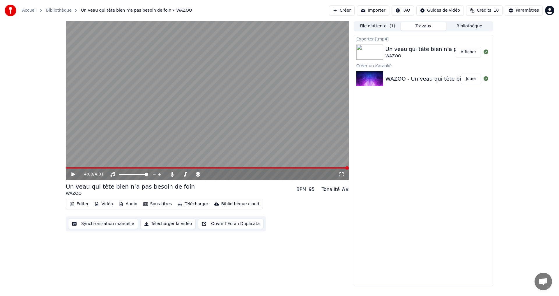
click at [429, 146] on div "Exporter [.mp4] Un veau qui tète bien n’a pas besoin de foin WAZOO Afficher Cré…" at bounding box center [423, 160] width 139 height 251
click at [460, 26] on button "Bibliothèque" at bounding box center [469, 26] width 46 height 8
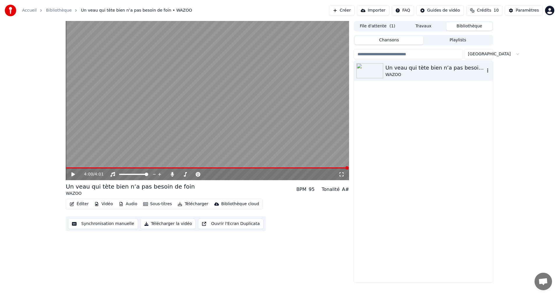
click at [410, 72] on div "WAZOO" at bounding box center [434, 75] width 99 height 6
click at [486, 70] on icon "button" at bounding box center [488, 70] width 6 height 5
click at [463, 155] on div "Un veau qui tète bien n’a pas besoin de foin WAZOO" at bounding box center [423, 171] width 139 height 221
click at [383, 71] on div at bounding box center [370, 70] width 29 height 15
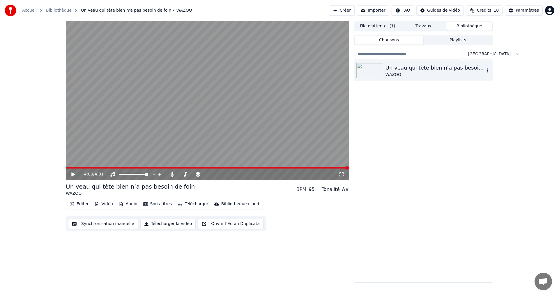
click at [402, 67] on div "Un veau qui tète bien n’a pas besoin de foin" at bounding box center [434, 68] width 99 height 8
click at [449, 140] on div "Un veau qui tète bien n’a pas besoin de foin WAZOO" at bounding box center [423, 171] width 139 height 221
click at [409, 137] on div "Un veau qui tète bien n’a pas besoin de foin WAZOO" at bounding box center [423, 171] width 139 height 221
click at [386, 26] on button "File d'attente ( 1 )" at bounding box center [378, 26] width 46 height 8
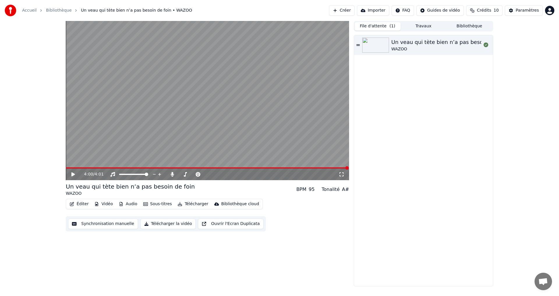
click at [358, 45] on icon at bounding box center [357, 45] width 3 height 4
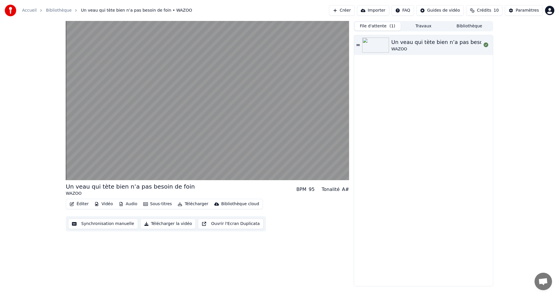
click at [431, 26] on button "Travaux" at bounding box center [423, 26] width 46 height 8
click at [373, 30] on button "File d'attente ( 1 )" at bounding box center [378, 26] width 46 height 8
click at [414, 27] on button "Travaux" at bounding box center [423, 26] width 46 height 8
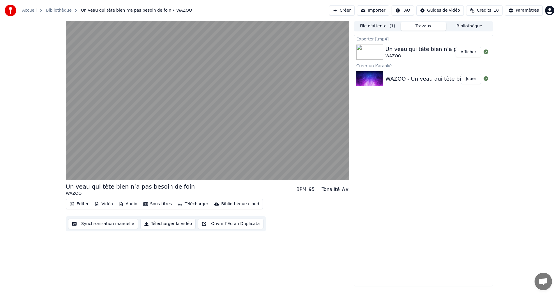
click at [470, 26] on button "Bibliothèque" at bounding box center [469, 26] width 46 height 8
click at [423, 25] on button "Travaux" at bounding box center [423, 26] width 46 height 8
click at [153, 223] on button "Télécharger la vidéo" at bounding box center [168, 224] width 56 height 10
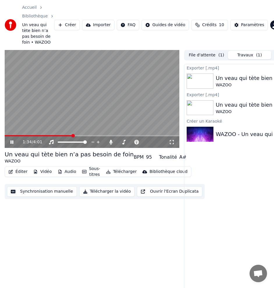
click at [11, 142] on icon at bounding box center [11, 142] width 3 height 3
click at [72, 231] on div "1:34 / 4:01 Un veau qui tète bien n’a pas besoin de foin WAZOO BPM 95 Tonalité …" at bounding box center [92, 179] width 175 height 259
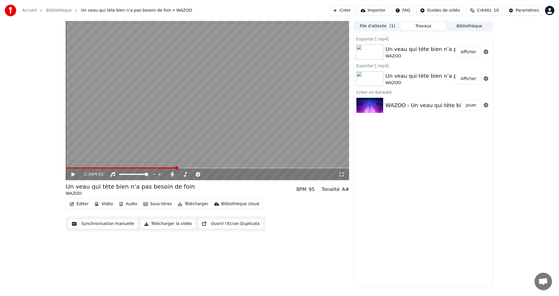
click at [27, 10] on link "Accueil" at bounding box center [29, 11] width 15 height 6
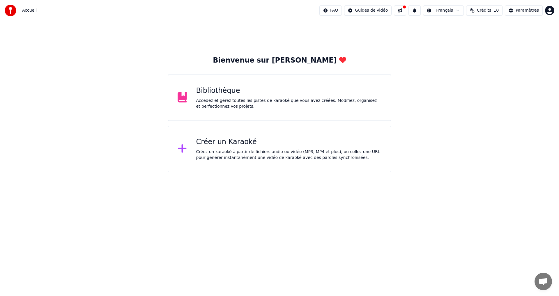
click at [233, 97] on div "Bibliothèque Accédez et gérez toutes les pistes de karaoké que vous avez créées…" at bounding box center [288, 97] width 185 height 23
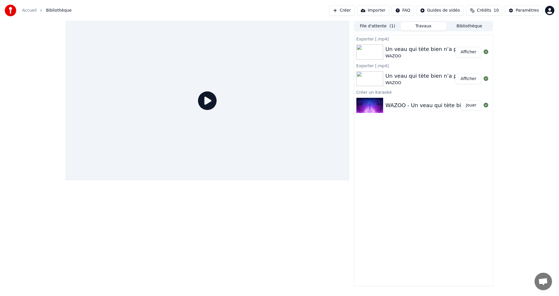
click at [396, 80] on div "WAZOO" at bounding box center [443, 83] width 116 height 6
click at [378, 102] on img at bounding box center [369, 105] width 27 height 15
click at [464, 76] on button "Afficher" at bounding box center [469, 79] width 26 height 10
click at [465, 78] on button "Afficher" at bounding box center [469, 79] width 26 height 10
click at [469, 52] on button "Afficher" at bounding box center [469, 52] width 26 height 10
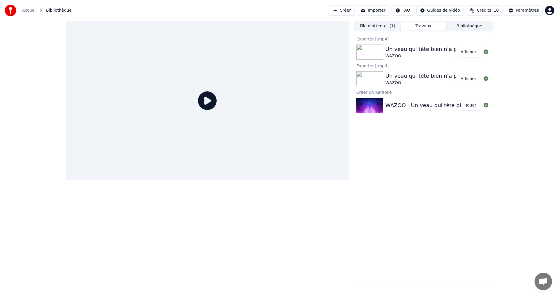
click at [412, 193] on div "Exporter [.mp4] Un veau qui tète bien n’a pas besoin de foin WAZOO Afficher Exp…" at bounding box center [423, 160] width 139 height 251
click at [381, 25] on button "File d'attente ( 1 )" at bounding box center [378, 26] width 46 height 8
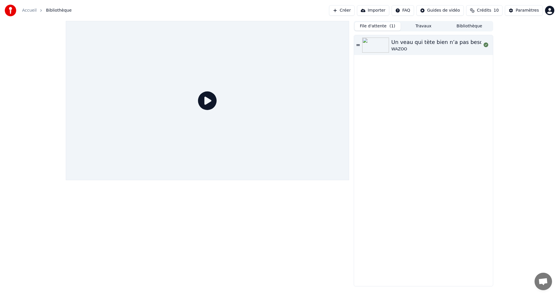
drag, startPoint x: 421, startPoint y: 157, endPoint x: 428, endPoint y: 96, distance: 61.5
click at [421, 156] on div "Un veau qui tète bien n’a pas besoin de foin WAZOO" at bounding box center [423, 160] width 139 height 251
click at [416, 46] on div "WAZOO" at bounding box center [449, 49] width 116 height 6
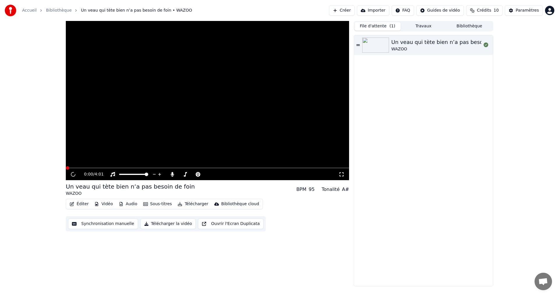
click at [416, 46] on div "WAZOO" at bounding box center [449, 49] width 116 height 6
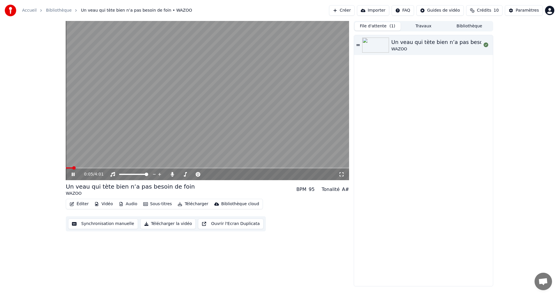
click at [421, 27] on button "Travaux" at bounding box center [423, 26] width 46 height 8
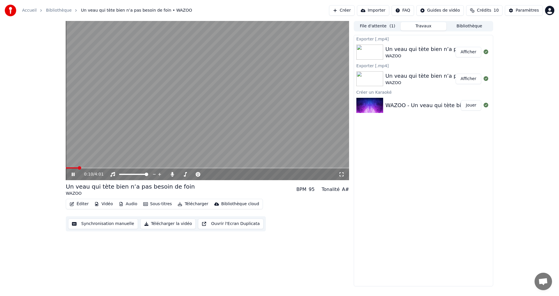
click at [463, 24] on button "Bibliothèque" at bounding box center [469, 26] width 46 height 8
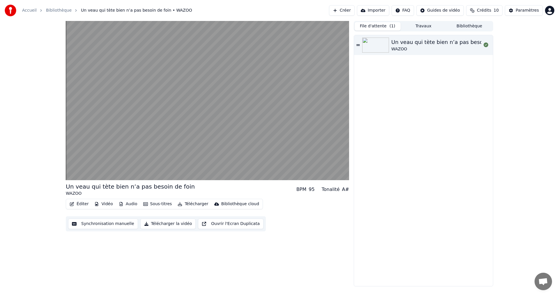
click at [378, 29] on button "File d'attente ( 1 )" at bounding box center [378, 26] width 46 height 8
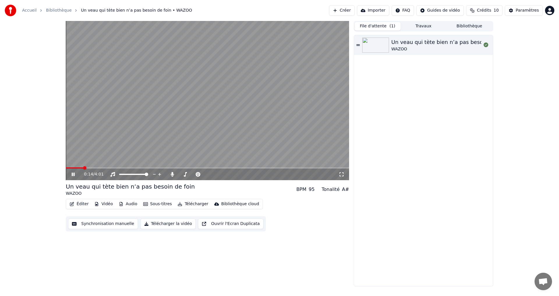
click at [71, 176] on icon at bounding box center [77, 174] width 14 height 5
click at [398, 127] on div "Un veau qui tète bien n’a pas besoin de foin WAZOO" at bounding box center [423, 160] width 139 height 251
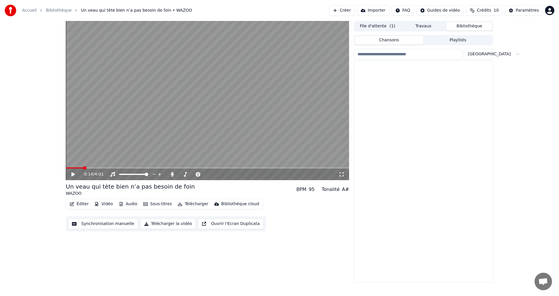
click at [467, 26] on button "Bibliothèque" at bounding box center [469, 26] width 46 height 8
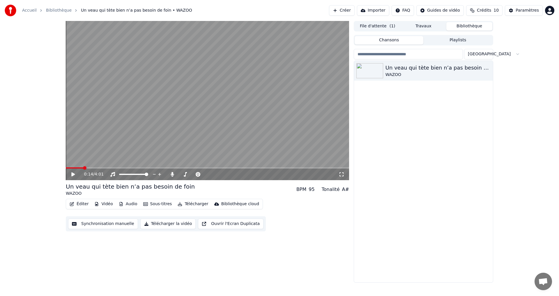
click at [449, 183] on div "Un veau qui tète bien n’a pas besoin de foin WAZOO" at bounding box center [423, 171] width 139 height 221
click at [385, 68] on div "Un veau qui tète bien n’a pas besoin de foin" at bounding box center [434, 68] width 99 height 8
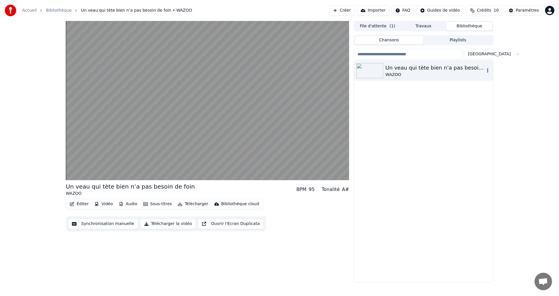
click at [487, 71] on icon "button" at bounding box center [488, 70] width 6 height 5
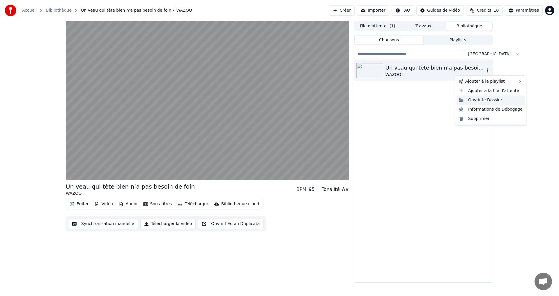
click at [486, 100] on div "Ouvrir le Dossier" at bounding box center [490, 99] width 68 height 9
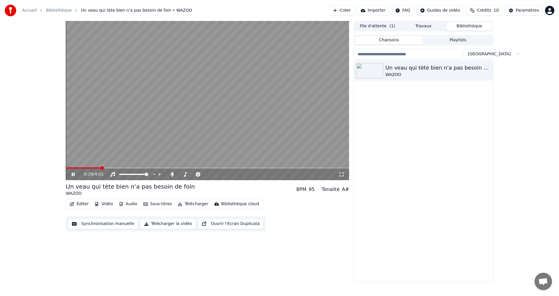
click at [342, 175] on icon at bounding box center [342, 174] width 6 height 5
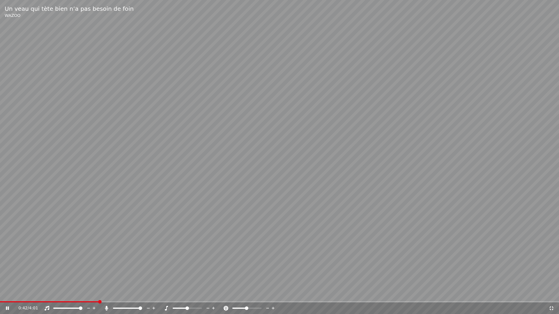
click at [142, 296] on span at bounding box center [140, 308] width 3 height 3
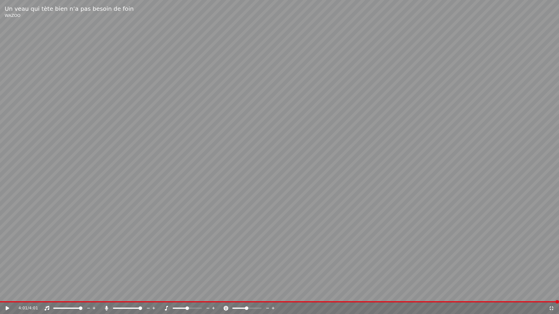
click at [502, 103] on video at bounding box center [279, 157] width 559 height 314
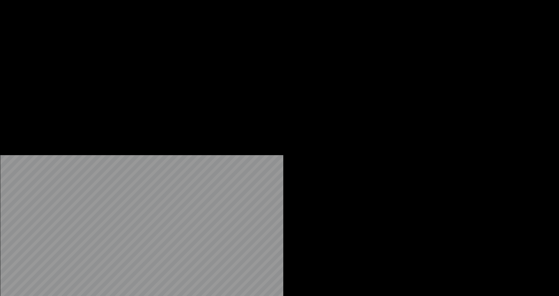
click at [188, 49] on button "Télécharger" at bounding box center [192, 45] width 35 height 8
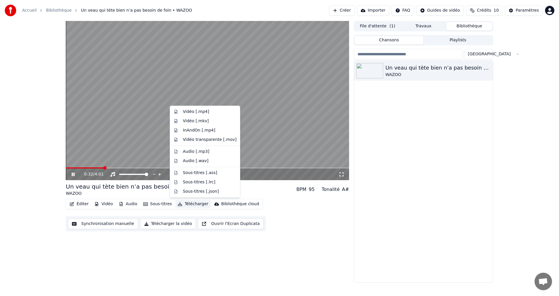
click at [456, 126] on div "Un veau qui tète bien n’a pas besoin de foin WAZOO" at bounding box center [423, 171] width 139 height 221
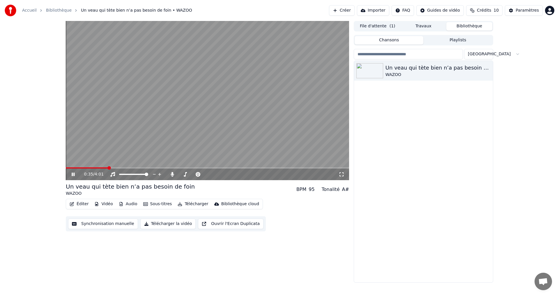
click at [73, 173] on icon at bounding box center [77, 174] width 14 height 5
click at [407, 169] on div "Un veau qui tète bien n’a pas besoin de foin WAZOO" at bounding box center [423, 171] width 139 height 221
click at [476, 120] on div "Un veau qui tète bien n’a pas besoin de foin WAZOO" at bounding box center [423, 171] width 139 height 221
click at [489, 71] on icon "button" at bounding box center [488, 70] width 6 height 5
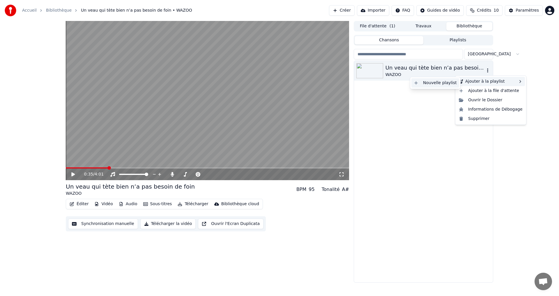
click at [450, 82] on div "Nouvelle playlist" at bounding box center [435, 82] width 48 height 9
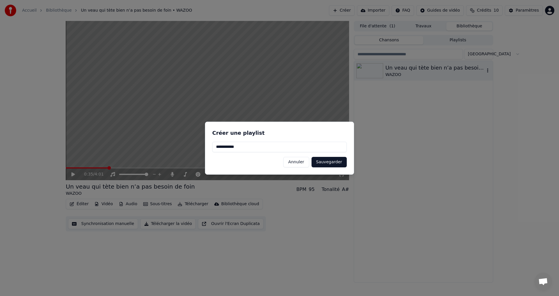
type input "**********"
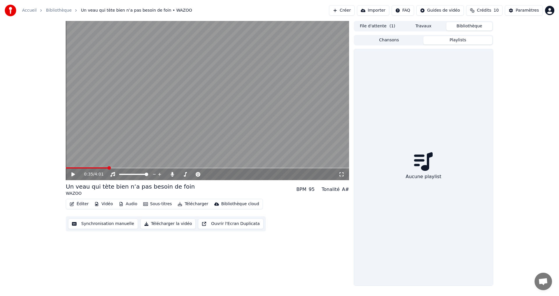
click at [461, 38] on button "Playlists" at bounding box center [457, 40] width 69 height 8
click at [456, 39] on button "Playlists" at bounding box center [457, 40] width 69 height 8
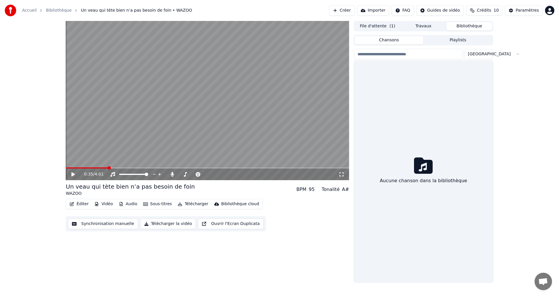
click at [398, 42] on button "Chansons" at bounding box center [389, 40] width 69 height 8
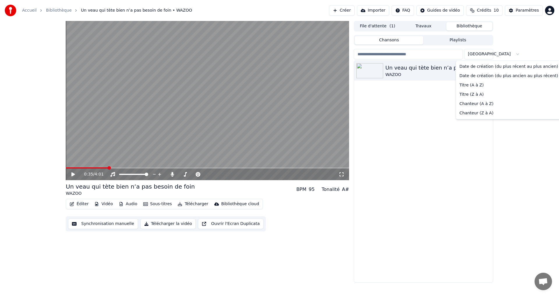
click at [483, 57] on html "Accueil Bibliothèque Un veau qui tète bien n’a pas besoin de foin • WAZOO Créer…" at bounding box center [279, 148] width 559 height 296
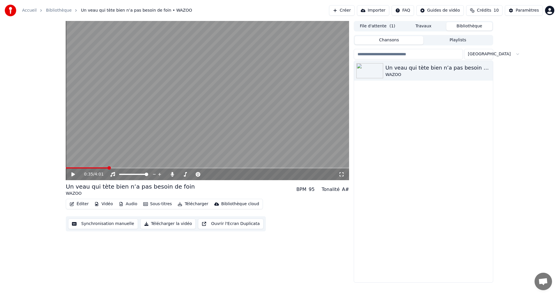
click at [411, 107] on html "Accueil Bibliothèque Un veau qui tète bien n’a pas besoin de foin • WAZOO Créer…" at bounding box center [279, 148] width 559 height 296
click at [467, 26] on button "Bibliothèque" at bounding box center [469, 26] width 46 height 8
click at [488, 68] on button "button" at bounding box center [488, 70] width 6 height 7
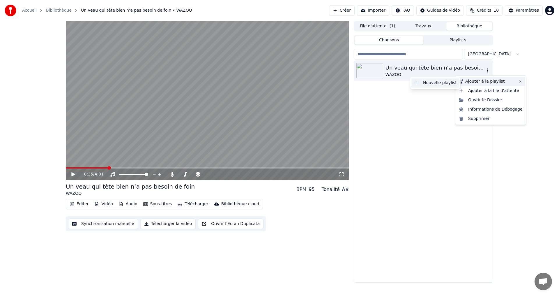
click at [435, 84] on div "Nouvelle playlist" at bounding box center [435, 82] width 48 height 9
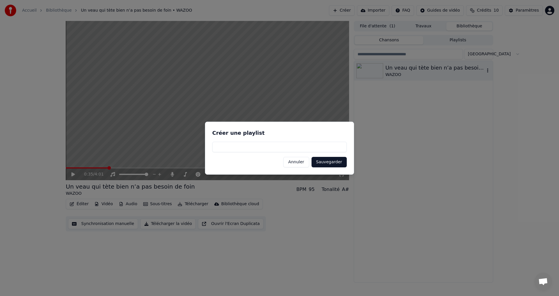
click at [247, 147] on input at bounding box center [279, 147] width 134 height 10
type input "**********"
click at [322, 161] on button "Sauvegarder" at bounding box center [328, 162] width 35 height 10
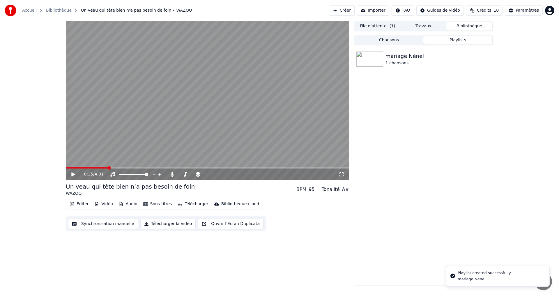
click at [466, 39] on button "Playlists" at bounding box center [457, 40] width 69 height 8
click at [451, 119] on div "mariage Nénel 1 chansons" at bounding box center [423, 167] width 139 height 237
click at [430, 24] on button "Travaux" at bounding box center [423, 26] width 46 height 8
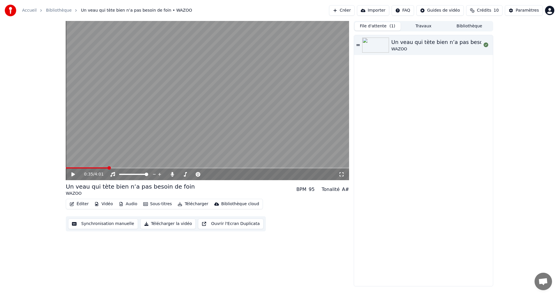
click at [373, 28] on button "File d'attente ( 1 )" at bounding box center [378, 26] width 46 height 8
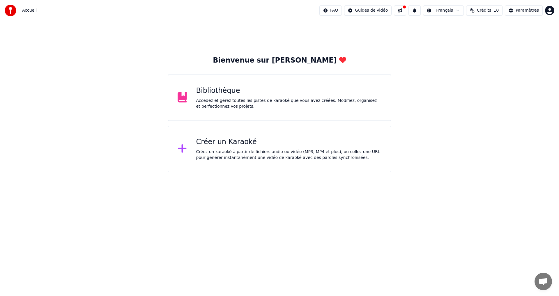
click at [238, 96] on div "Bibliothèque Accédez et gérez toutes les pistes de karaoké que vous avez créées…" at bounding box center [288, 97] width 185 height 23
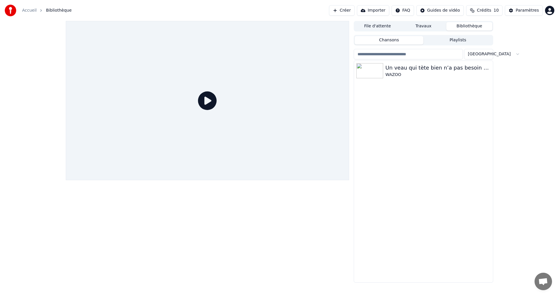
click at [415, 25] on button "Travaux" at bounding box center [423, 26] width 46 height 8
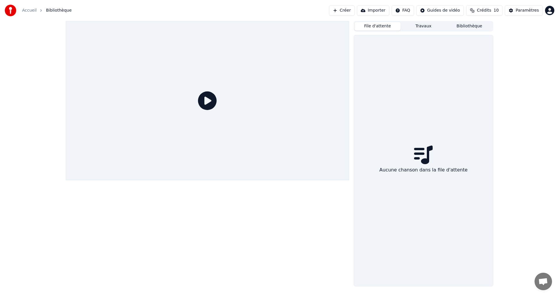
click at [386, 24] on button "File d'attente" at bounding box center [378, 26] width 46 height 8
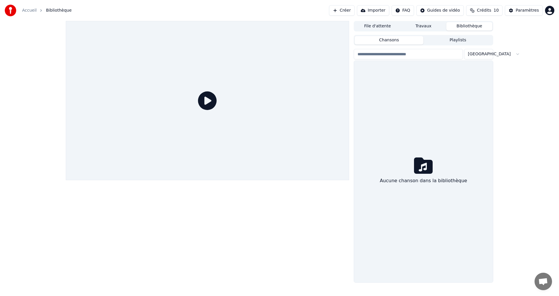
click at [460, 28] on button "Bibliothèque" at bounding box center [469, 26] width 46 height 8
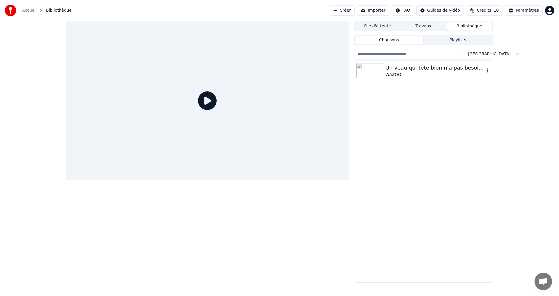
click at [395, 66] on div "Un veau qui tète bien n’a pas besoin de foin" at bounding box center [434, 68] width 99 height 8
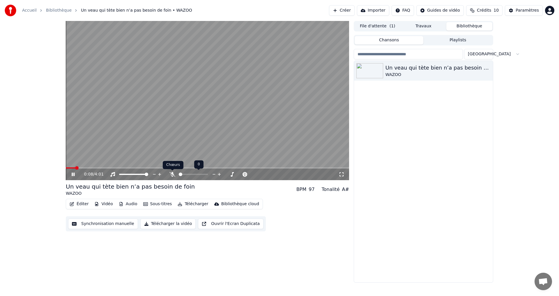
click at [172, 172] on icon at bounding box center [172, 174] width 6 height 5
click at [66, 167] on span at bounding box center [67, 167] width 3 height 3
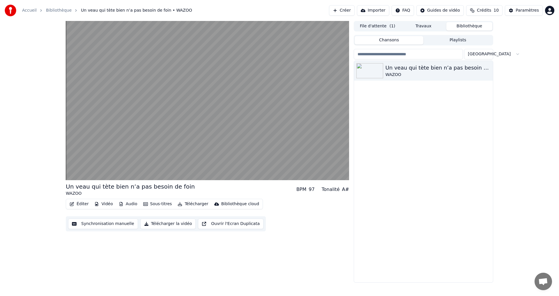
click at [153, 203] on button "Sous-titres" at bounding box center [157, 204] width 33 height 8
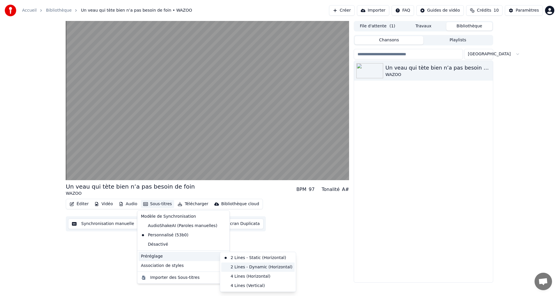
click at [254, 268] on div "2 Lines - Dynamic (Horizontal)" at bounding box center [257, 267] width 73 height 9
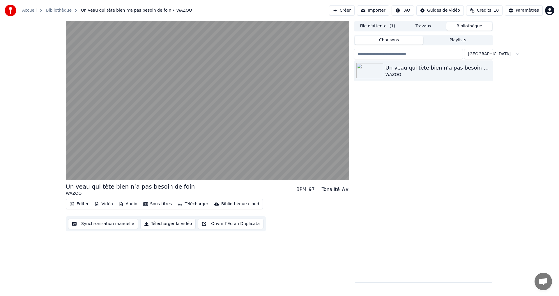
click at [148, 204] on button "Sous-titres" at bounding box center [157, 204] width 33 height 8
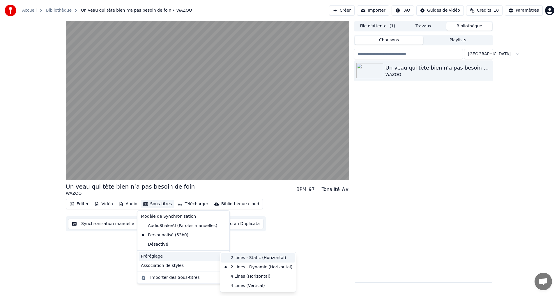
click at [249, 259] on div "2 Lines - Static (Horizontal)" at bounding box center [257, 257] width 73 height 9
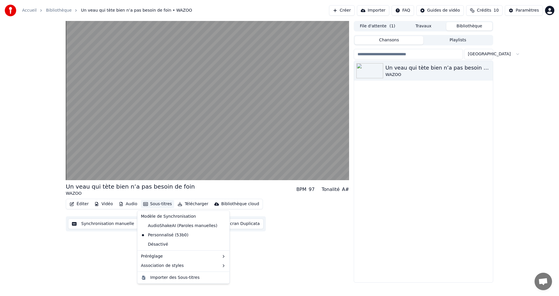
click at [155, 204] on button "Sous-titres" at bounding box center [157, 204] width 33 height 8
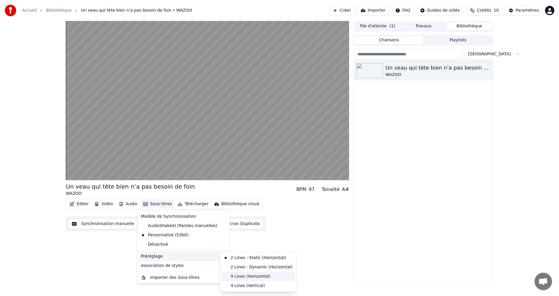
click at [244, 277] on div "4 Lines (Horizontal)" at bounding box center [257, 276] width 73 height 9
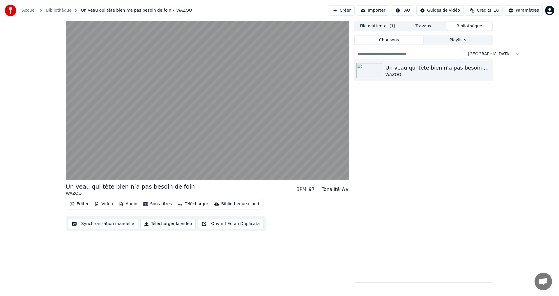
click at [157, 204] on button "Sous-titres" at bounding box center [157, 204] width 33 height 8
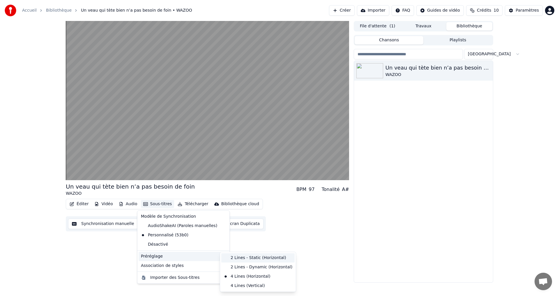
click at [254, 258] on div "2 Lines - Static (Horizontal)" at bounding box center [257, 257] width 73 height 9
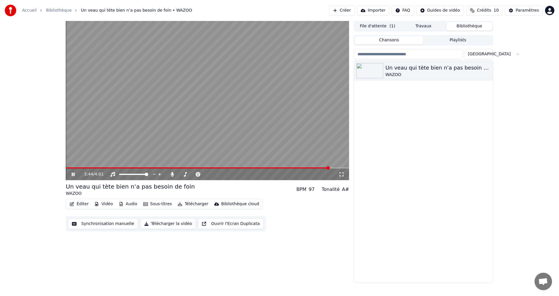
click at [339, 173] on icon at bounding box center [342, 174] width 6 height 5
click at [436, 127] on div "Un veau qui tète bien n’a pas besoin de foin WAZOO" at bounding box center [423, 171] width 139 height 221
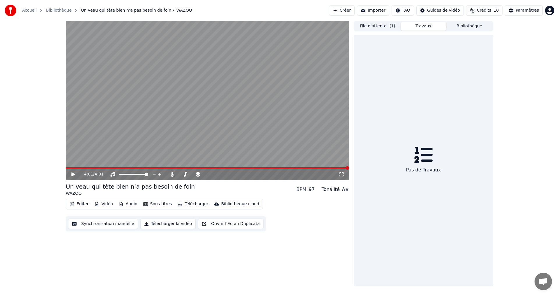
click at [420, 26] on button "Travaux" at bounding box center [423, 26] width 46 height 8
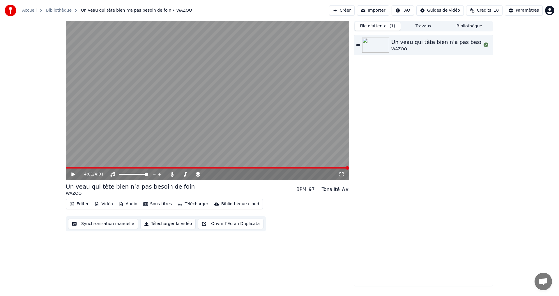
click at [382, 28] on button "File d'attente ( 1 )" at bounding box center [378, 26] width 46 height 8
click at [412, 127] on div "Un veau qui tète bien n’a pas besoin de foin WAZOO" at bounding box center [423, 160] width 139 height 251
click at [467, 27] on button "Bibliothèque" at bounding box center [469, 26] width 46 height 8
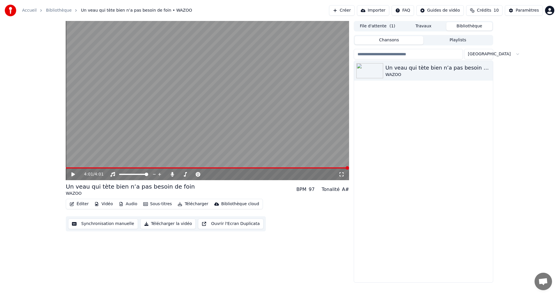
click at [454, 166] on div "Un veau qui tète bien n’a pas besoin de foin WAZOO" at bounding box center [423, 171] width 139 height 221
click at [379, 25] on button "File d'attente ( 1 )" at bounding box center [378, 26] width 46 height 8
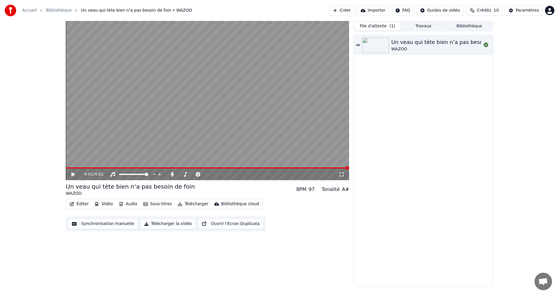
click at [123, 258] on div "4:01 / 4:01 Un veau qui tète bien n’a pas besoin de foin WAZOO BPM 97 Tonalité …" at bounding box center [207, 153] width 283 height 265
click at [227, 203] on div "Bibliothèque cloud" at bounding box center [240, 204] width 38 height 6
click at [240, 265] on div "4:01 / 4:01 Un veau qui tète bien n’a pas besoin de foin WAZOO BPM 97 Tonalité …" at bounding box center [207, 153] width 283 height 265
click at [531, 132] on div "4:01 / 4:01 Un veau qui tète bien n’a pas besoin de foin WAZOO BPM 97 Tonalité …" at bounding box center [279, 153] width 559 height 265
click at [531, 126] on div "4:01 / 4:01 Un veau qui tète bien n’a pas besoin de foin WAZOO BPM 97 Tonalité …" at bounding box center [279, 153] width 559 height 265
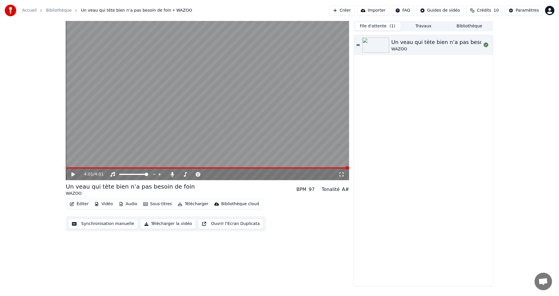
click at [439, 12] on html "Accueil Bibliothèque Un veau qui tète bien n’a pas besoin de foin • WAZOO Créer…" at bounding box center [279, 148] width 559 height 296
click at [441, 31] on div "Guide de synchronisation des paroles" at bounding box center [450, 32] width 81 height 9
click at [73, 172] on icon at bounding box center [77, 174] width 14 height 5
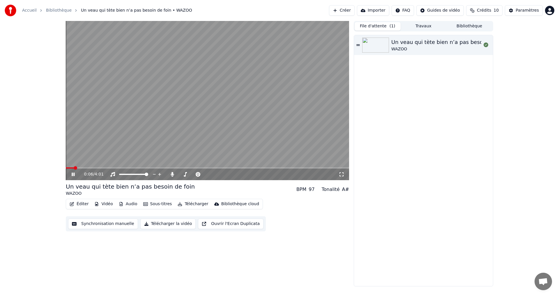
click at [159, 203] on button "Sous-titres" at bounding box center [157, 204] width 33 height 8
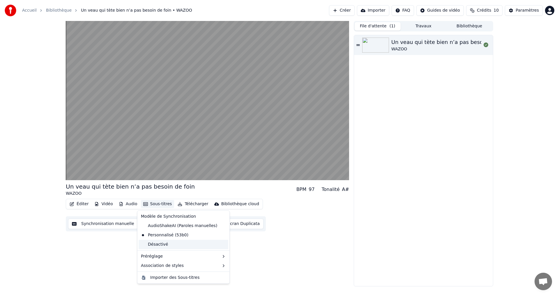
click at [165, 242] on div "Désactivé" at bounding box center [184, 244] width 90 height 9
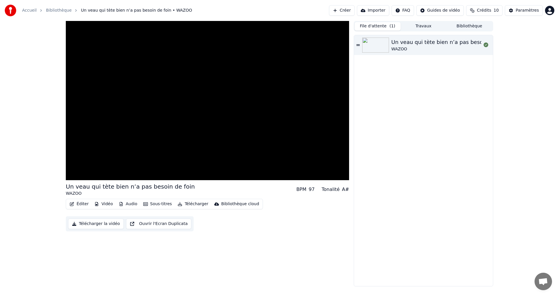
click at [161, 205] on button "Sous-titres" at bounding box center [157, 204] width 33 height 8
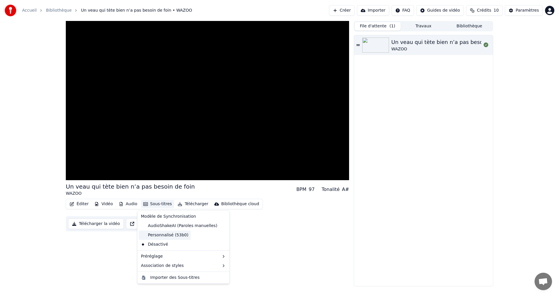
click at [162, 234] on div "Personnalisé (53b0)" at bounding box center [165, 235] width 52 height 9
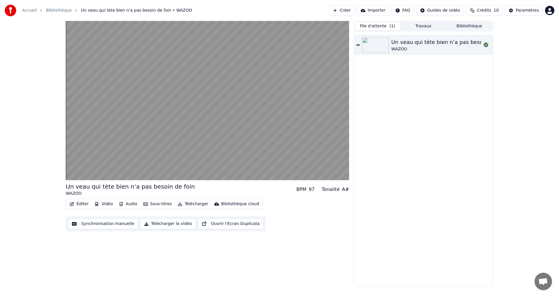
click at [160, 202] on button "Sous-titres" at bounding box center [157, 204] width 33 height 8
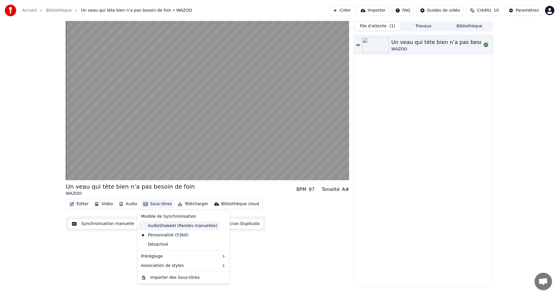
click at [161, 226] on div "AudioShakeAI (Paroles manuelles)" at bounding box center [179, 225] width 81 height 9
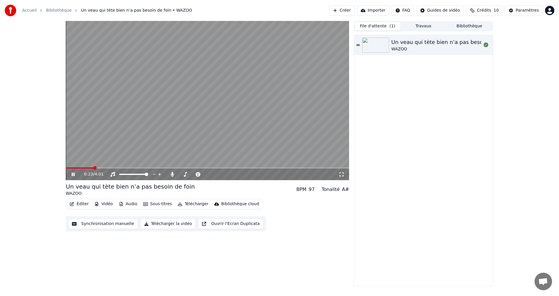
click at [157, 167] on span at bounding box center [207, 167] width 283 height 1
click at [90, 168] on span at bounding box center [113, 167] width 95 height 1
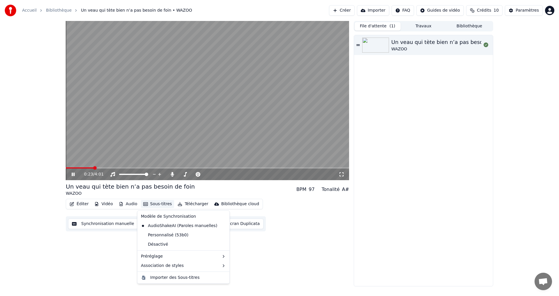
click at [153, 205] on button "Sous-titres" at bounding box center [157, 204] width 33 height 8
click at [173, 237] on div "Personnalisé (53b0)" at bounding box center [165, 235] width 52 height 9
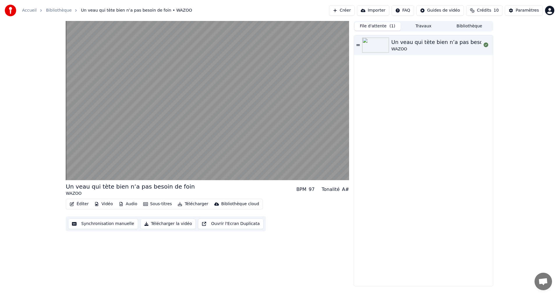
click at [157, 205] on button "Sous-titres" at bounding box center [157, 204] width 33 height 8
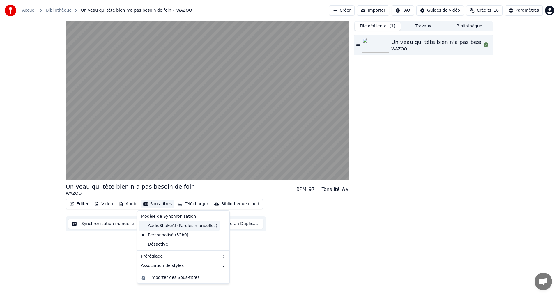
click at [160, 226] on div "AudioShakeAI (Paroles manuelles)" at bounding box center [179, 225] width 81 height 9
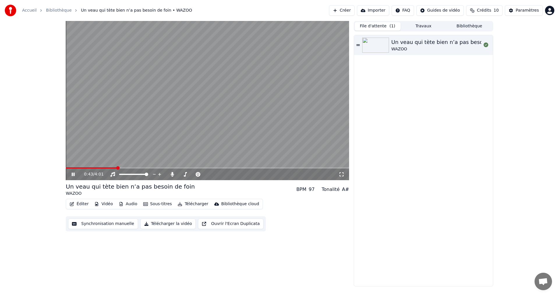
click at [102, 167] on video at bounding box center [207, 100] width 283 height 159
click at [101, 168] on span at bounding box center [91, 167] width 51 height 1
click at [74, 173] on icon at bounding box center [77, 174] width 14 height 5
click at [159, 203] on button "Sous-titres" at bounding box center [157, 204] width 33 height 8
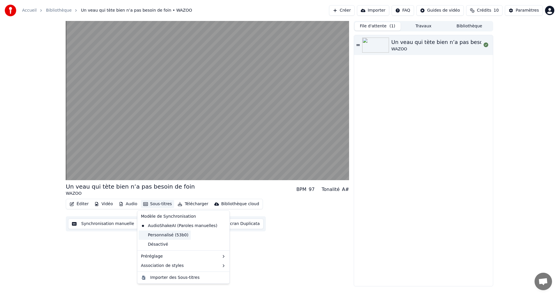
click at [155, 233] on div "Personnalisé (53b0)" at bounding box center [165, 235] width 52 height 9
click at [157, 205] on button "Sous-titres" at bounding box center [157, 204] width 33 height 8
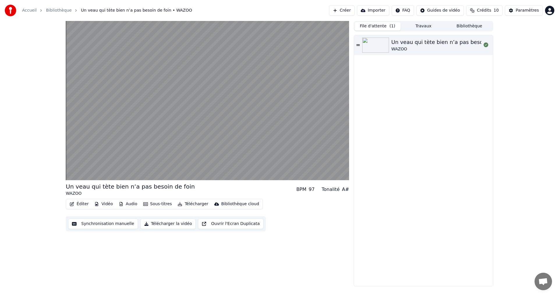
click at [123, 201] on button "Audio" at bounding box center [127, 204] width 23 height 8
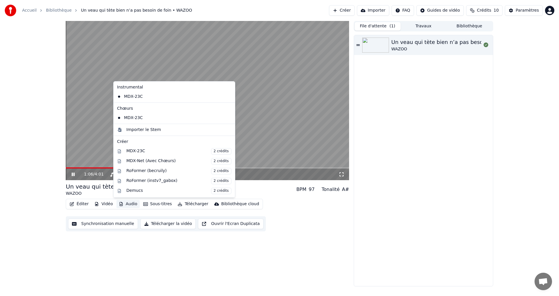
click at [412, 123] on div "Un veau qui tète bien n’a pas besoin de foin WAZOO" at bounding box center [423, 160] width 139 height 251
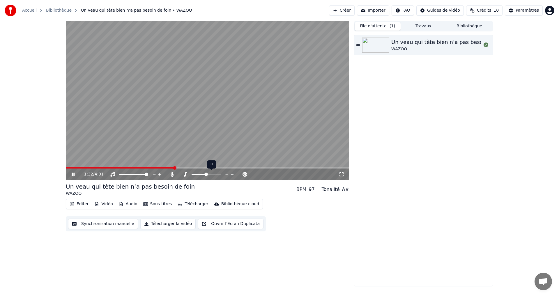
click at [227, 175] on icon at bounding box center [227, 174] width 6 height 6
click at [232, 174] on icon at bounding box center [232, 174] width 6 height 6
click at [226, 173] on icon at bounding box center [227, 174] width 6 height 6
click at [227, 175] on icon at bounding box center [227, 174] width 6 height 6
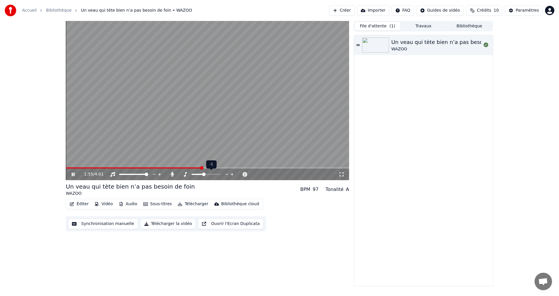
click at [232, 174] on icon at bounding box center [232, 174] width 6 height 6
click at [83, 203] on button "Éditer" at bounding box center [79, 204] width 24 height 8
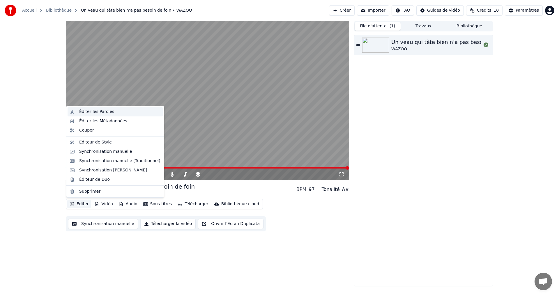
click at [89, 111] on div "Éditer les Paroles" at bounding box center [96, 112] width 35 height 6
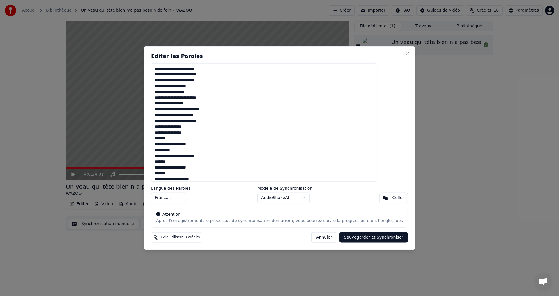
scroll to position [6, 0]
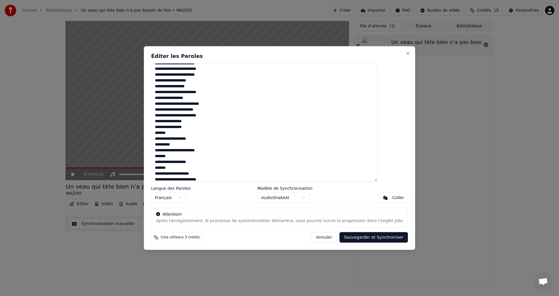
click at [304, 197] on body "Accueil Bibliothèque Un veau qui tète bien n’a pas besoin de foin • WAZOO Créer…" at bounding box center [279, 148] width 559 height 296
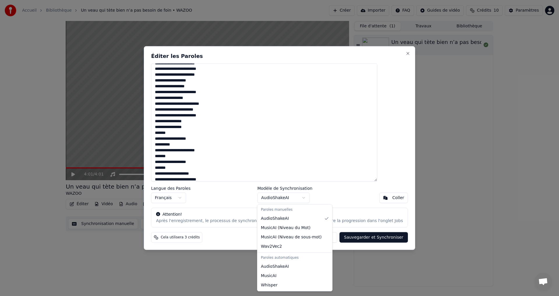
click at [343, 127] on body "Accueil Bibliothèque Un veau qui tète bien n’a pas besoin de foin • WAZOO Créer…" at bounding box center [279, 148] width 559 height 296
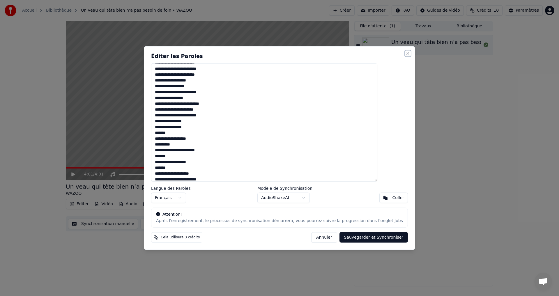
click at [405, 53] on button "Close" at bounding box center [407, 53] width 5 height 5
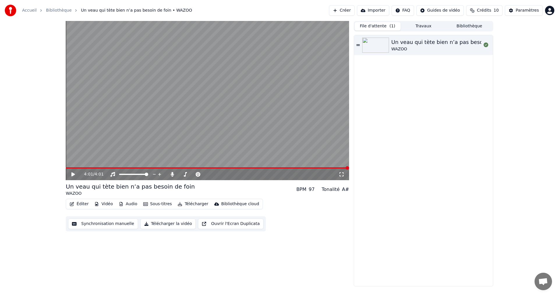
click at [109, 202] on button "Vidéo" at bounding box center [103, 204] width 23 height 8
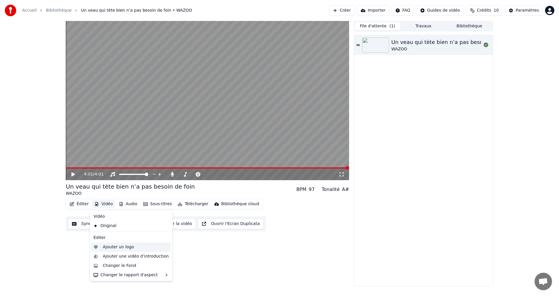
click at [129, 248] on div "Ajouter un logo" at bounding box center [118, 247] width 31 height 6
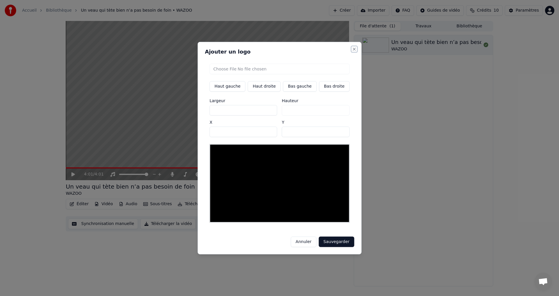
click at [352, 51] on button "Close" at bounding box center [354, 49] width 5 height 5
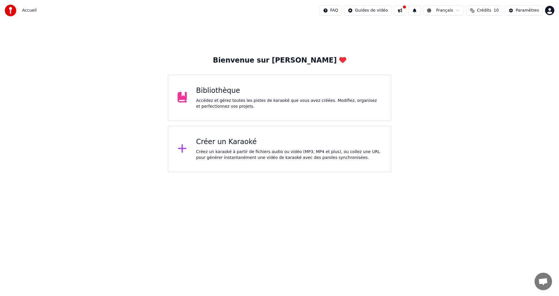
click at [289, 172] on html "Accueil FAQ Guides de vidéo Français Crédits 10 Paramètres Bienvenue sur Youka …" at bounding box center [279, 86] width 559 height 172
click at [215, 103] on div "Accédez et gérez toutes les pistes de karaoké que vous avez créées. Modifiez, o…" at bounding box center [288, 104] width 185 height 12
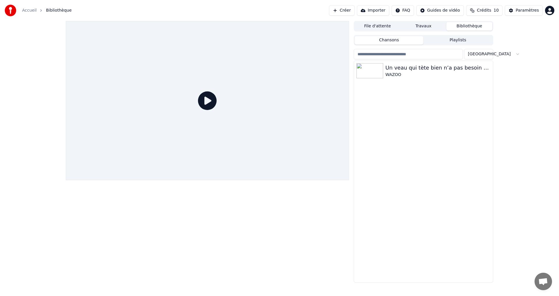
click at [423, 28] on button "Travaux" at bounding box center [423, 26] width 46 height 8
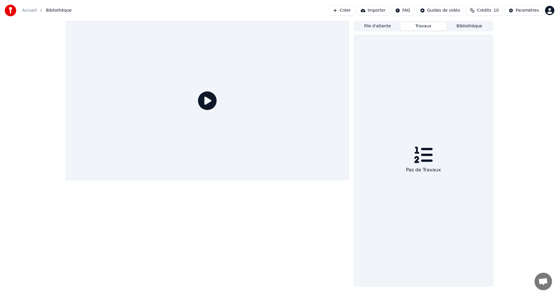
click at [389, 27] on button "File d'attente" at bounding box center [378, 26] width 46 height 8
click at [469, 29] on button "Bibliothèque" at bounding box center [469, 26] width 46 height 8
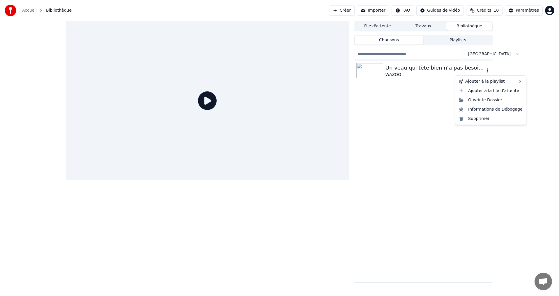
click at [487, 70] on icon "button" at bounding box center [488, 70] width 6 height 5
click at [408, 74] on div "WAZOO" at bounding box center [434, 75] width 99 height 6
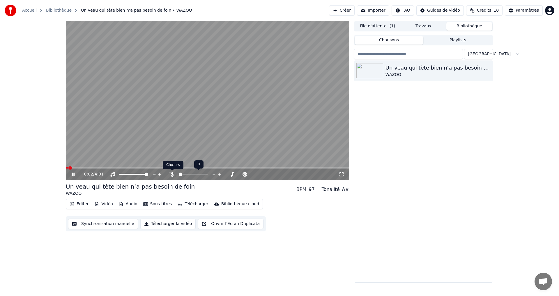
click at [173, 173] on icon at bounding box center [172, 174] width 6 height 5
click at [189, 174] on span at bounding box center [193, 174] width 29 height 1
click at [182, 173] on span at bounding box center [183, 174] width 3 height 3
click at [153, 174] on icon at bounding box center [155, 174] width 6 height 6
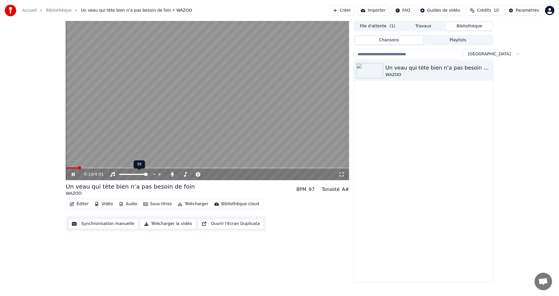
click at [153, 174] on icon at bounding box center [155, 174] width 6 height 6
click at [153, 173] on icon at bounding box center [155, 174] width 6 height 6
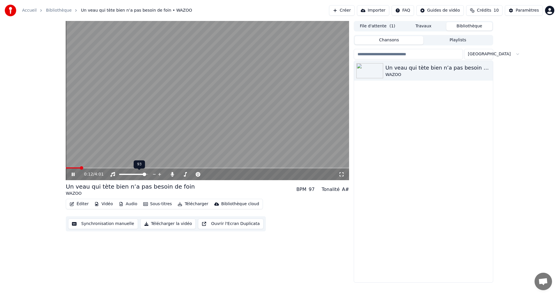
click at [153, 173] on icon at bounding box center [155, 174] width 6 height 6
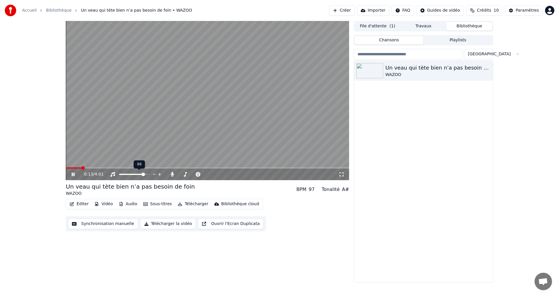
click at [153, 173] on icon at bounding box center [155, 174] width 6 height 6
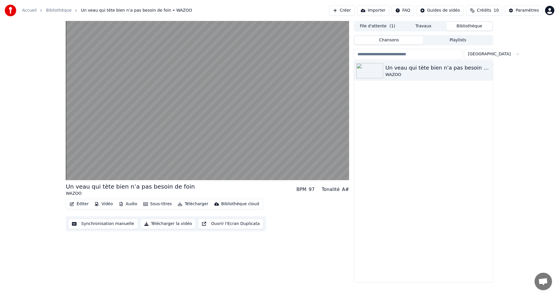
click at [128, 204] on button "Audio" at bounding box center [127, 204] width 23 height 8
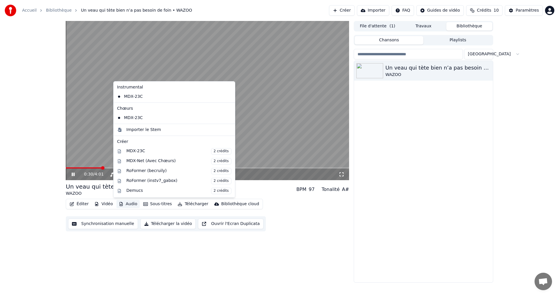
click at [300, 226] on div "Éditer Vidéo Audio Sous-titres Télécharger Bibliothèque cloud Synchronisation m…" at bounding box center [207, 215] width 283 height 33
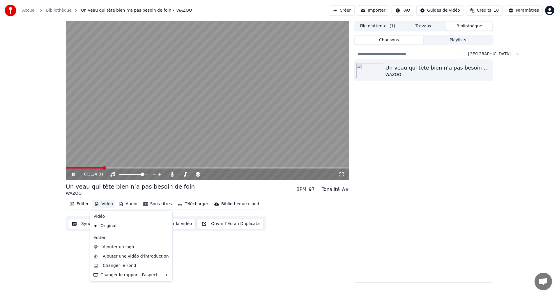
click at [108, 204] on button "Vidéo" at bounding box center [103, 204] width 23 height 8
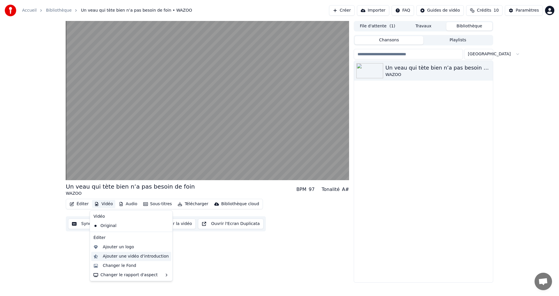
click at [127, 256] on div "Ajouter une vidéo d’introduction" at bounding box center [136, 257] width 66 height 6
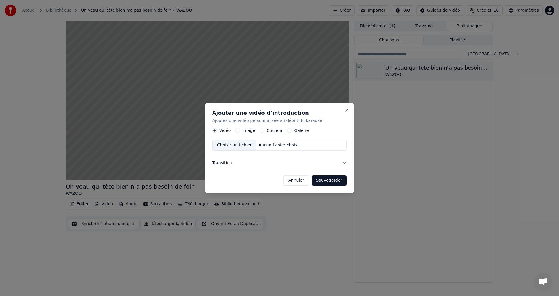
click at [236, 132] on button "Image" at bounding box center [237, 130] width 5 height 5
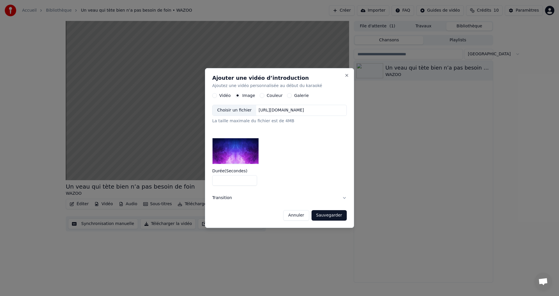
click at [260, 96] on button "Couleur" at bounding box center [262, 95] width 5 height 5
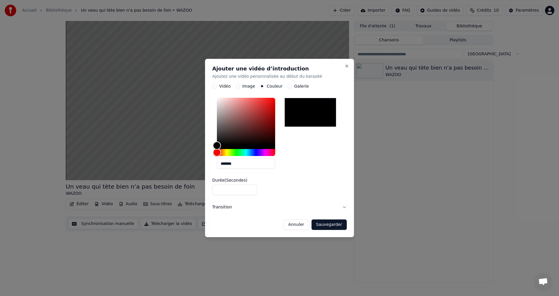
click at [287, 87] on button "Galerie" at bounding box center [289, 86] width 5 height 5
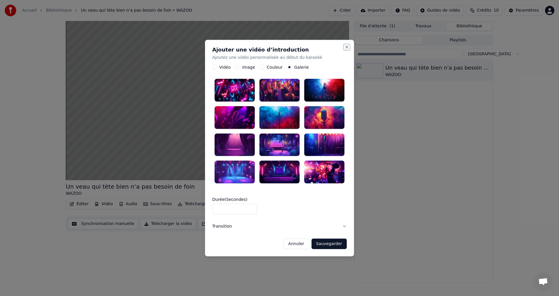
click at [347, 45] on button "Close" at bounding box center [346, 47] width 5 height 5
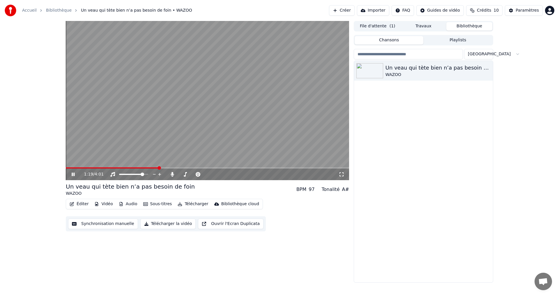
click at [106, 204] on button "Vidéo" at bounding box center [103, 204] width 23 height 8
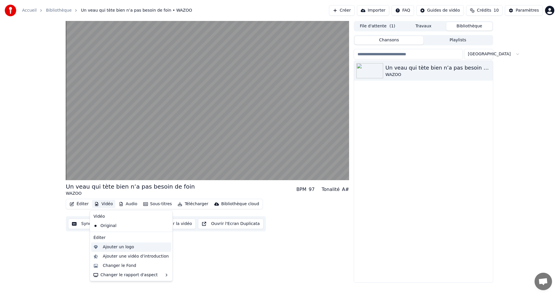
click at [107, 248] on div "Ajouter un logo" at bounding box center [118, 247] width 31 height 6
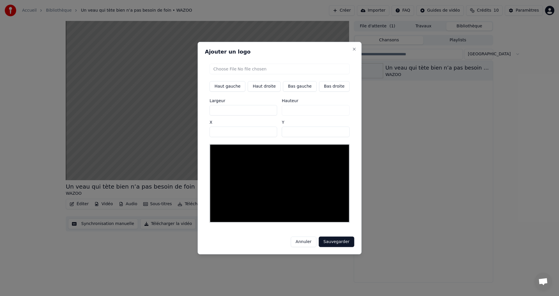
click at [308, 238] on button "Annuler" at bounding box center [303, 242] width 26 height 10
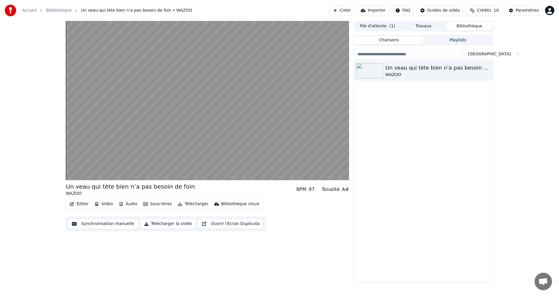
click at [421, 189] on div "Un veau qui tète bien n’a pas besoin de foin WAZOO" at bounding box center [423, 171] width 139 height 221
